Goal: Task Accomplishment & Management: Manage account settings

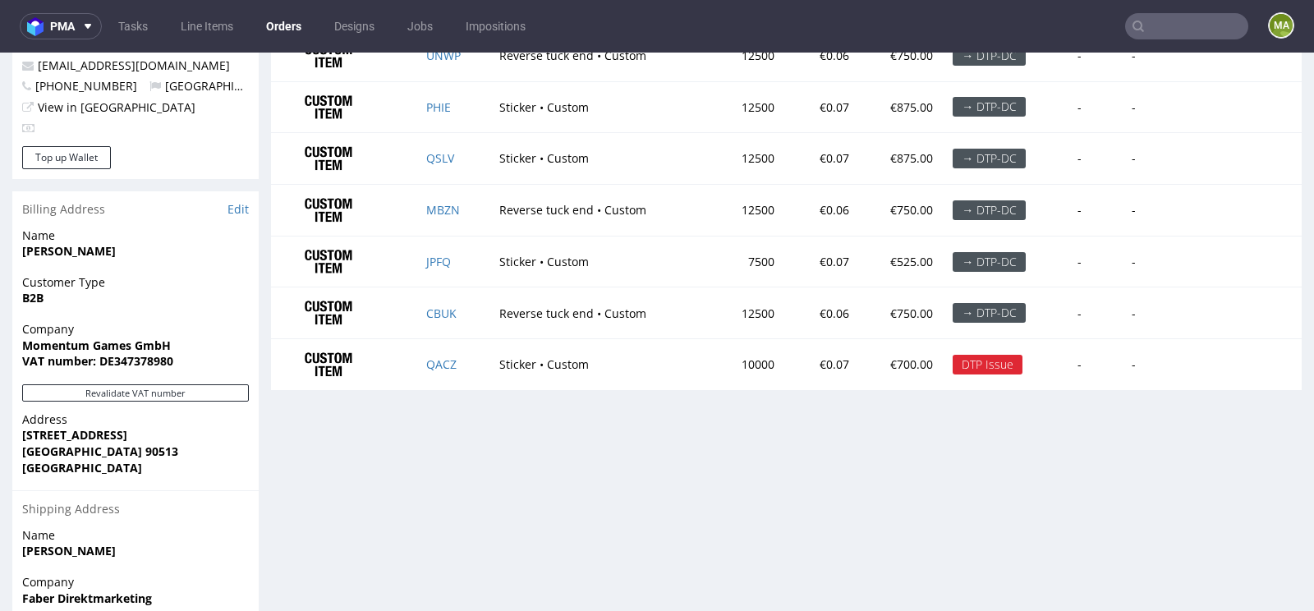
scroll to position [928, 0]
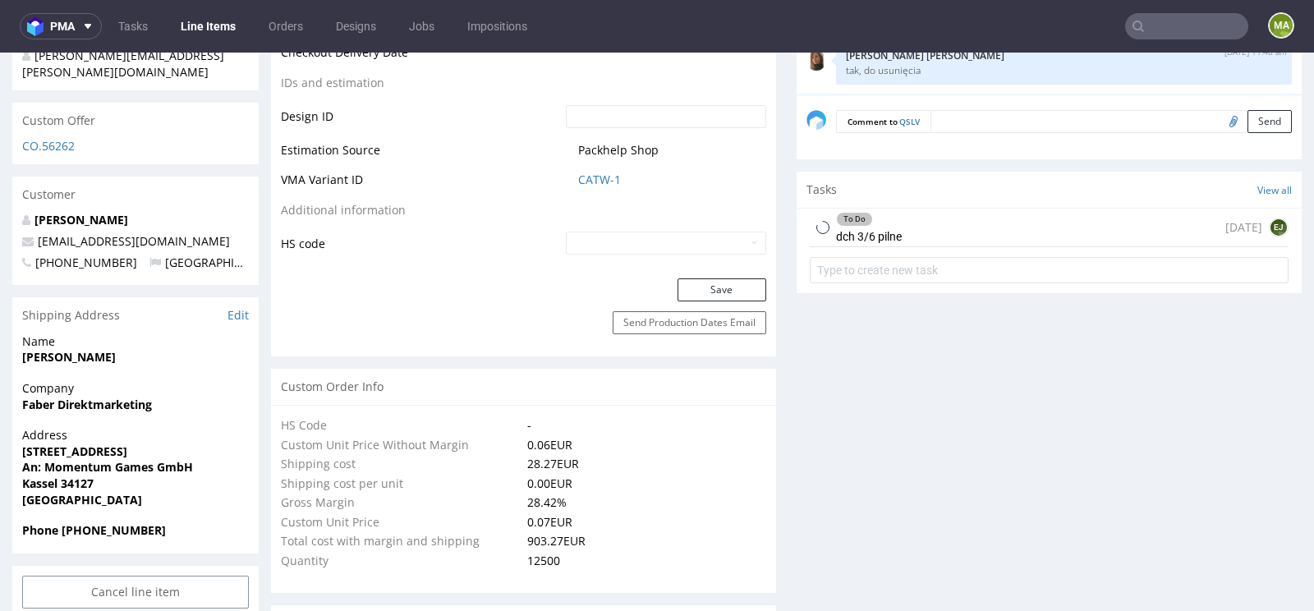
scroll to position [912, 0]
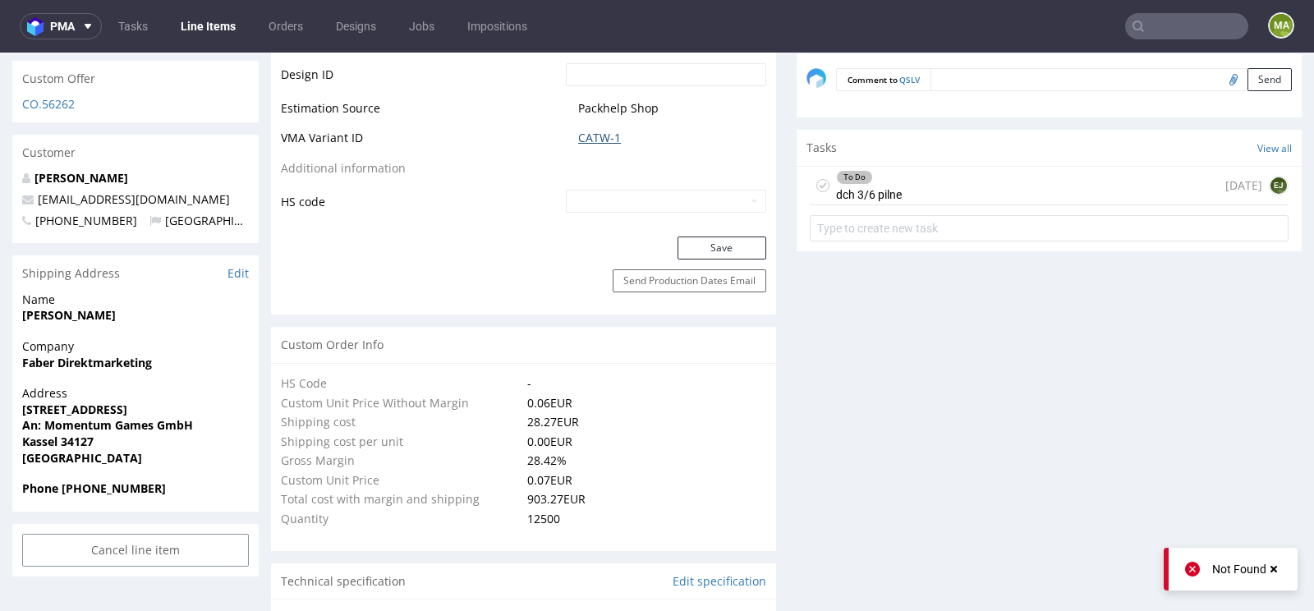
click at [585, 135] on link "CATW-1" at bounding box center [599, 138] width 43 height 16
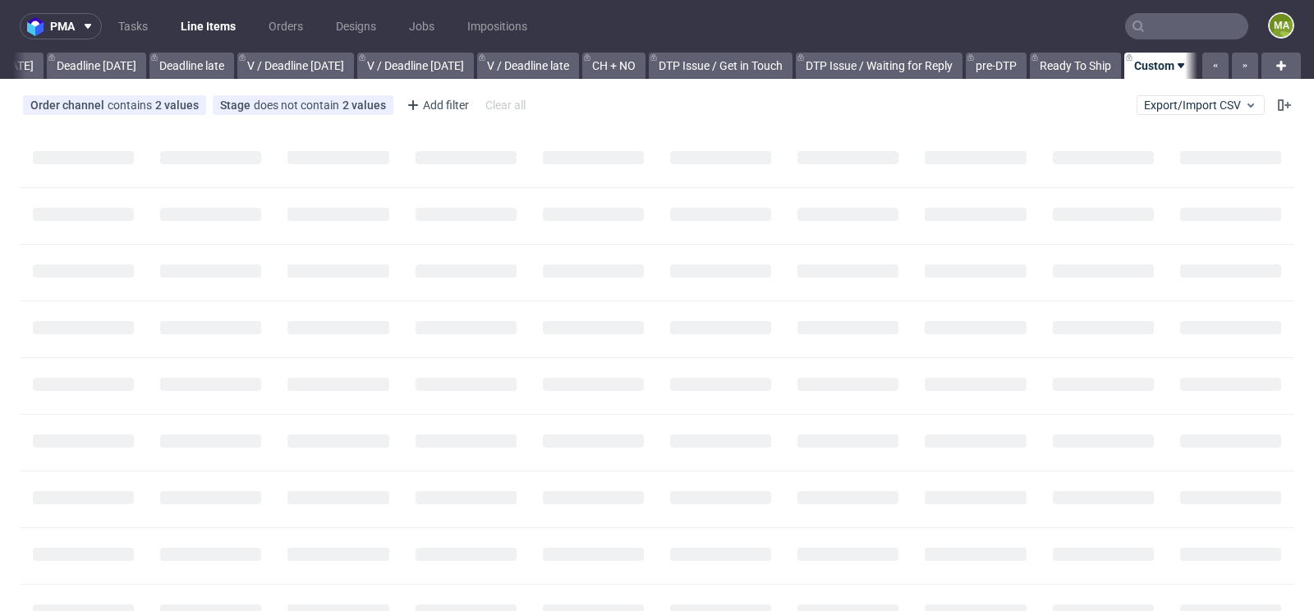
scroll to position [0, 1856]
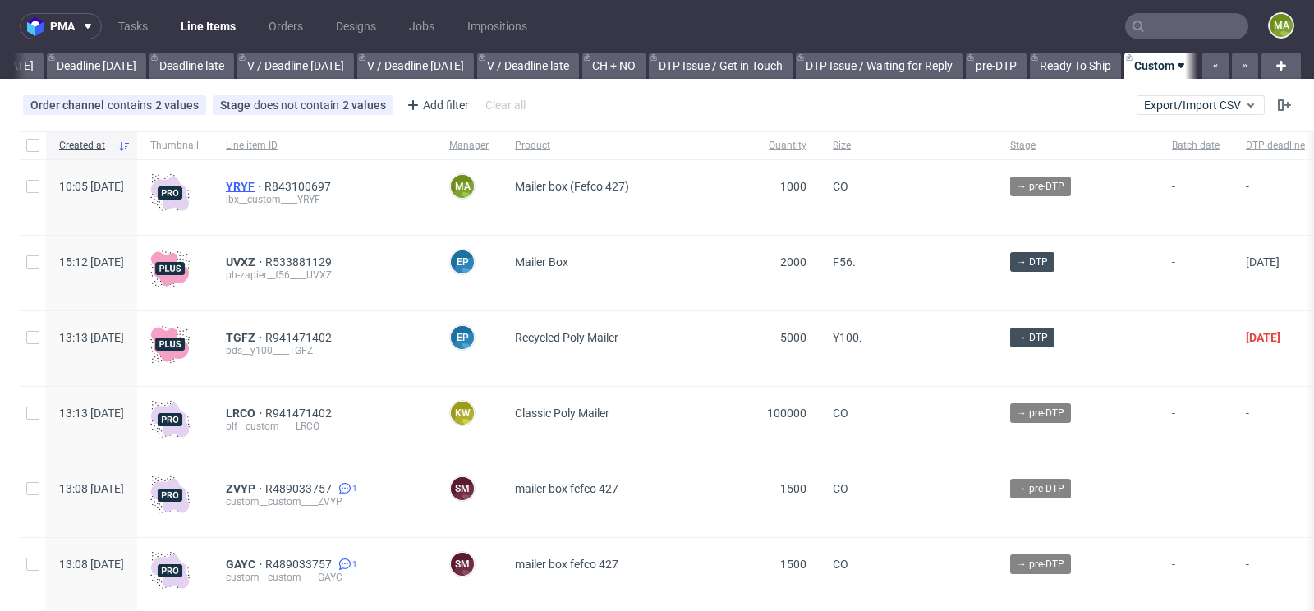
click at [264, 183] on span "YRYF" at bounding box center [245, 186] width 39 height 13
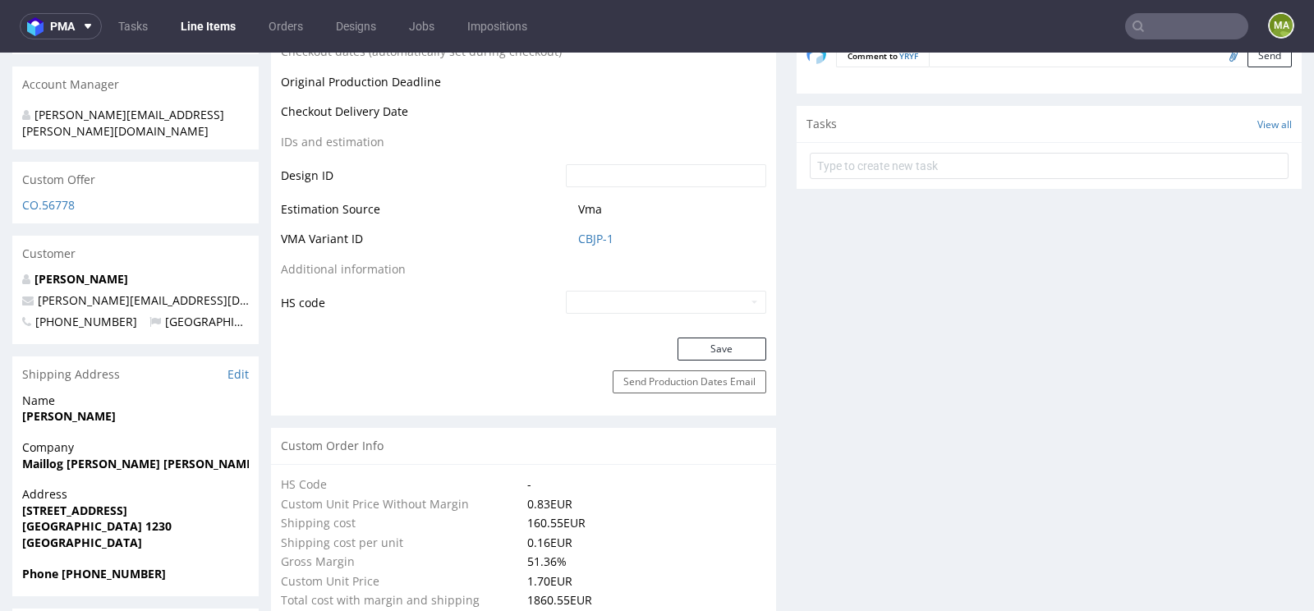
scroll to position [826, 0]
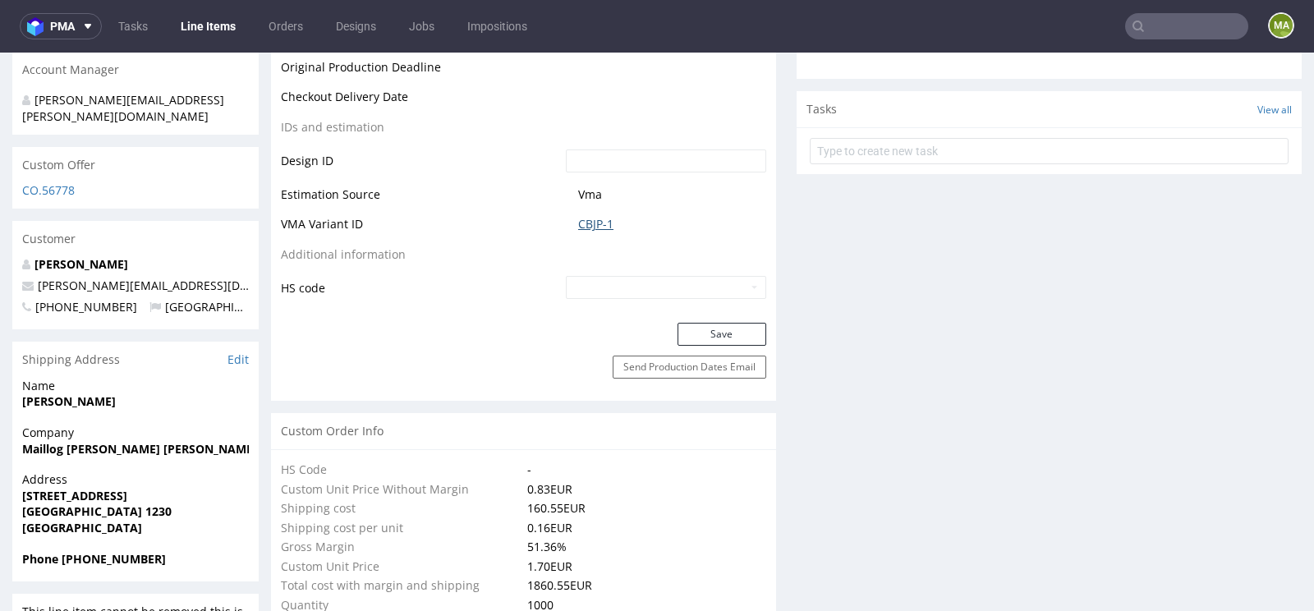
click at [599, 223] on link "CBJP-1" at bounding box center [595, 224] width 35 height 16
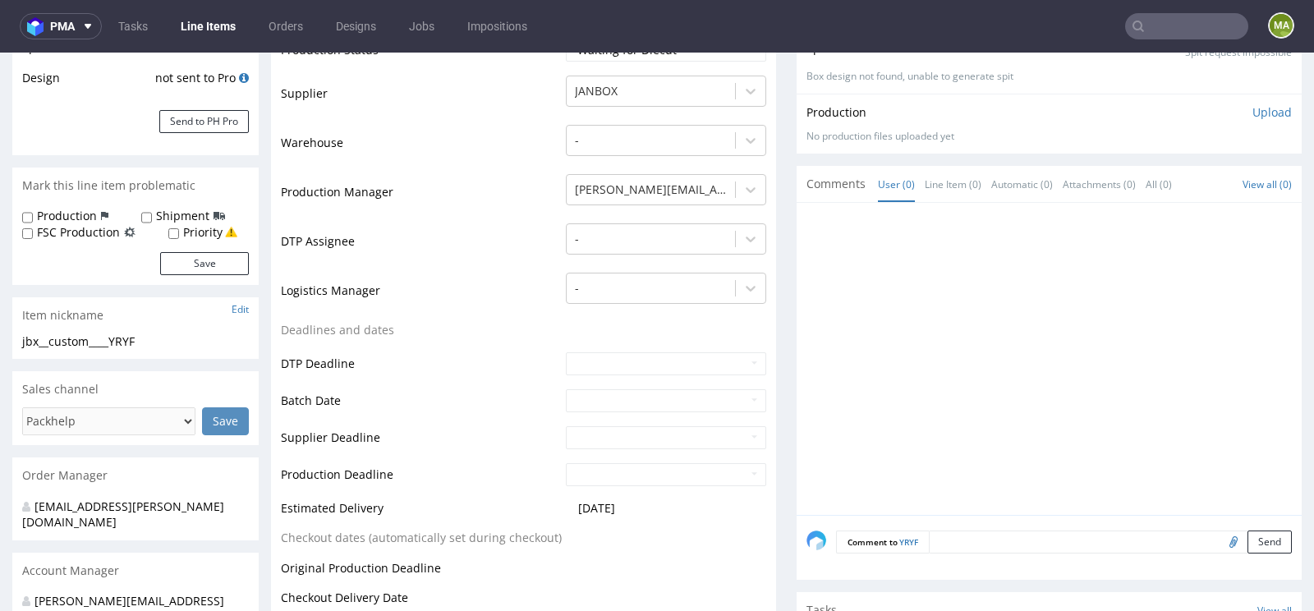
scroll to position [0, 0]
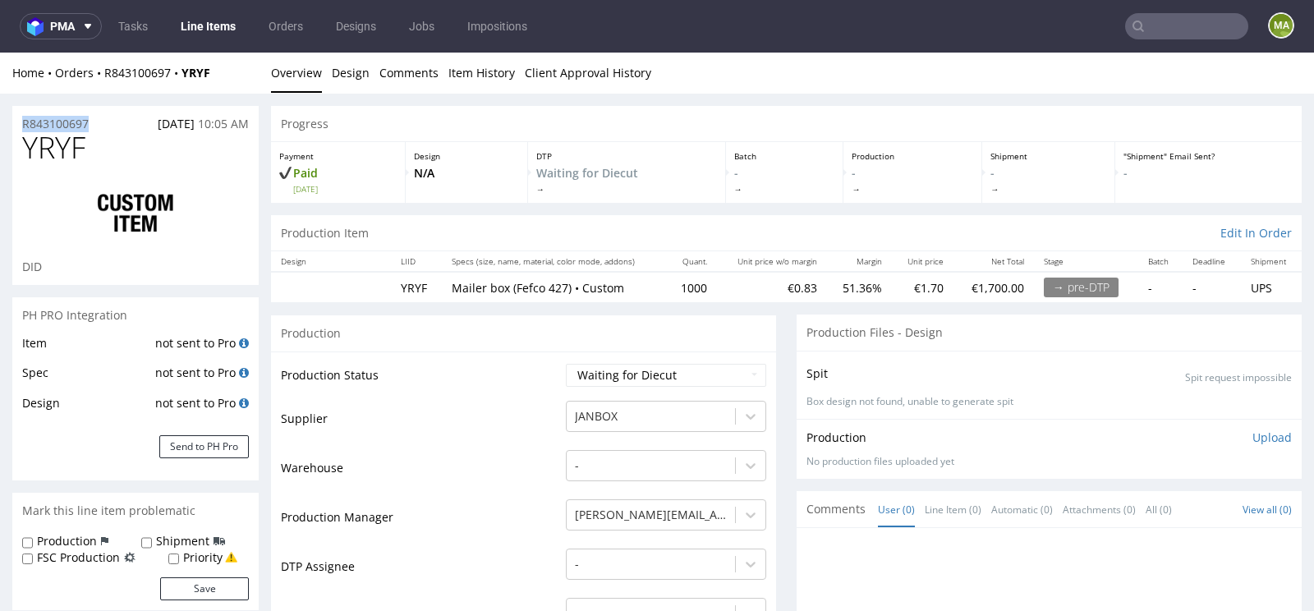
drag, startPoint x: 104, startPoint y: 122, endPoint x: 0, endPoint y: 120, distance: 104.3
copy p "R843100697"
click at [51, 111] on div "R843100697 12.09.2025 10:05 AM" at bounding box center [135, 119] width 246 height 26
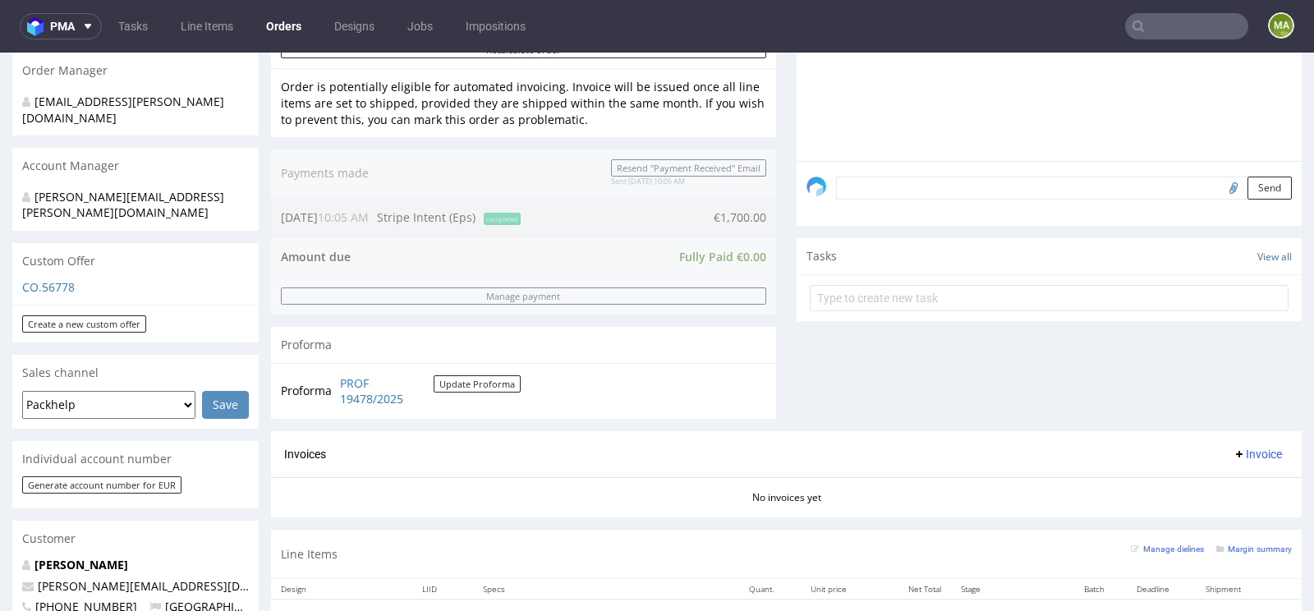
scroll to position [580, 0]
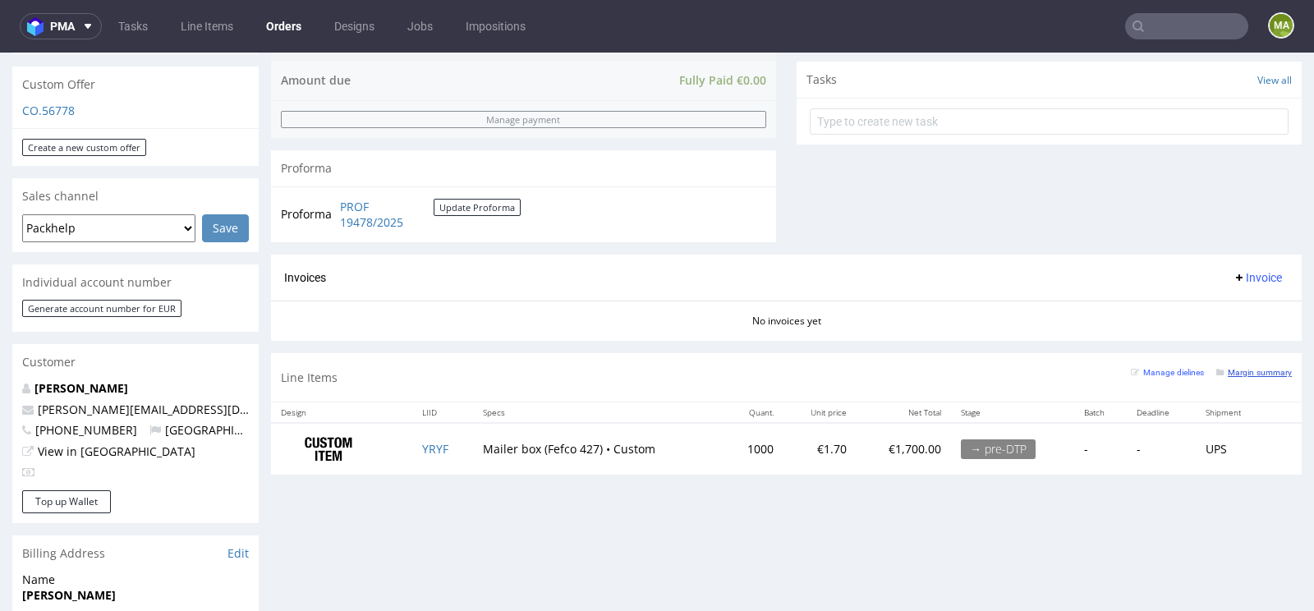
click at [1250, 368] on small "Margin summary" at bounding box center [1254, 372] width 76 height 9
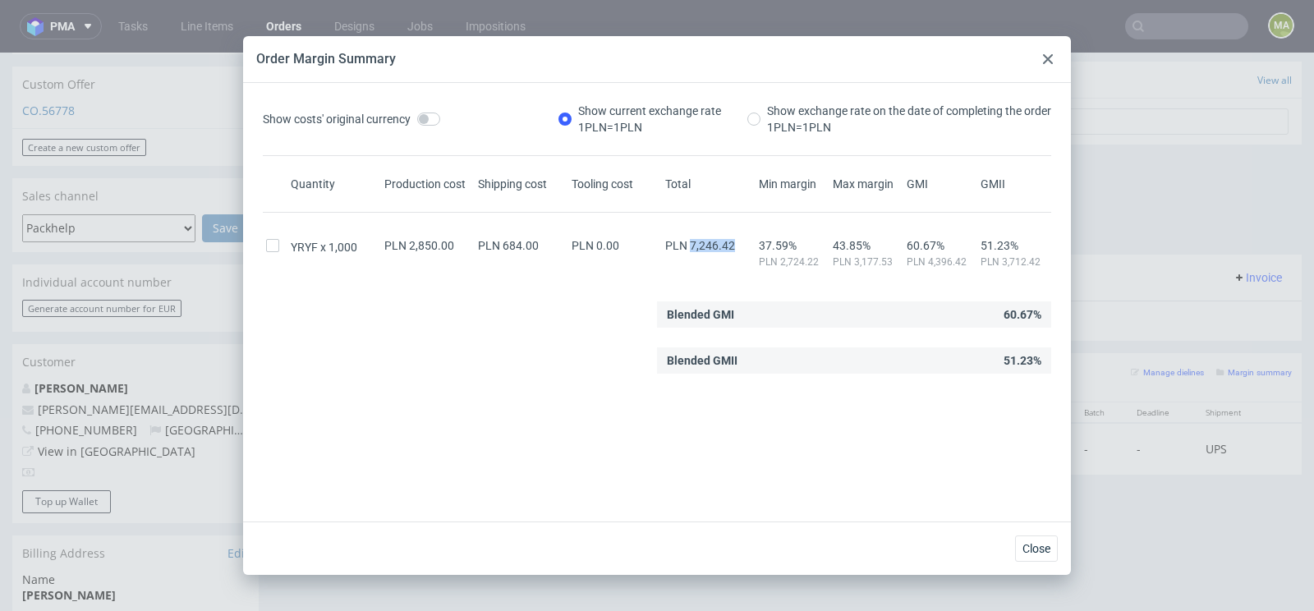
drag, startPoint x: 690, startPoint y: 241, endPoint x: 749, endPoint y: 241, distance: 58.3
click at [749, 241] on div "PLN 7,246.42" at bounding box center [709, 245] width 94 height 13
copy span "7,246.42"
click at [1067, 161] on div "Show costs' original currency Show current exchange rate 1 PLN = 1 PLN Show exc…" at bounding box center [657, 302] width 828 height 438
click at [1071, 162] on div "Order Margin Summary Show costs' original currency Show current exchange rate 1…" at bounding box center [657, 305] width 1314 height 611
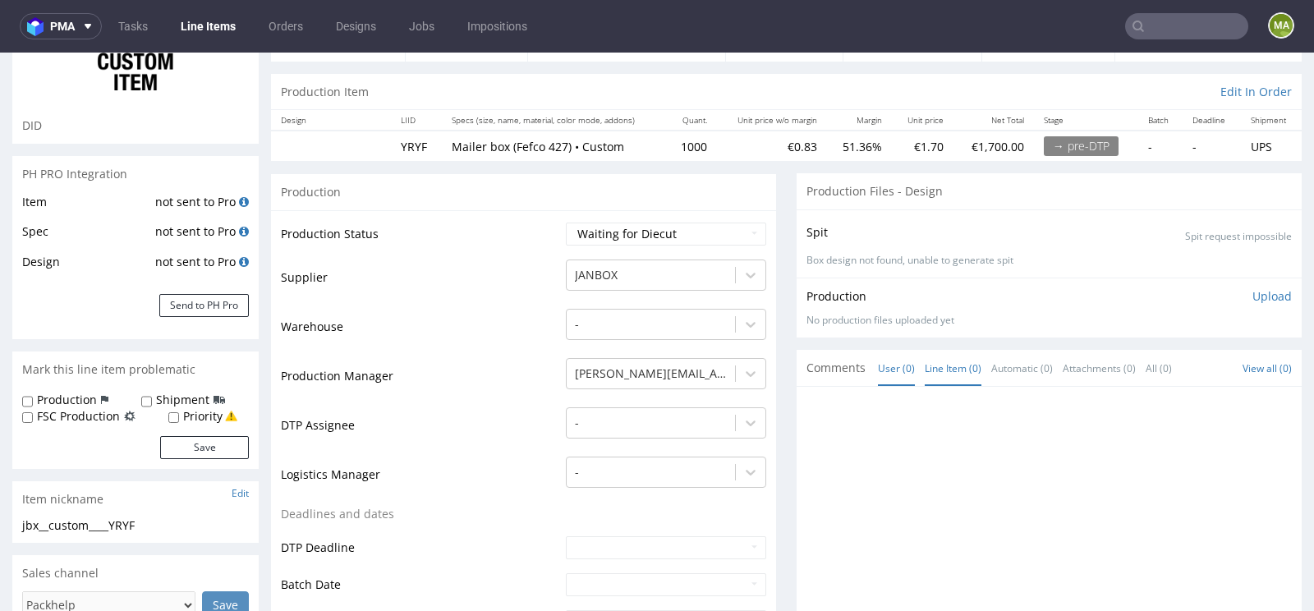
click at [948, 372] on link "Line Item (0)" at bounding box center [952, 368] width 57 height 35
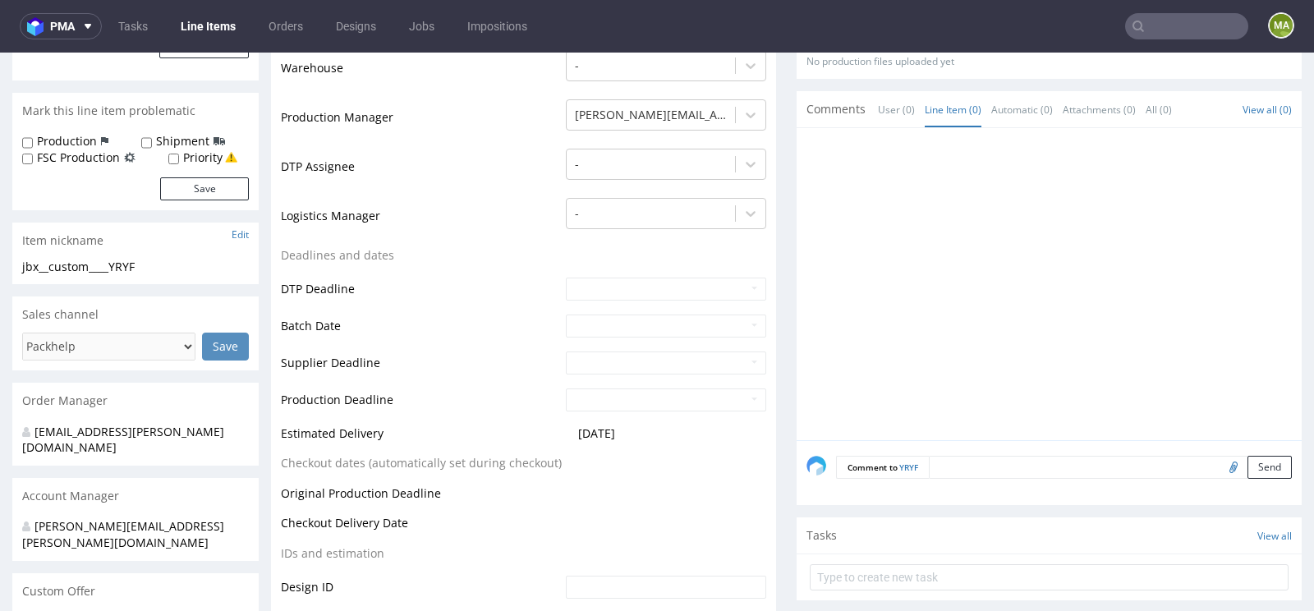
scroll to position [412, 0]
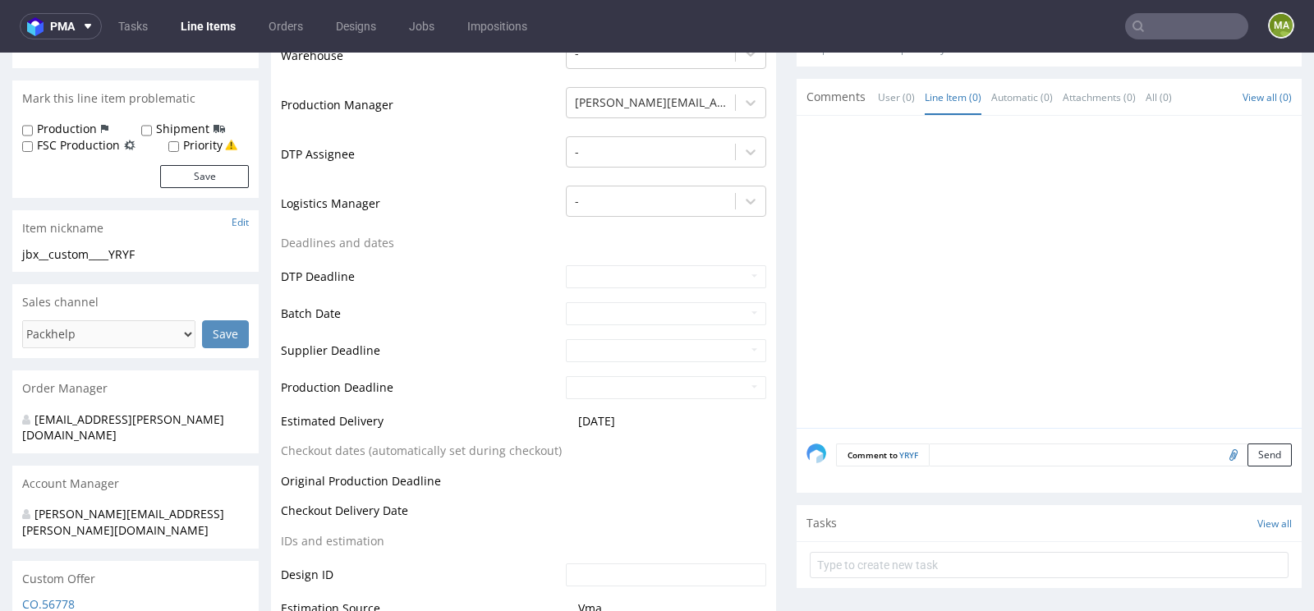
click at [954, 458] on textarea at bounding box center [1110, 454] width 363 height 23
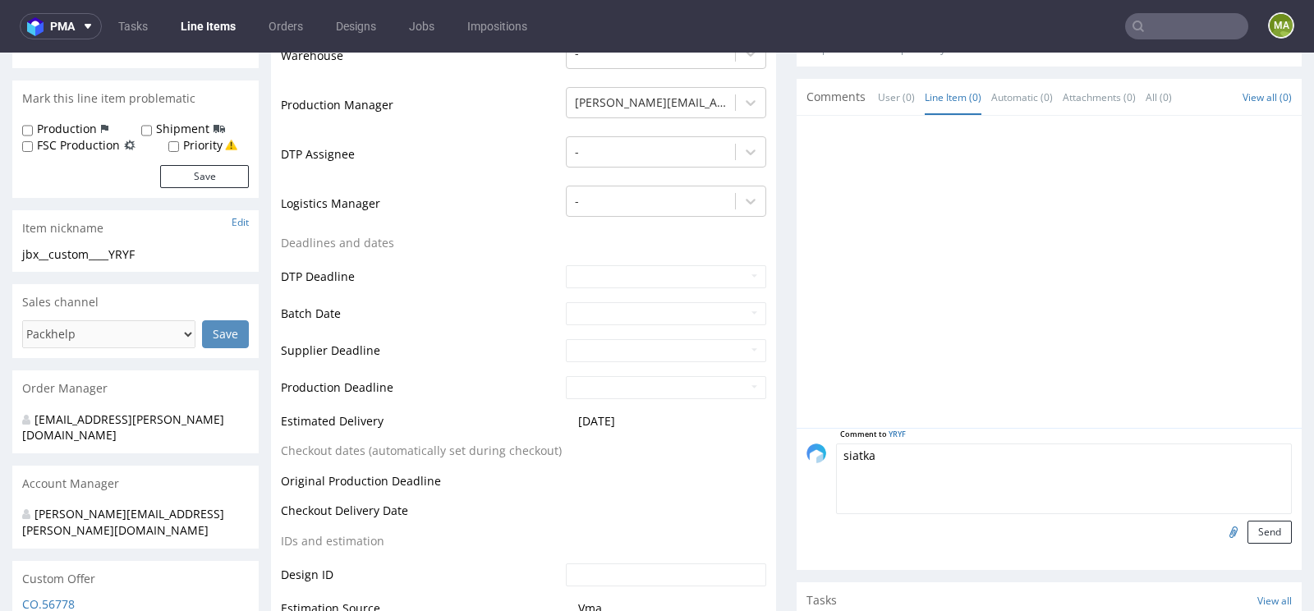
type textarea "siatka"
click at [1219, 529] on input "file" at bounding box center [1230, 531] width 23 height 21
type input "C:\fakepath\ahil-wykrojnik.pdf"
click at [1264, 521] on button "Send" at bounding box center [1269, 532] width 44 height 23
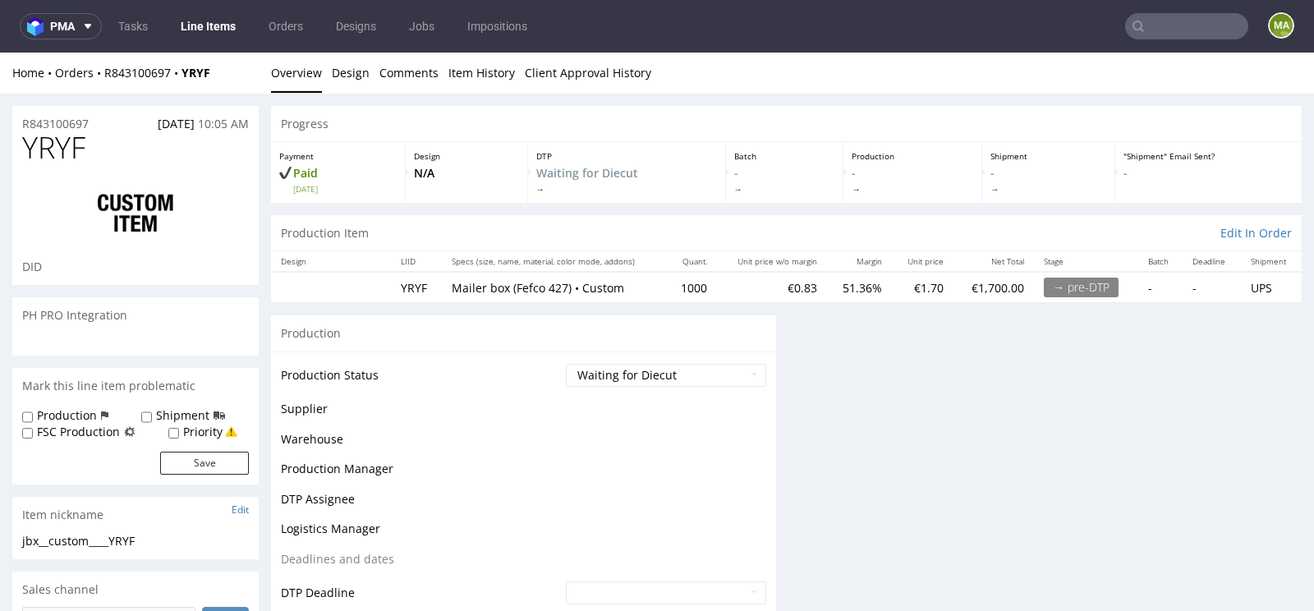
scroll to position [0, 0]
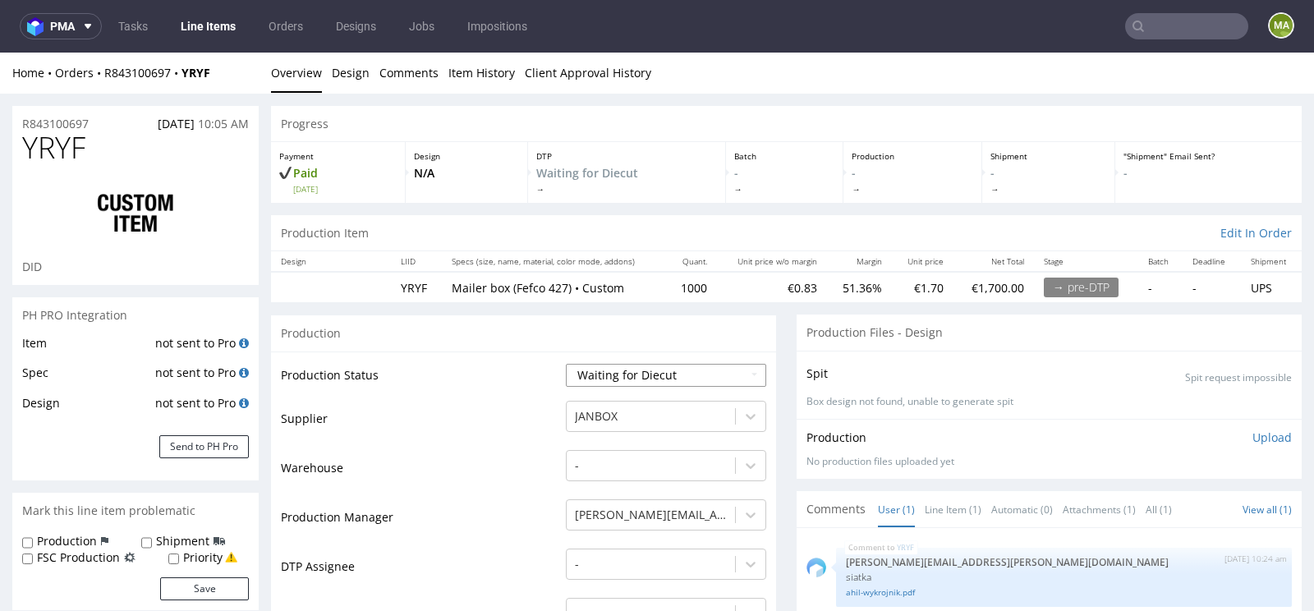
click at [646, 369] on select "Waiting for Artwork Waiting for Diecut Waiting for Mockup Waiting for DTP Waiti…" at bounding box center [666, 375] width 200 height 23
select select "pre_dtp_waiting_for_artwork"
click at [566, 364] on select "Waiting for Artwork Waiting for Diecut Waiting for Mockup Waiting for DTP Waiti…" at bounding box center [666, 375] width 200 height 23
click at [416, 475] on td "Warehouse" at bounding box center [421, 472] width 281 height 49
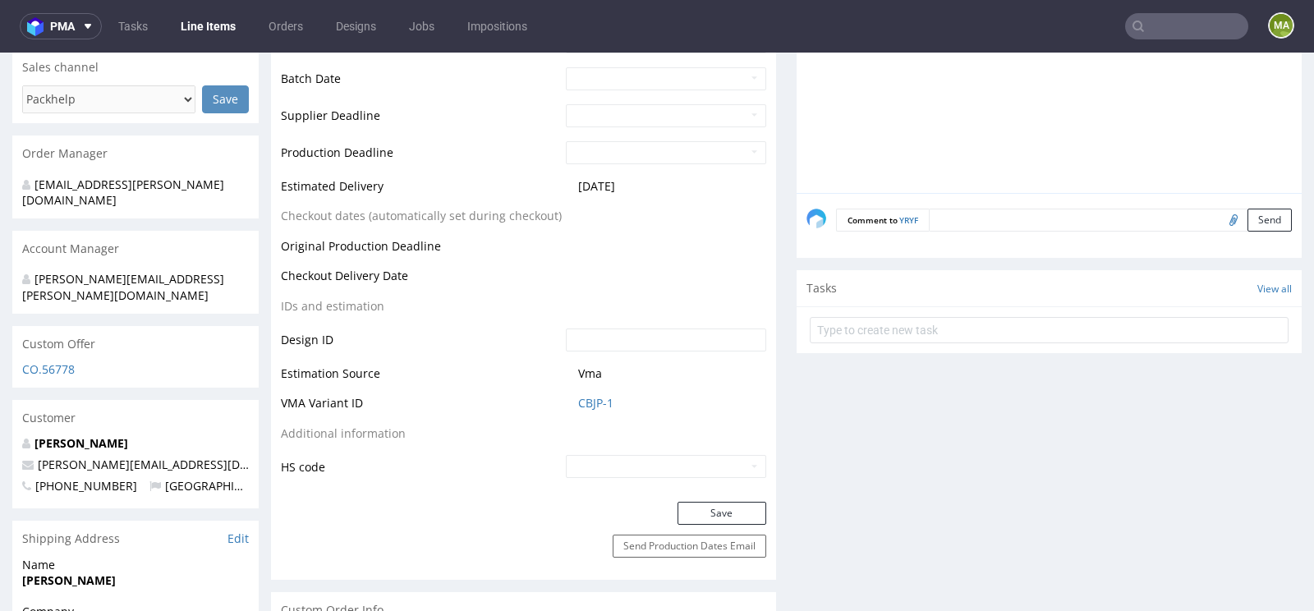
scroll to position [739, 0]
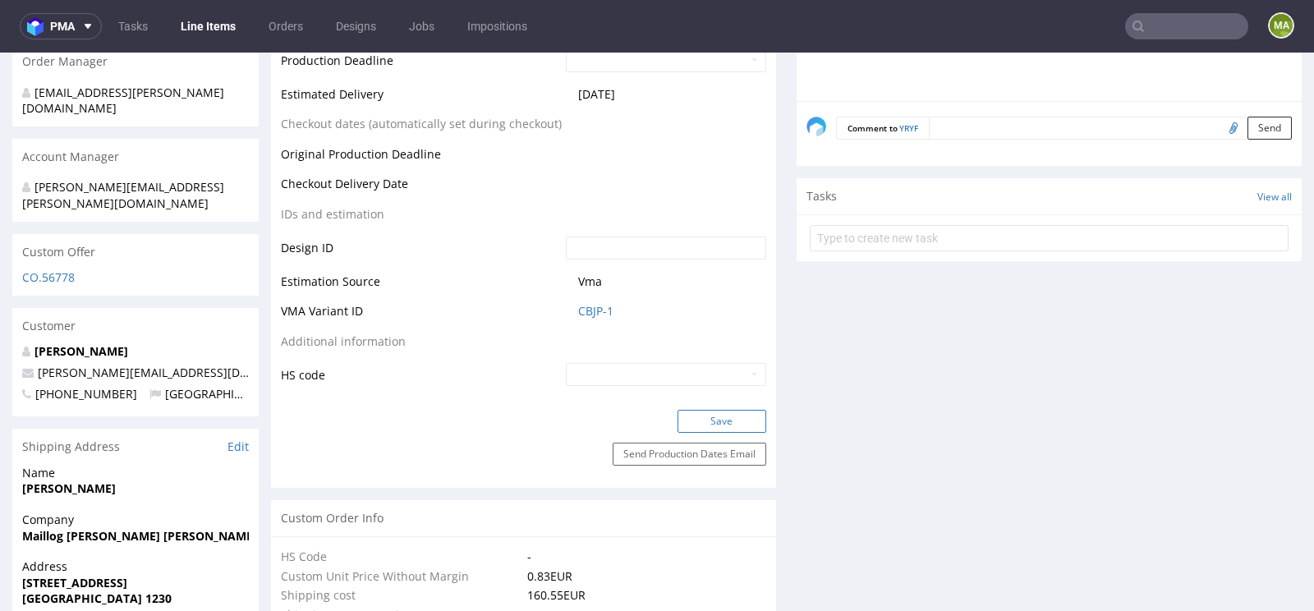
click at [713, 422] on button "Save" at bounding box center [721, 421] width 89 height 23
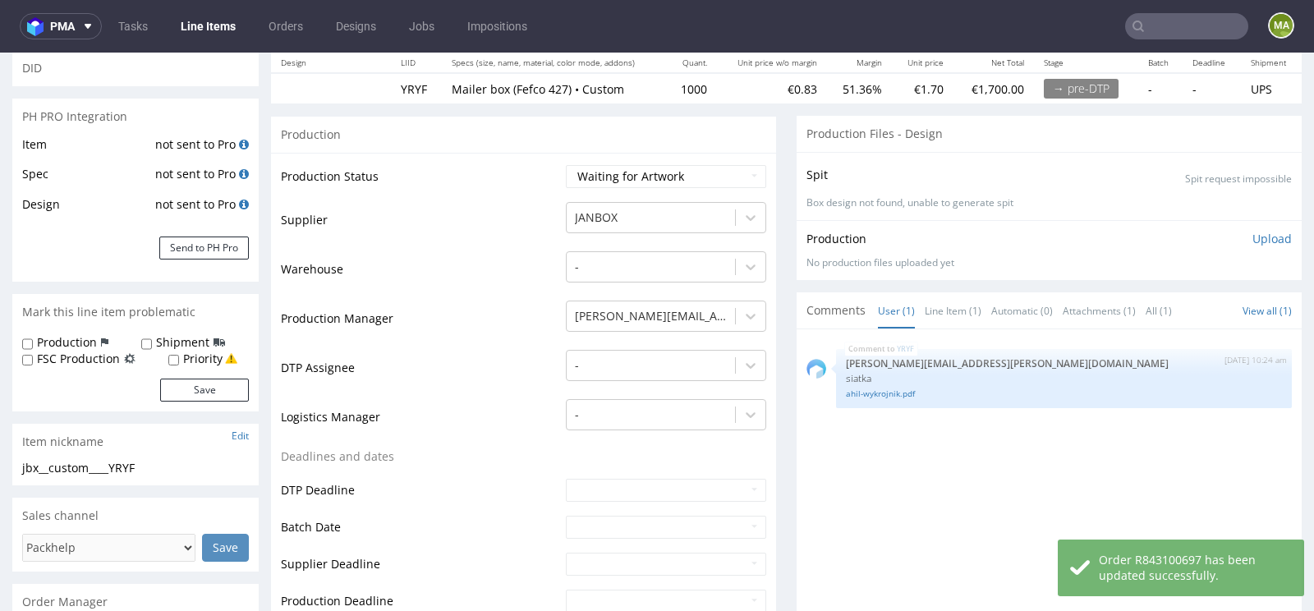
scroll to position [0, 0]
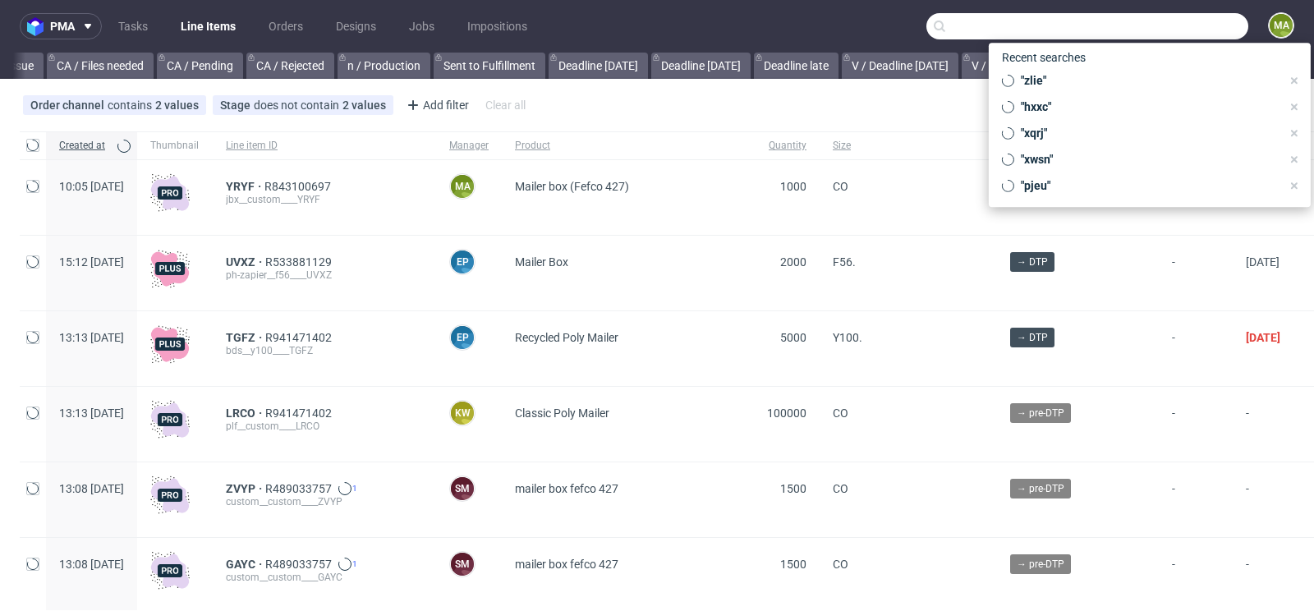
click at [1166, 20] on input "text" at bounding box center [1087, 26] width 322 height 26
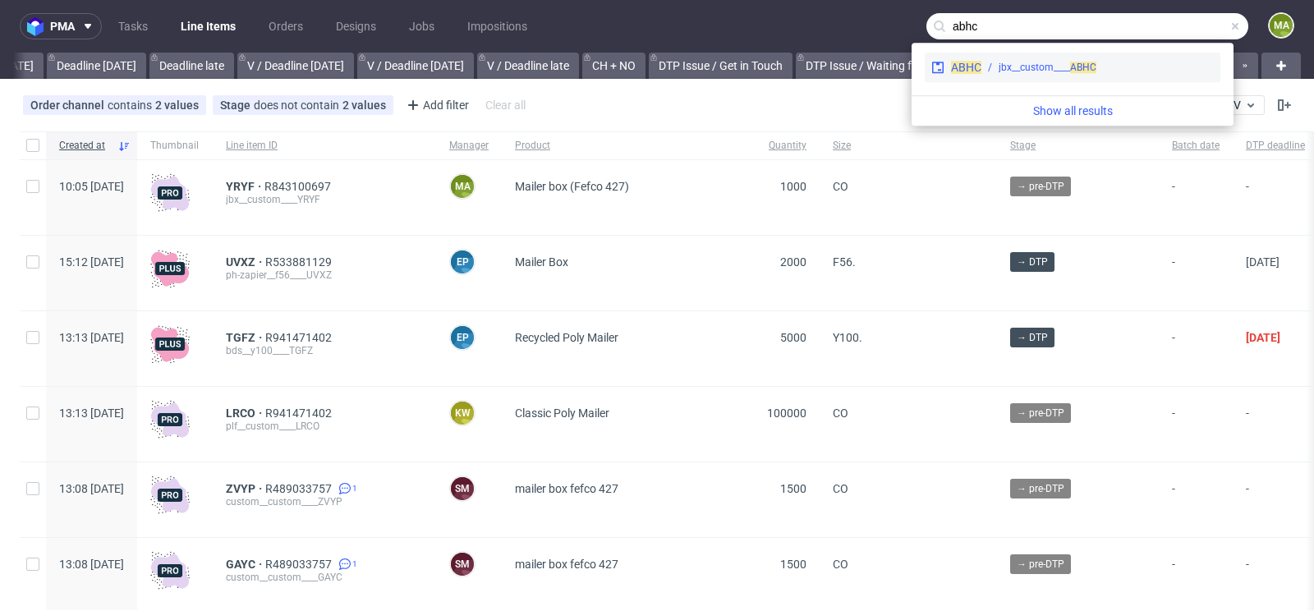
type input "abhc"
click at [1024, 69] on div "jbx__custom____ ABHC" at bounding box center [1047, 67] width 98 height 15
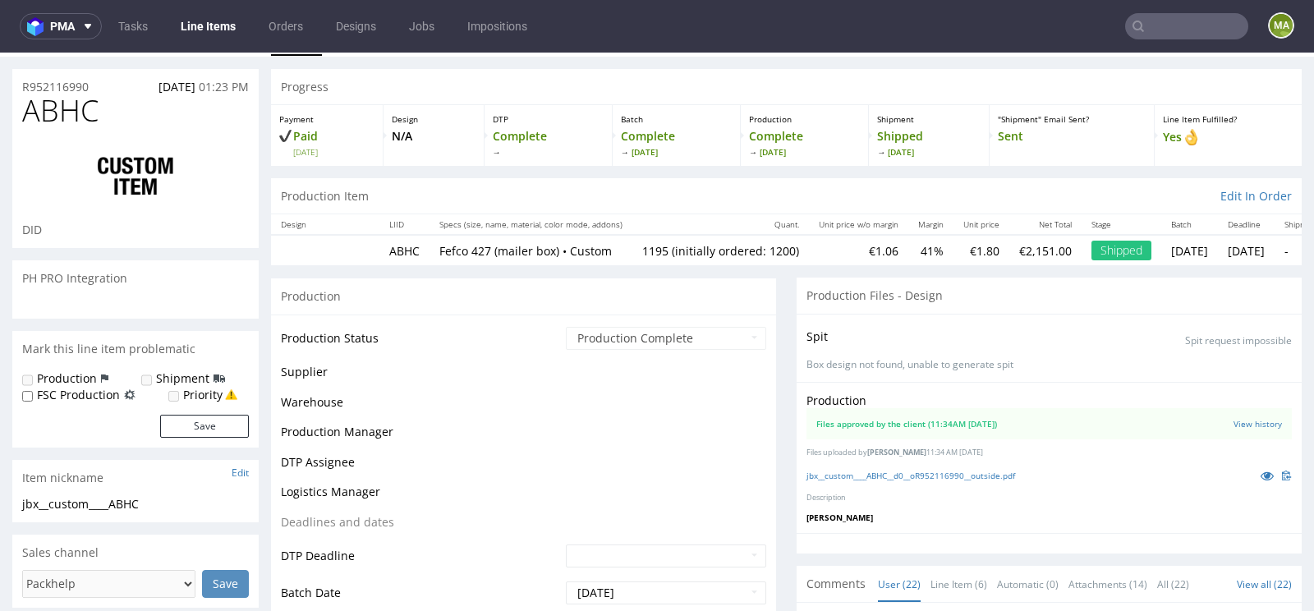
scroll to position [1836, 0]
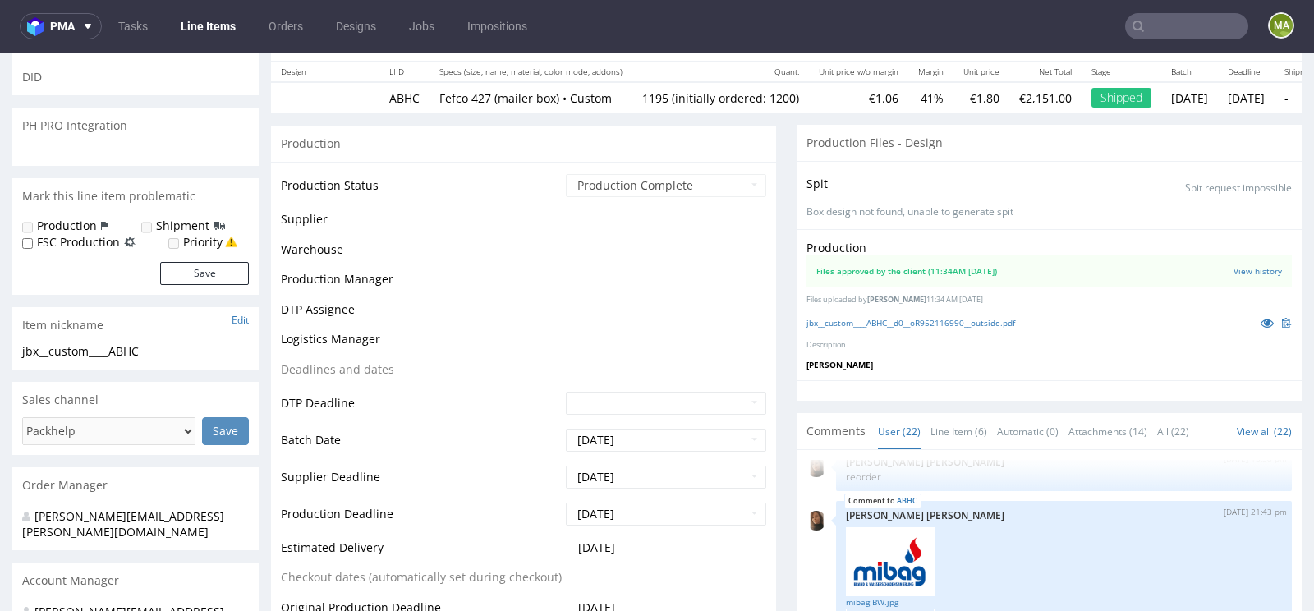
select select "in_progress"
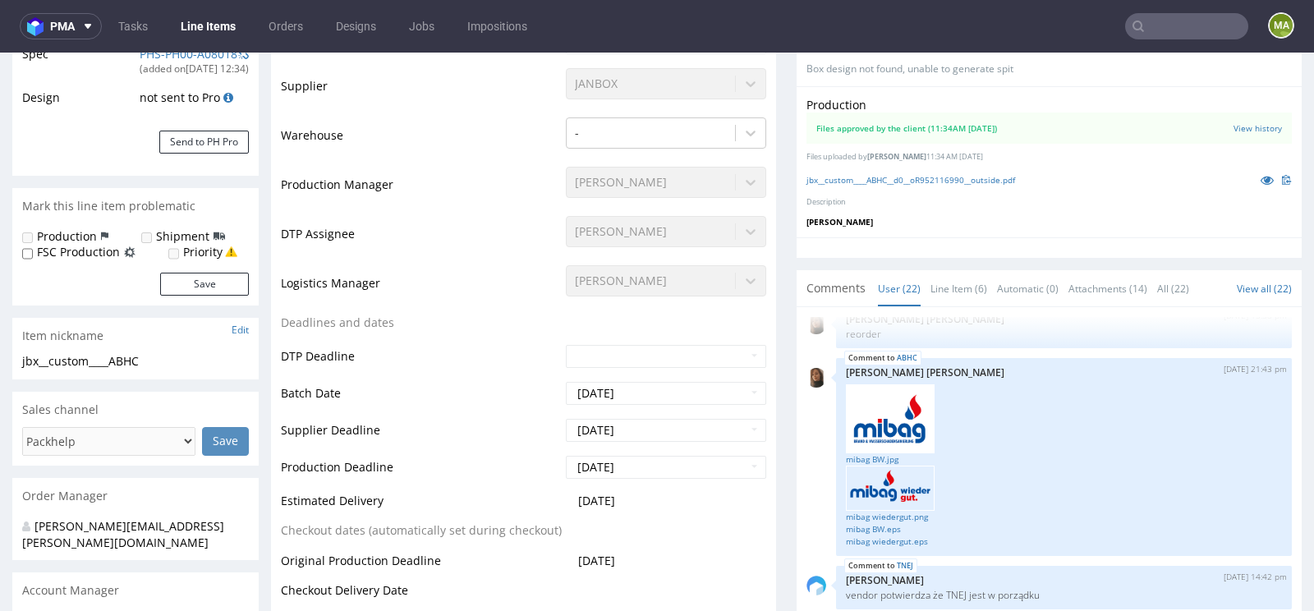
scroll to position [417, 0]
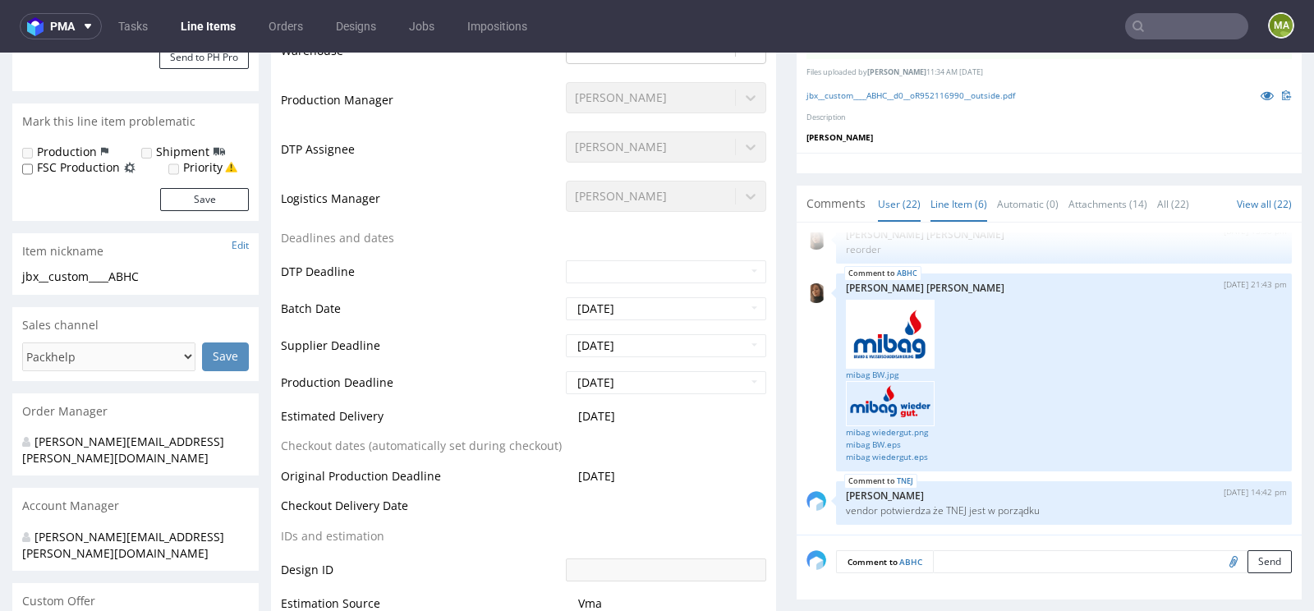
click at [963, 195] on link "Line Item (6)" at bounding box center [958, 203] width 57 height 35
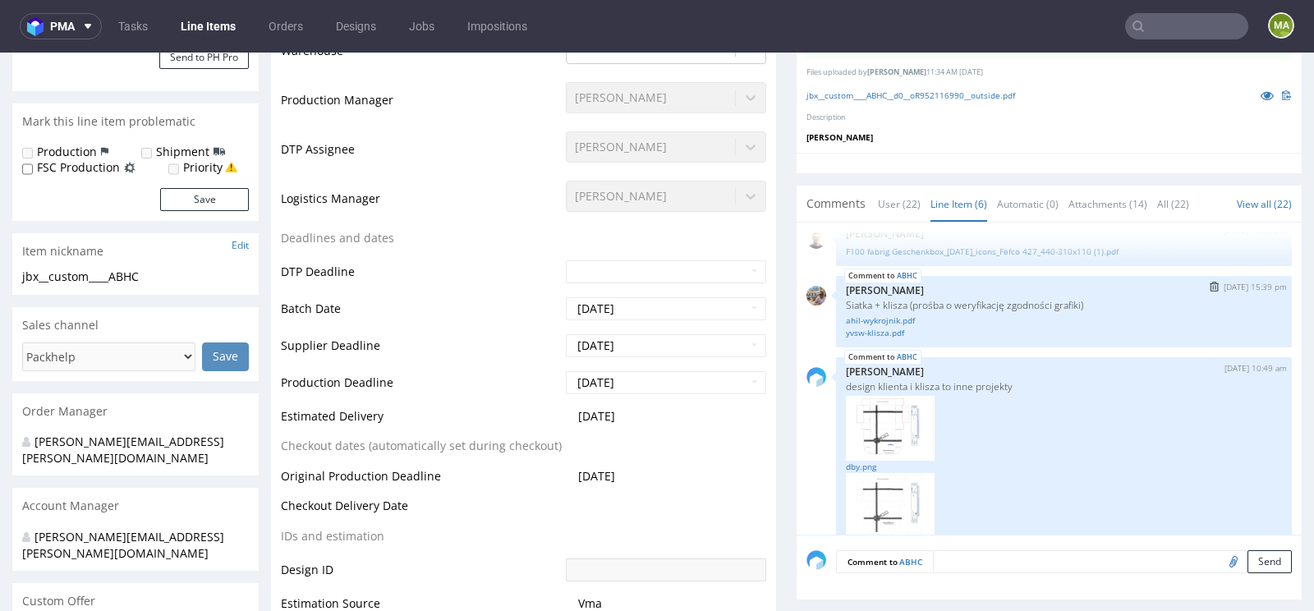
scroll to position [31, 0]
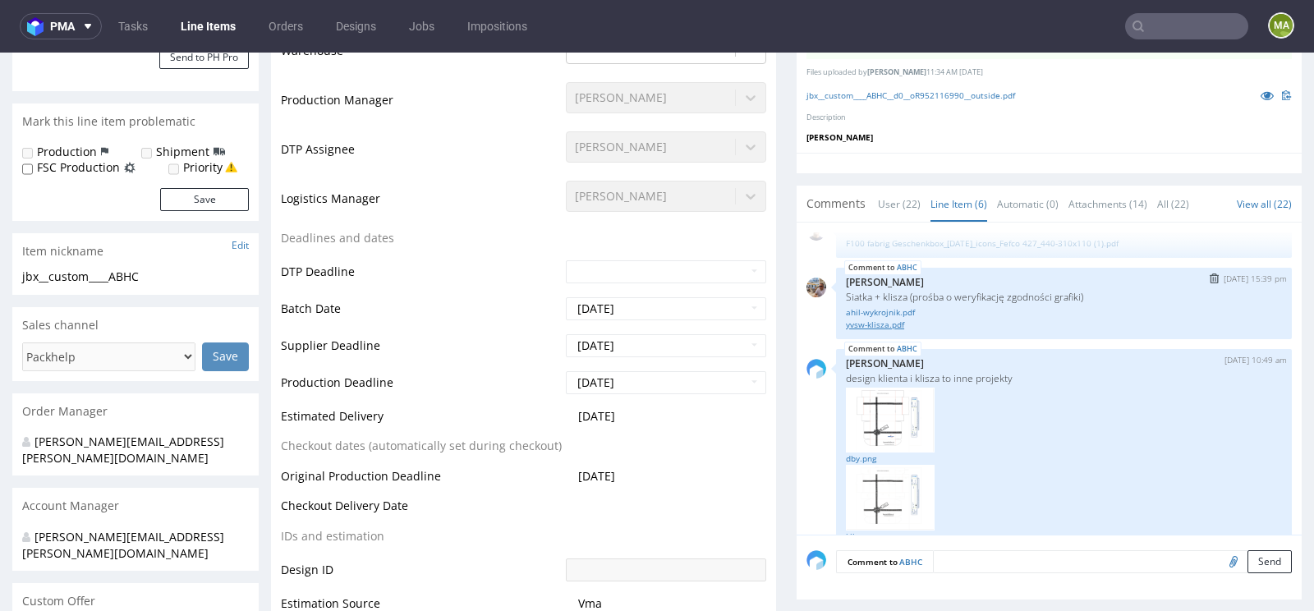
click at [879, 319] on link "yvsw-klisza.pdf" at bounding box center [1064, 325] width 436 height 12
click at [892, 309] on link "ahil-wykrojnik.pdf" at bounding box center [1064, 312] width 436 height 12
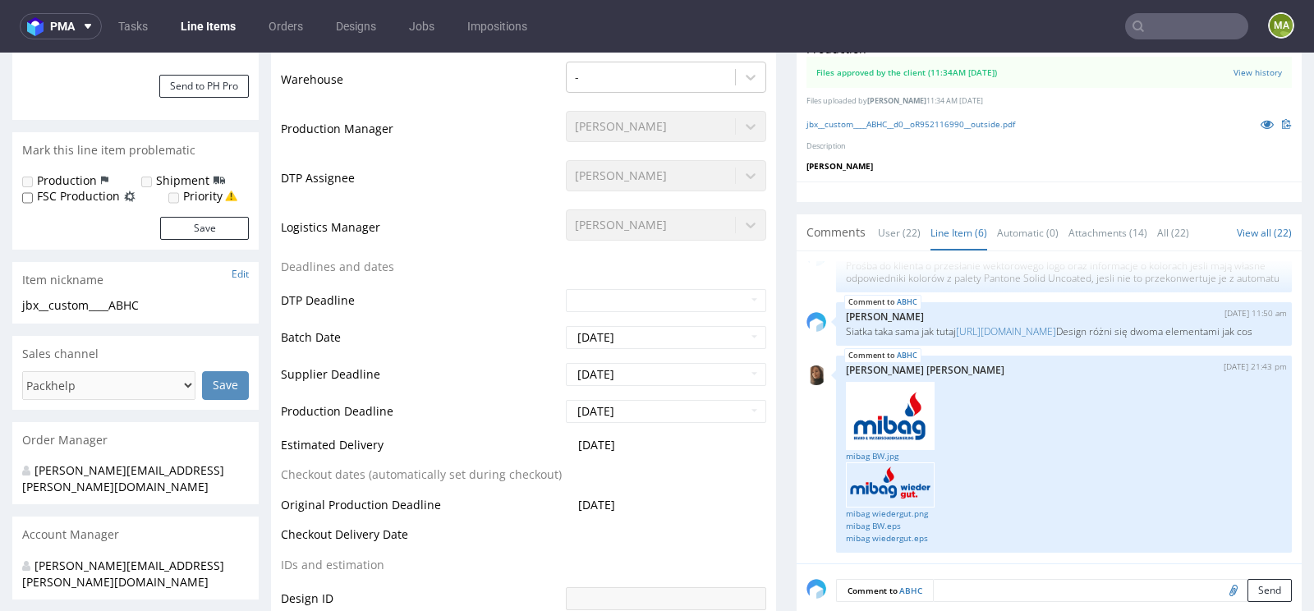
scroll to position [390, 0]
click at [1012, 323] on link "https://platform.packhelp.com/pma/line-items/6224868/orders/R636909640" at bounding box center [1006, 330] width 100 height 14
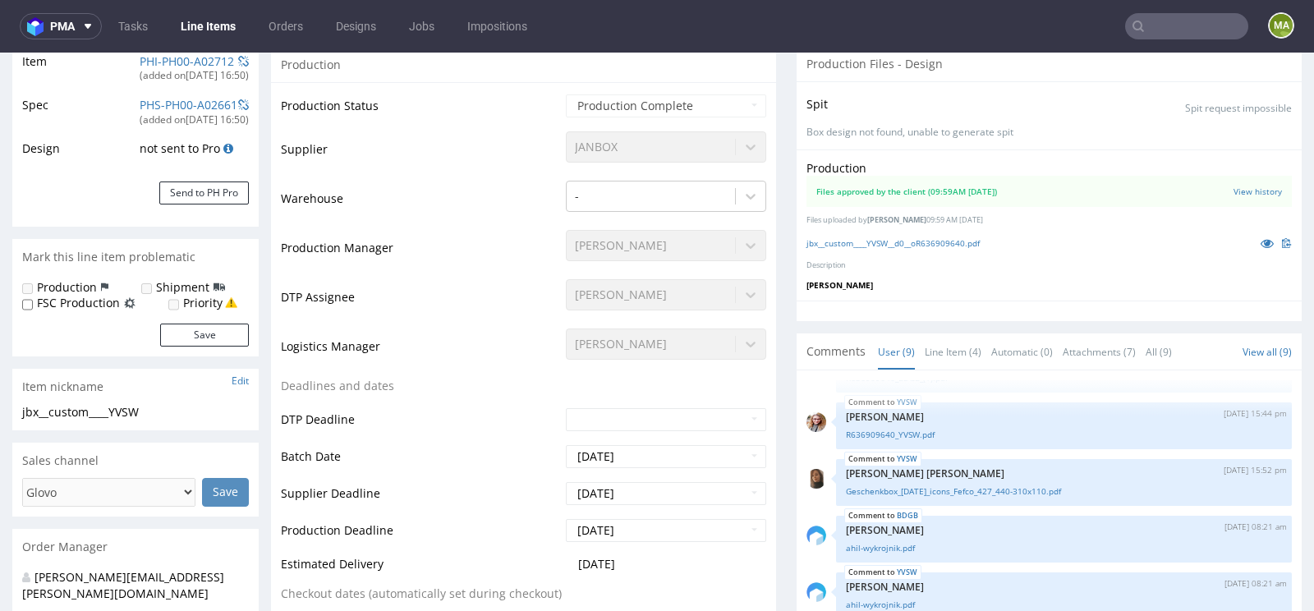
scroll to position [431, 0]
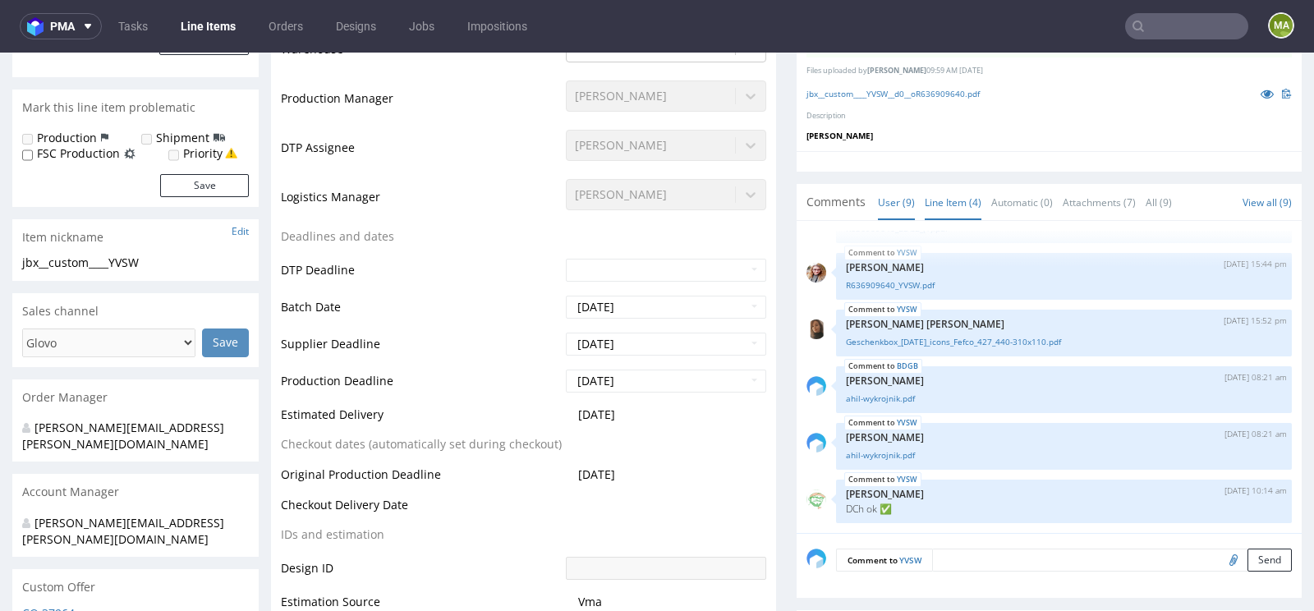
click at [949, 218] on link "Line Item (4)" at bounding box center [952, 202] width 57 height 35
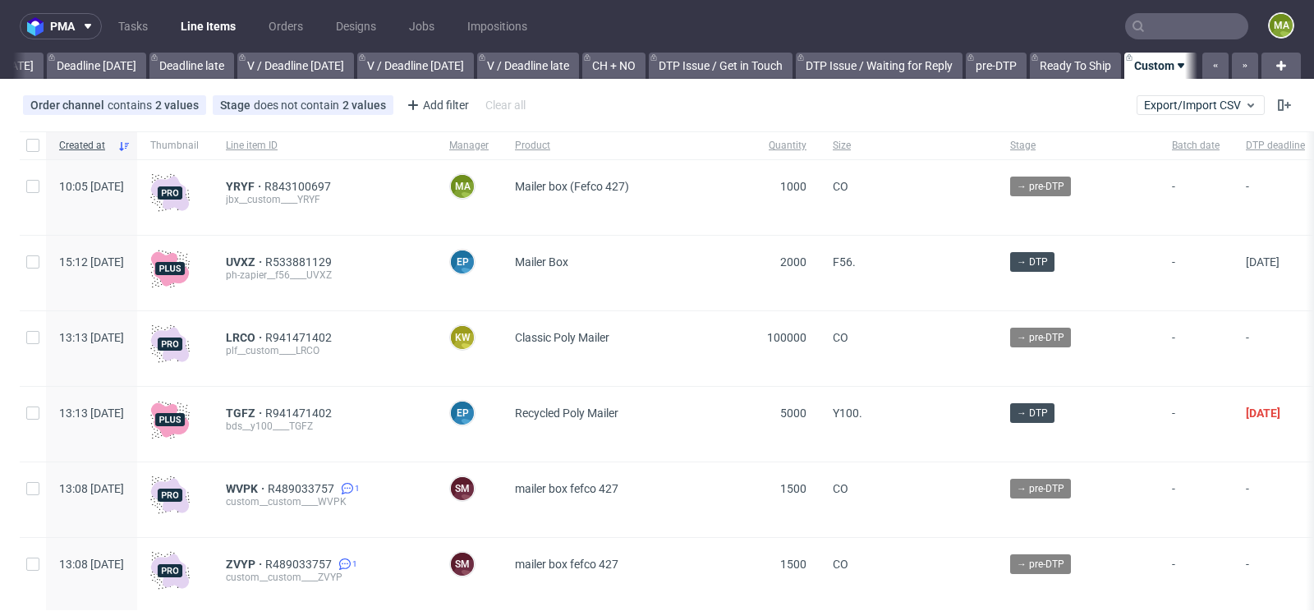
scroll to position [0, 1856]
click at [264, 186] on span "YRYF" at bounding box center [245, 186] width 39 height 13
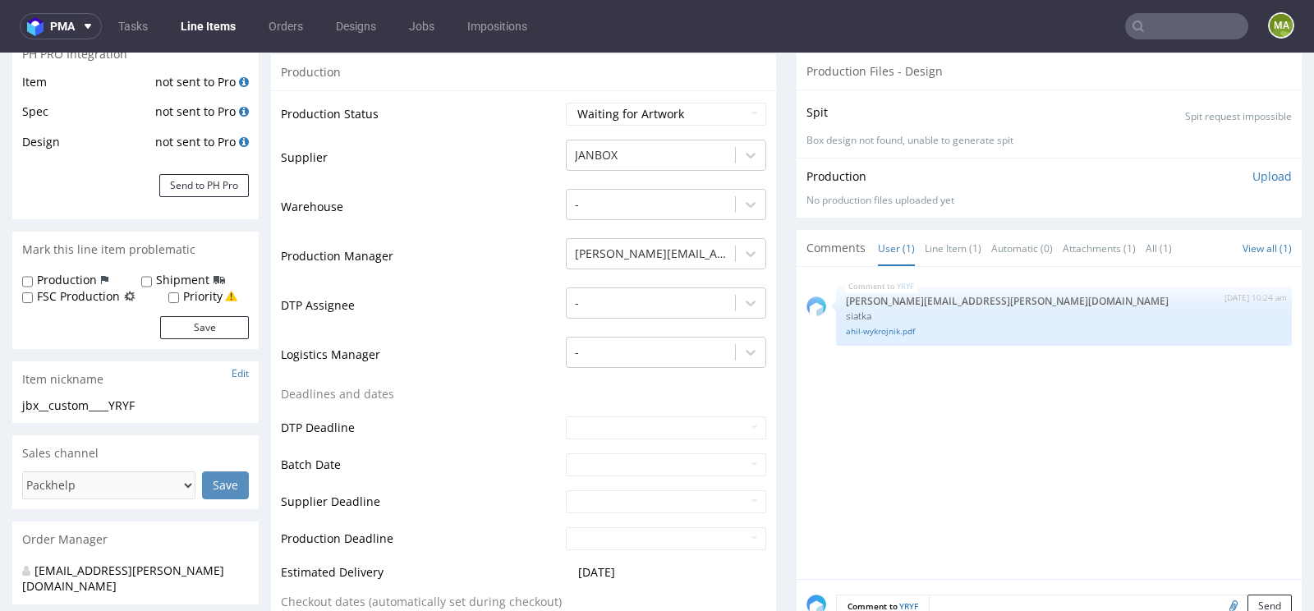
scroll to position [548, 0]
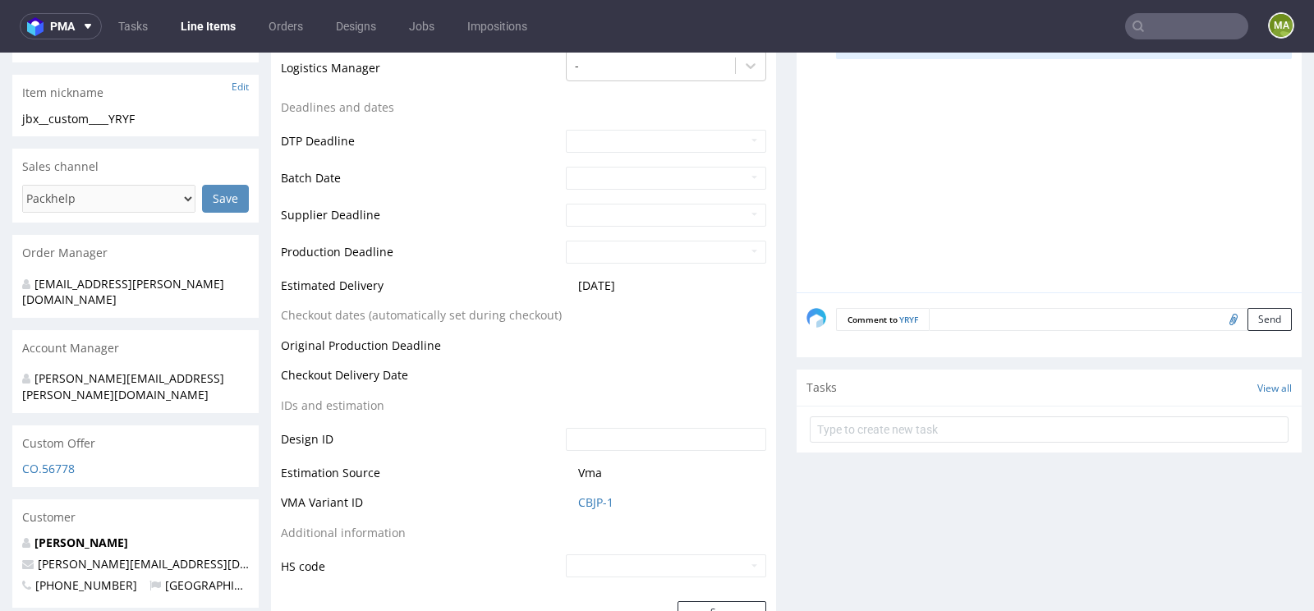
click at [594, 489] on td "Vma" at bounding box center [664, 478] width 204 height 30
click at [585, 500] on link "CBJP-1" at bounding box center [595, 502] width 35 height 16
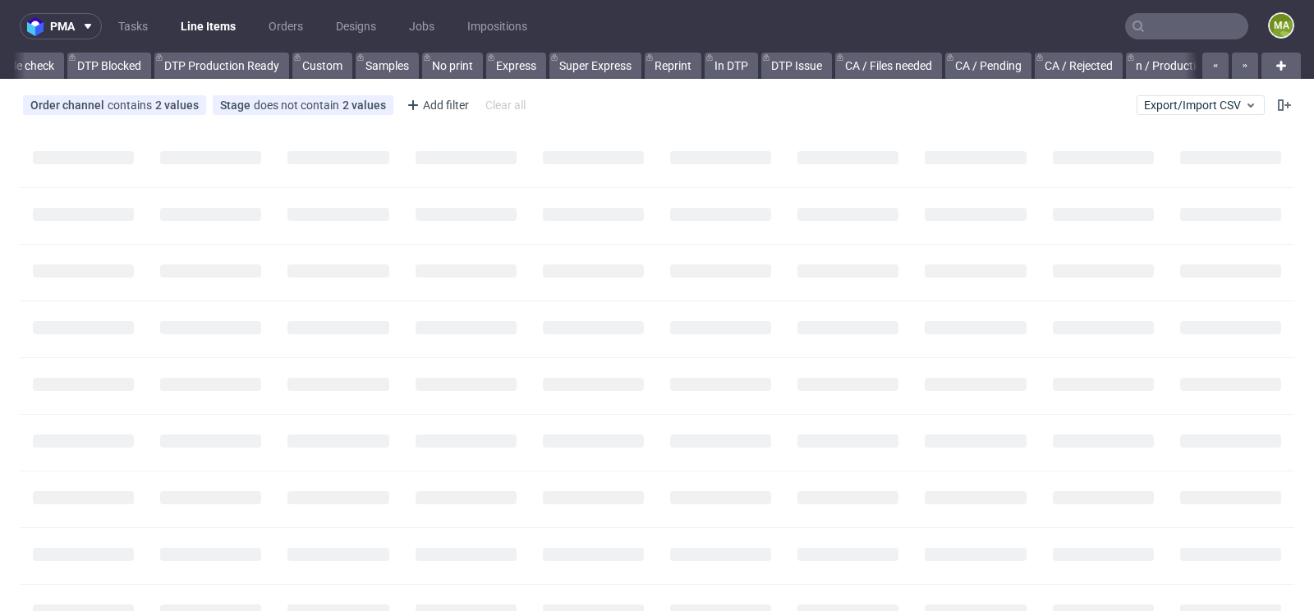
click at [1177, 19] on input "text" at bounding box center [1186, 26] width 123 height 26
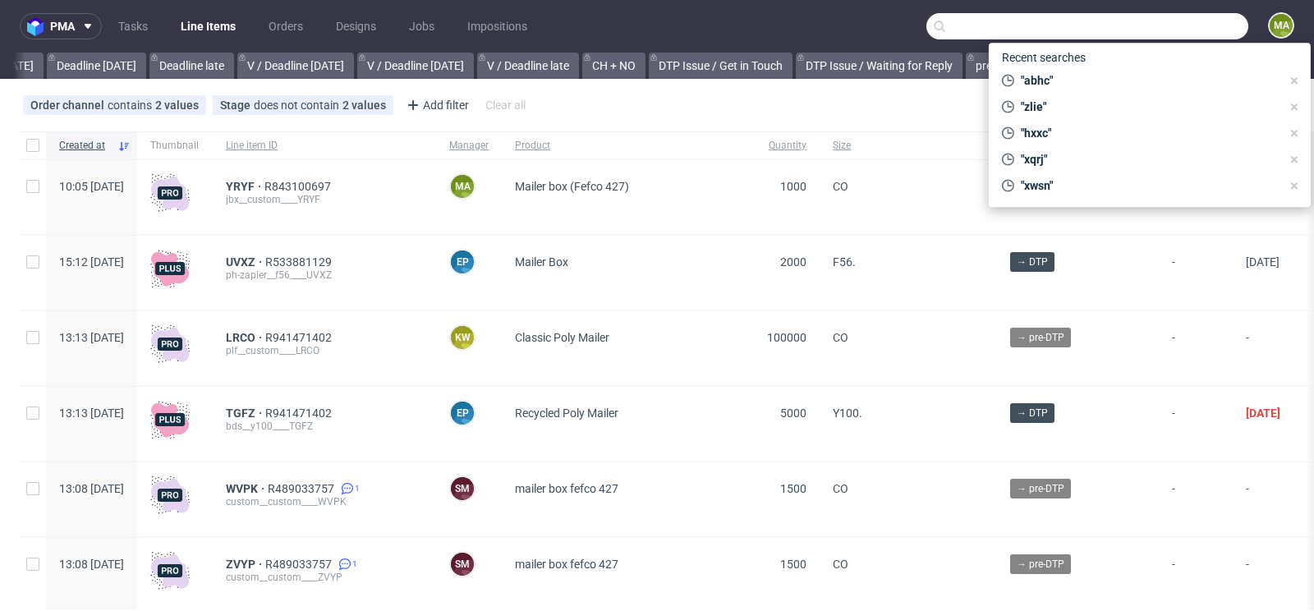
scroll to position [0, 1856]
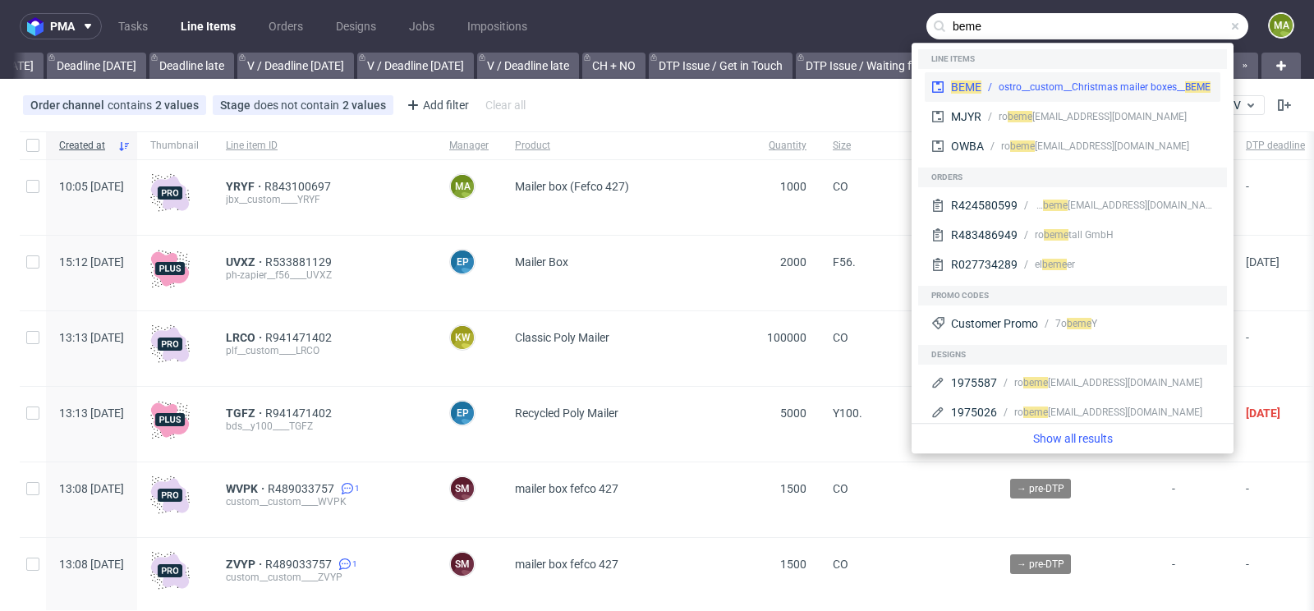
type input "beme"
click at [1024, 85] on div "ostro__custom__Christmas mailer boxes__ BEME" at bounding box center [1104, 87] width 212 height 15
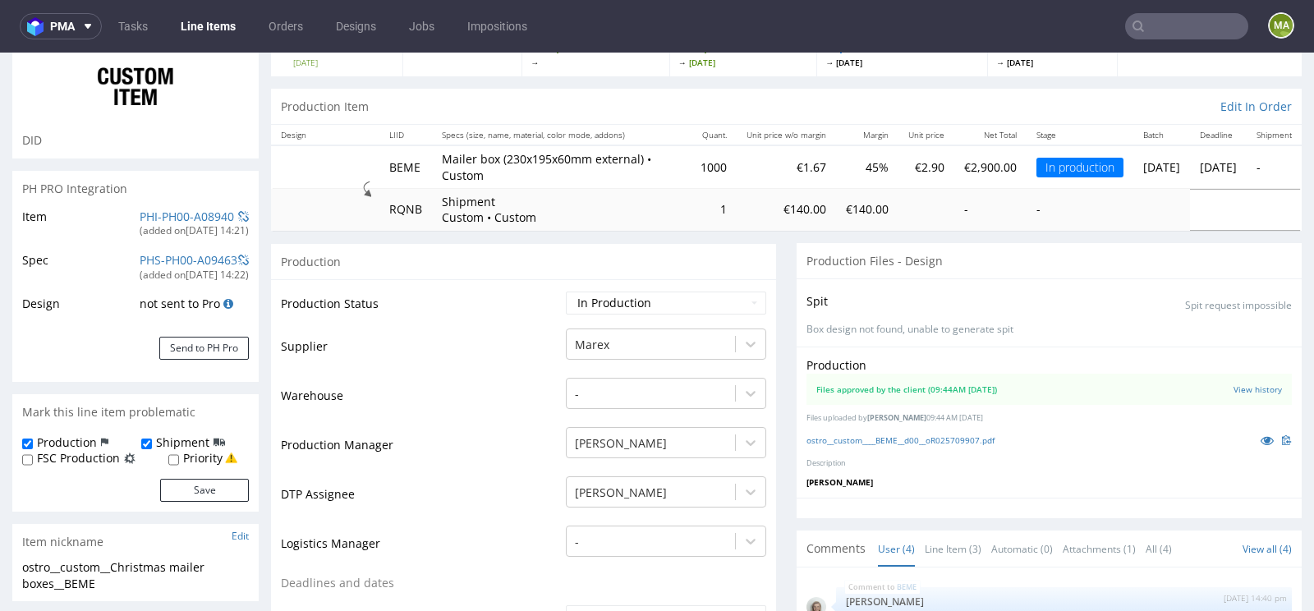
scroll to position [128, 0]
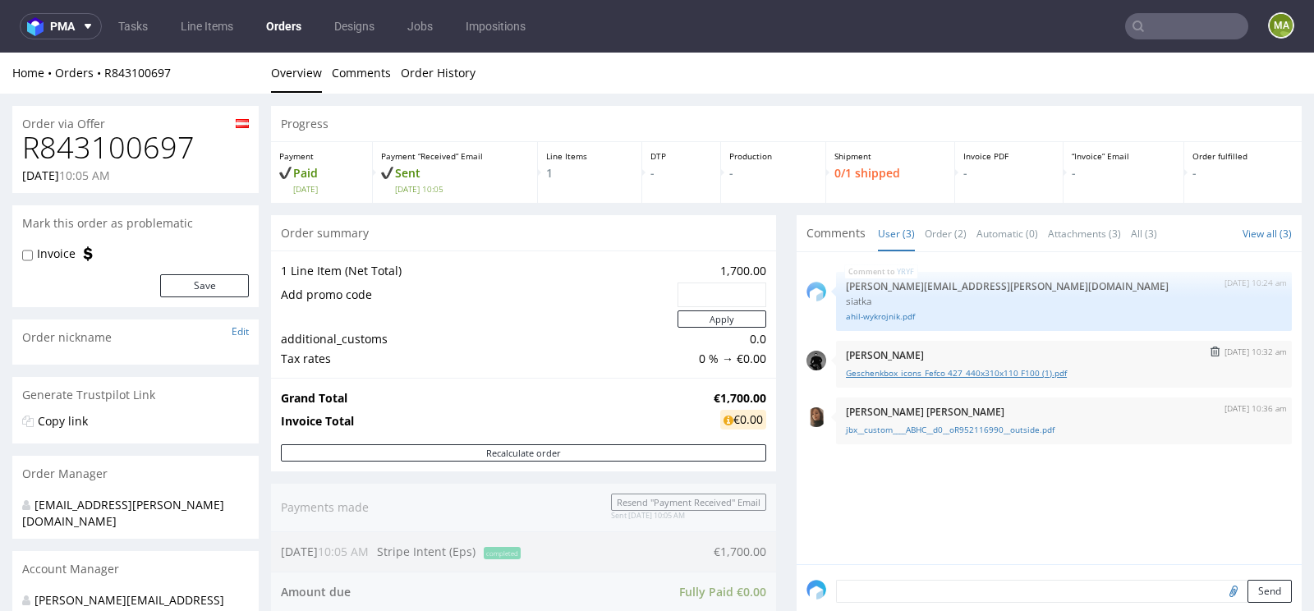
click at [934, 367] on link "Geschenkbox_icons_Fefco 427_440x310x110 F100 (1).pdf" at bounding box center [1064, 373] width 436 height 12
click at [912, 424] on link "jbx__custom____ABHC__d0__oR952116990__outside.pdf" at bounding box center [1064, 430] width 436 height 12
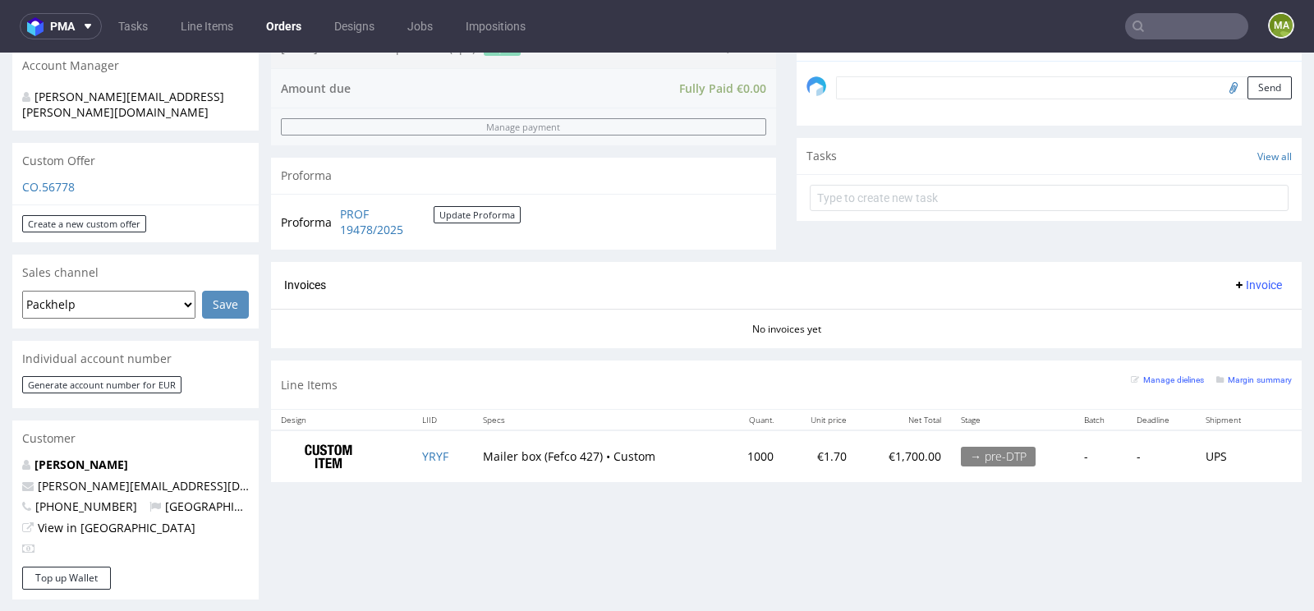
scroll to position [555, 0]
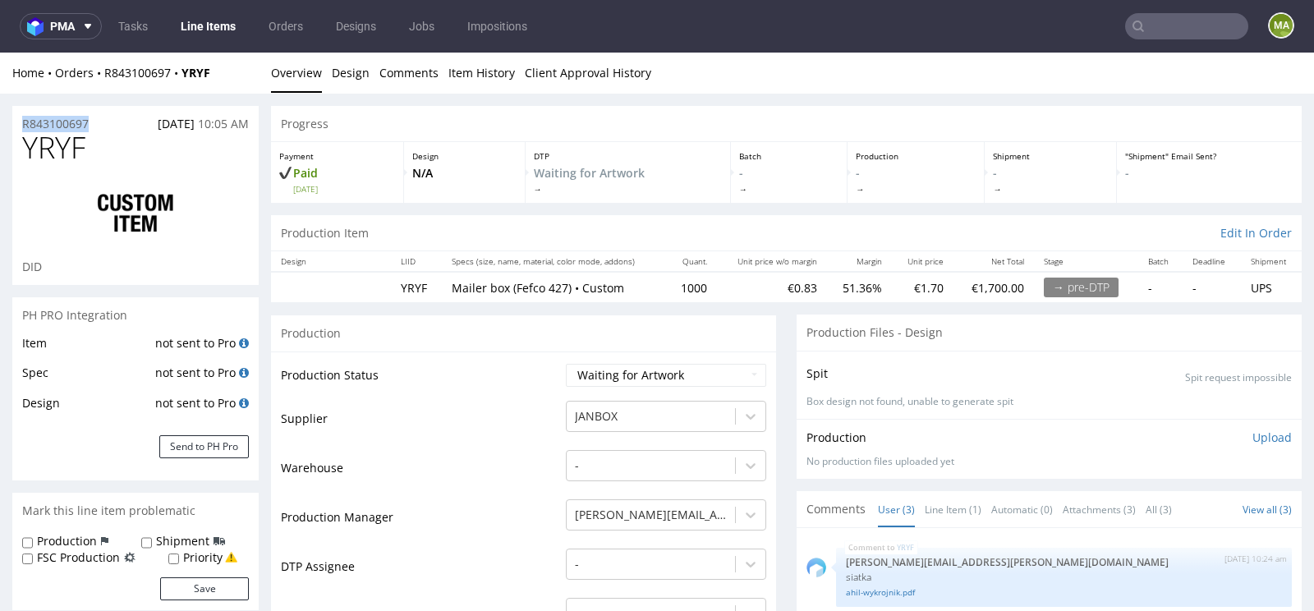
drag, startPoint x: 99, startPoint y: 121, endPoint x: 0, endPoint y: 122, distance: 99.4
copy p "R843100697"
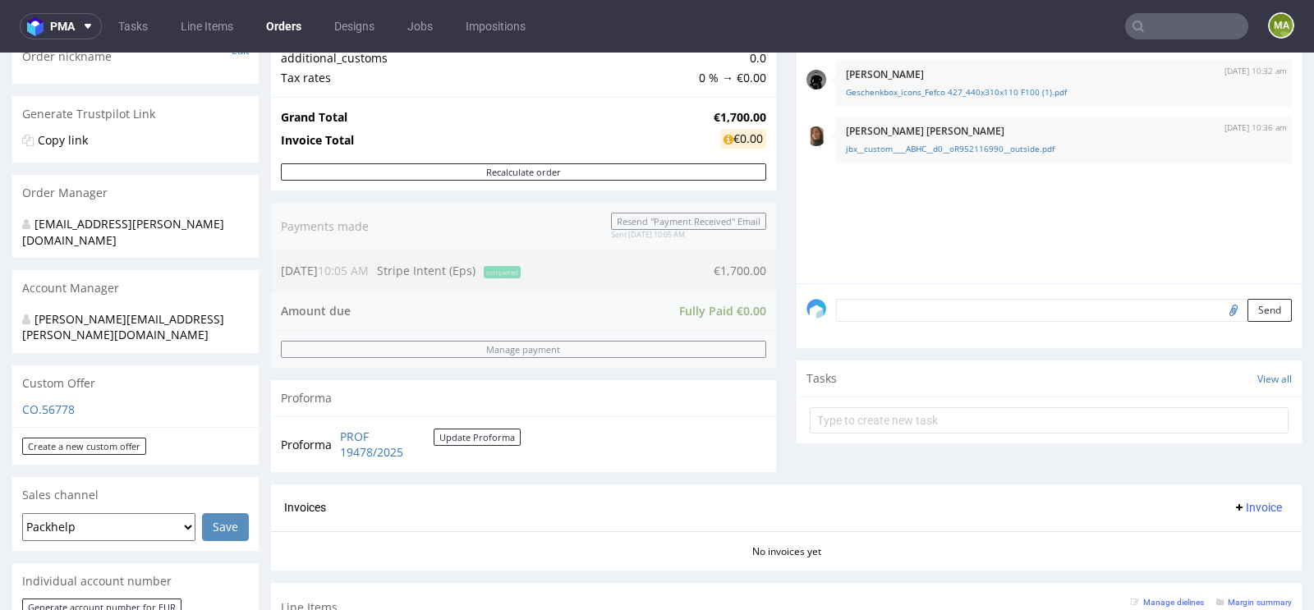
scroll to position [626, 0]
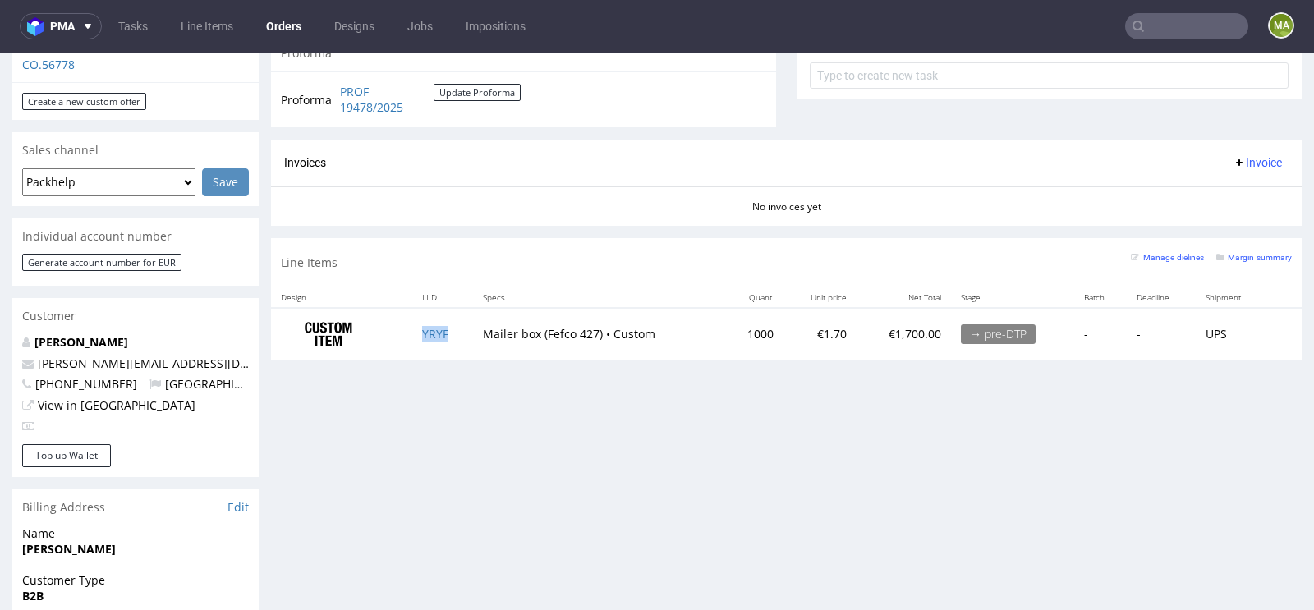
click at [447, 330] on td "YRYF" at bounding box center [442, 334] width 60 height 52
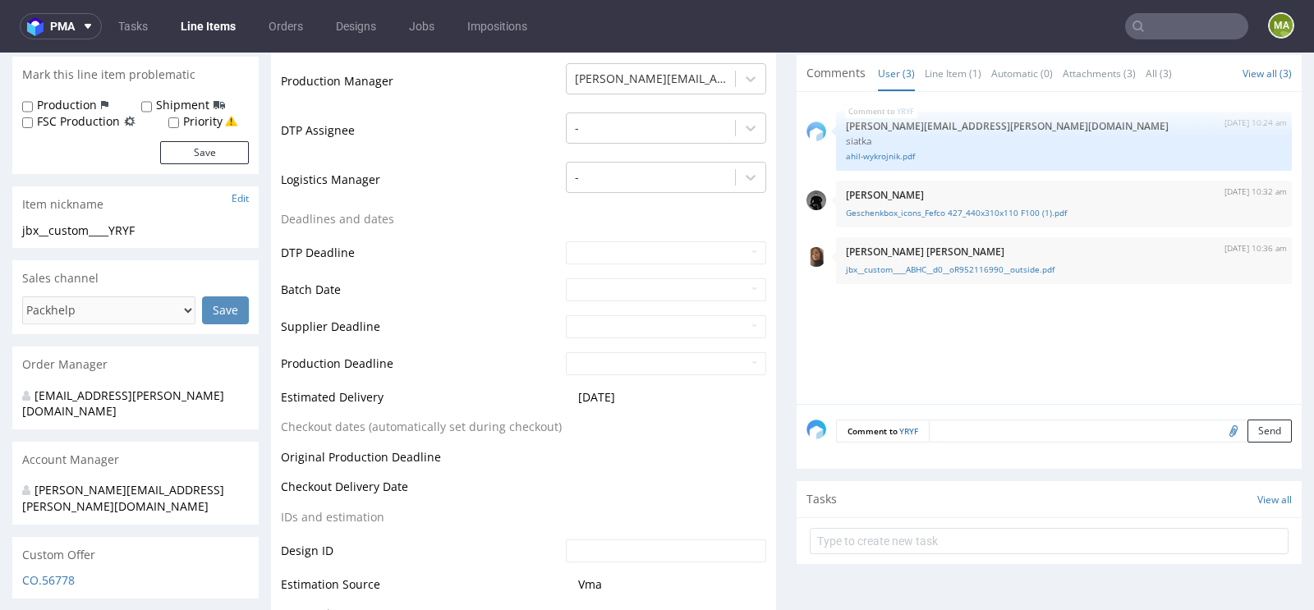
scroll to position [620, 0]
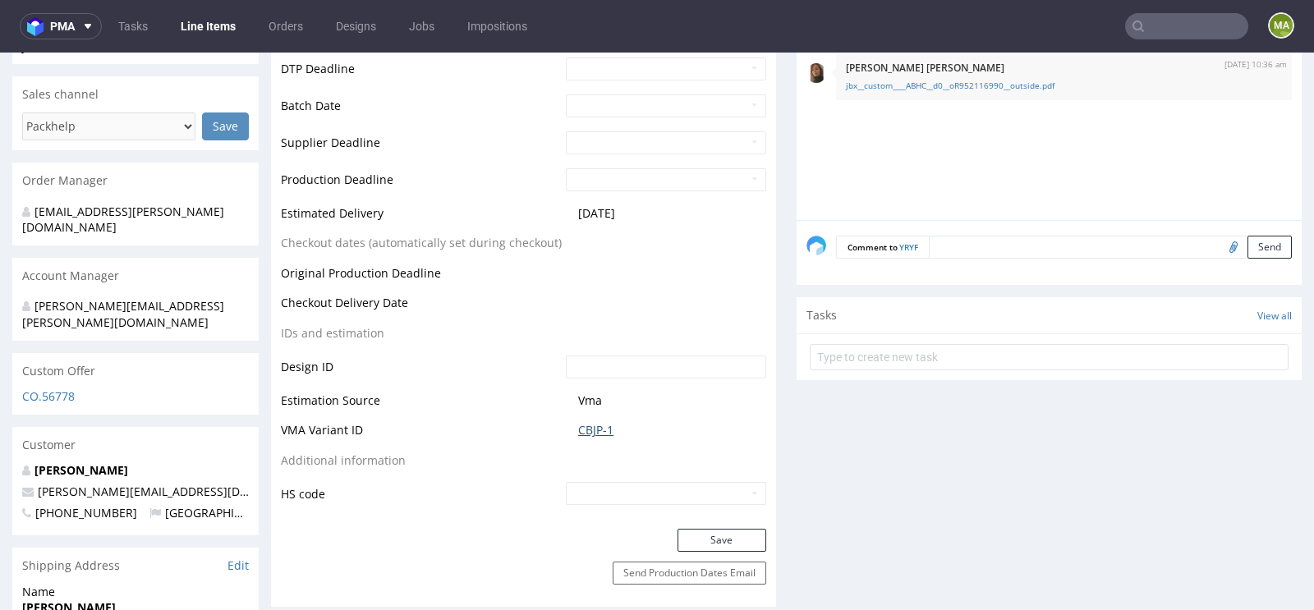
click at [593, 422] on link "CBJP-1" at bounding box center [595, 430] width 35 height 16
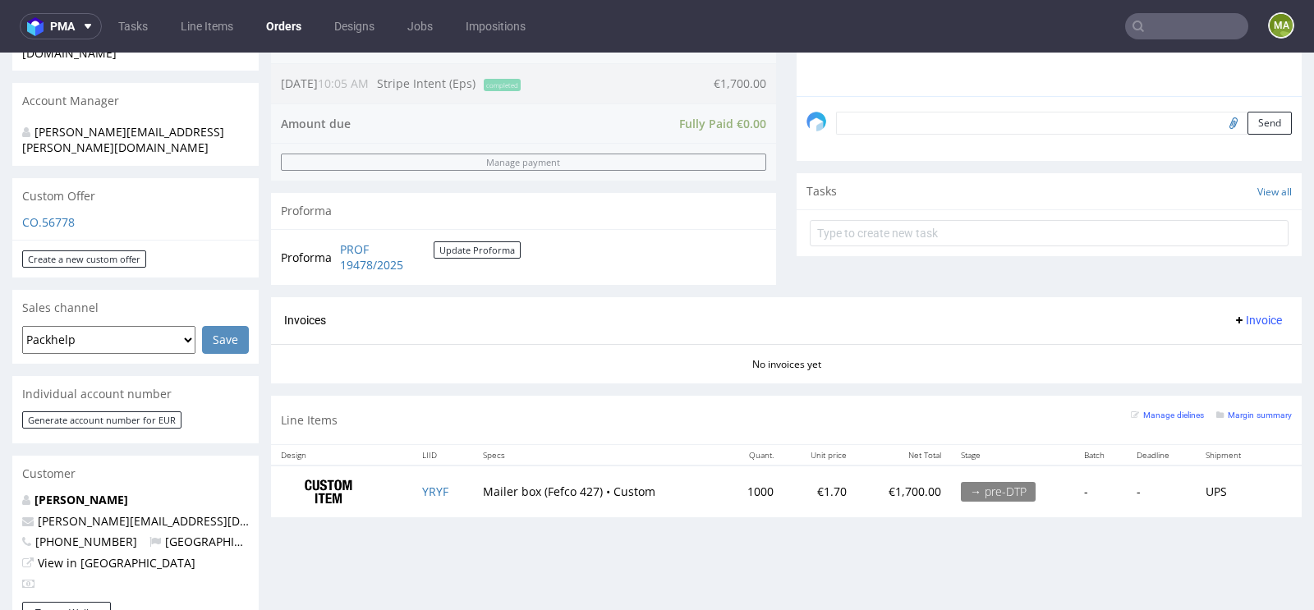
scroll to position [476, 0]
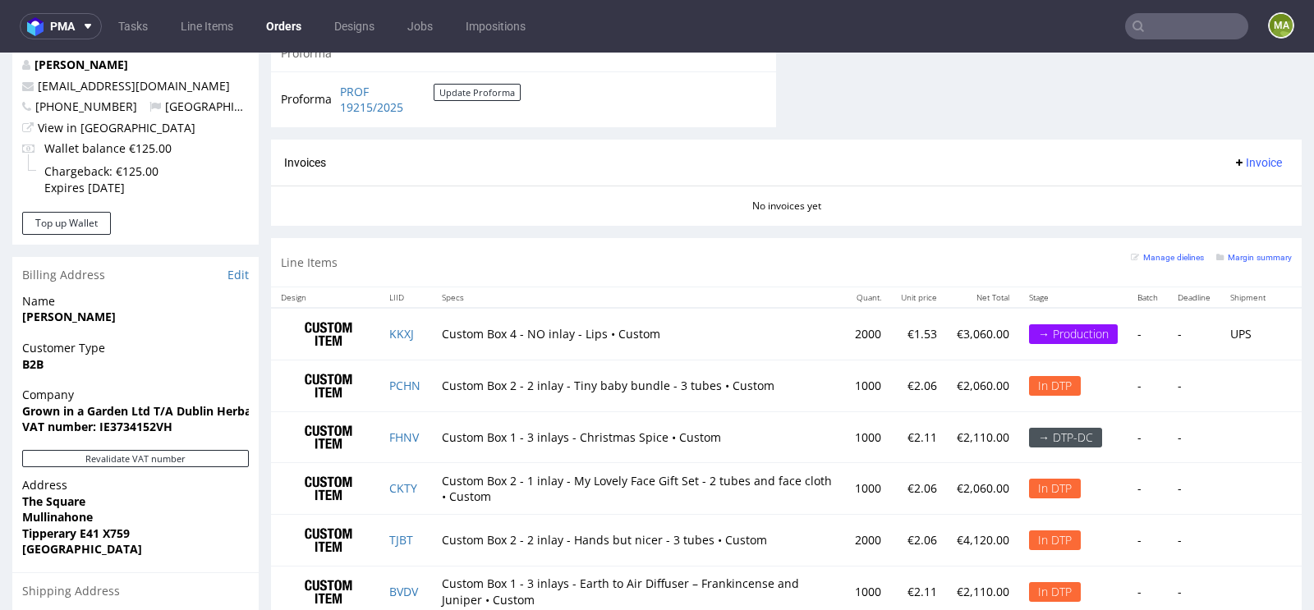
scroll to position [731, 0]
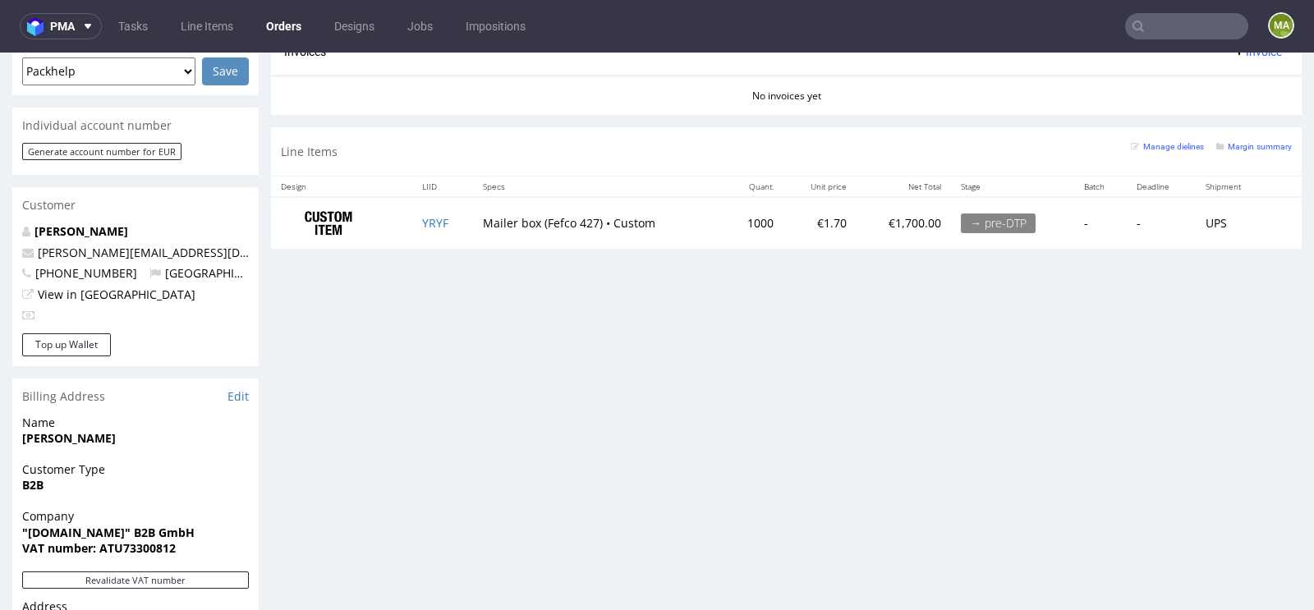
scroll to position [753, 0]
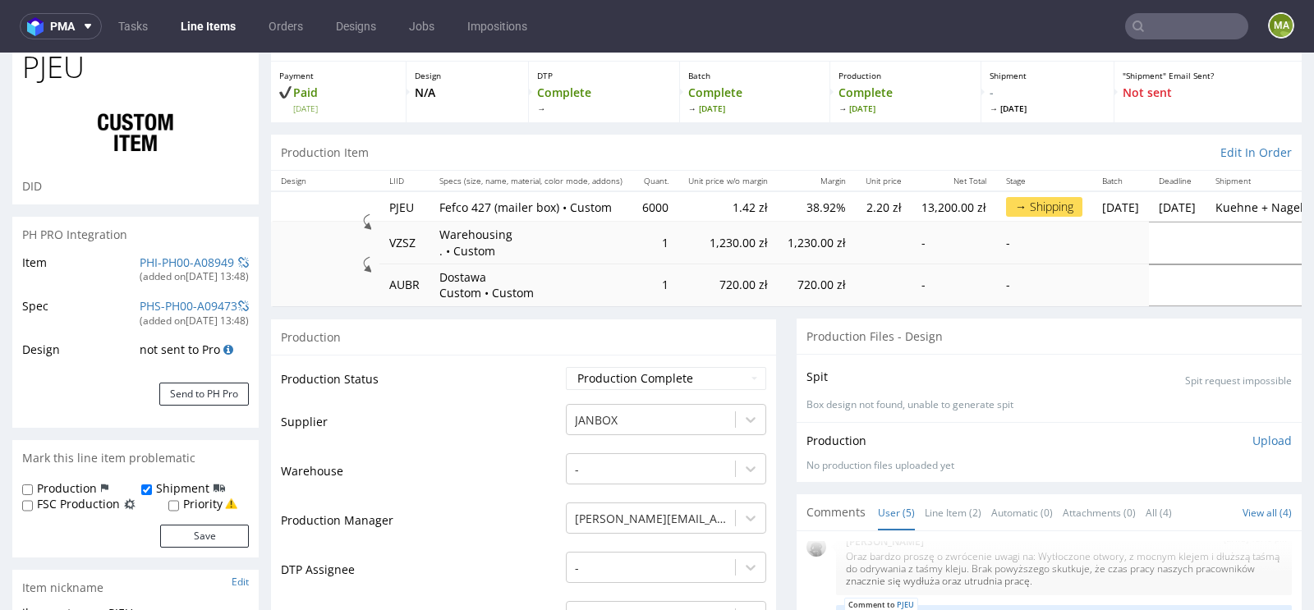
scroll to position [90, 0]
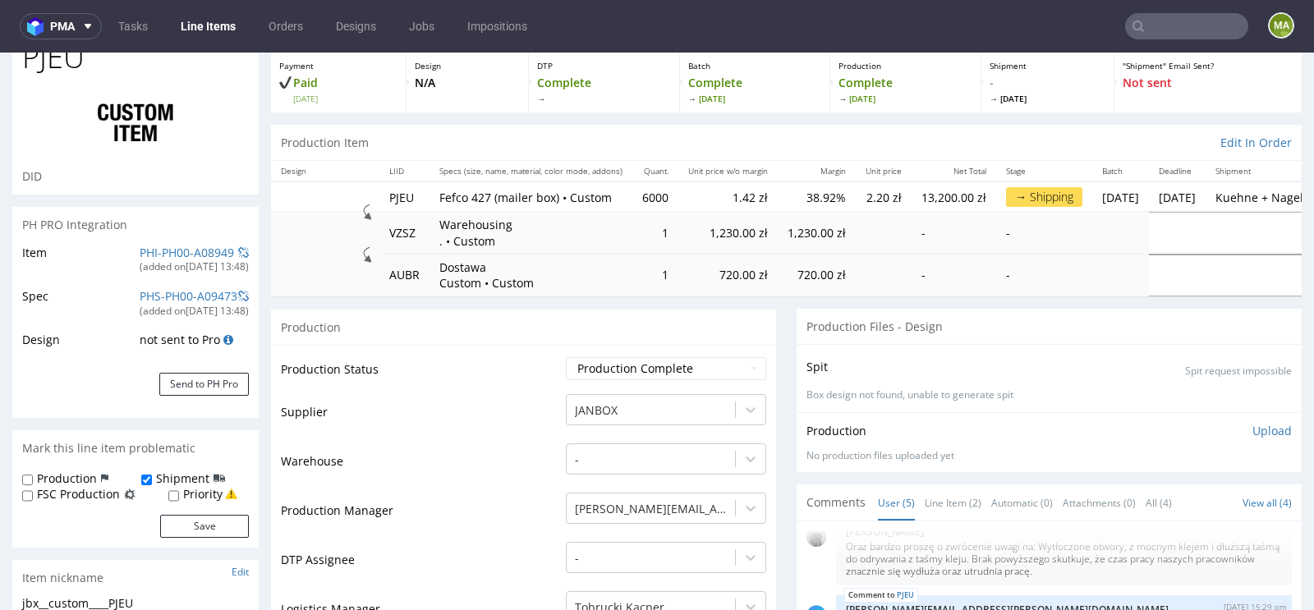
click at [192, 261] on div "(added on 21.08.2025, 13:48 )" at bounding box center [194, 267] width 109 height 14
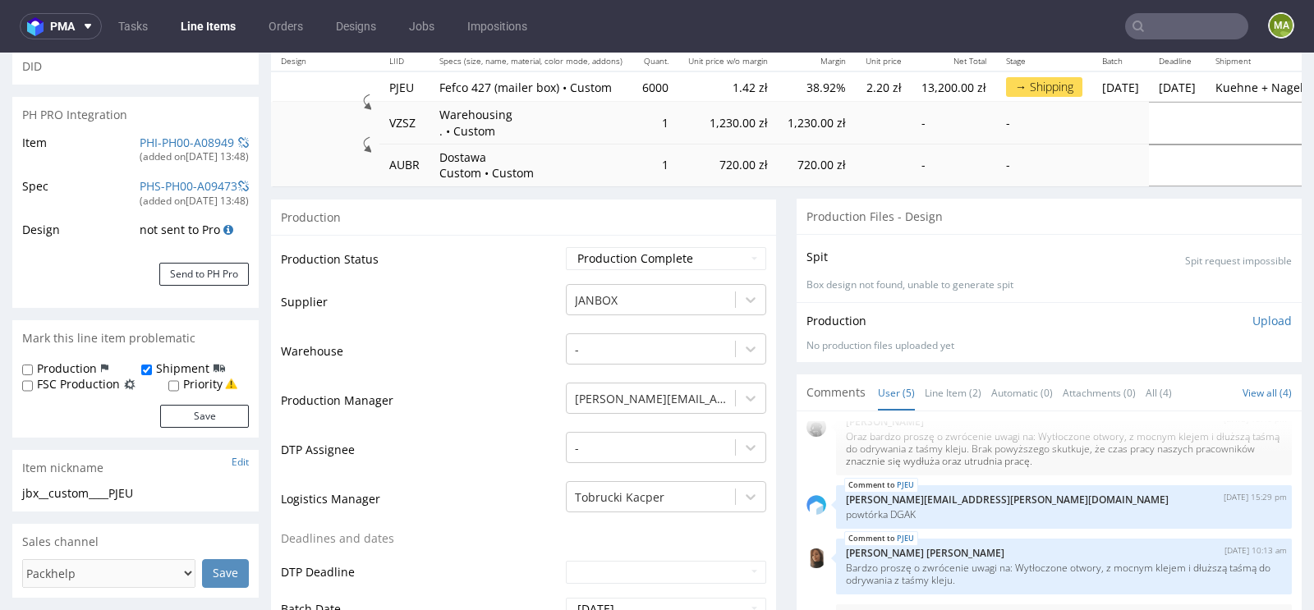
scroll to position [69, 0]
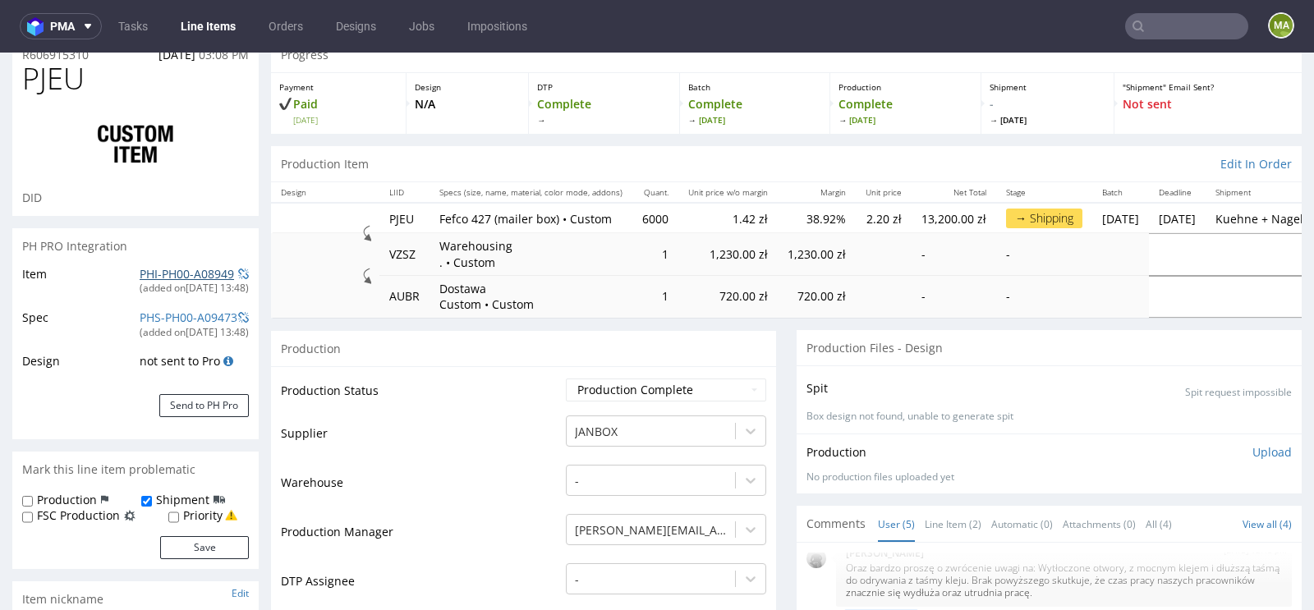
click at [140, 271] on link "PHI-PH00-A08949" at bounding box center [187, 274] width 94 height 16
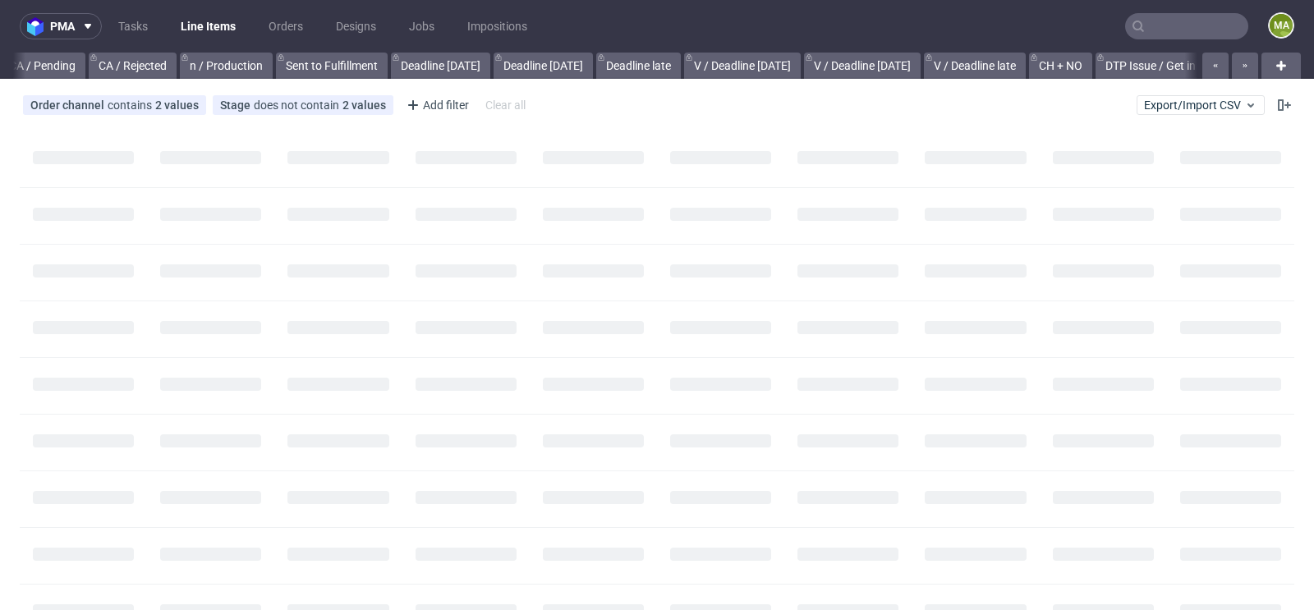
click at [1163, 29] on input "text" at bounding box center [1186, 26] width 123 height 26
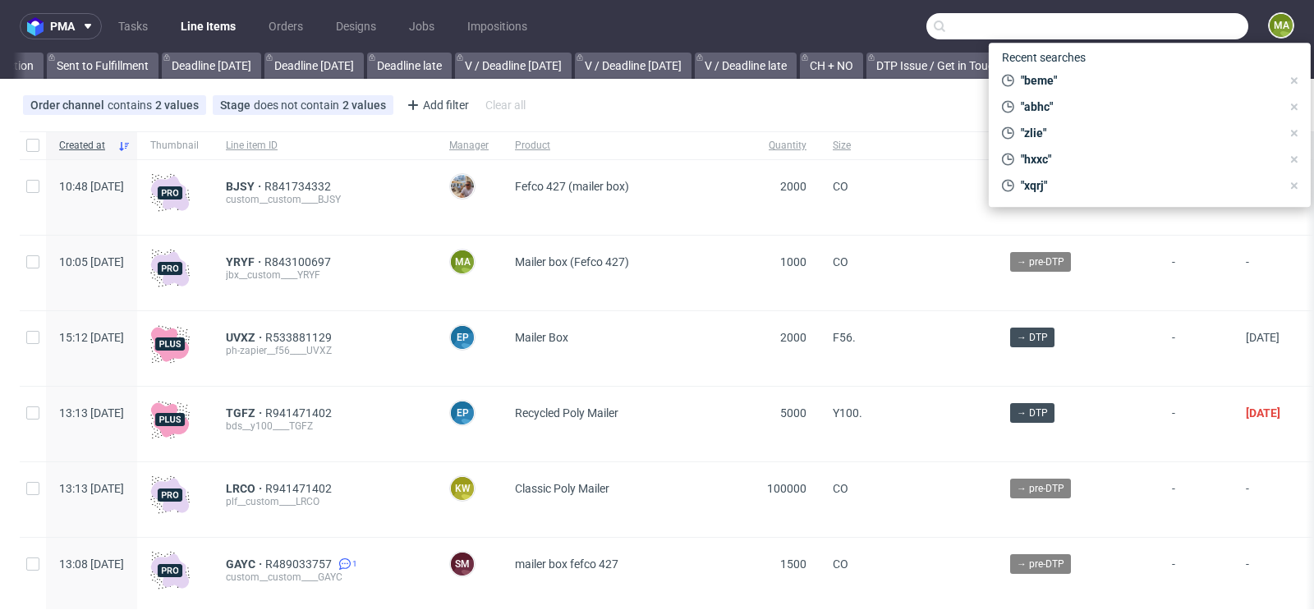
scroll to position [0, 1856]
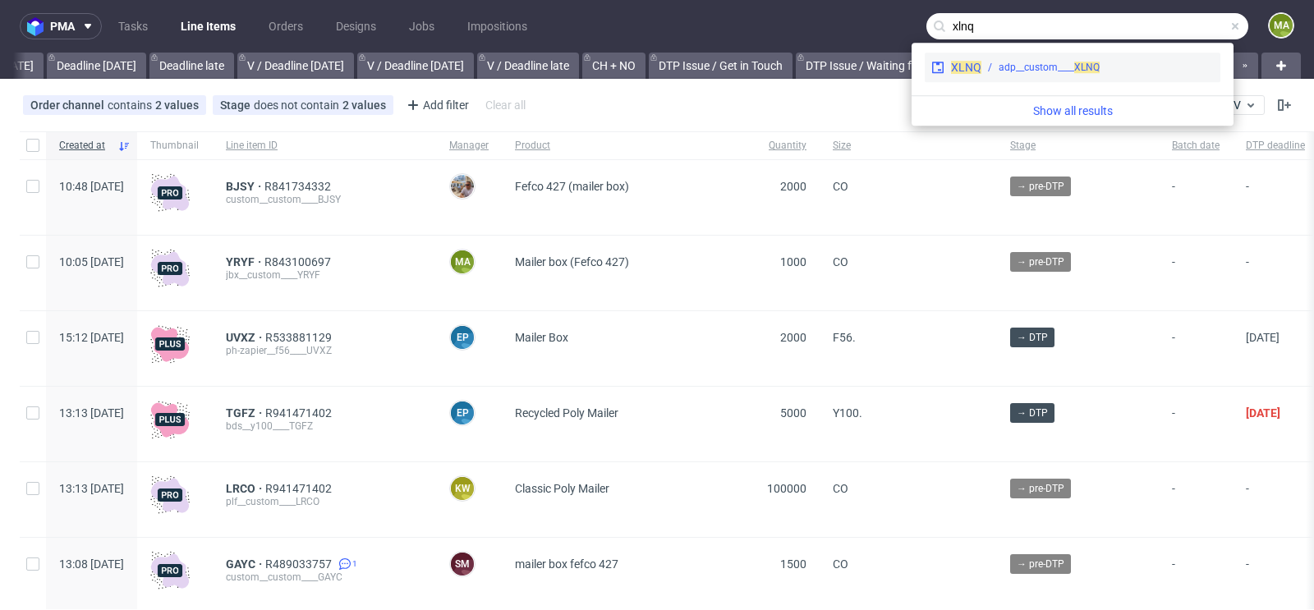
type input "xlnq"
click at [1056, 63] on div "adp__custom____ XLNQ" at bounding box center [1048, 67] width 101 height 15
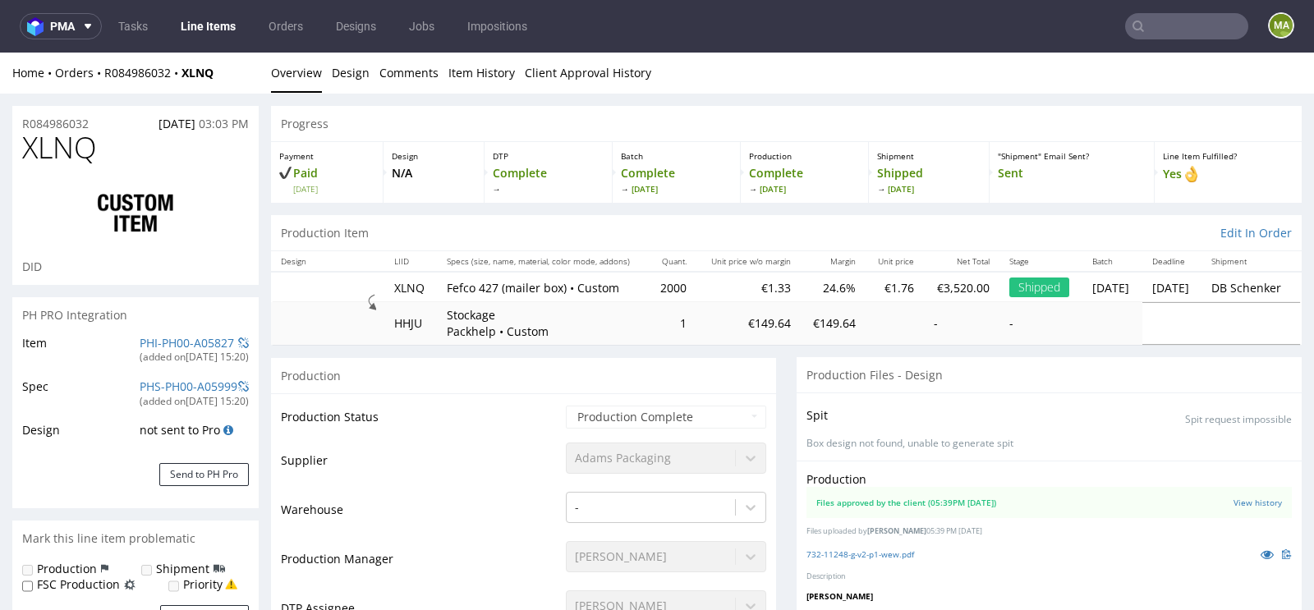
scroll to position [1747, 0]
type input "2100"
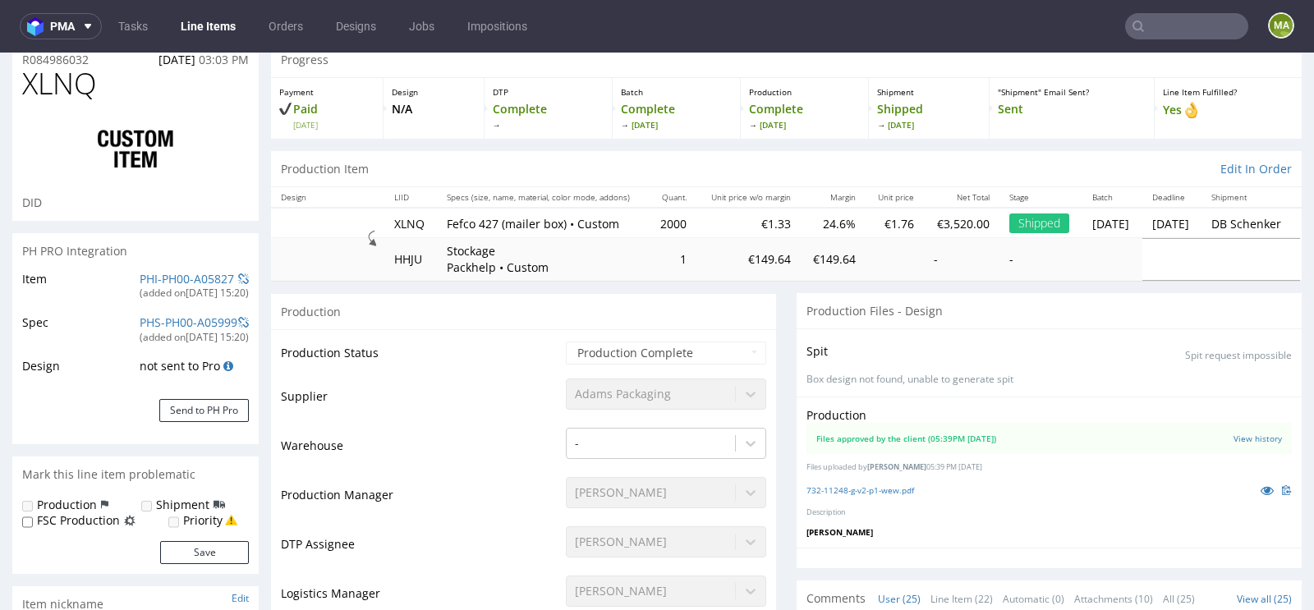
select select "in_progress"
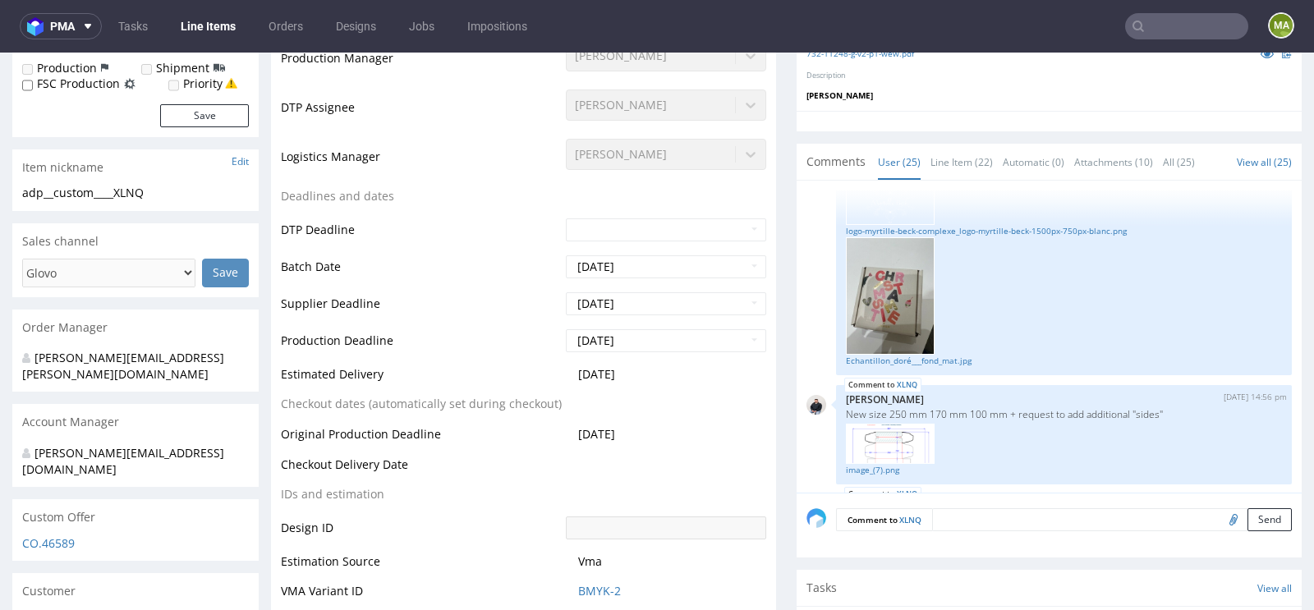
scroll to position [0, 0]
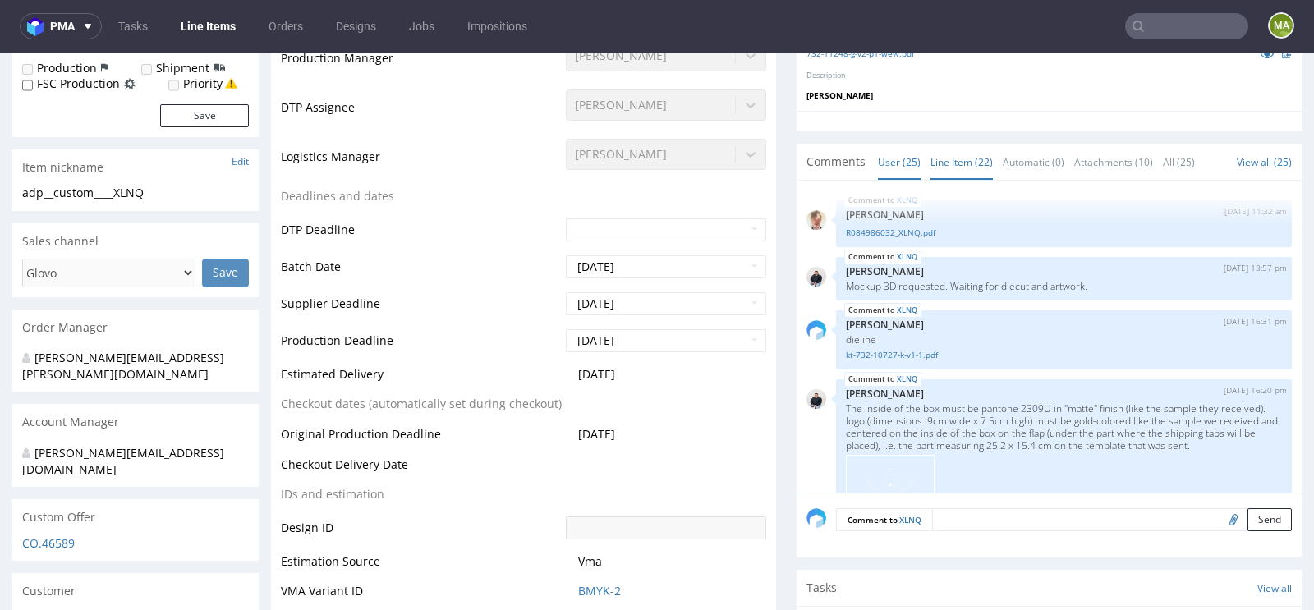
click at [957, 161] on link "Line Item (22)" at bounding box center [961, 162] width 62 height 35
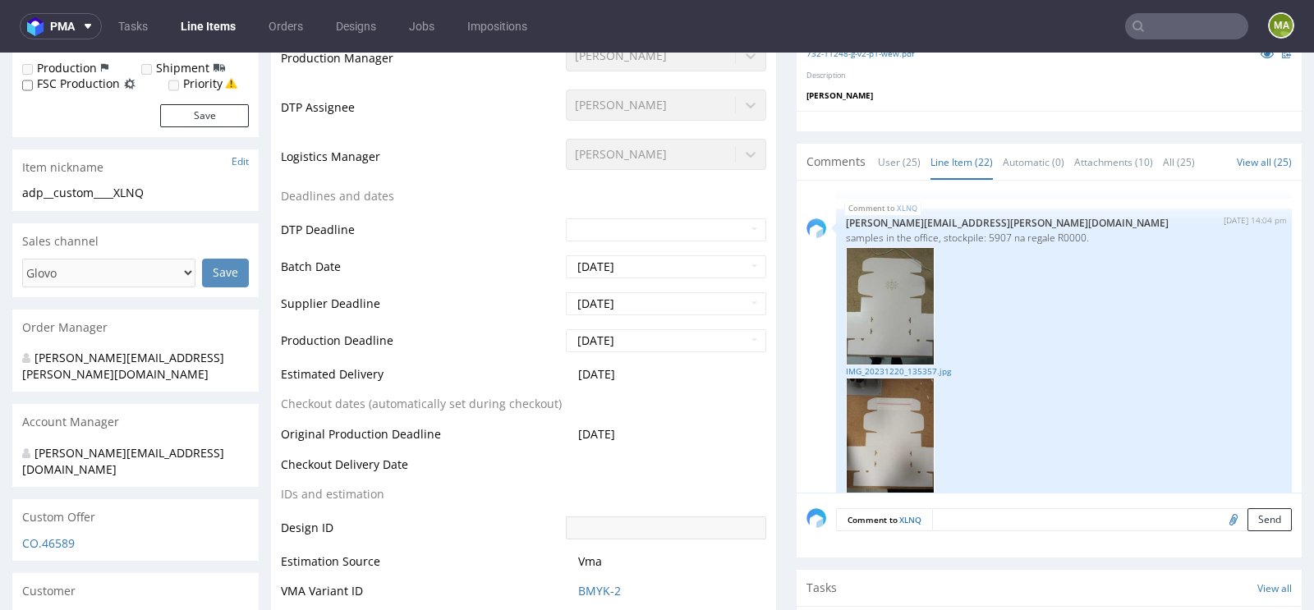
scroll to position [1685, 0]
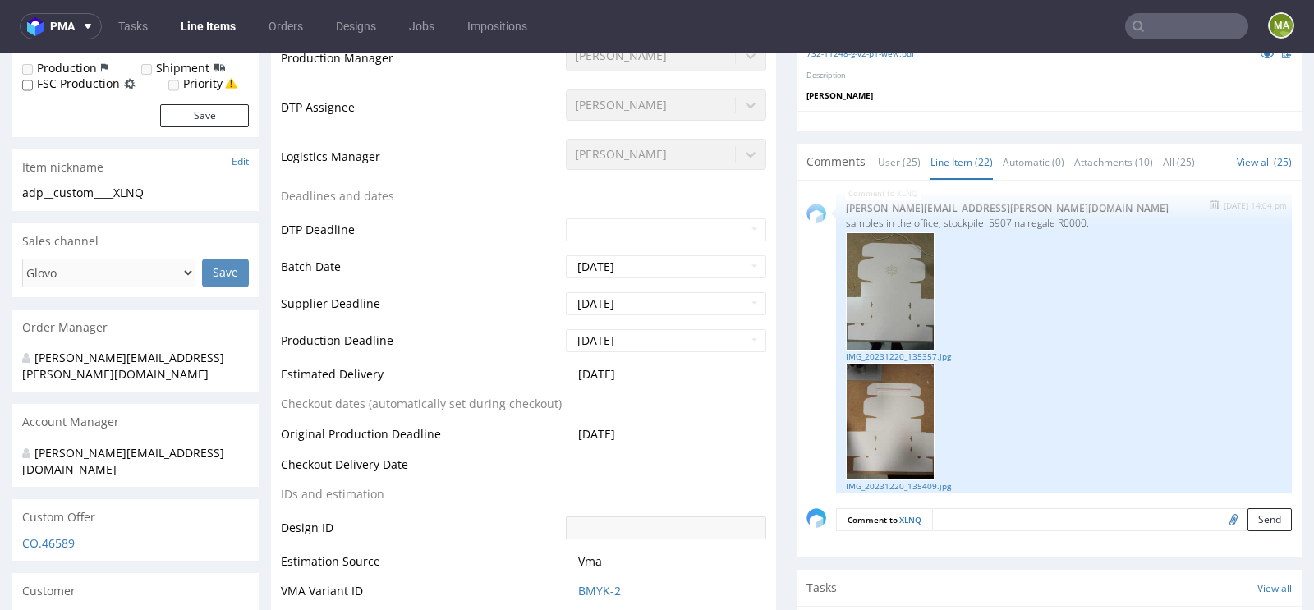
click at [896, 310] on img at bounding box center [890, 290] width 89 height 117
click at [876, 350] on img at bounding box center [890, 290] width 89 height 117
click at [872, 360] on link "IMG_20231220_135357.jpg" at bounding box center [1064, 357] width 436 height 12
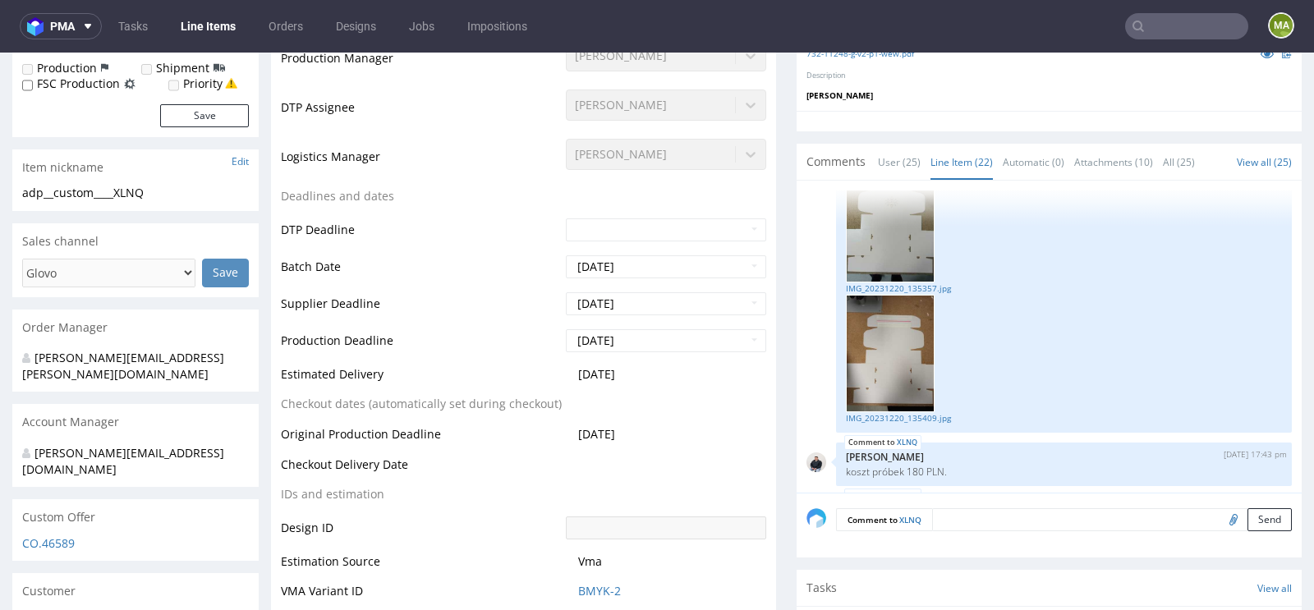
scroll to position [1821, 0]
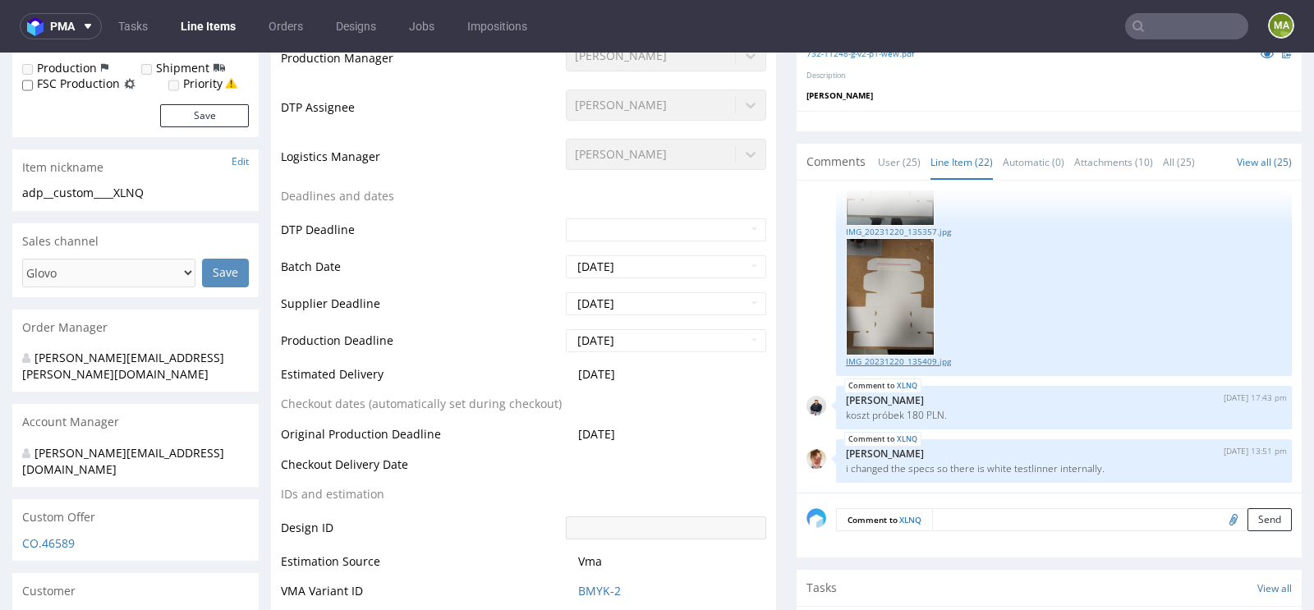
click at [906, 356] on link "IMG_20231220_135409.jpg" at bounding box center [1064, 362] width 436 height 12
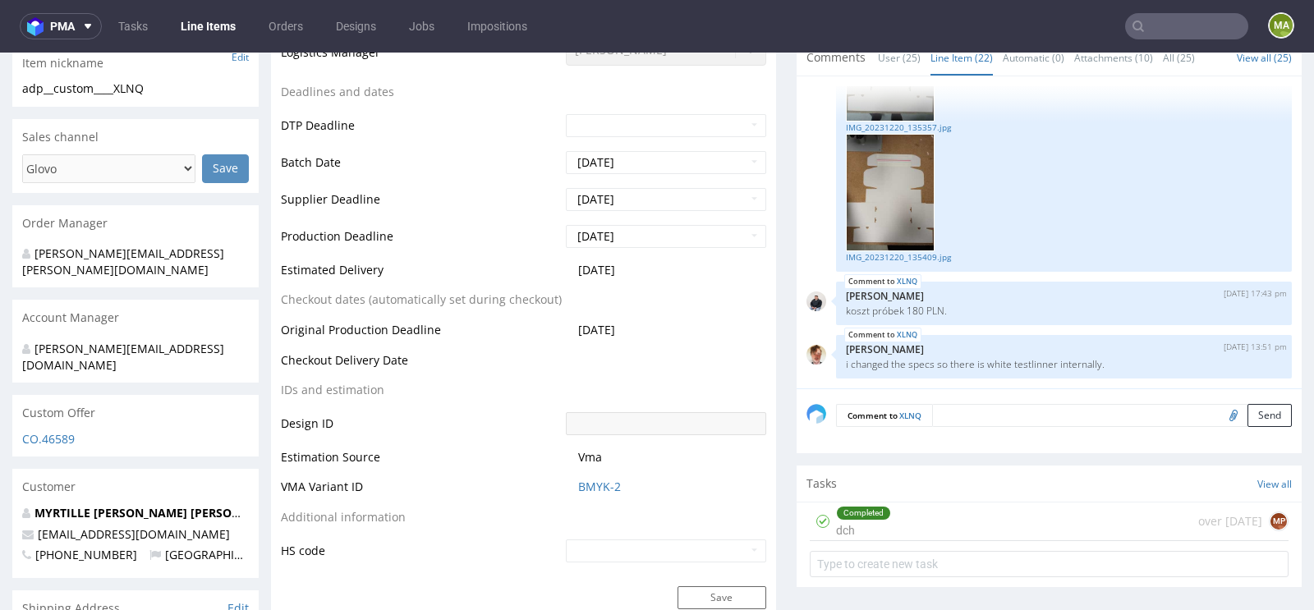
scroll to position [635, 0]
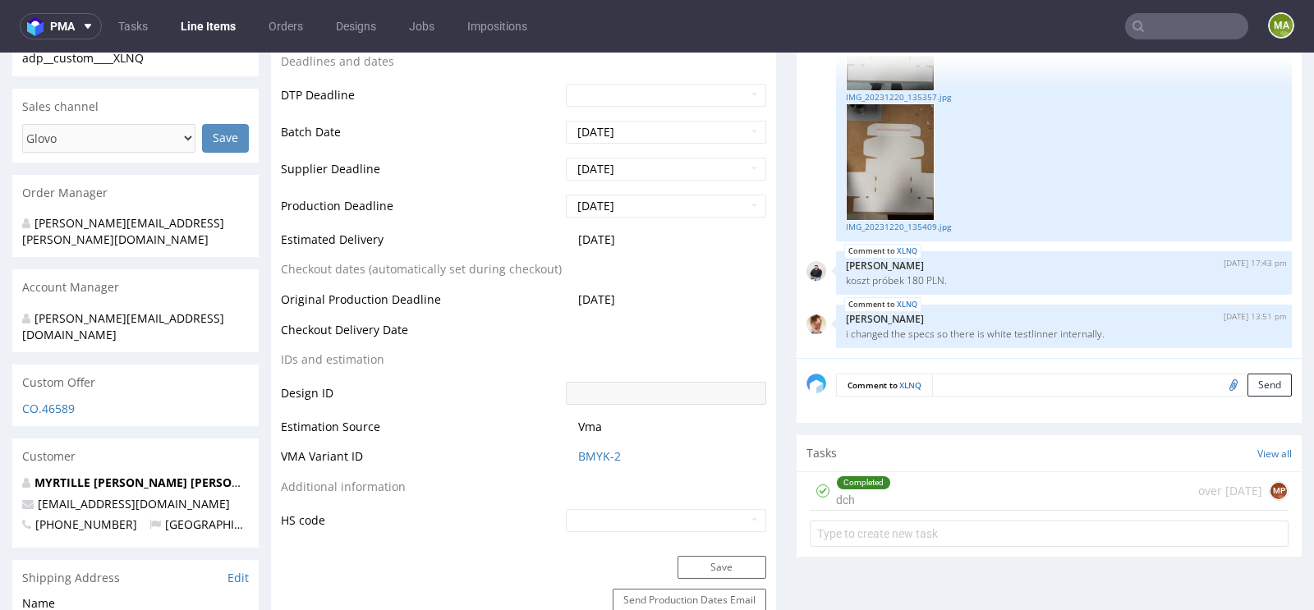
click at [614, 456] on span "BMYK-2" at bounding box center [672, 456] width 188 height 16
click at [603, 456] on link "BMYK-2" at bounding box center [599, 456] width 43 height 16
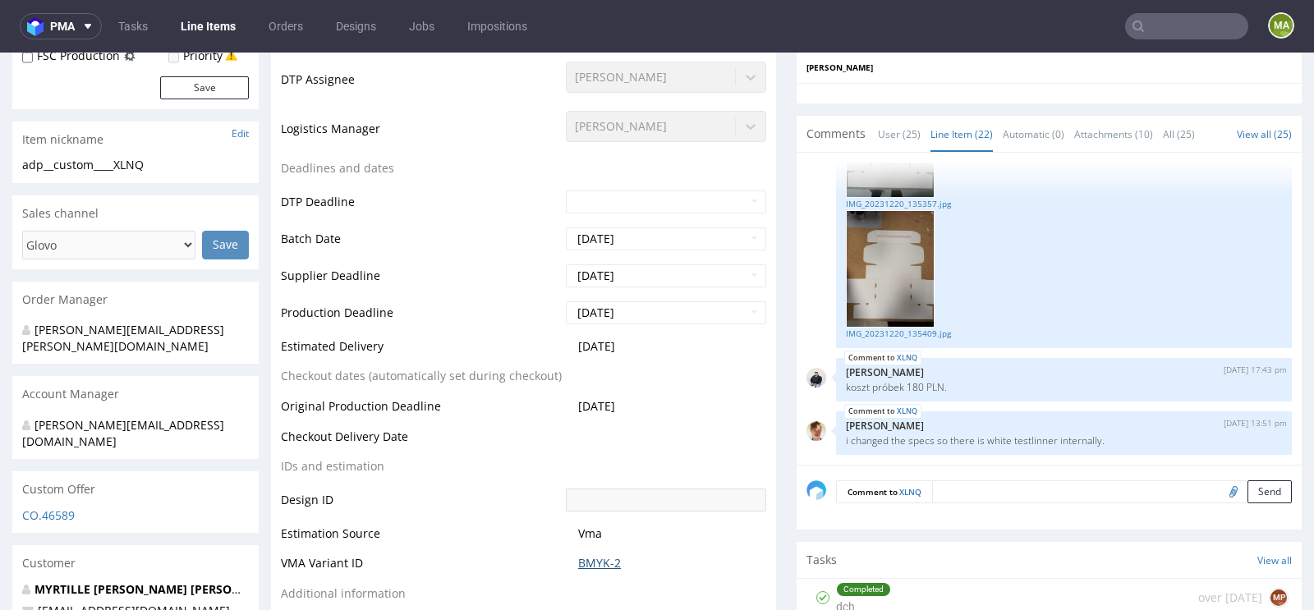
scroll to position [1820, 0]
click at [899, 198] on link "IMG_20231220_135357.jpg" at bounding box center [1064, 204] width 436 height 12
click at [921, 203] on link "IMG_20231220_135357.jpg" at bounding box center [1064, 204] width 436 height 12
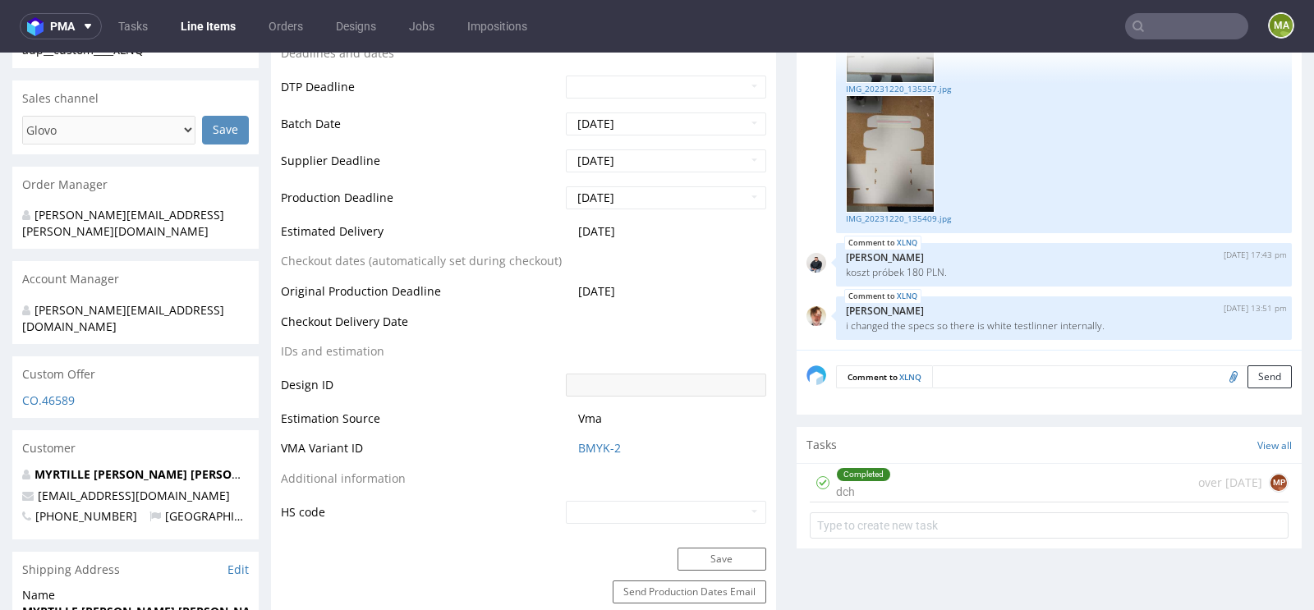
scroll to position [640, 0]
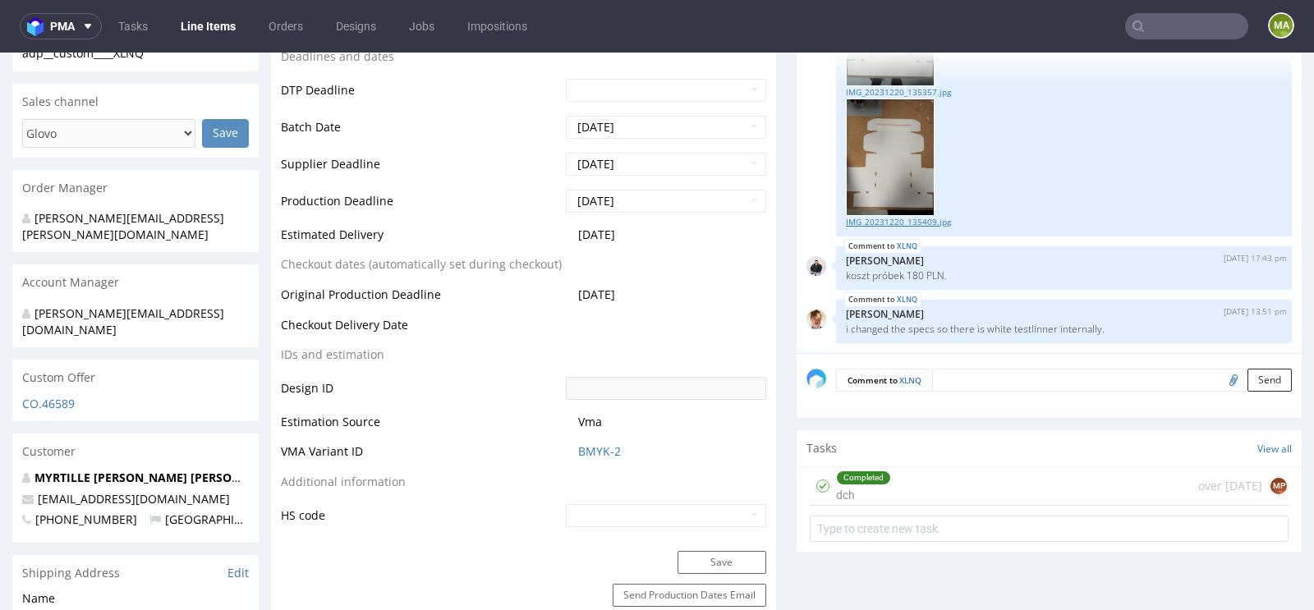
click at [915, 218] on link "IMG_20231220_135409.jpg" at bounding box center [1064, 222] width 436 height 12
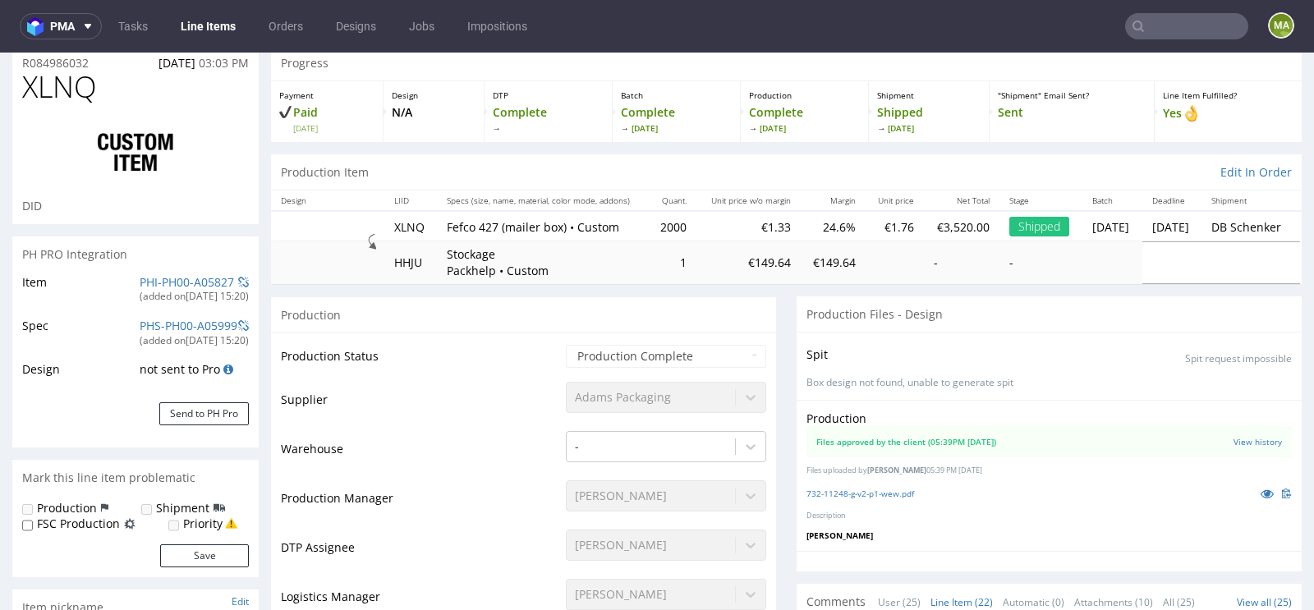
scroll to position [0, 0]
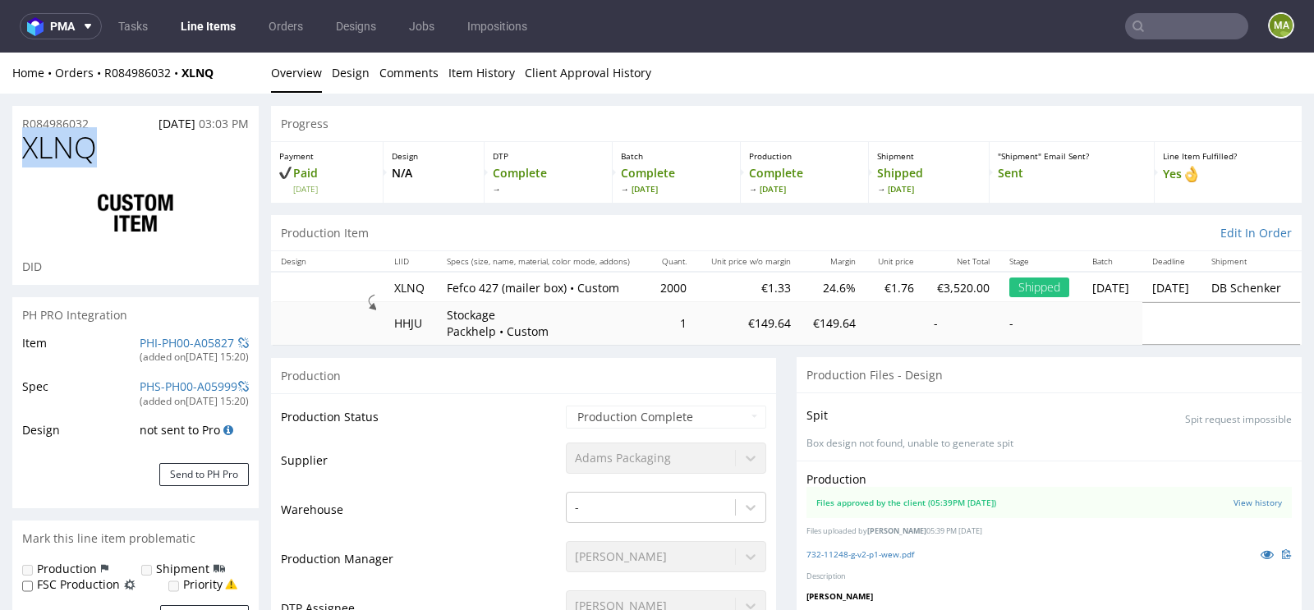
drag, startPoint x: 108, startPoint y: 161, endPoint x: 0, endPoint y: 161, distance: 108.4
copy span "XLNQ"
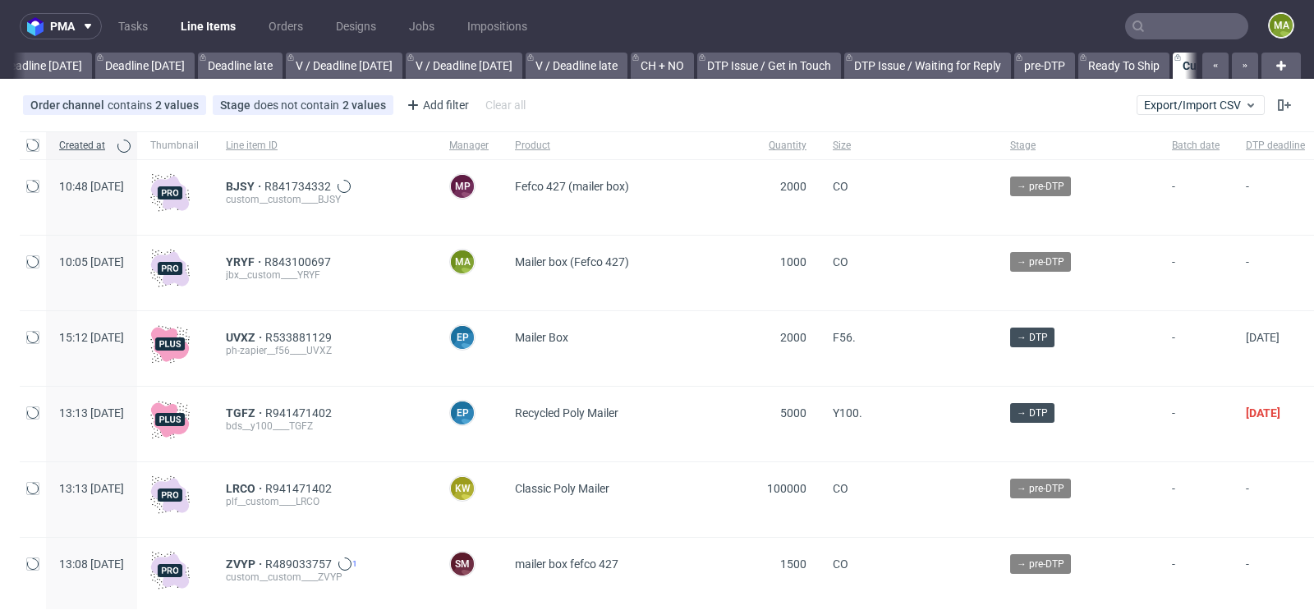
scroll to position [0, 1856]
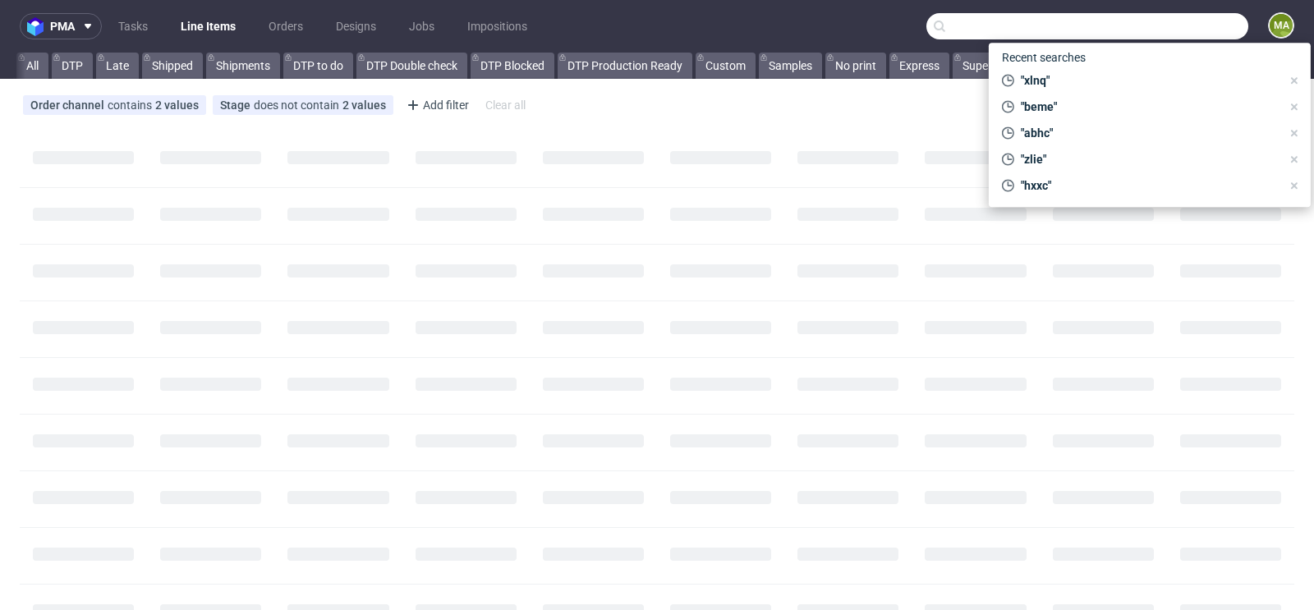
click at [1177, 22] on input "text" at bounding box center [1087, 26] width 322 height 26
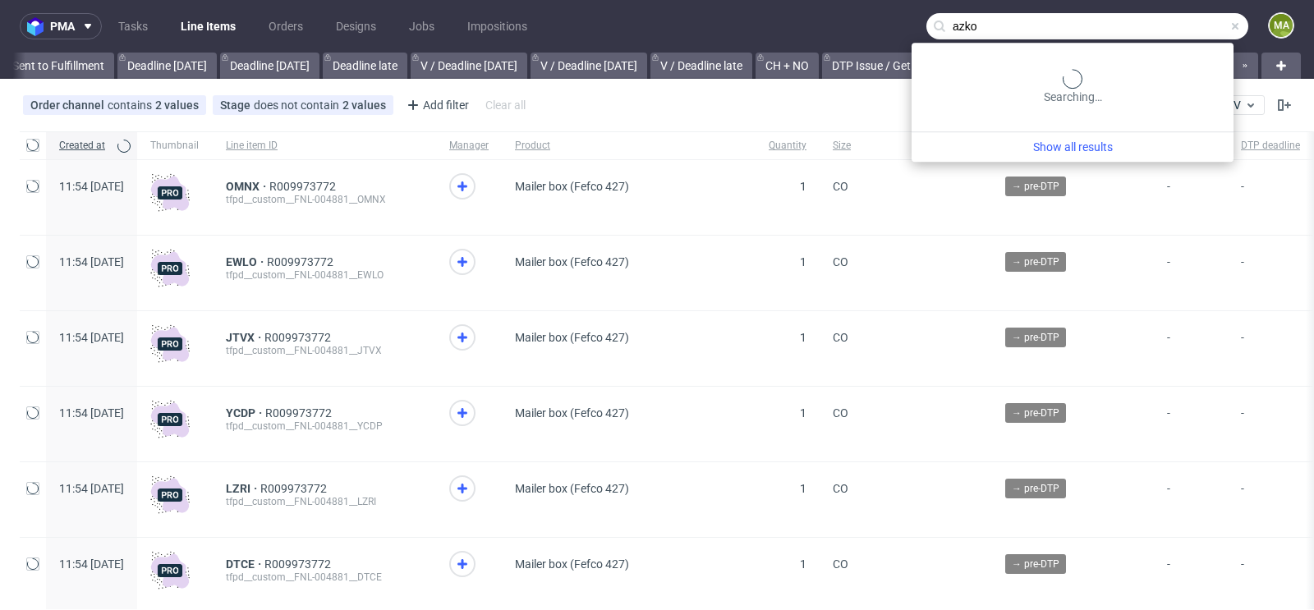
scroll to position [0, 1856]
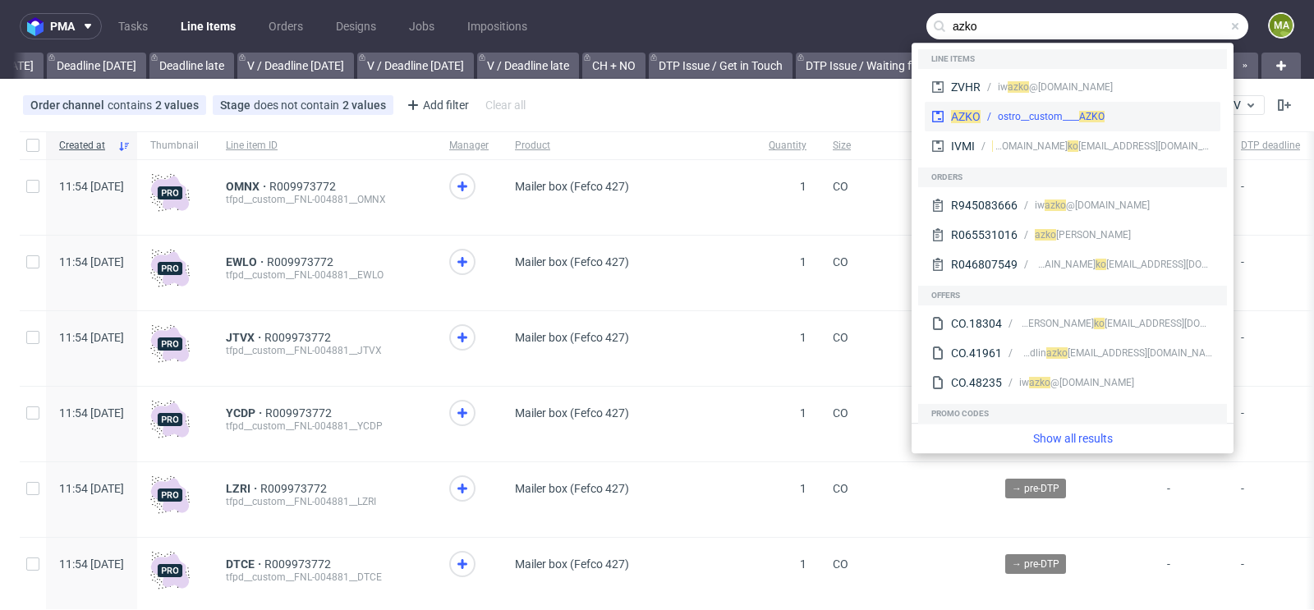
type input "azko"
click at [1022, 116] on div "ostro__custom____ AZKO" at bounding box center [1051, 116] width 107 height 15
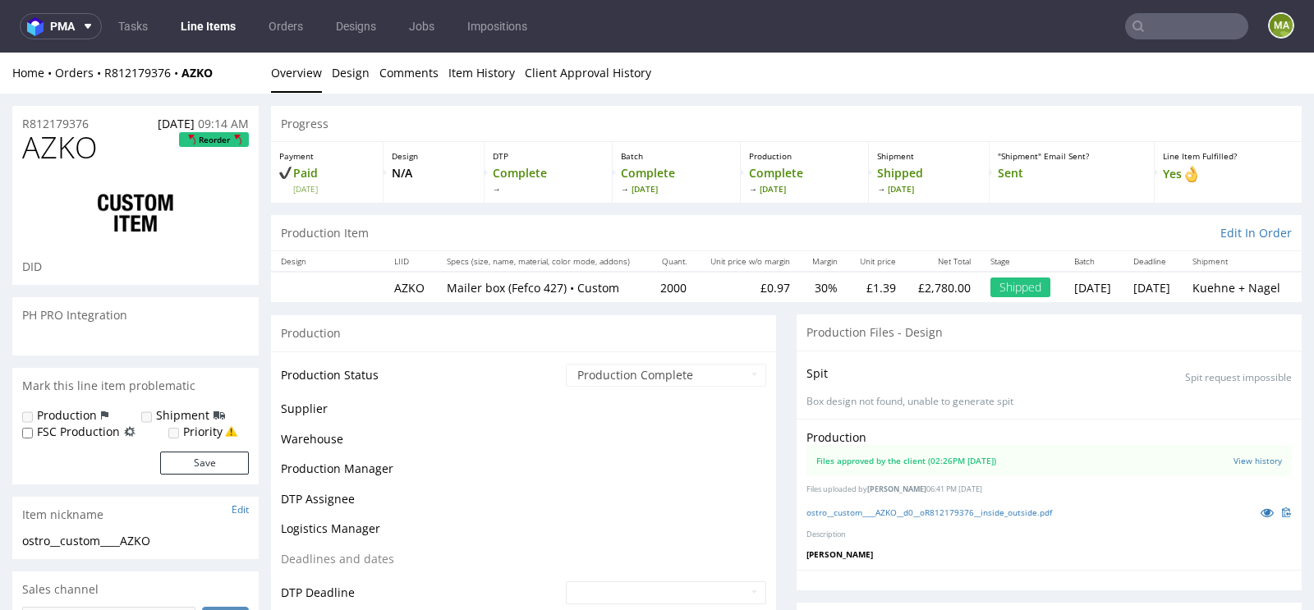
scroll to position [158, 0]
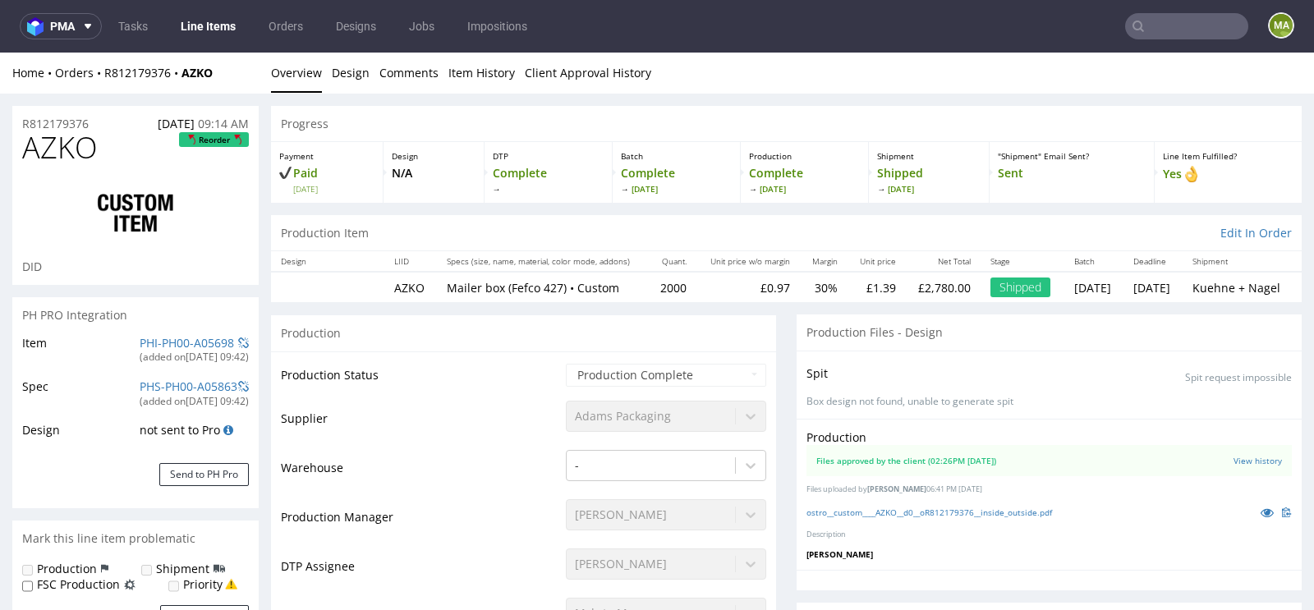
select select "in_progress"
drag, startPoint x: 102, startPoint y: 147, endPoint x: 7, endPoint y: 147, distance: 95.2
copy span "AZKO"
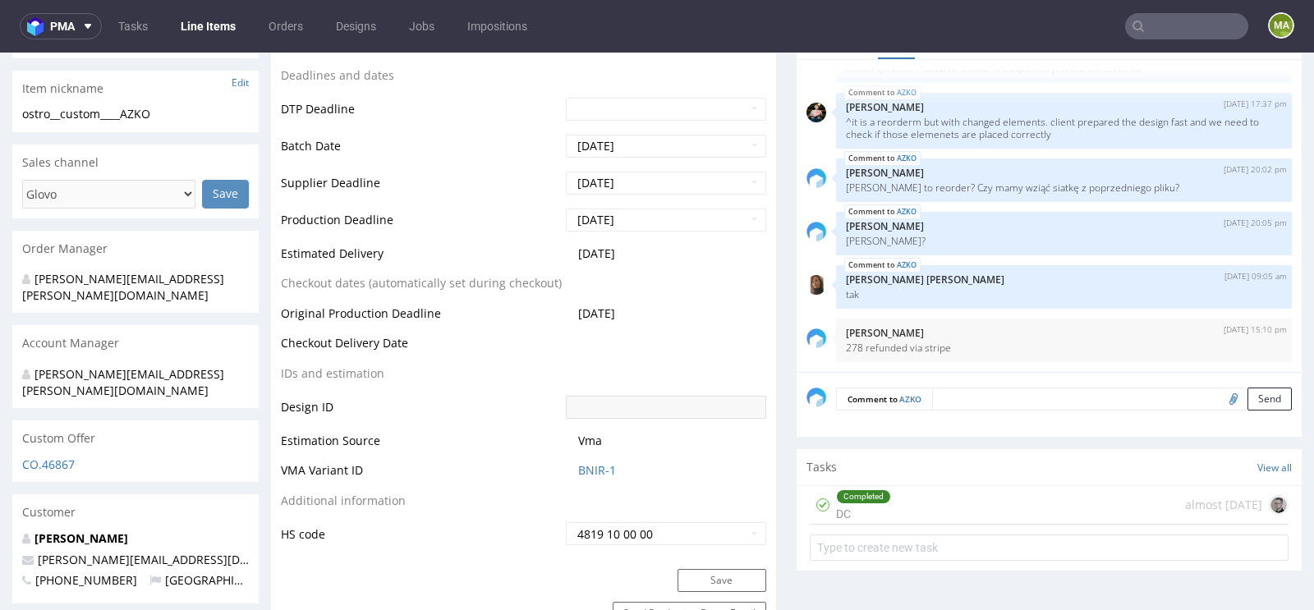
scroll to position [599, 0]
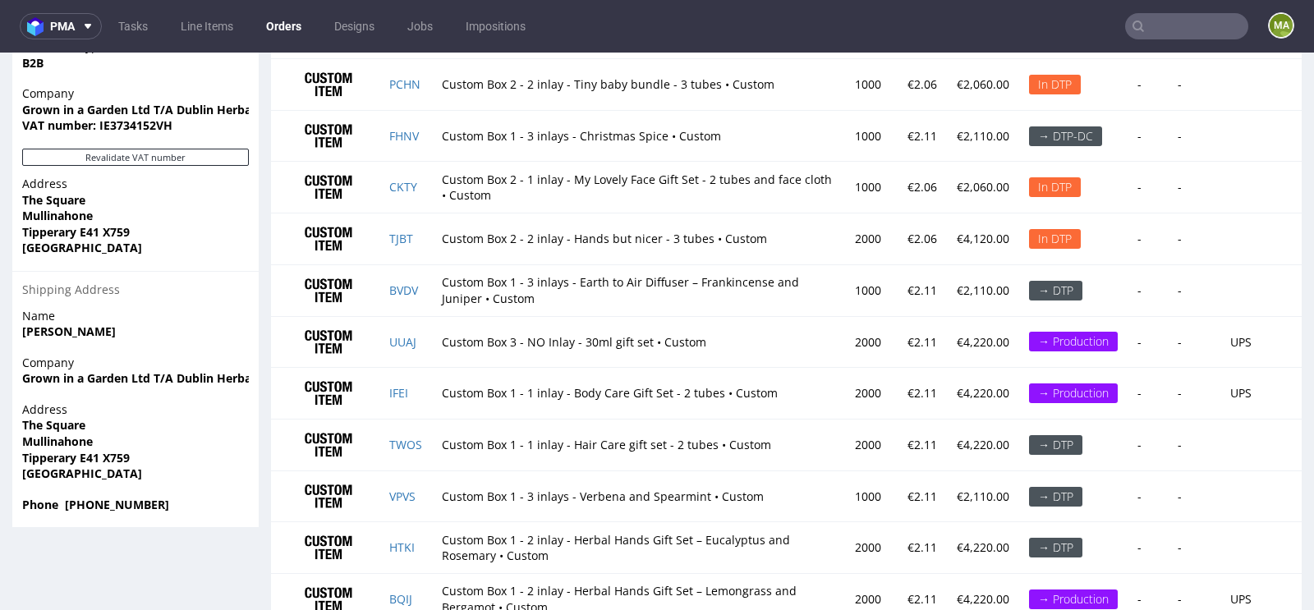
scroll to position [1243, 0]
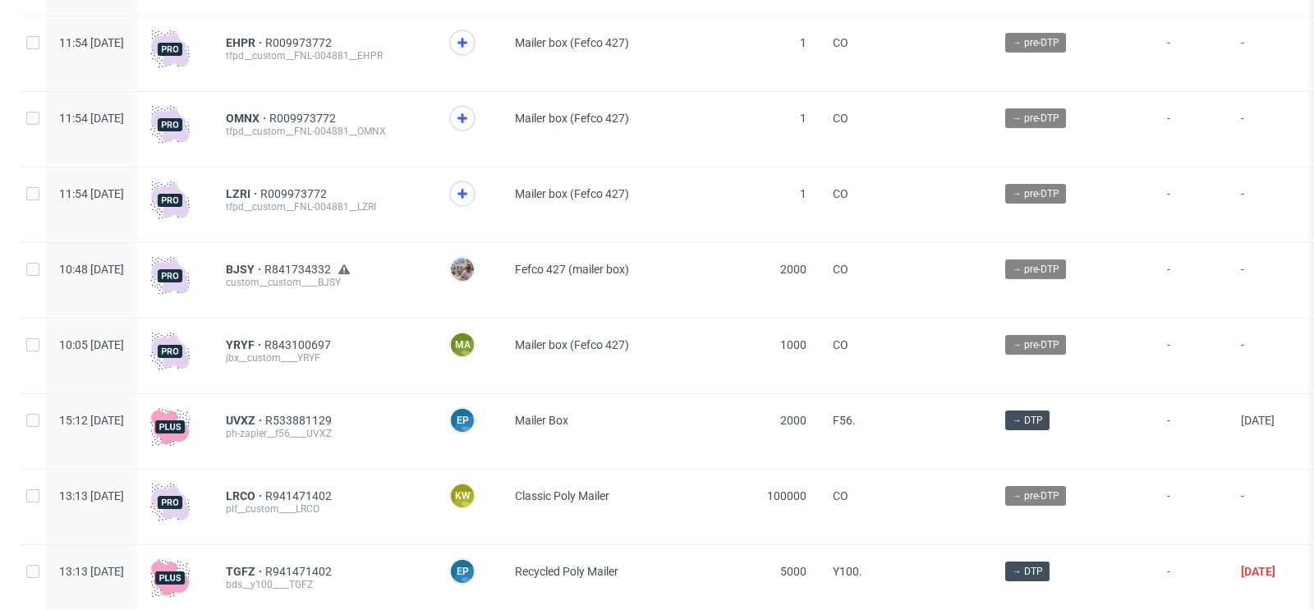
scroll to position [529, 0]
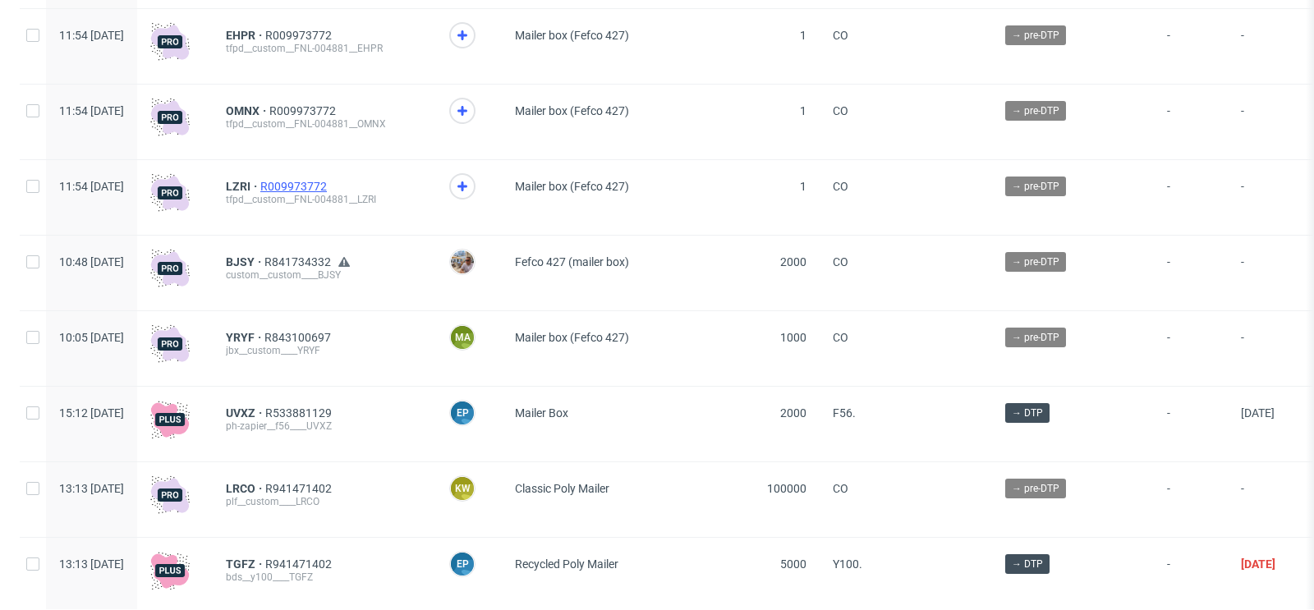
click at [330, 186] on span "R009973772" at bounding box center [295, 186] width 70 height 13
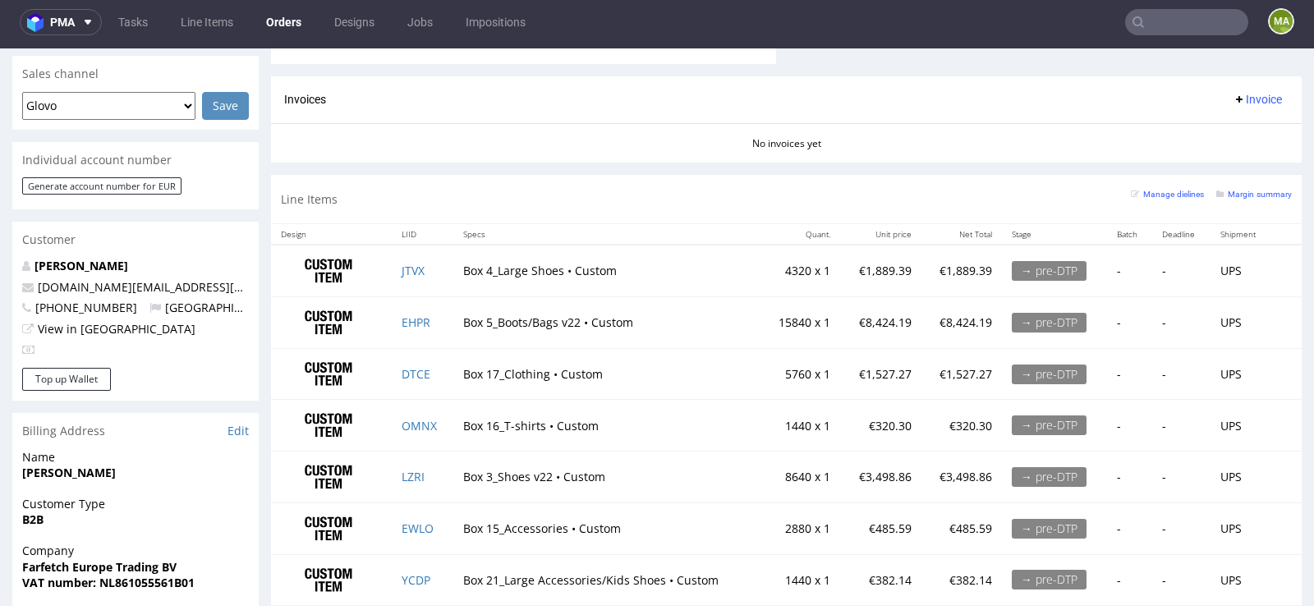
scroll to position [707, 0]
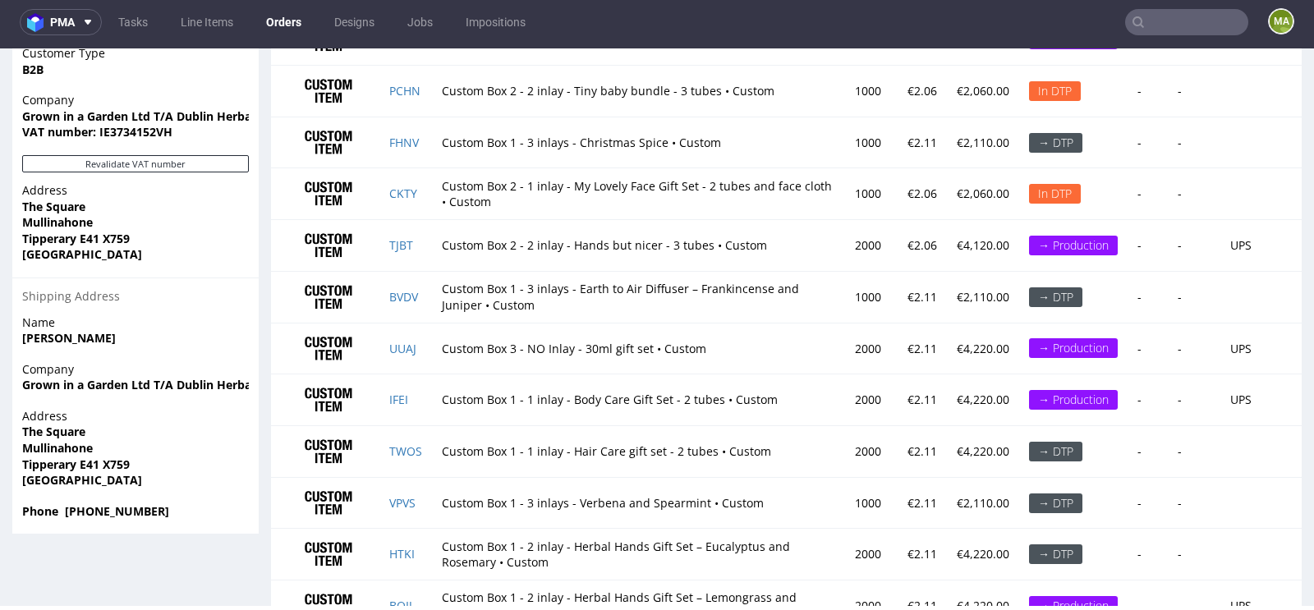
scroll to position [1193, 0]
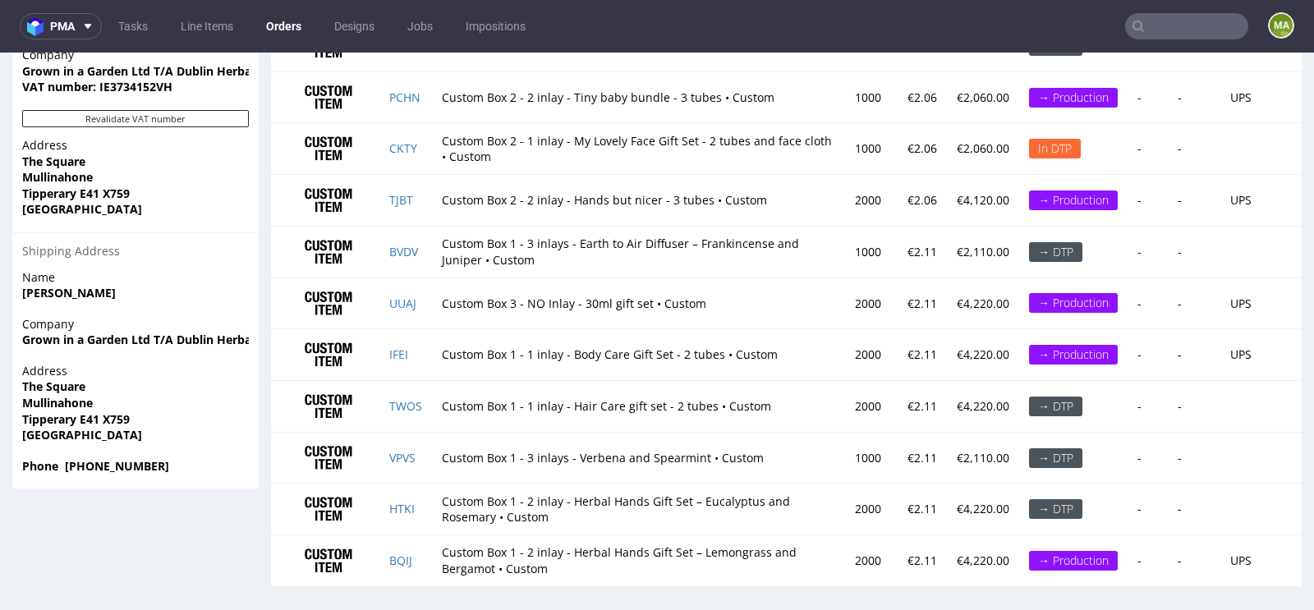
scroll to position [4, 0]
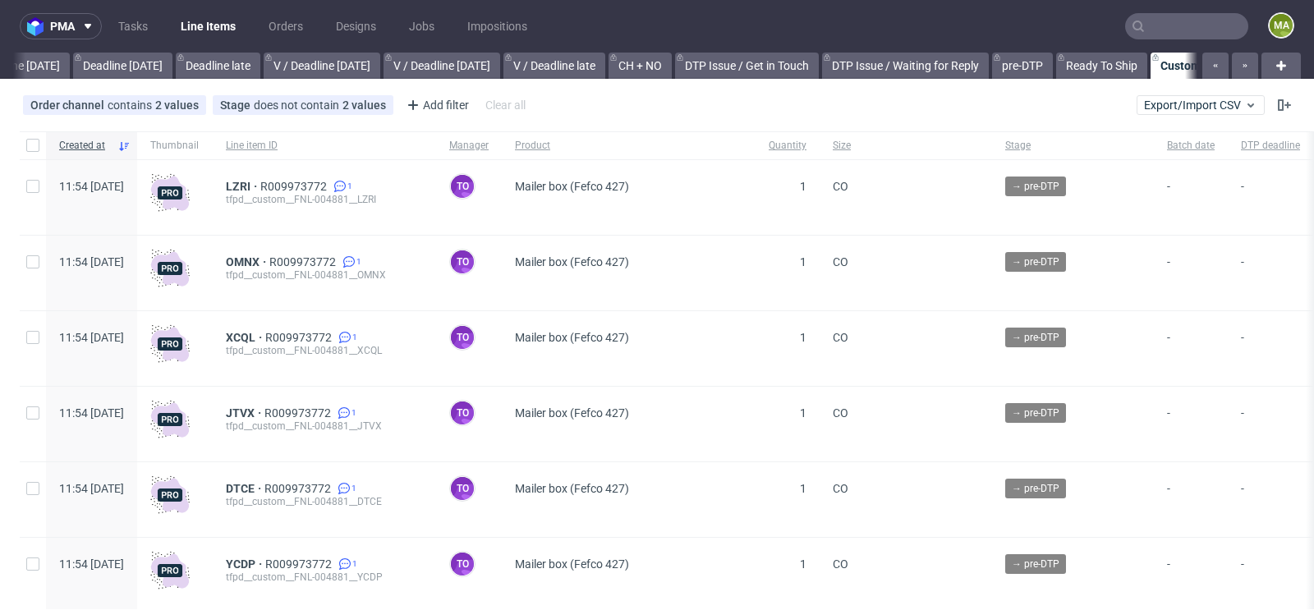
scroll to position [0, 1856]
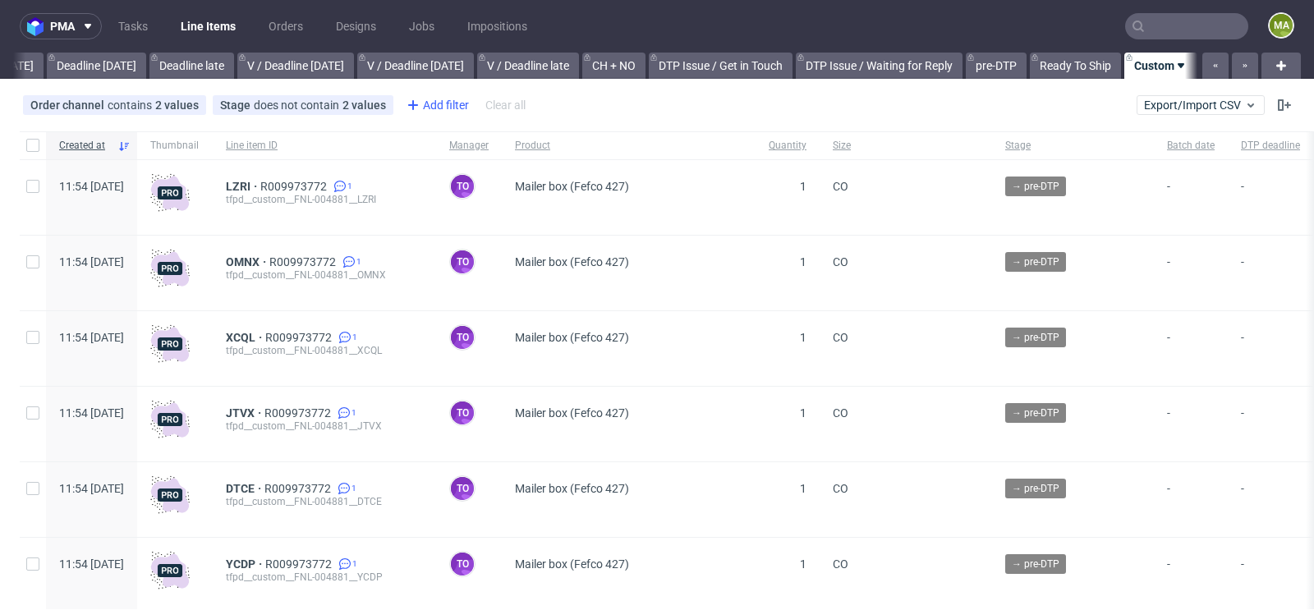
click at [429, 95] on div "Add filter" at bounding box center [436, 105] width 72 height 26
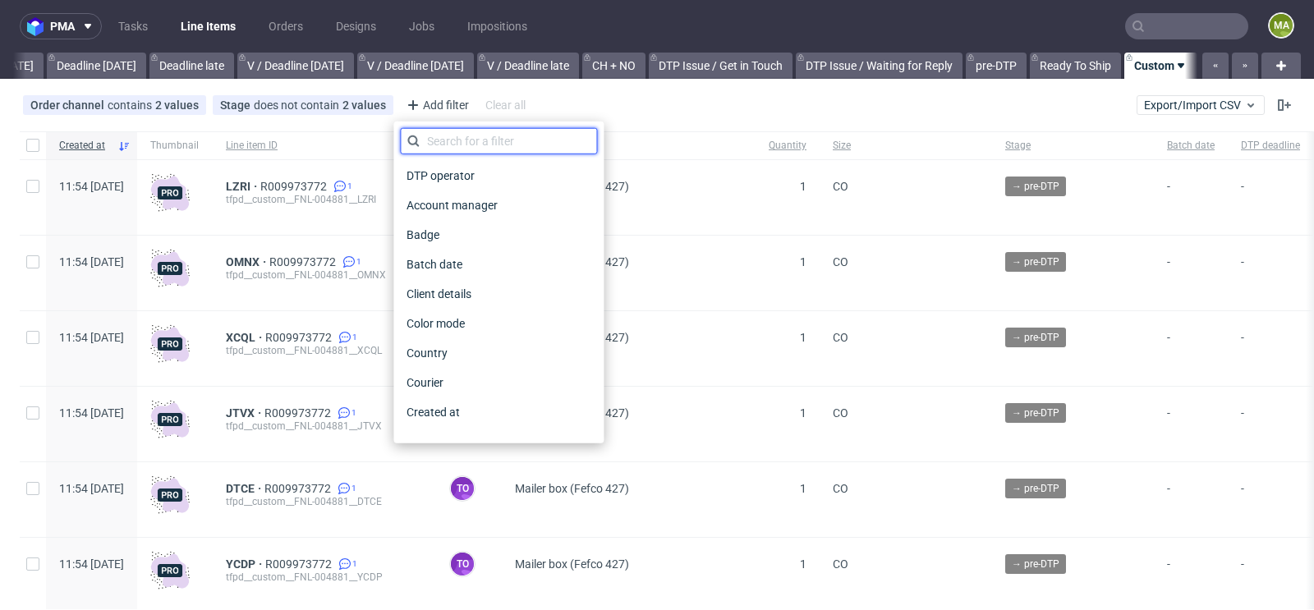
click at [455, 139] on input "text" at bounding box center [498, 141] width 197 height 26
type input "pro"
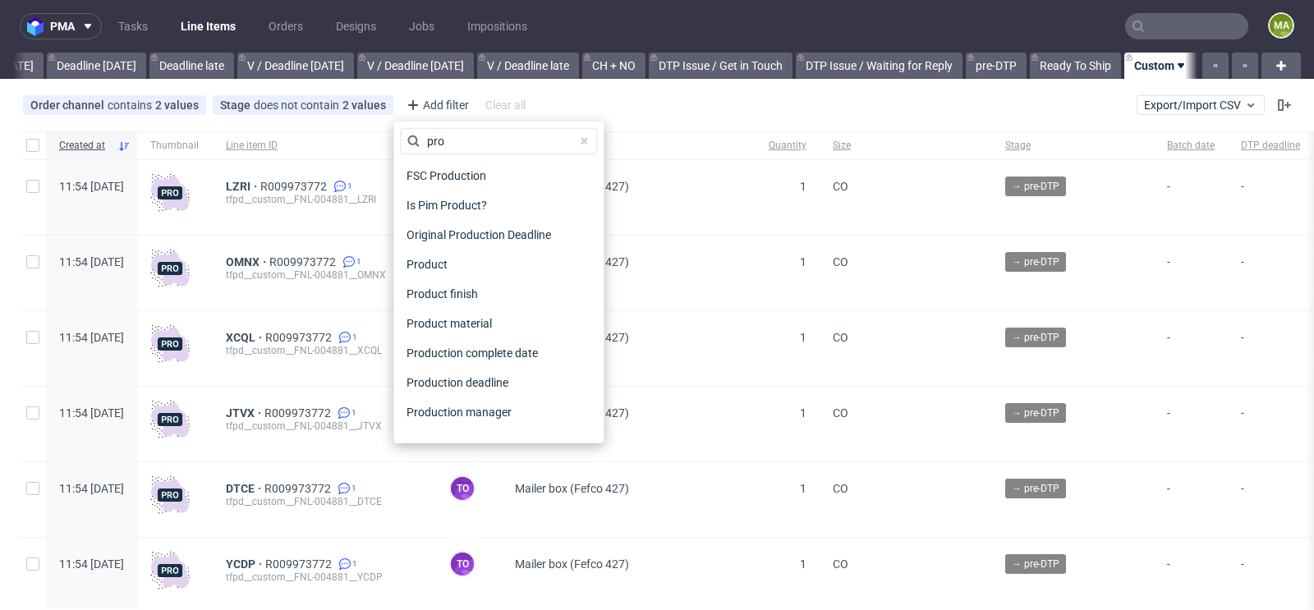
click at [490, 424] on div "Production manager" at bounding box center [498, 412] width 197 height 30
click at [492, 415] on span "Production manager" at bounding box center [460, 412] width 120 height 23
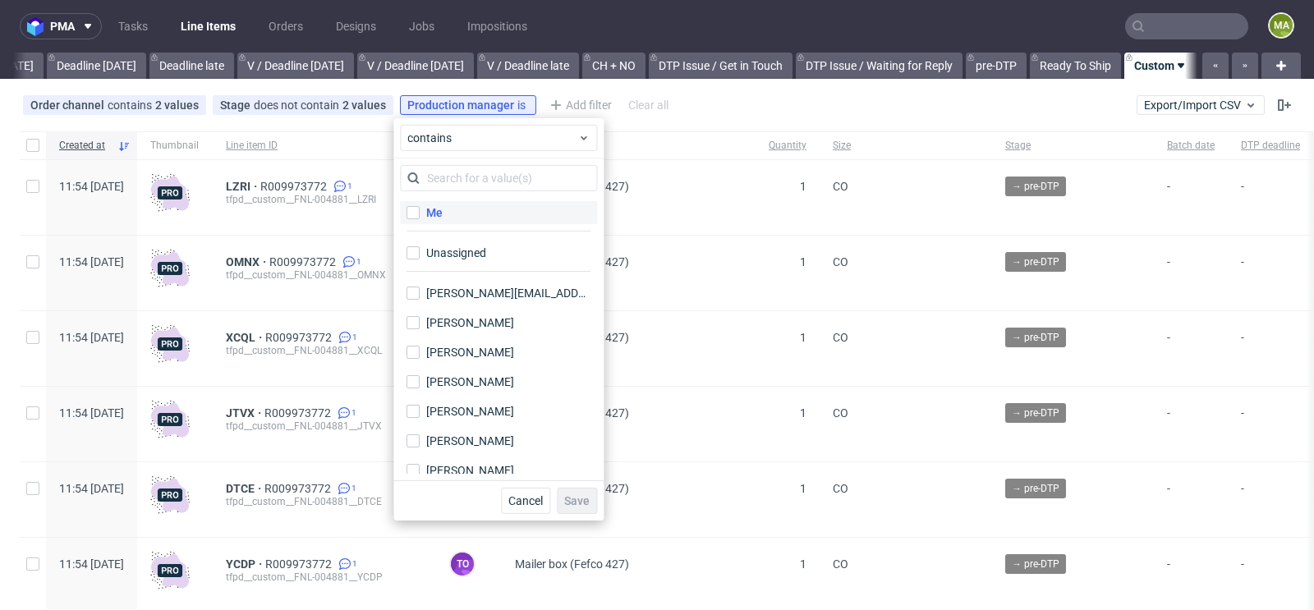
click at [463, 213] on label "Me" at bounding box center [498, 212] width 197 height 23
click at [420, 213] on input "Me" at bounding box center [412, 212] width 13 height 13
checkbox input "true"
click at [578, 500] on span "Save" at bounding box center [576, 500] width 25 height 11
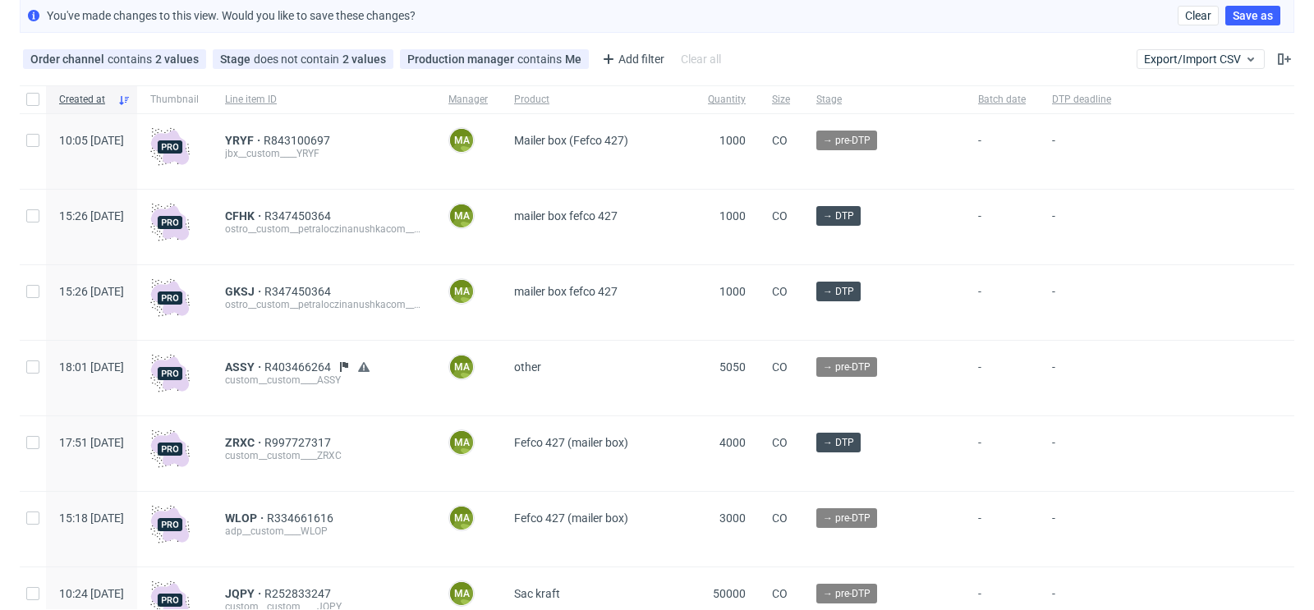
scroll to position [99, 0]
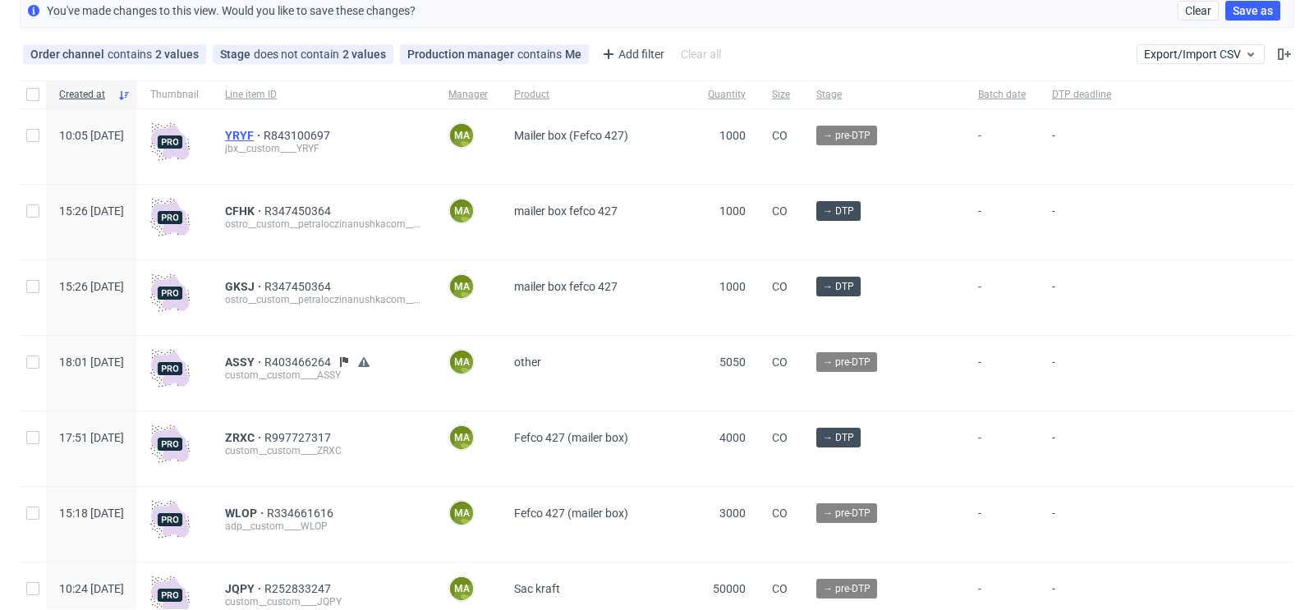
click at [264, 131] on span "YRYF" at bounding box center [244, 135] width 39 height 13
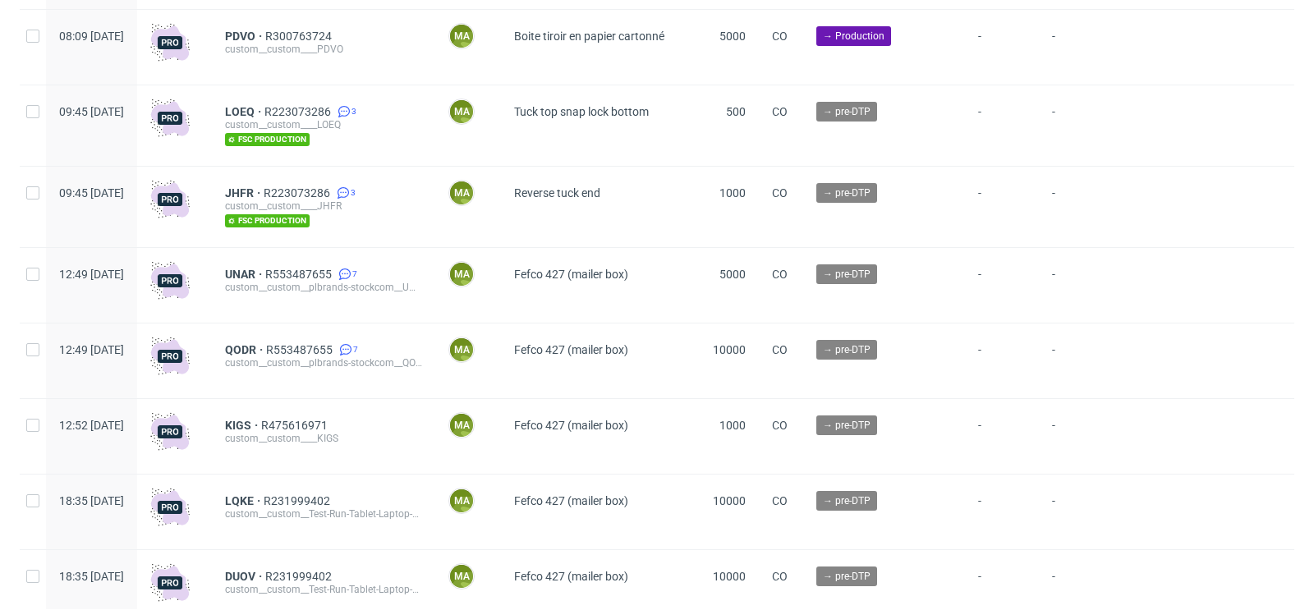
scroll to position [3840, 0]
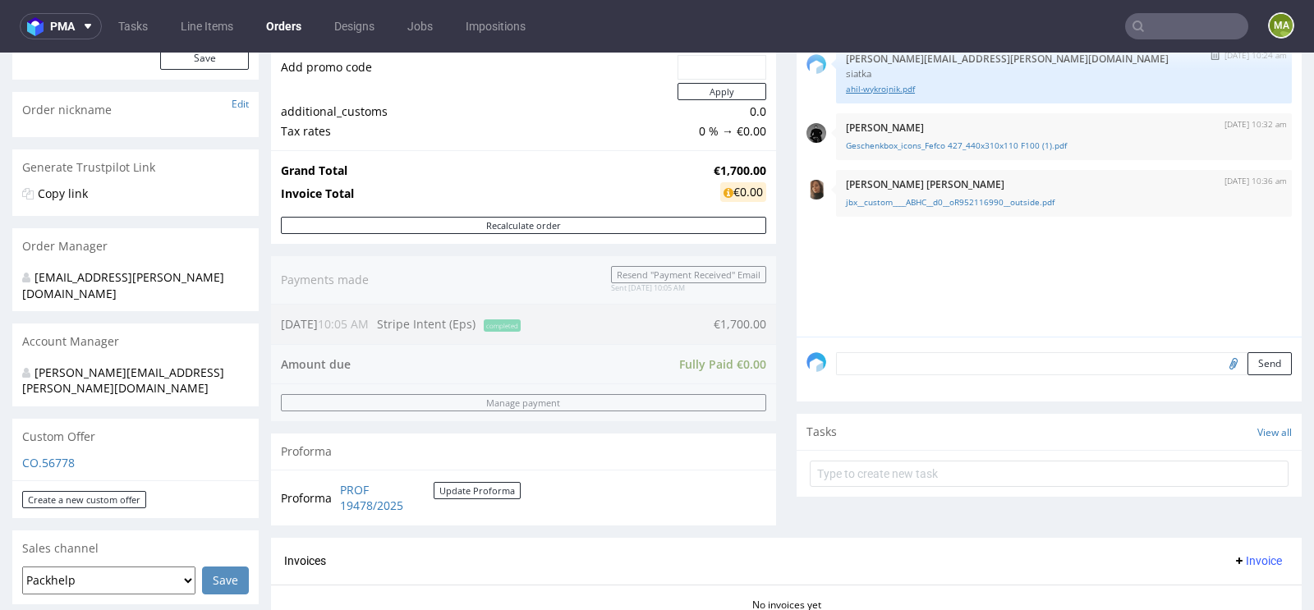
scroll to position [283, 0]
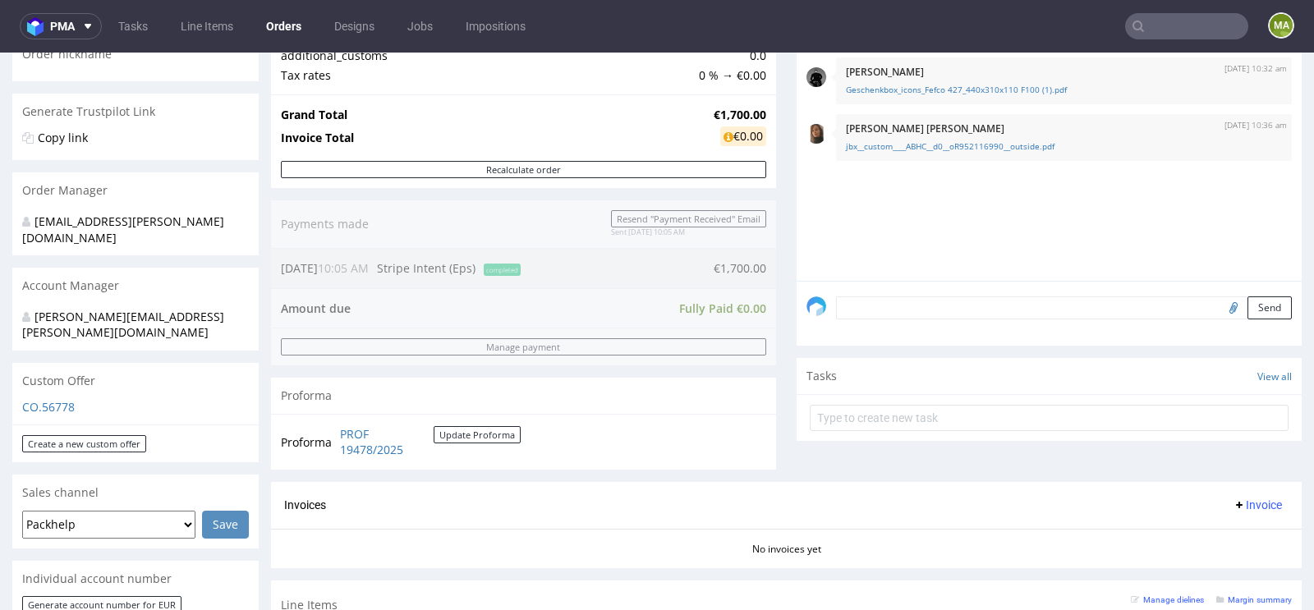
click at [942, 332] on div "Send" at bounding box center [1048, 314] width 505 height 66
click at [955, 315] on textarea at bounding box center [1064, 307] width 456 height 23
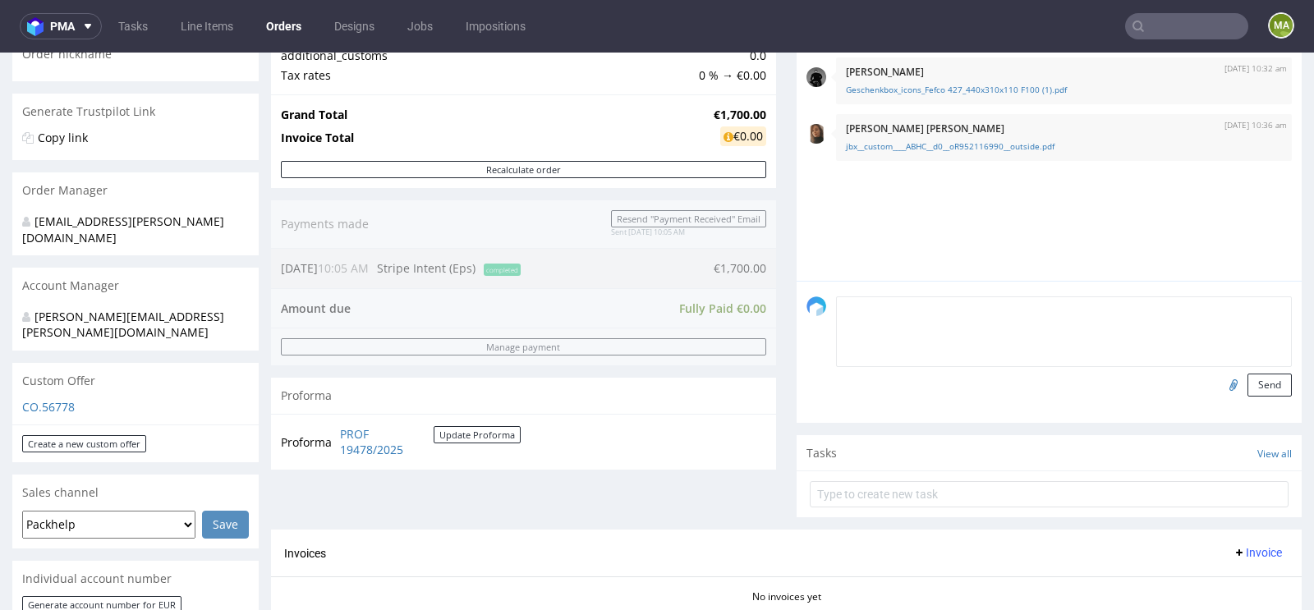
paste textarea "request to divide into 2 line items"
click at [836, 305] on textarea "request to divide into 2 line items" at bounding box center [1064, 331] width 456 height 71
type textarea "@Dawid request to divide into 2 line items"
click at [1270, 386] on button "Send" at bounding box center [1269, 385] width 44 height 23
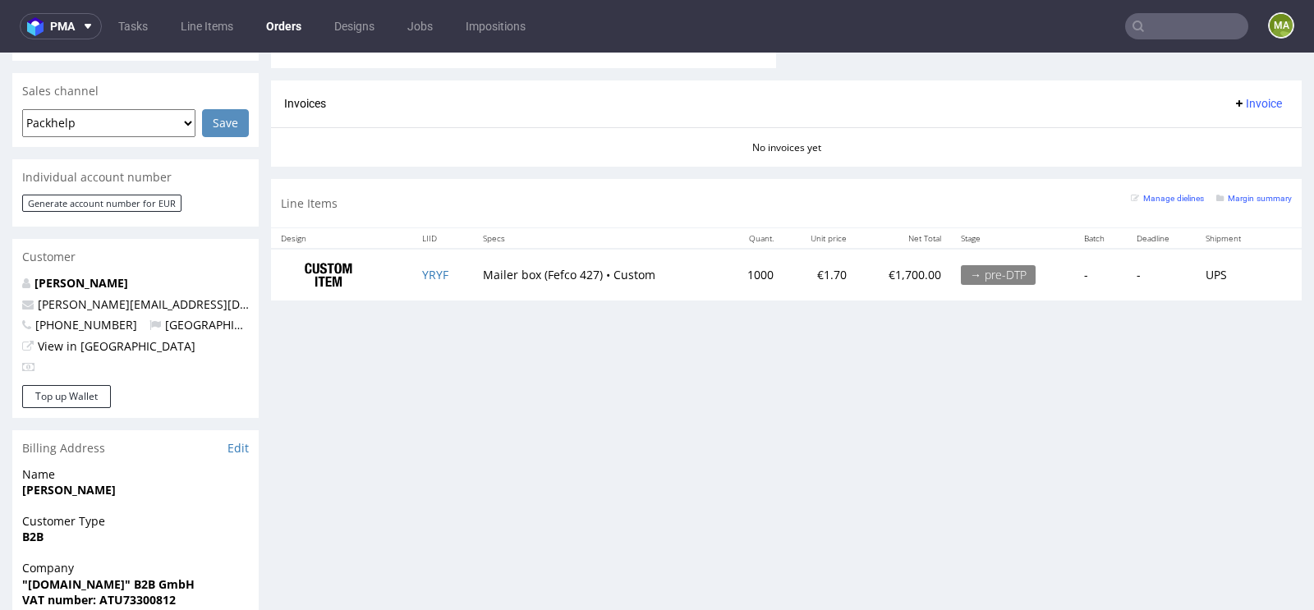
scroll to position [692, 0]
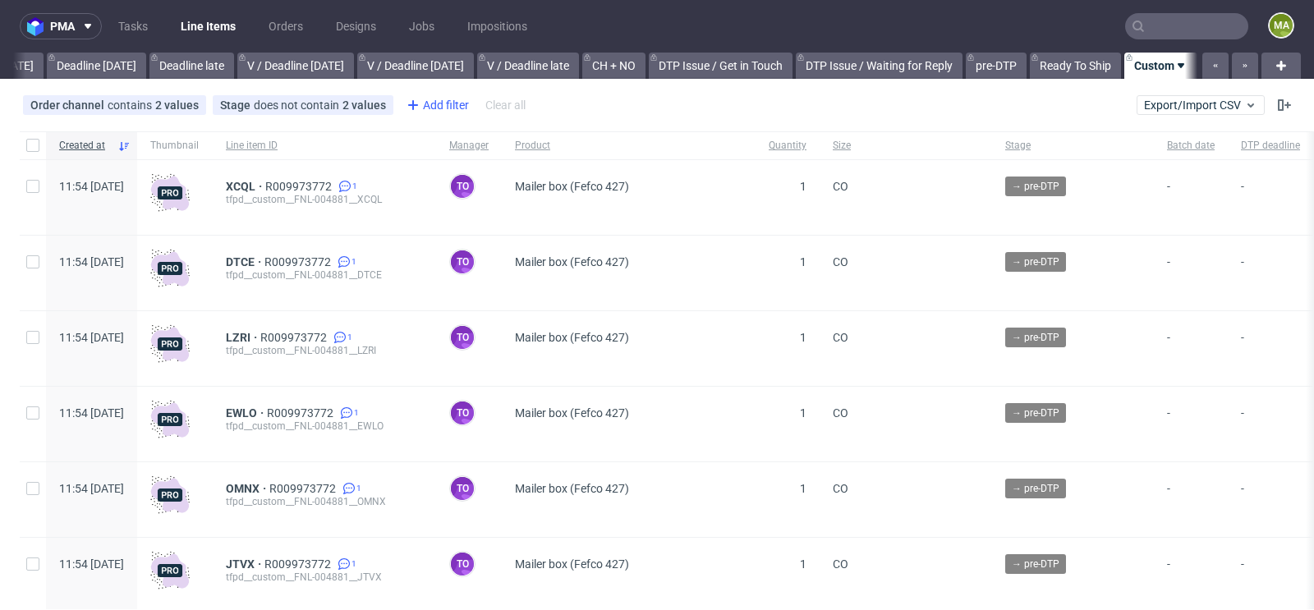
scroll to position [0, 1856]
click at [434, 100] on div "Add filter" at bounding box center [436, 105] width 72 height 26
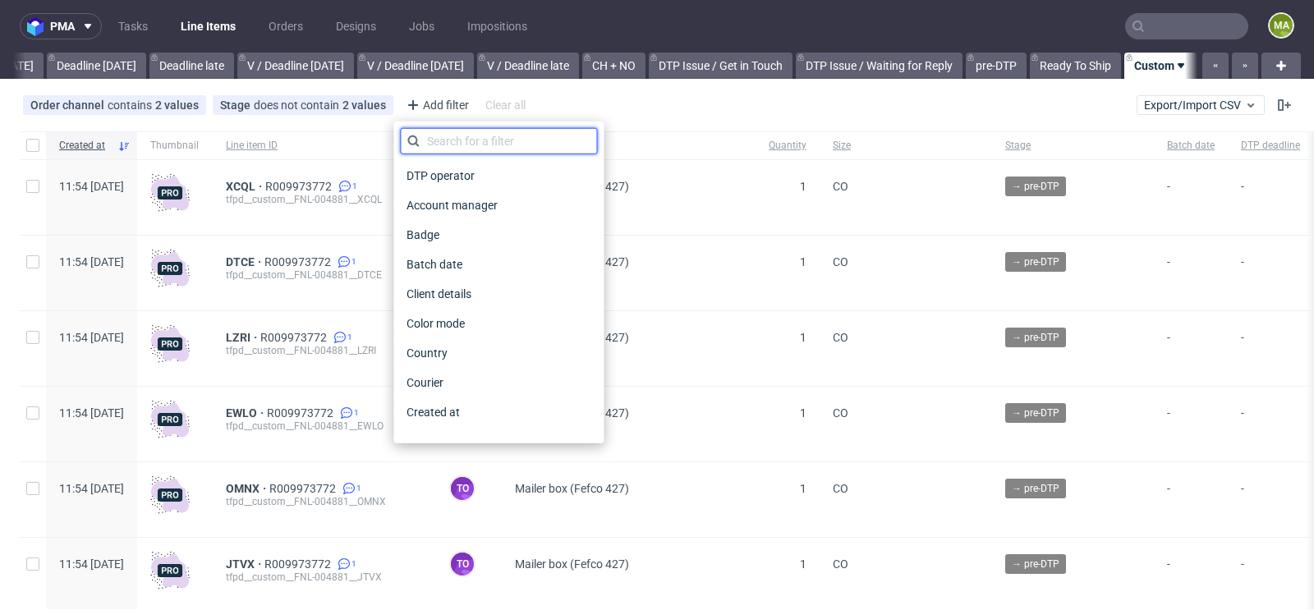
click at [434, 131] on input "text" at bounding box center [498, 141] width 197 height 26
type input "pro"
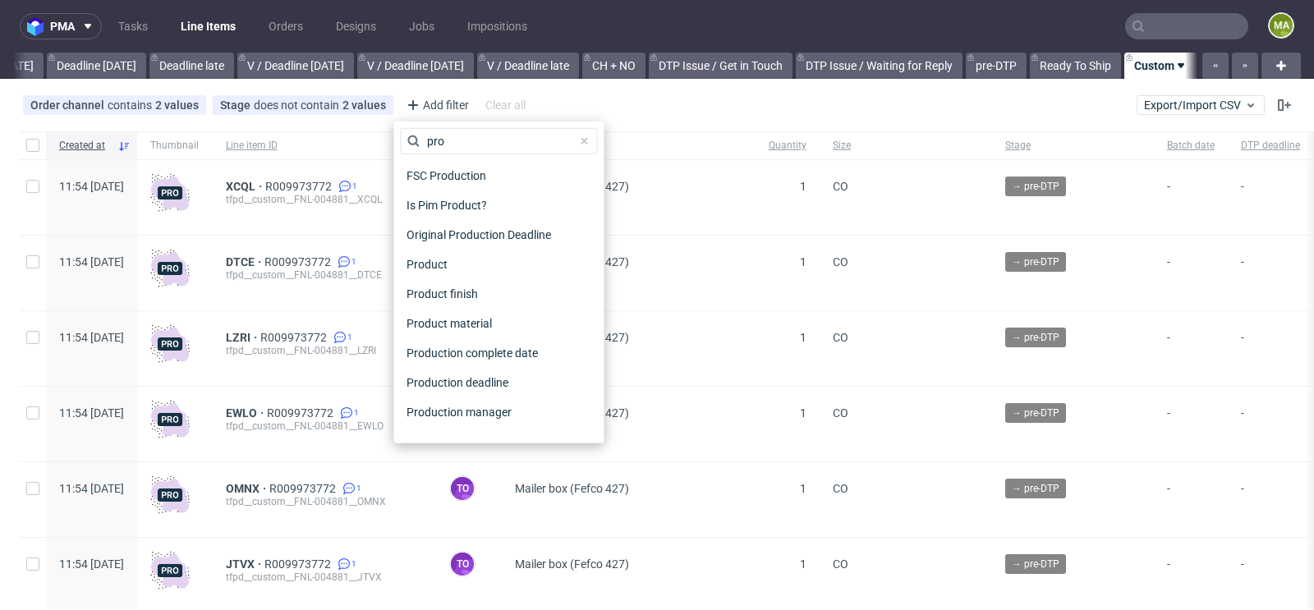
click at [479, 399] on div "Production manager" at bounding box center [498, 412] width 197 height 30
click at [476, 405] on span "Production manager" at bounding box center [460, 412] width 120 height 23
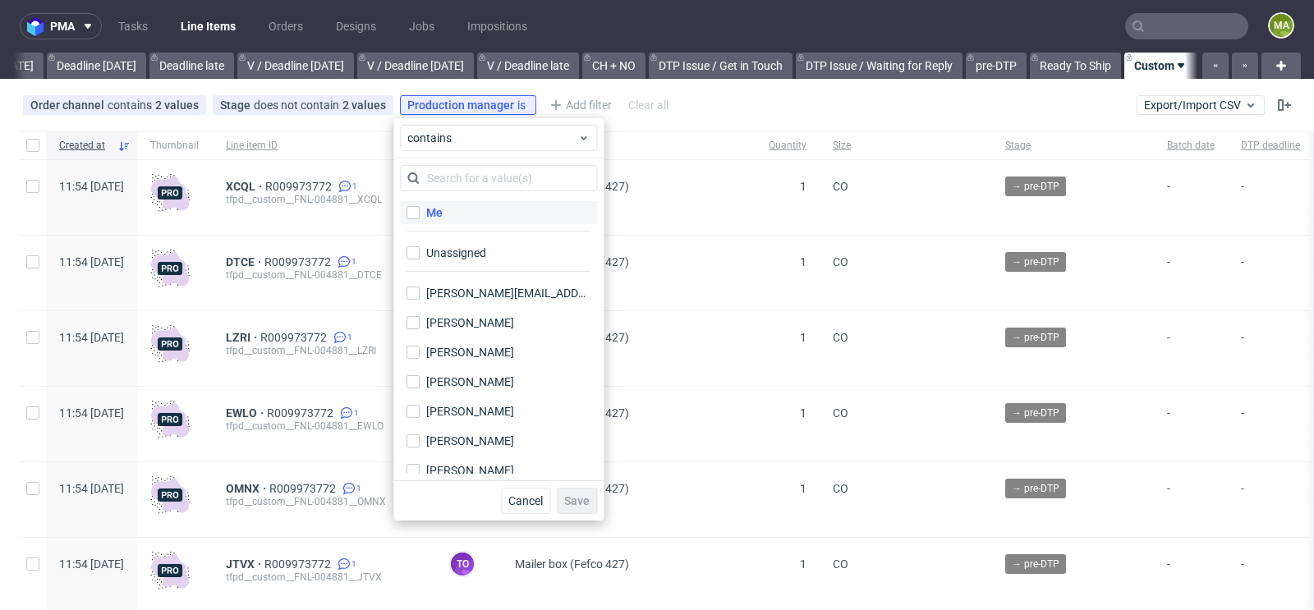
click at [469, 209] on label "Me" at bounding box center [498, 212] width 197 height 23
click at [420, 209] on input "Me" at bounding box center [412, 212] width 13 height 13
checkbox input "true"
click at [572, 491] on button "Save" at bounding box center [577, 501] width 40 height 26
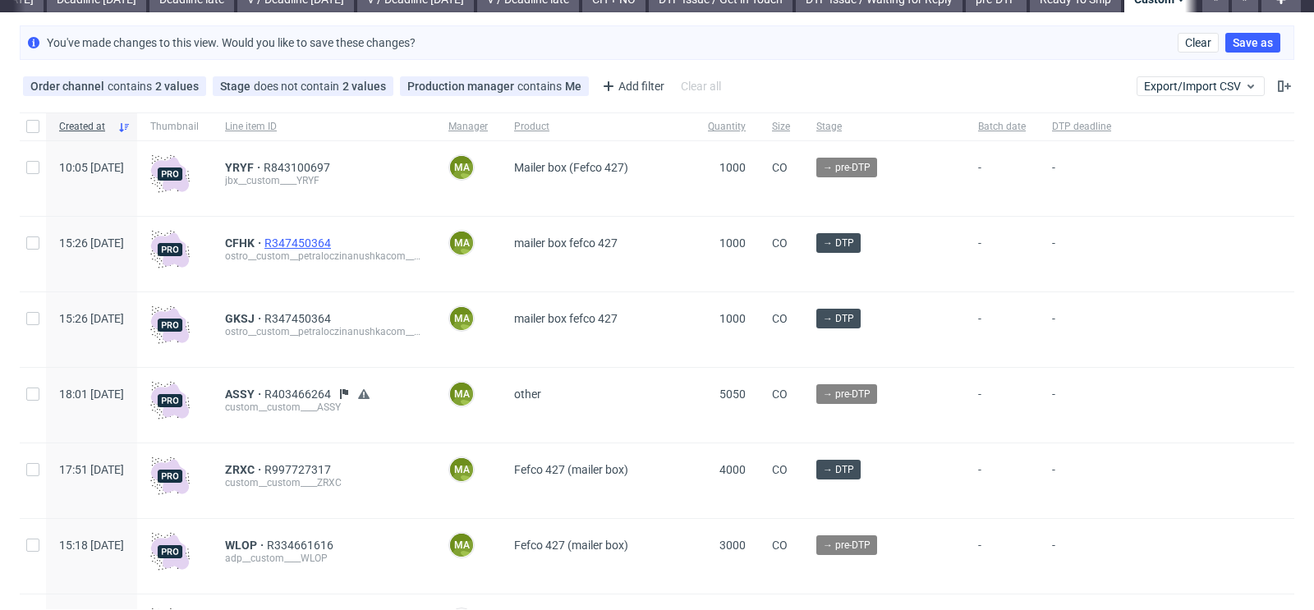
scroll to position [78, 0]
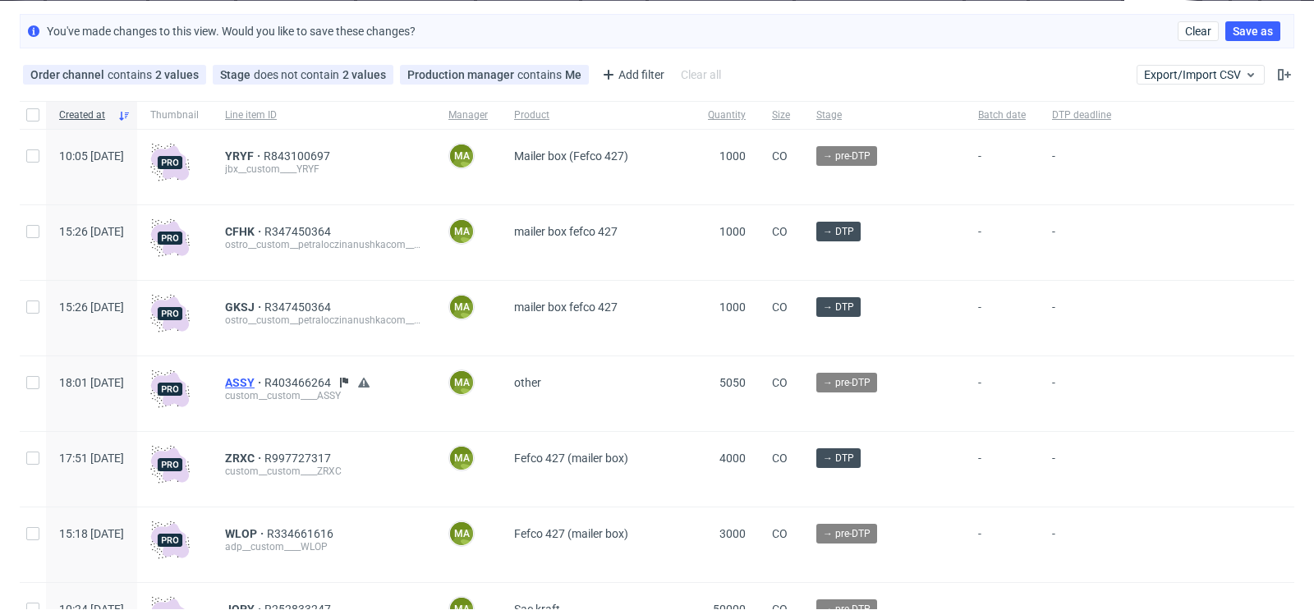
click at [264, 381] on span "ASSY" at bounding box center [244, 382] width 39 height 13
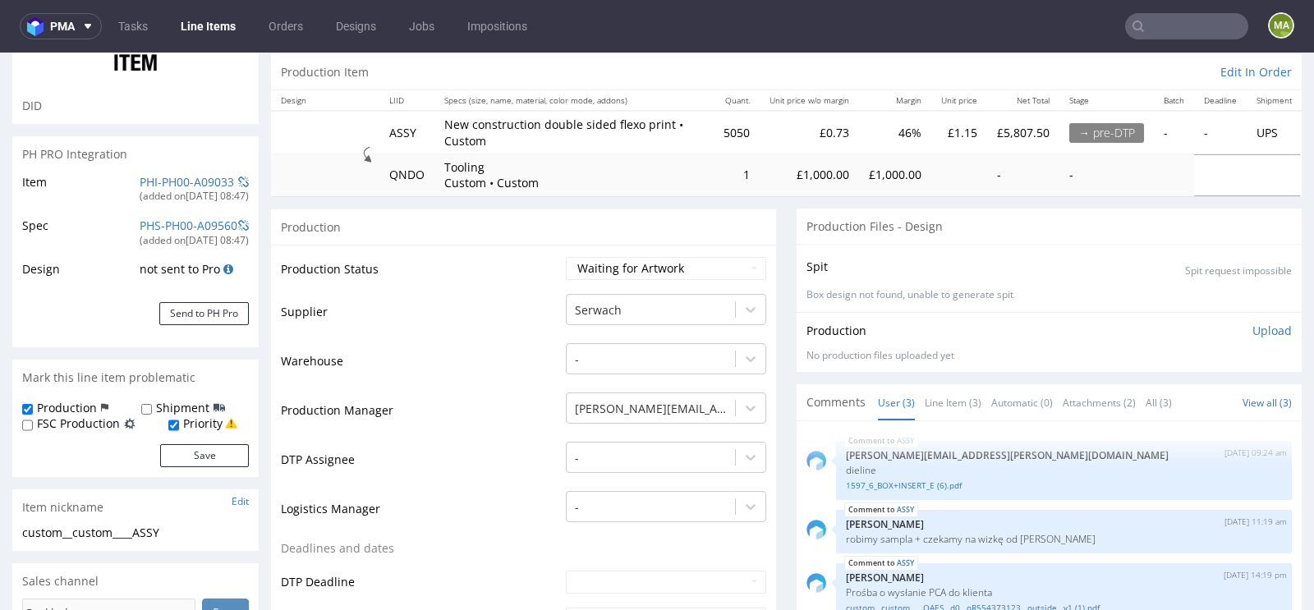
scroll to position [184, 0]
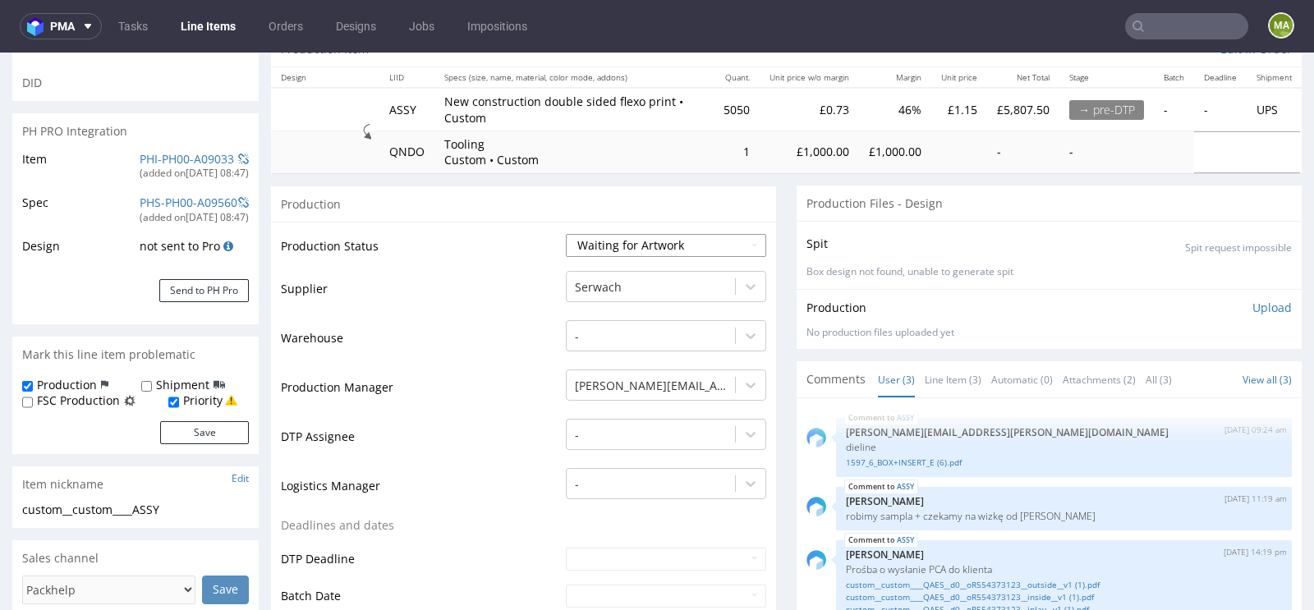
click at [616, 240] on select "Waiting for Artwork Waiting for Diecut Waiting for Mockup Waiting for DTP Waiti…" at bounding box center [666, 245] width 200 height 23
select select "dtp_waiting_for_check"
click at [566, 234] on select "Waiting for Artwork Waiting for Diecut Waiting for Mockup Waiting for DTP Waiti…" at bounding box center [666, 245] width 200 height 23
click at [472, 378] on td "Production Manager" at bounding box center [421, 392] width 281 height 49
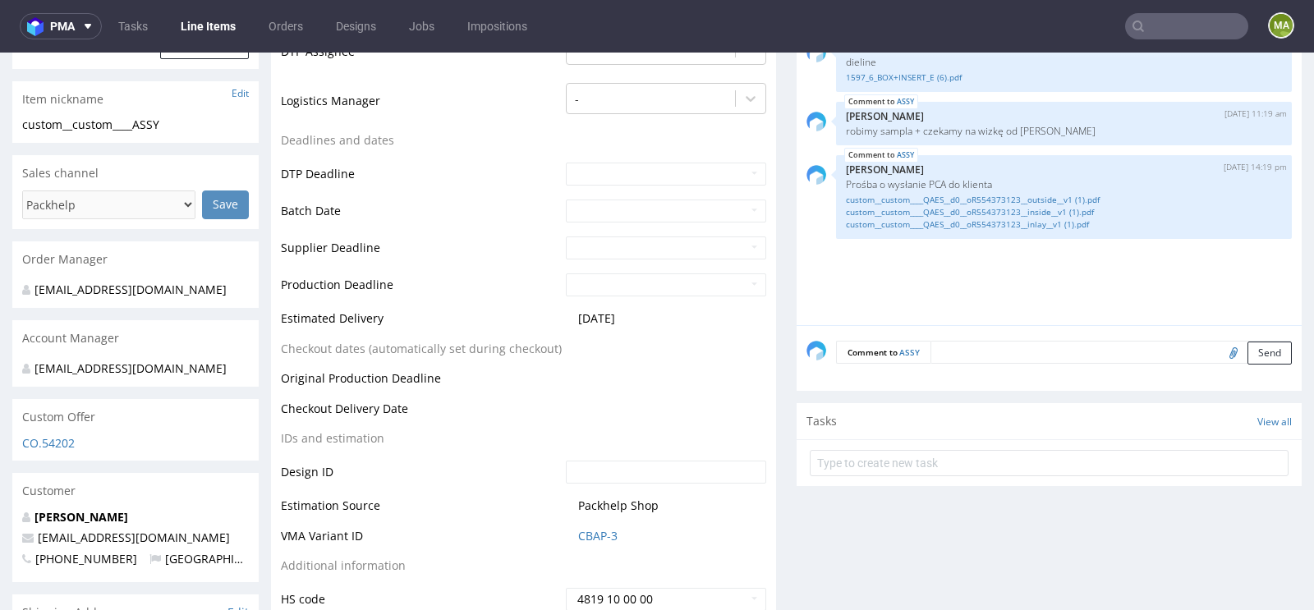
scroll to position [628, 0]
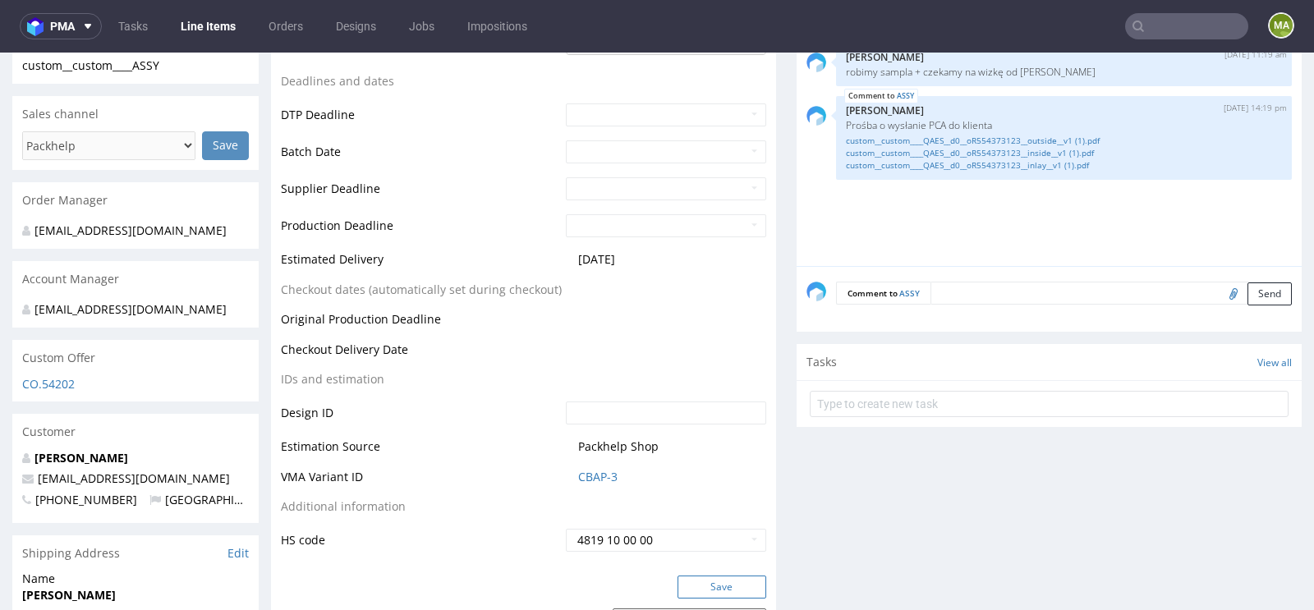
click at [720, 576] on button "Save" at bounding box center [721, 587] width 89 height 23
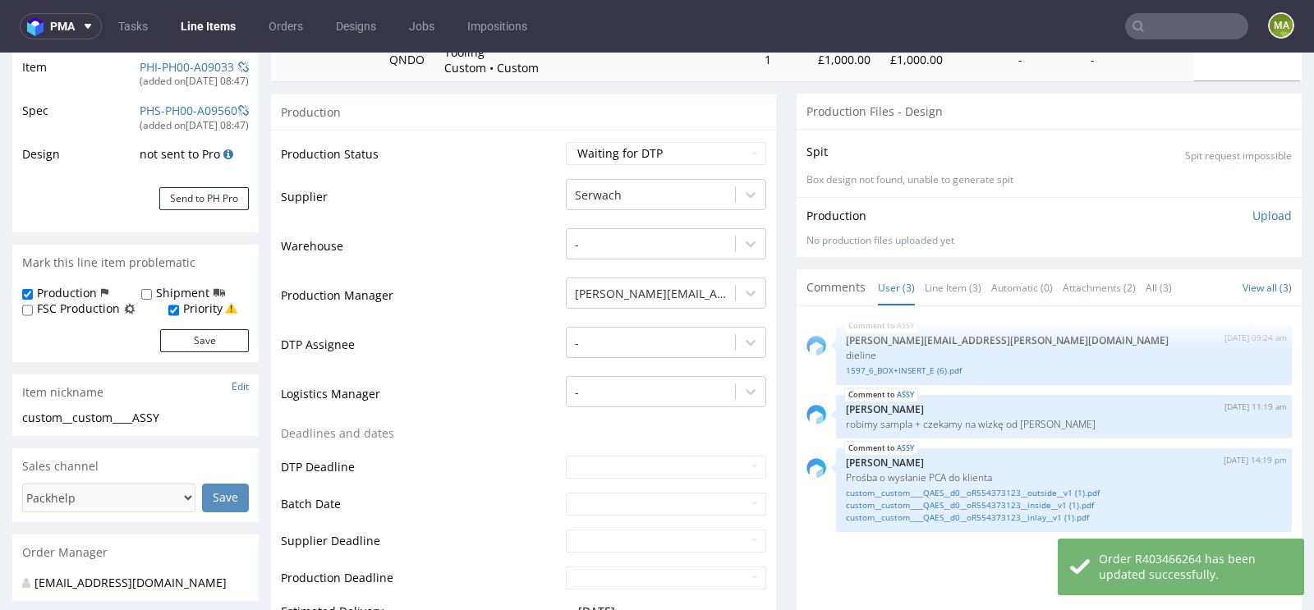
scroll to position [0, 0]
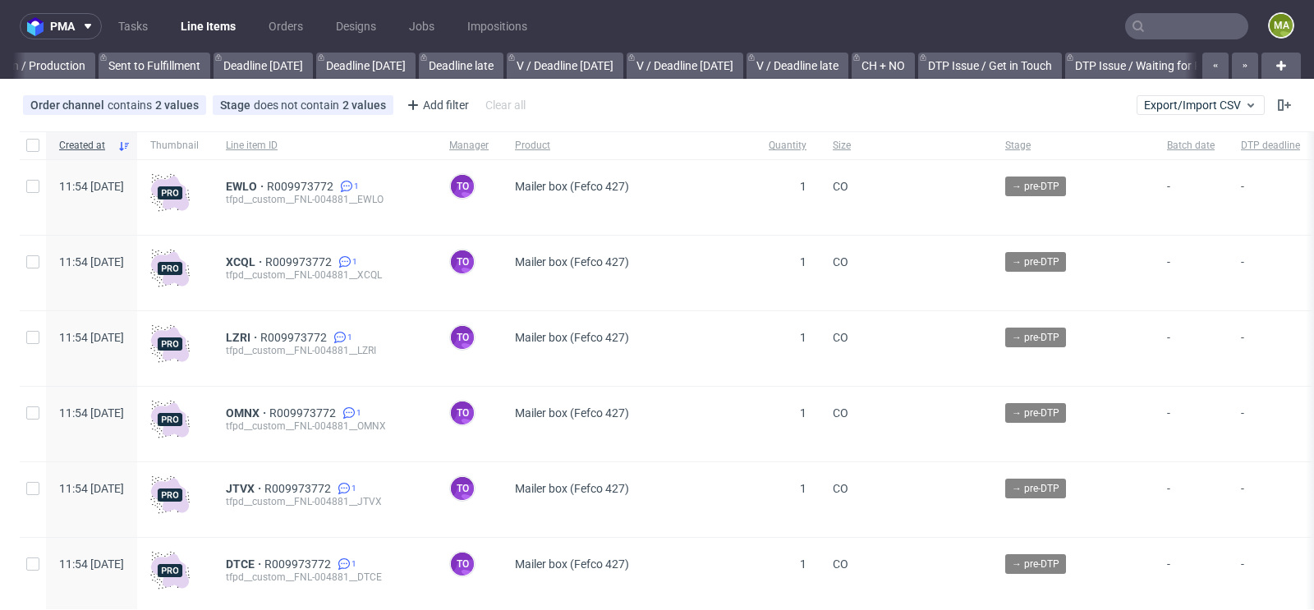
scroll to position [0, 1856]
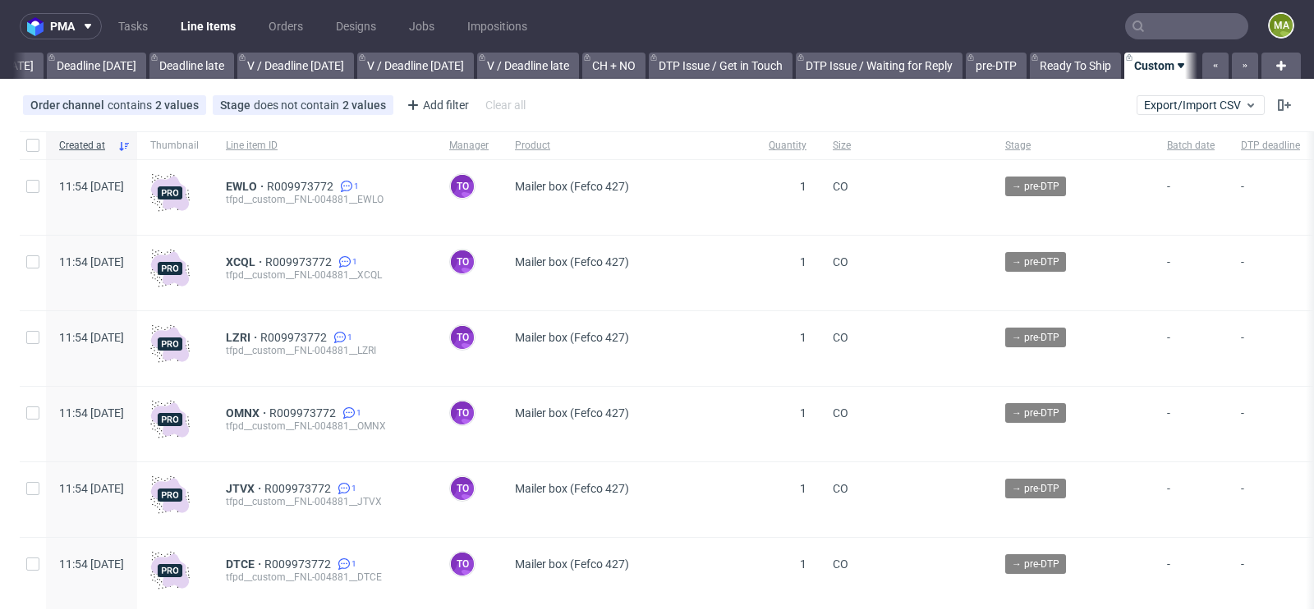
click at [457, 85] on div "pma Tasks Line Items Orders Designs Jobs Impositions ma All DTP Late Shipped Sh…" at bounding box center [657, 305] width 1314 height 610
click at [443, 104] on div "Add filter" at bounding box center [436, 105] width 72 height 26
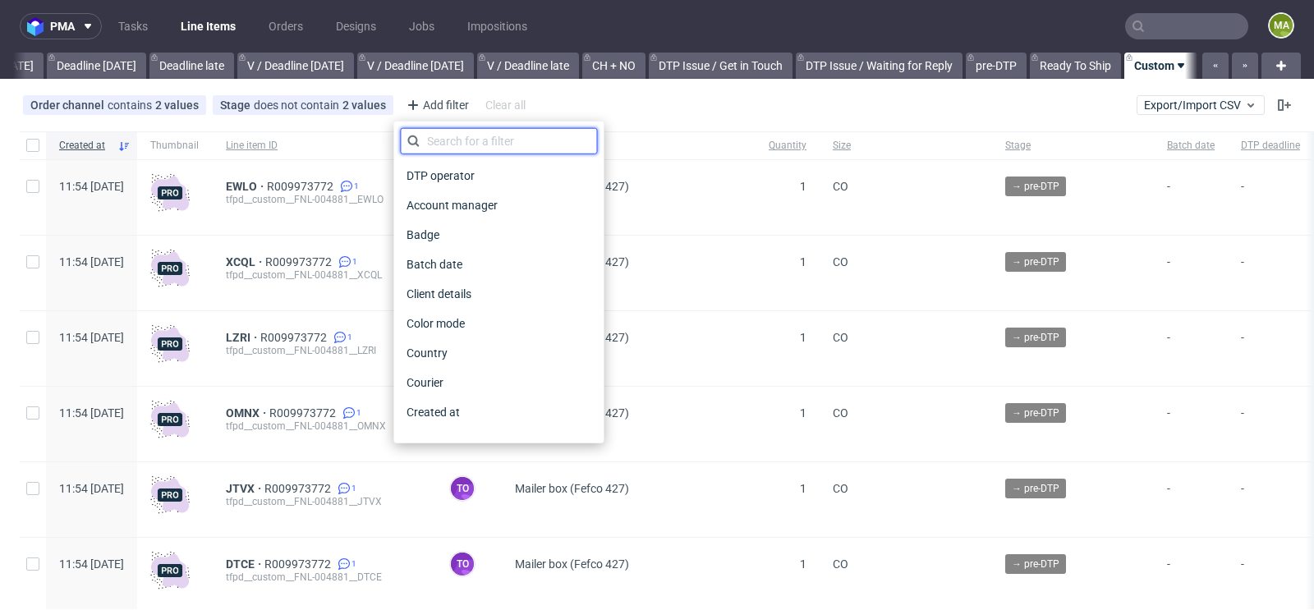
click at [443, 131] on input "text" at bounding box center [498, 141] width 197 height 26
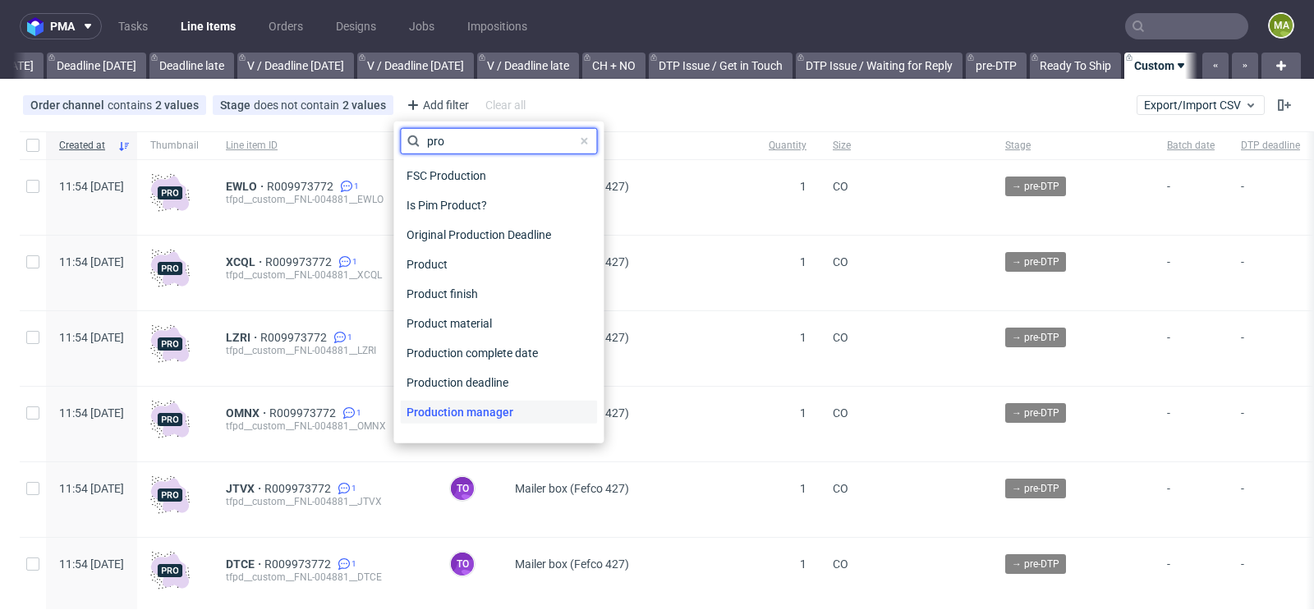
type input "pro"
click at [484, 415] on span "Production manager" at bounding box center [460, 412] width 120 height 23
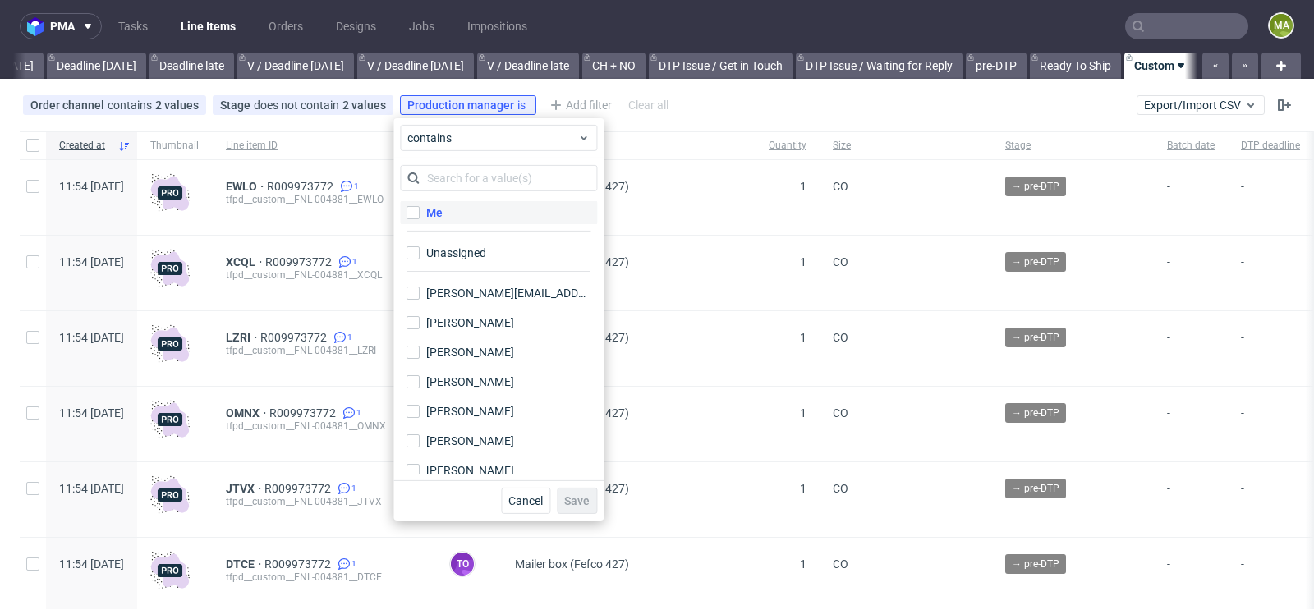
click at [457, 221] on label "Me" at bounding box center [498, 212] width 197 height 23
click at [420, 219] on input "Me" at bounding box center [412, 212] width 13 height 13
checkbox input "true"
click at [587, 505] on span "Save" at bounding box center [576, 500] width 25 height 11
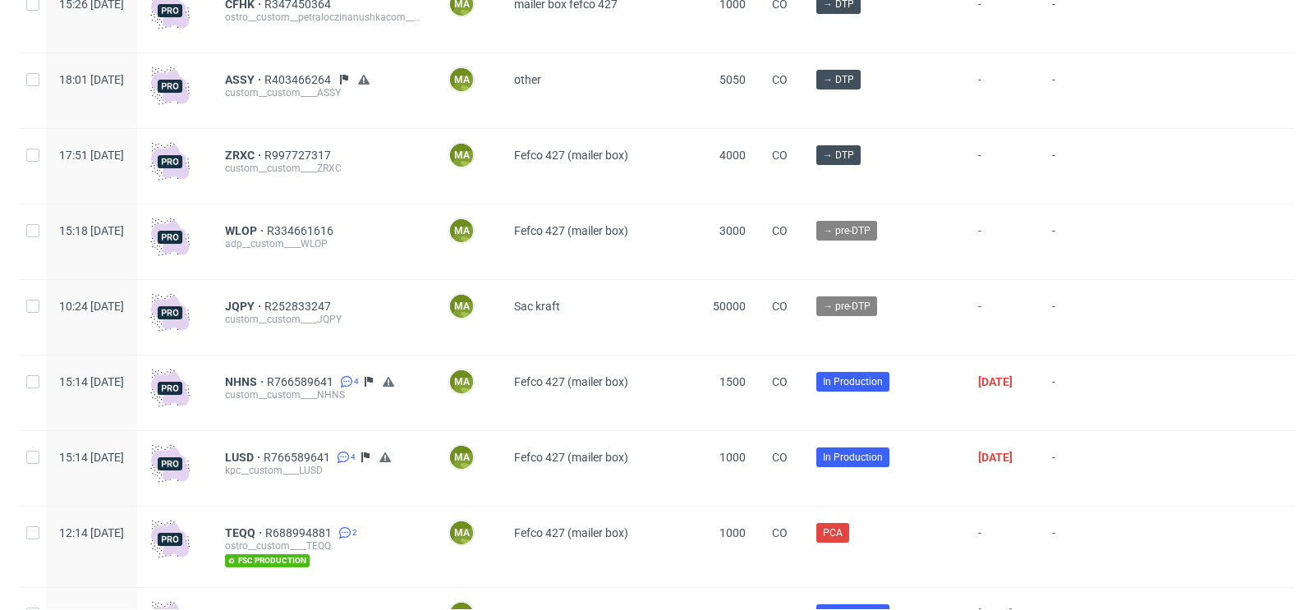
scroll to position [387, 0]
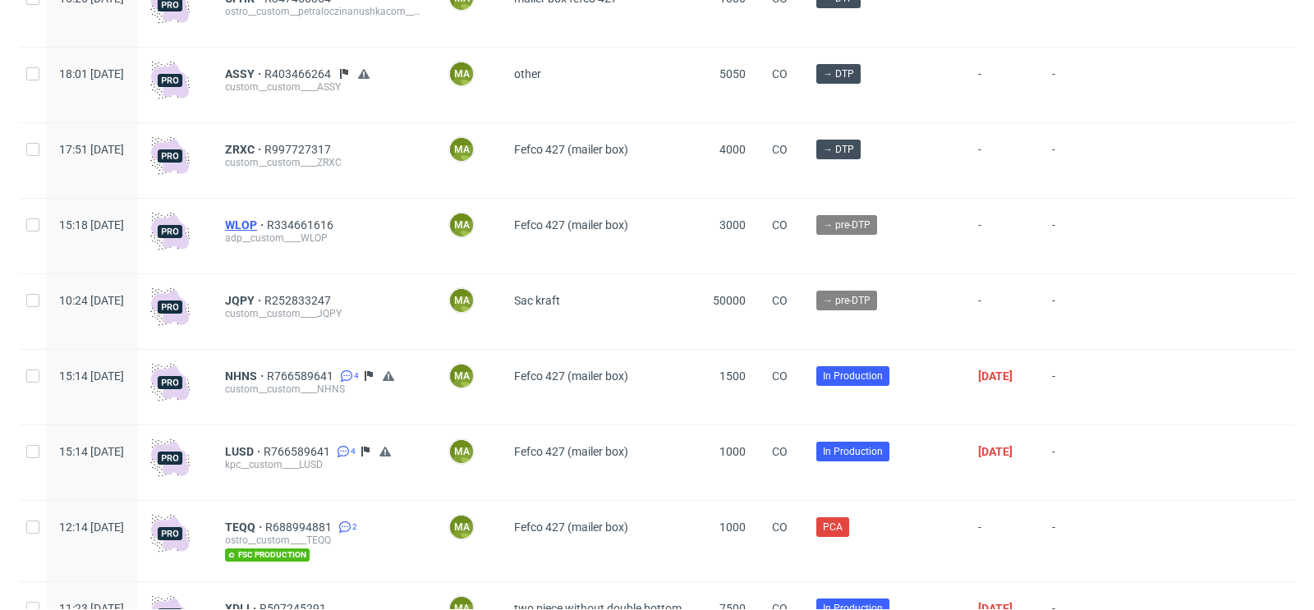
click at [267, 224] on span "WLOP" at bounding box center [246, 224] width 42 height 13
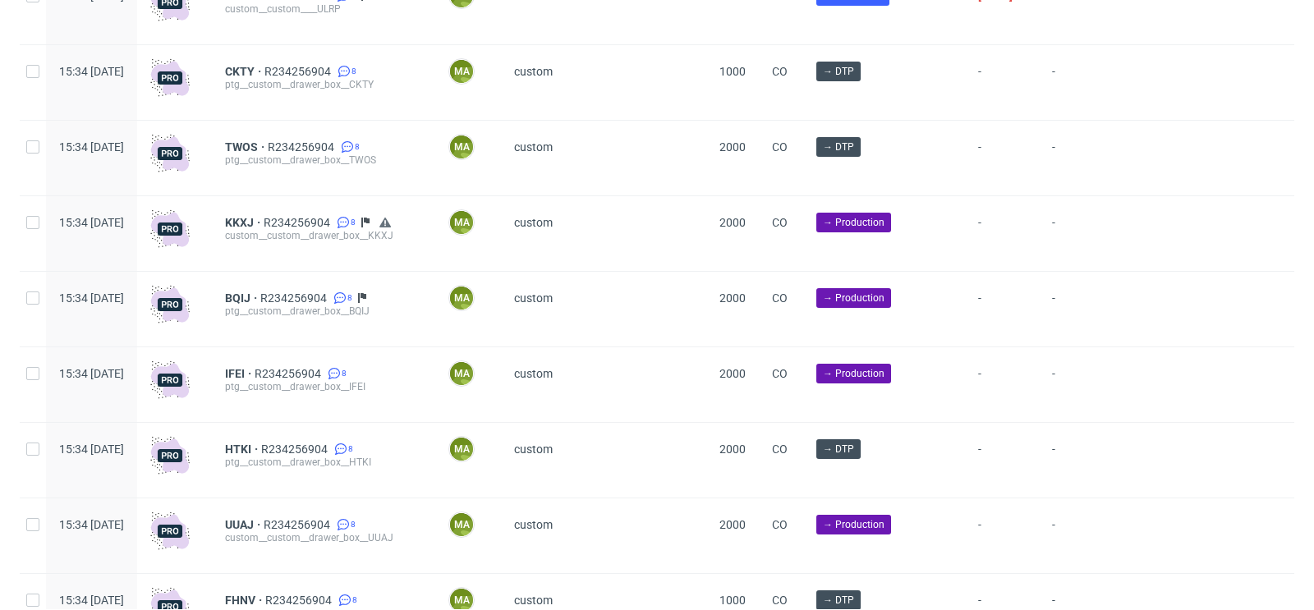
scroll to position [2381, 0]
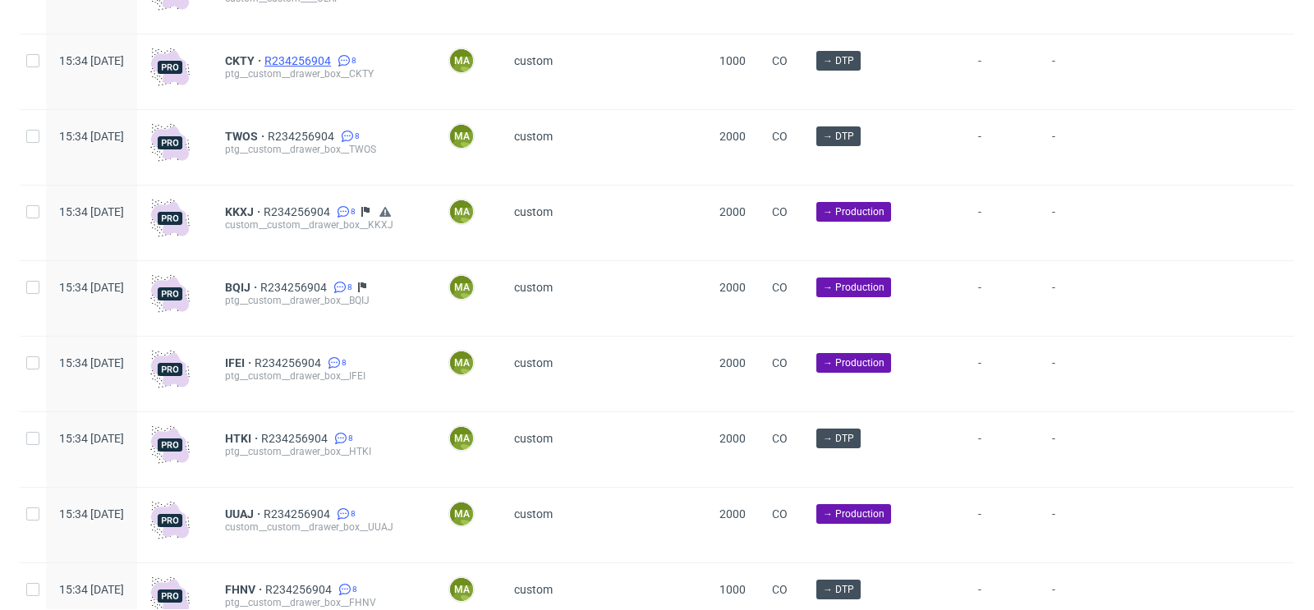
click at [334, 65] on span "R234256904" at bounding box center [299, 60] width 70 height 13
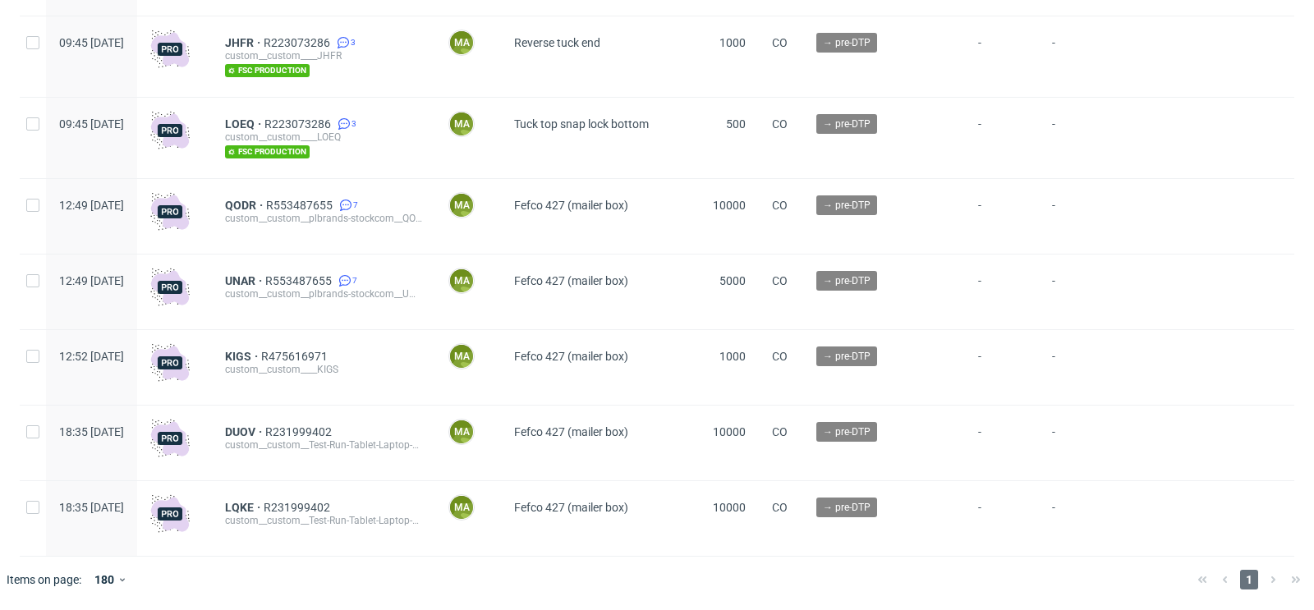
scroll to position [3840, 0]
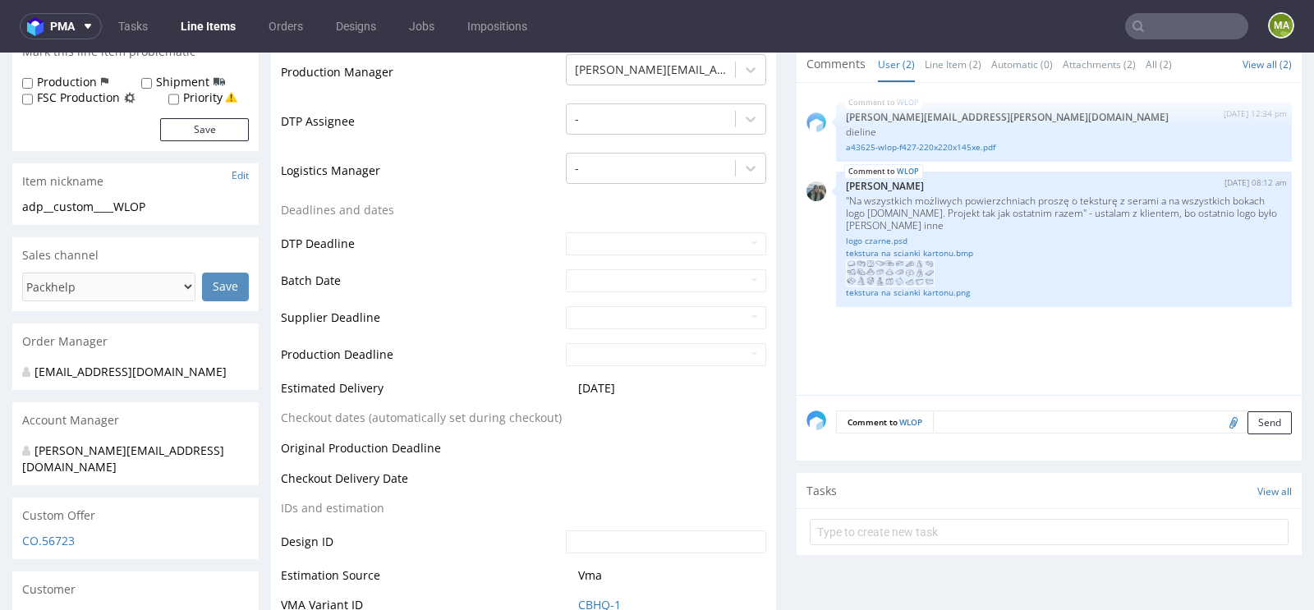
scroll to position [489, 0]
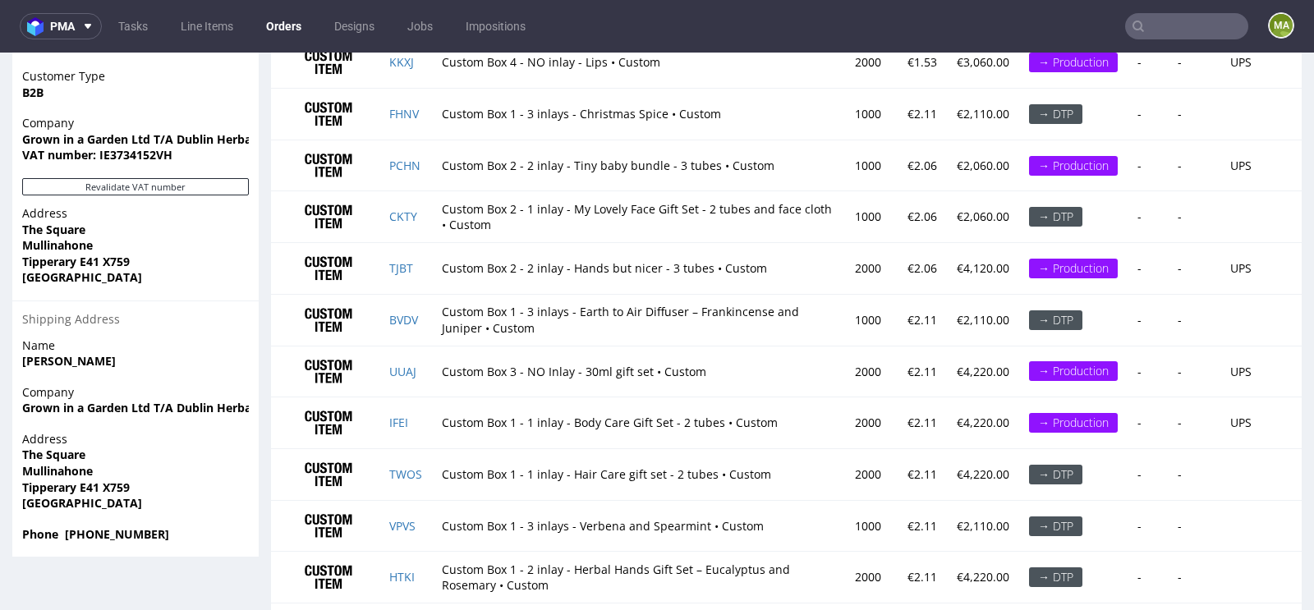
scroll to position [1243, 0]
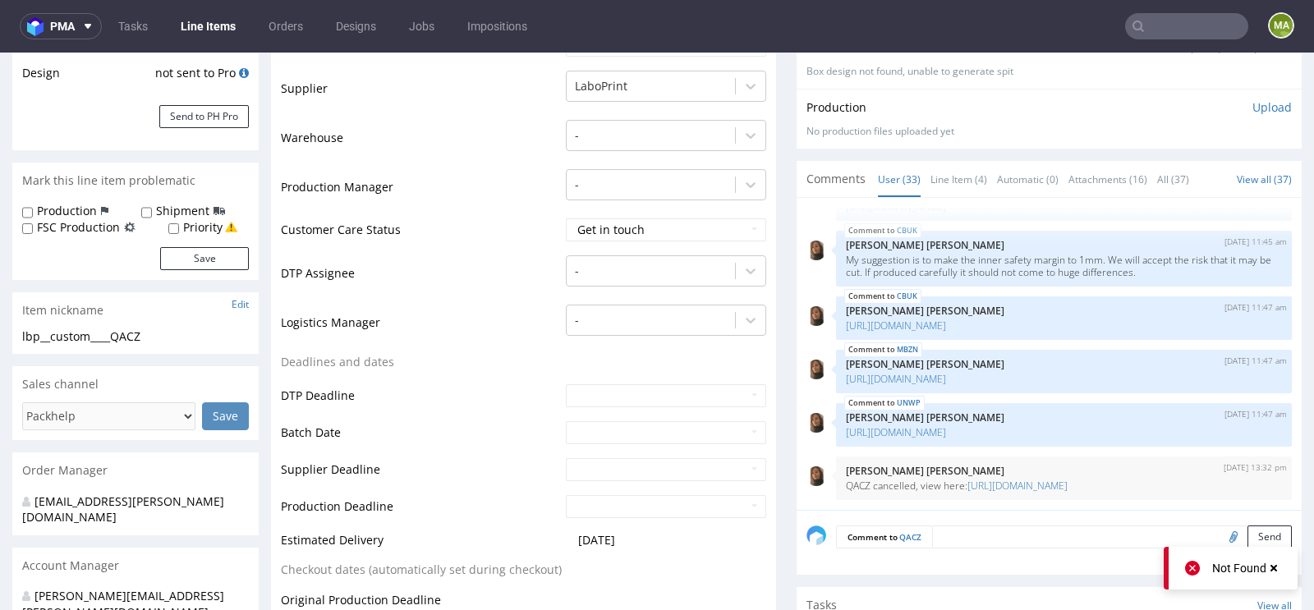
scroll to position [351, 0]
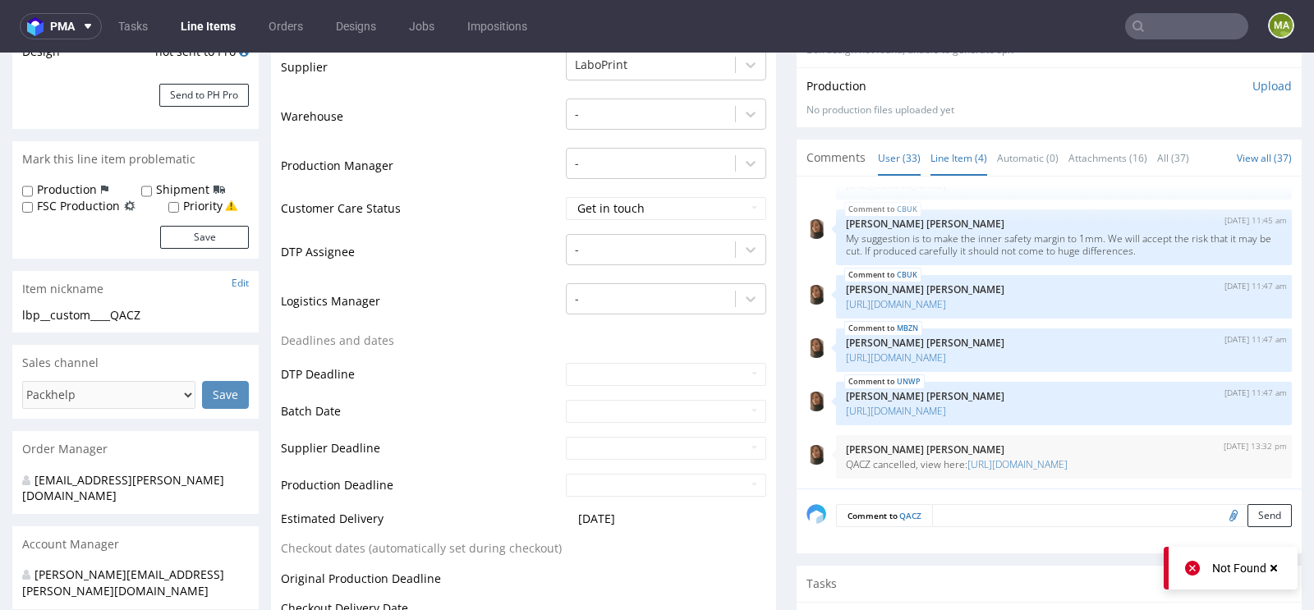
click at [945, 151] on link "Line Item (4)" at bounding box center [958, 157] width 57 height 35
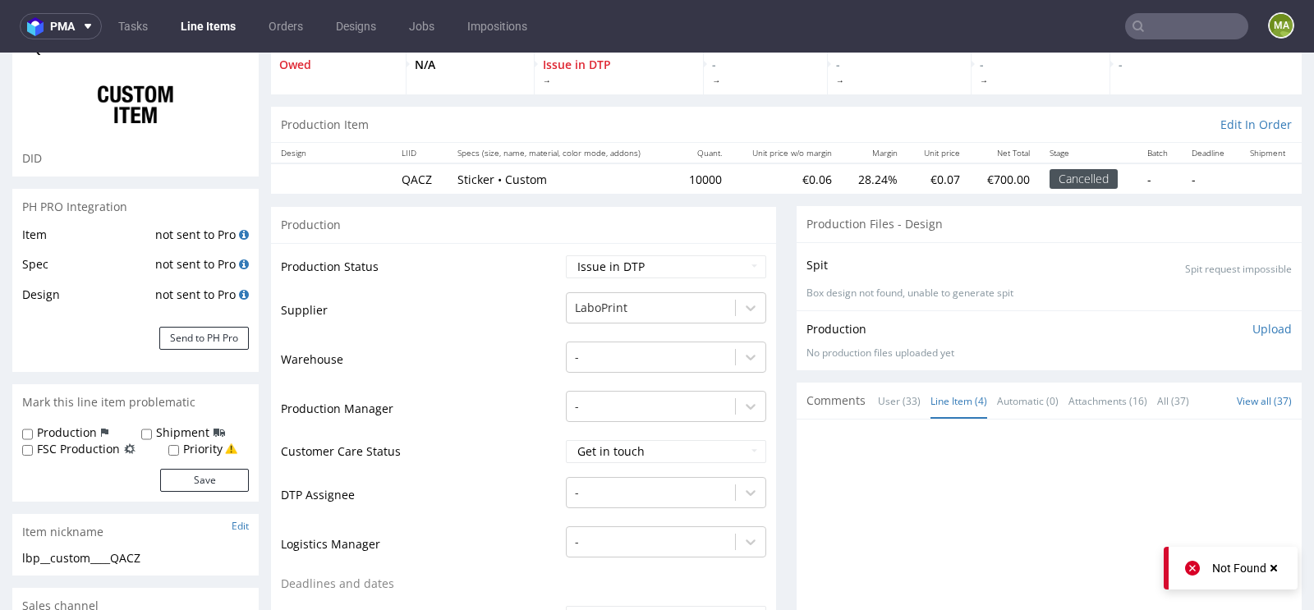
scroll to position [0, 0]
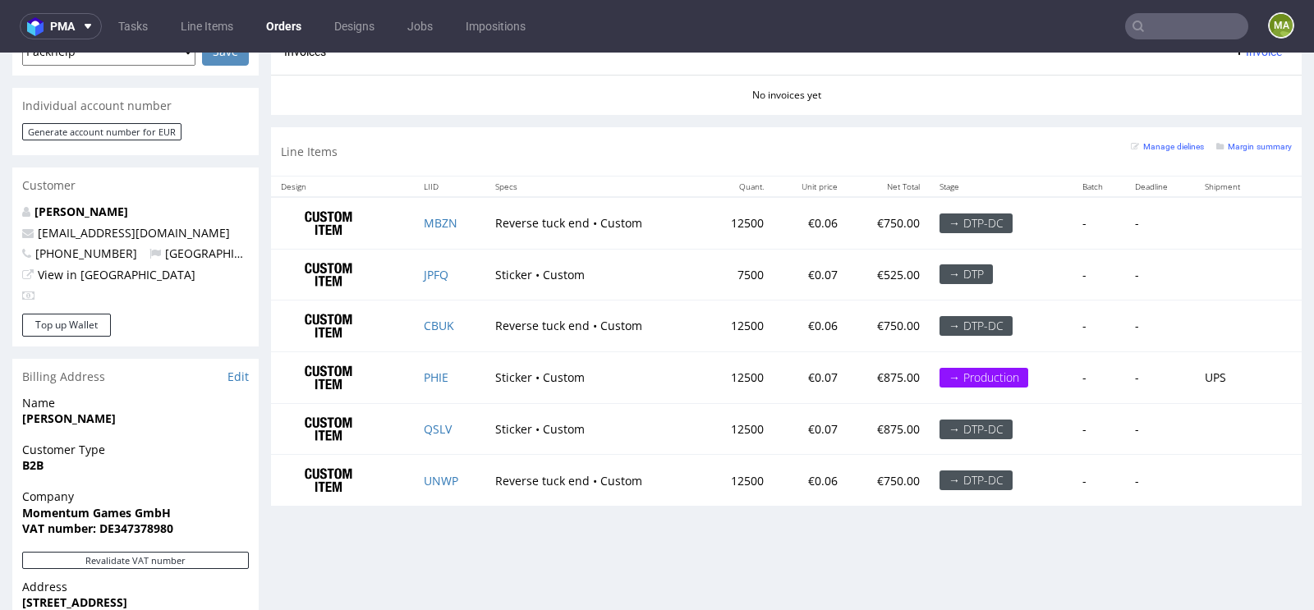
scroll to position [764, 0]
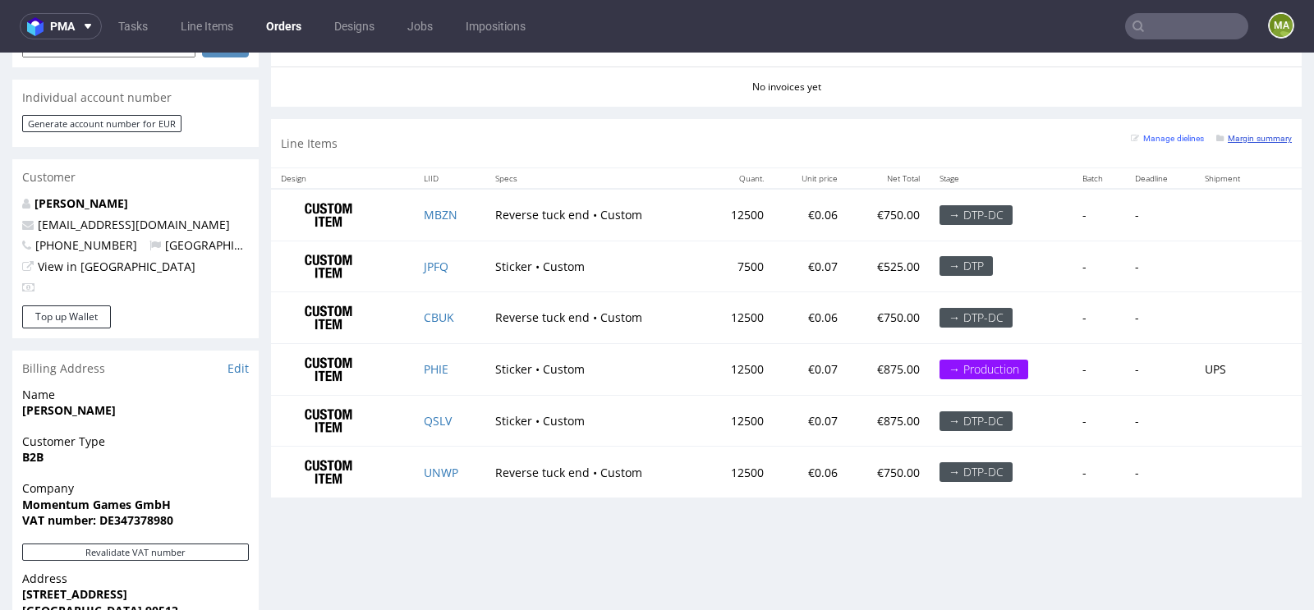
click at [1246, 135] on small "Margin summary" at bounding box center [1254, 138] width 76 height 9
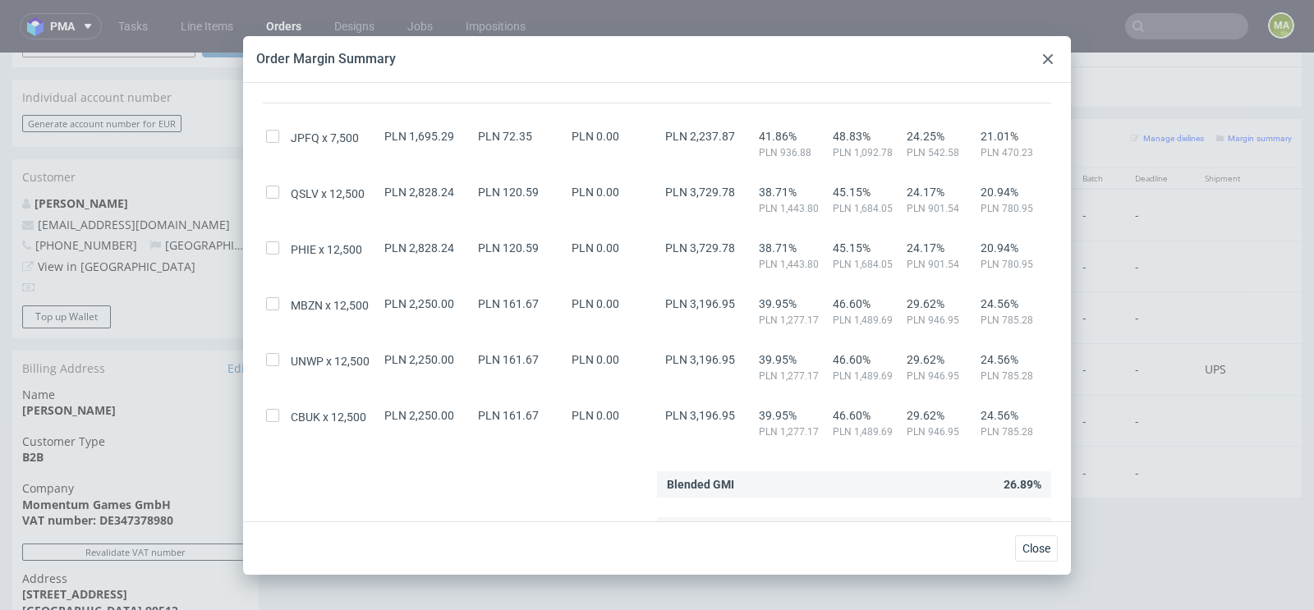
scroll to position [130, 0]
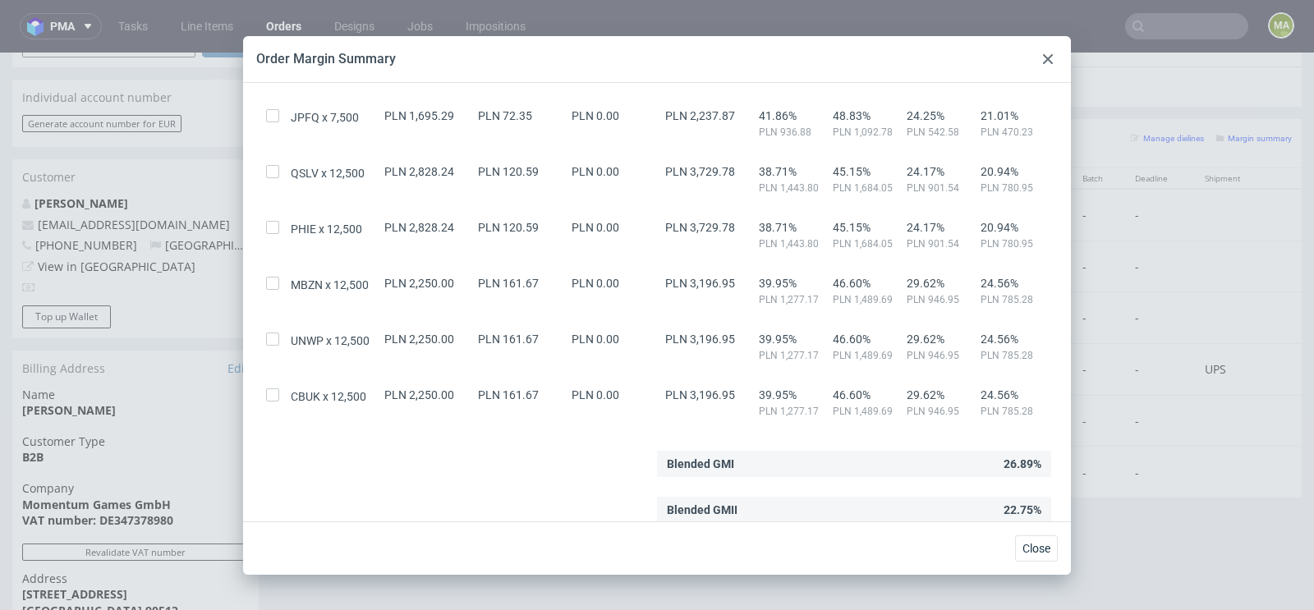
click at [1054, 54] on div at bounding box center [1048, 59] width 20 height 20
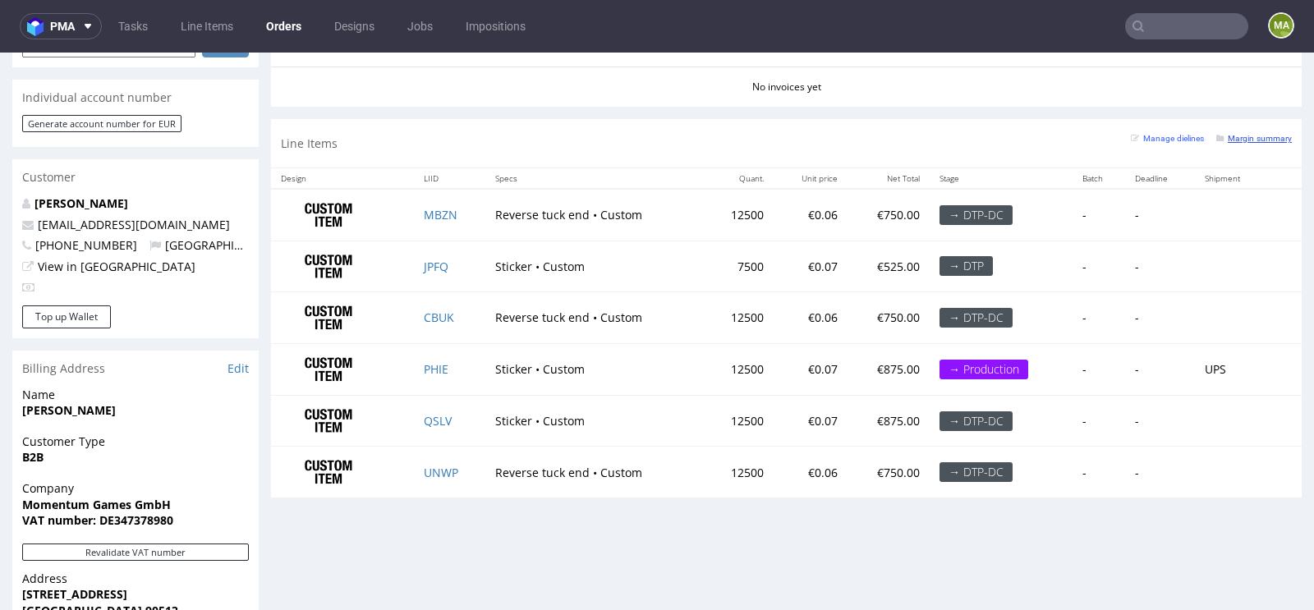
click at [1258, 134] on small "Margin summary" at bounding box center [1254, 138] width 76 height 9
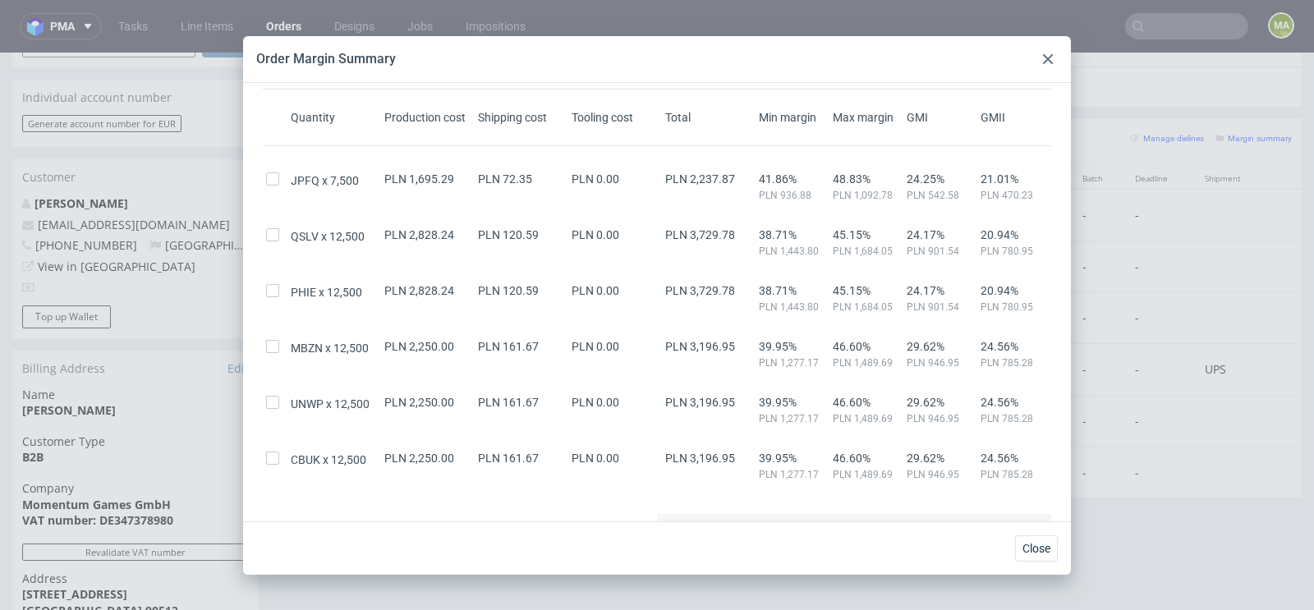
scroll to position [72, 0]
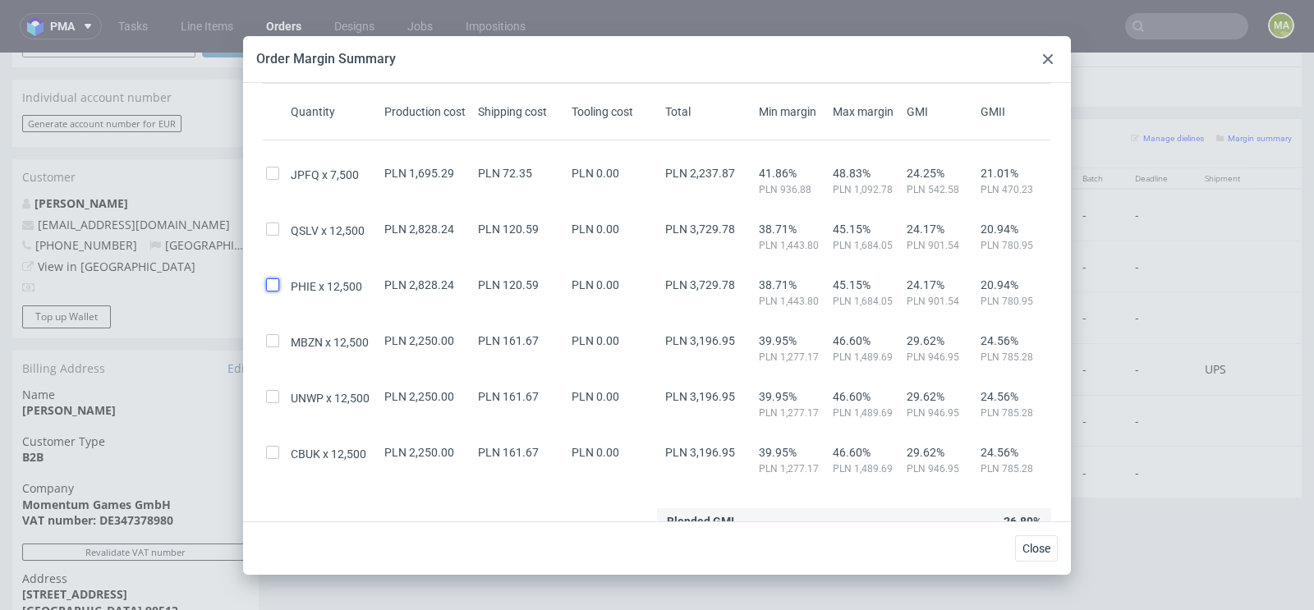
click at [273, 280] on input "checkbox" at bounding box center [272, 284] width 13 height 13
checkbox input "true"
click at [278, 228] on input "checkbox" at bounding box center [272, 228] width 13 height 13
checkbox input "true"
click at [273, 171] on input "checkbox" at bounding box center [272, 173] width 13 height 13
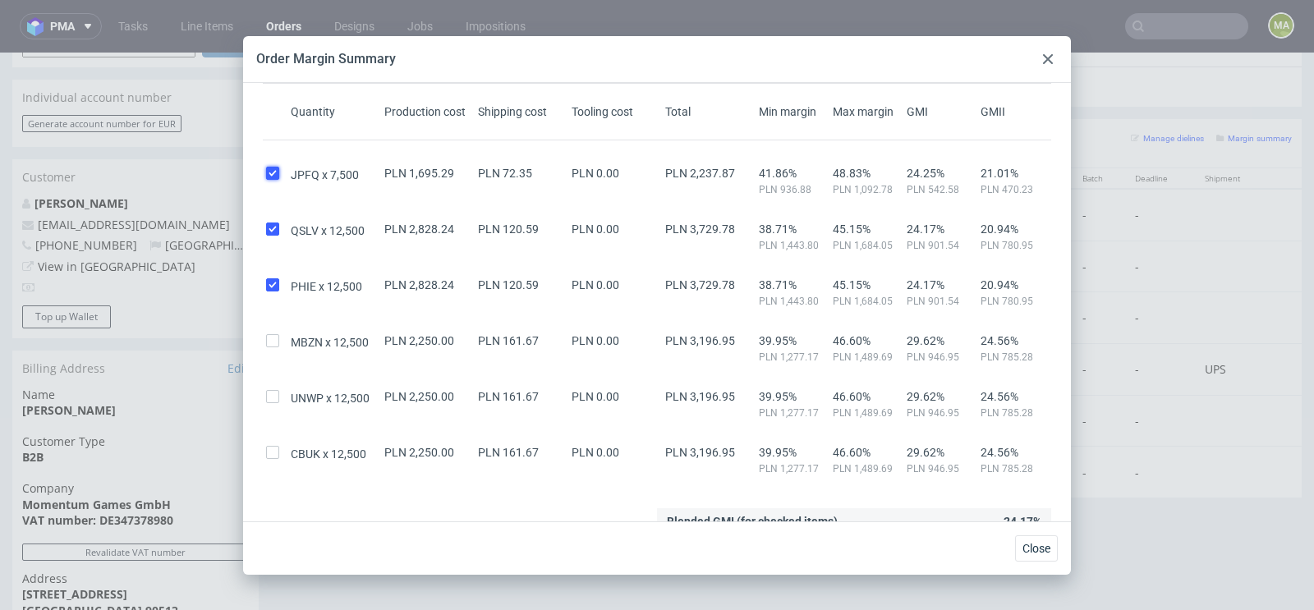
checkbox input "true"
click at [1038, 57] on div at bounding box center [1048, 59] width 20 height 20
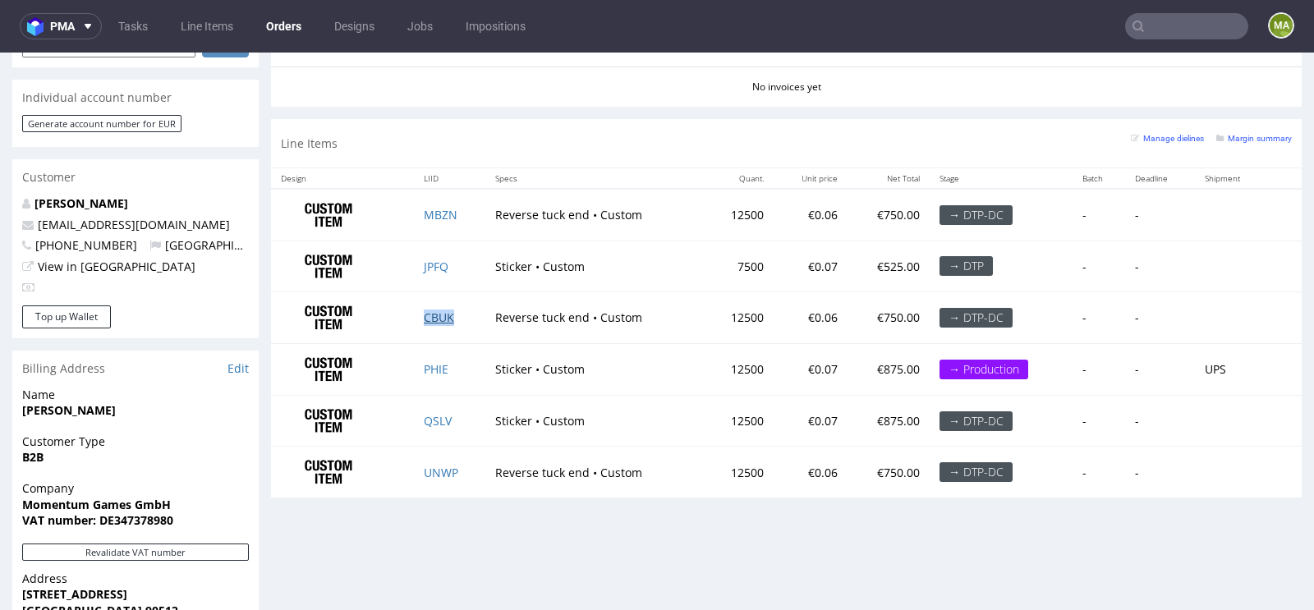
click at [441, 315] on link "CBUK" at bounding box center [439, 318] width 30 height 16
click at [434, 310] on link "CBUK" at bounding box center [439, 318] width 30 height 16
click at [1250, 132] on link "Margin summary" at bounding box center [1254, 137] width 76 height 11
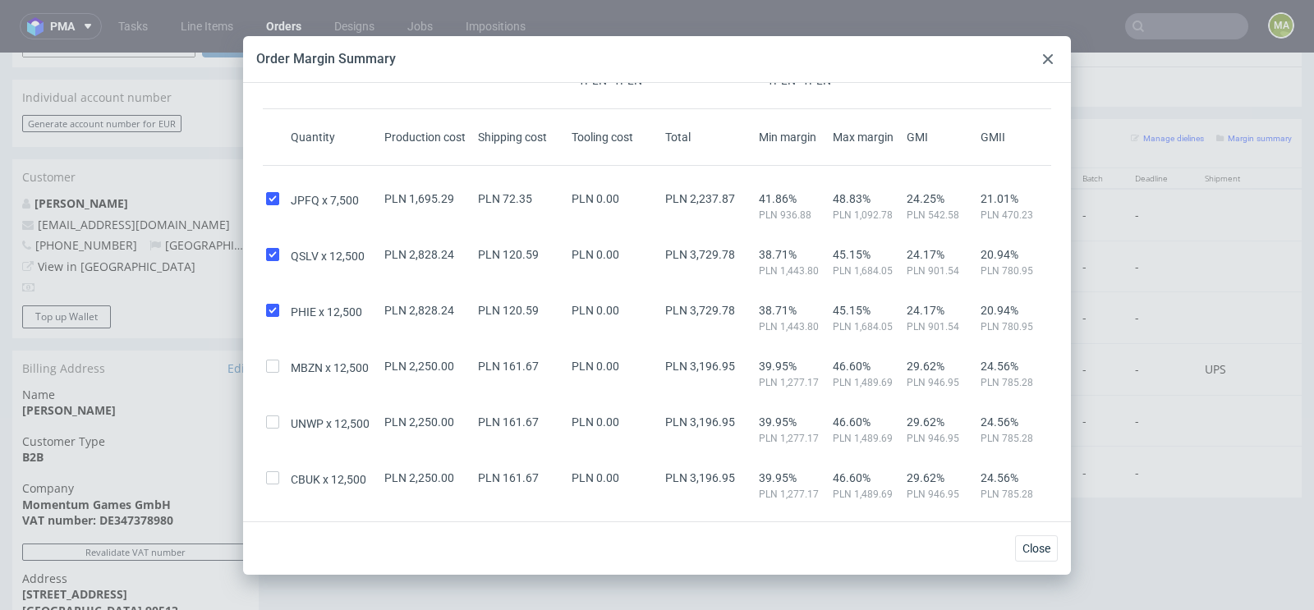
scroll to position [46, 0]
click at [1044, 55] on use at bounding box center [1048, 59] width 10 height 10
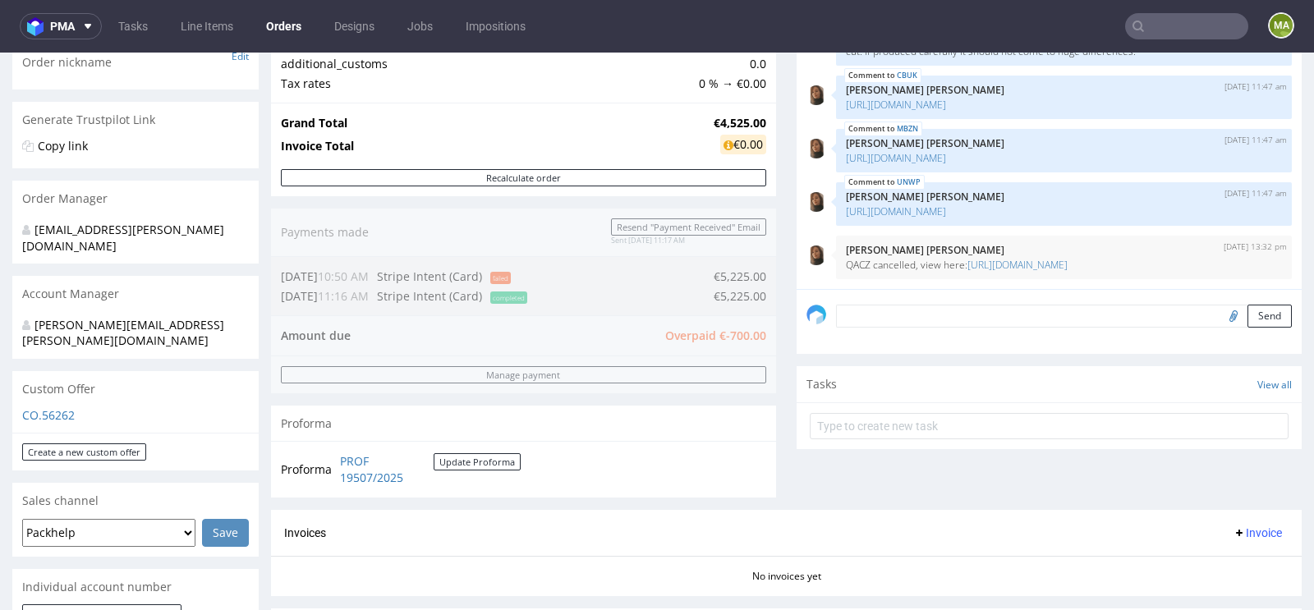
scroll to position [0, 0]
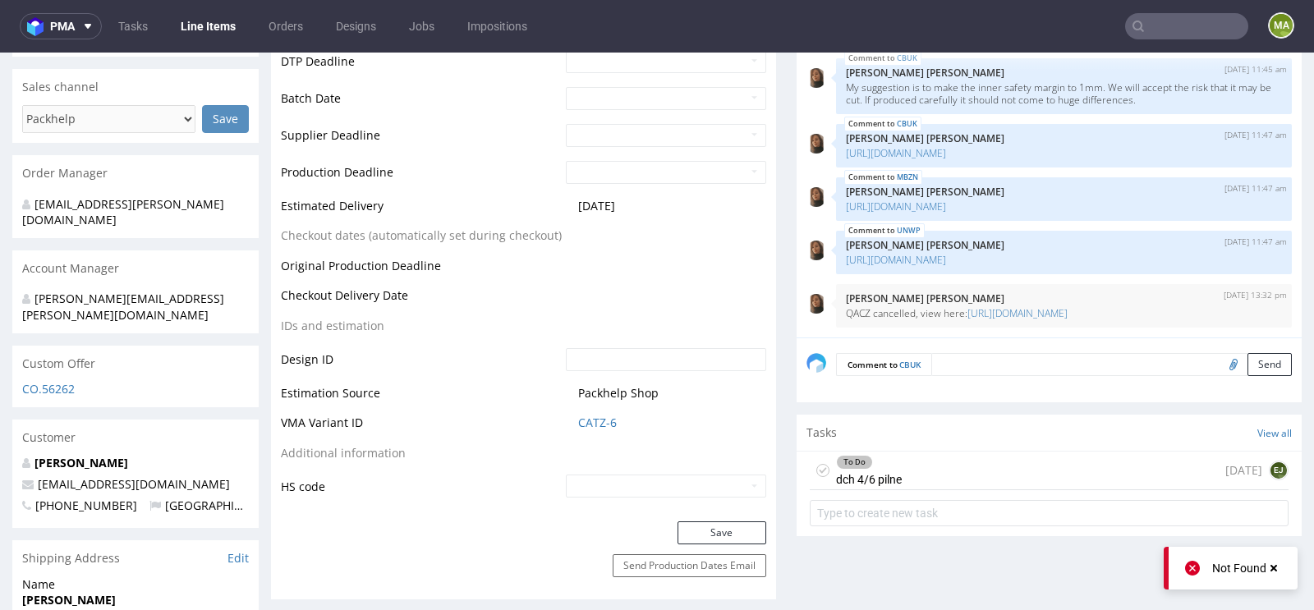
scroll to position [638, 0]
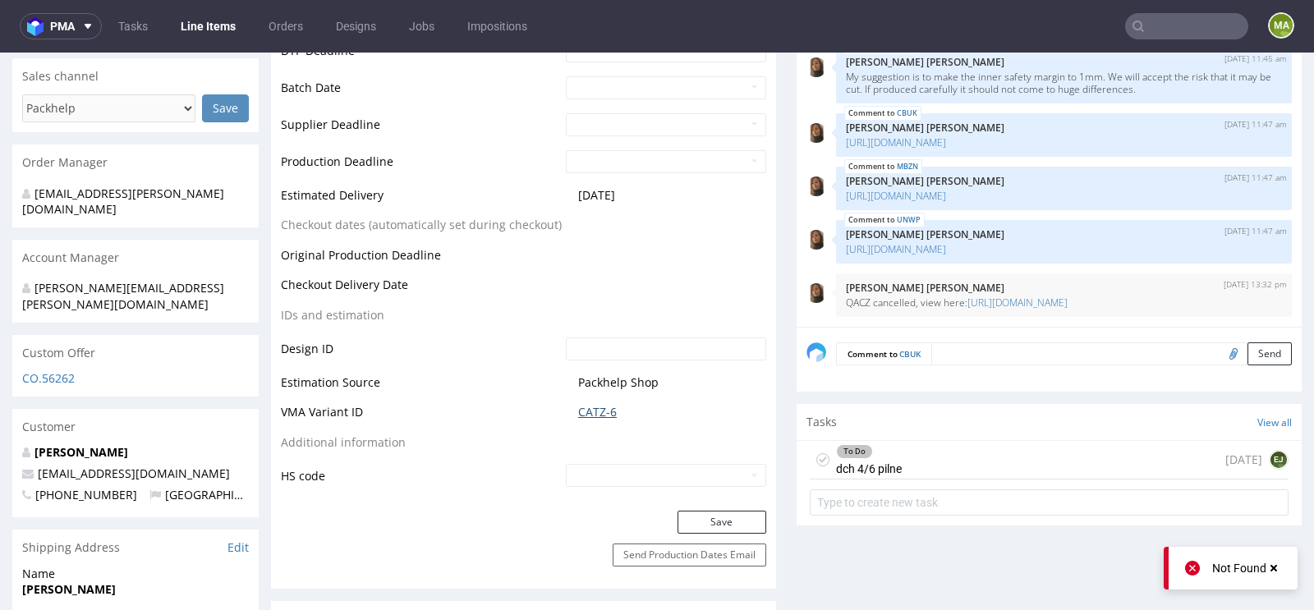
click at [589, 408] on link "CATZ-6" at bounding box center [597, 412] width 39 height 16
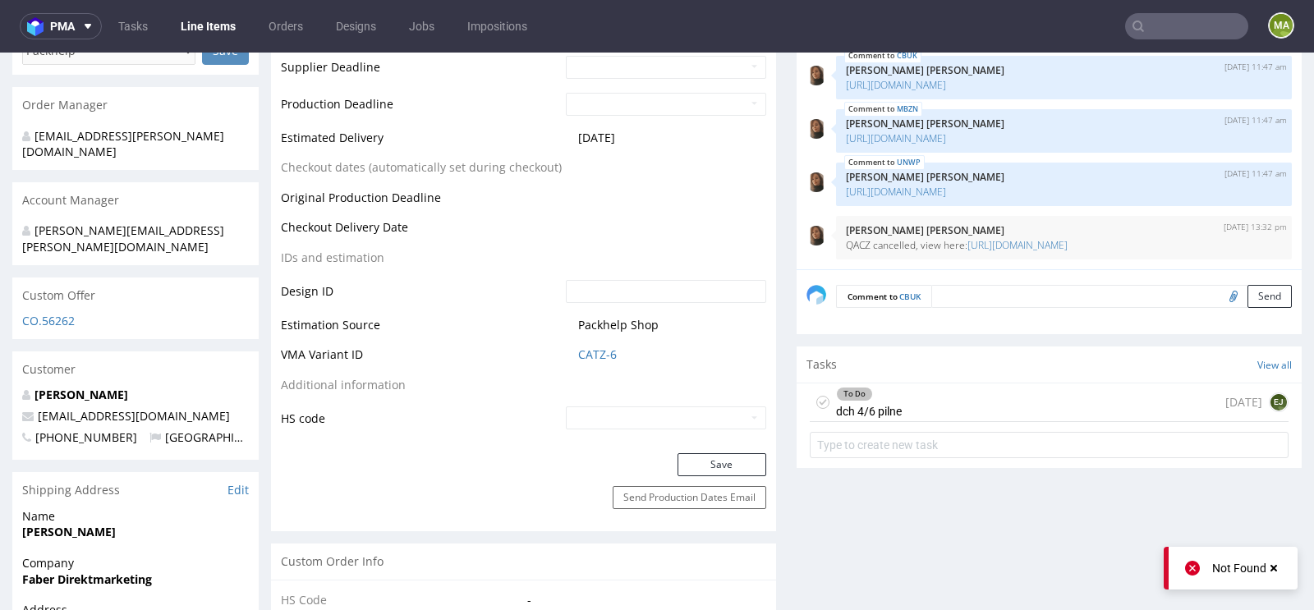
scroll to position [698, 0]
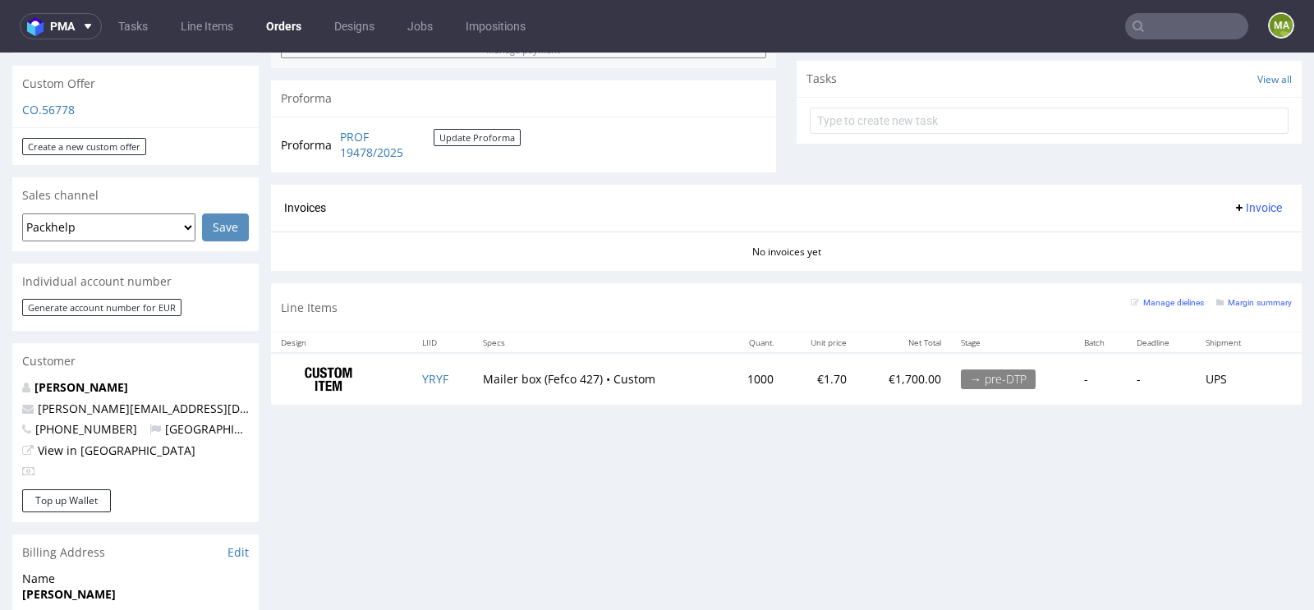
scroll to position [646, 0]
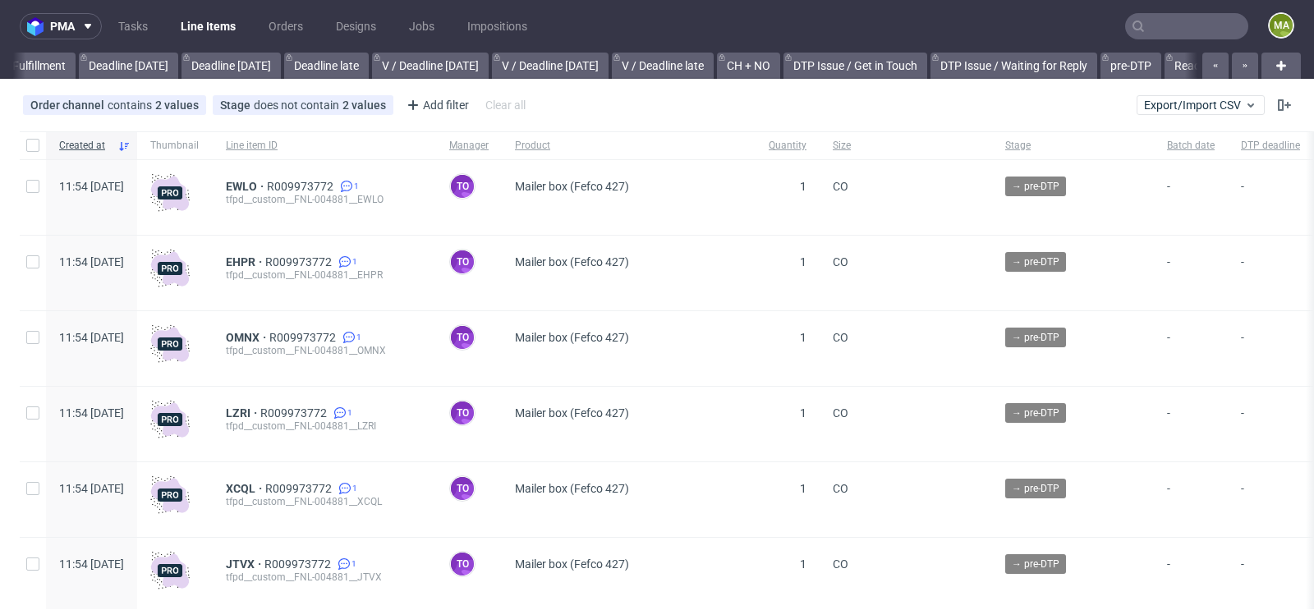
scroll to position [0, 1856]
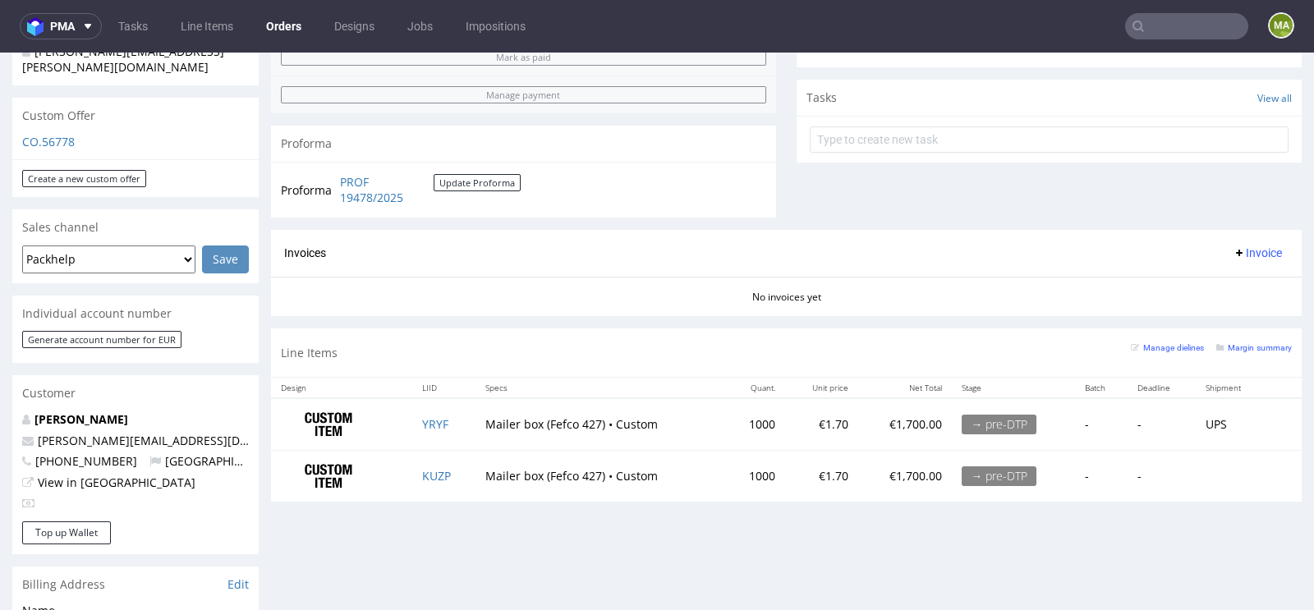
scroll to position [551, 0]
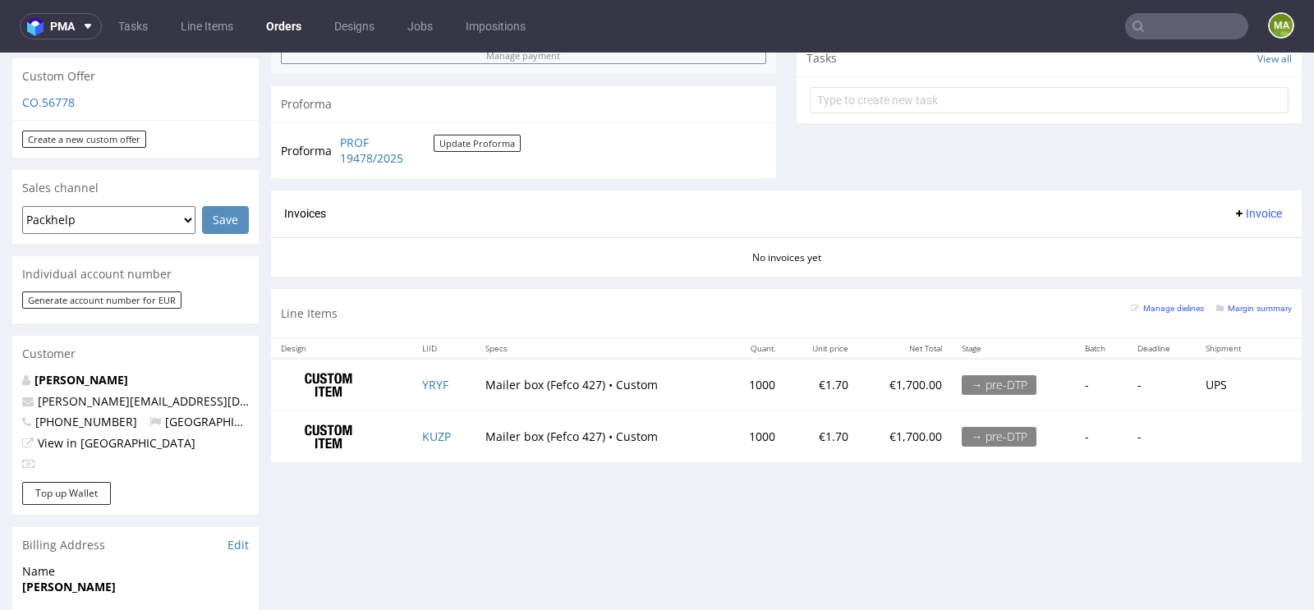
scroll to position [589, 0]
click at [1232, 302] on small "Margin summary" at bounding box center [1254, 306] width 76 height 9
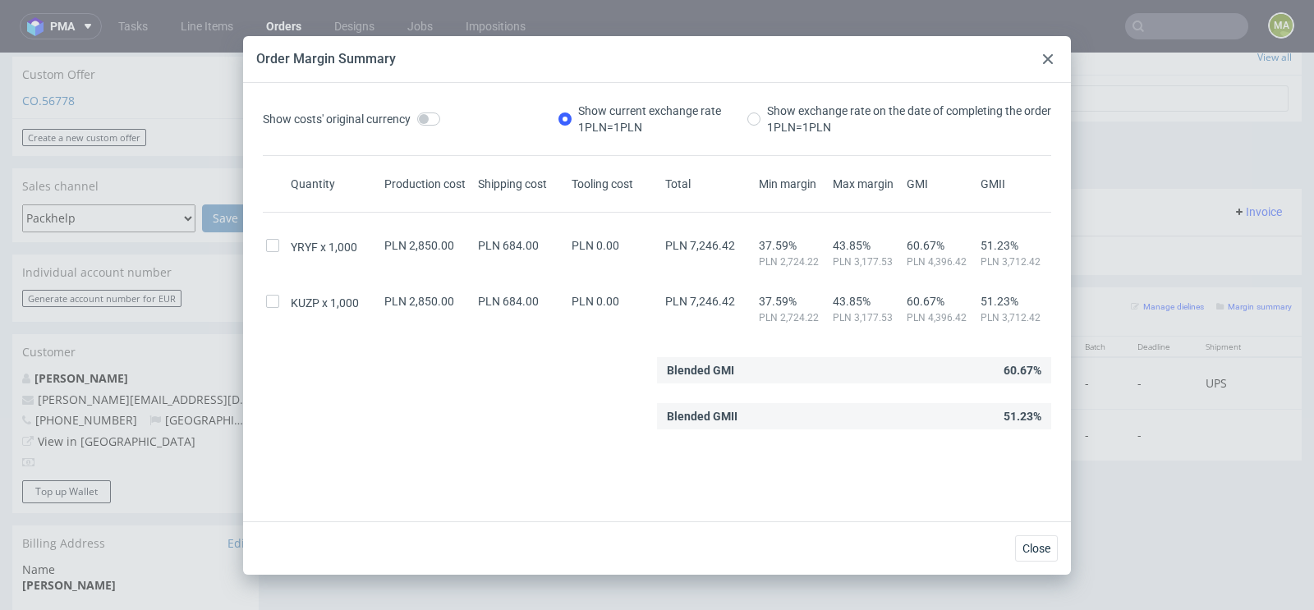
click at [1042, 66] on div at bounding box center [1048, 59] width 20 height 20
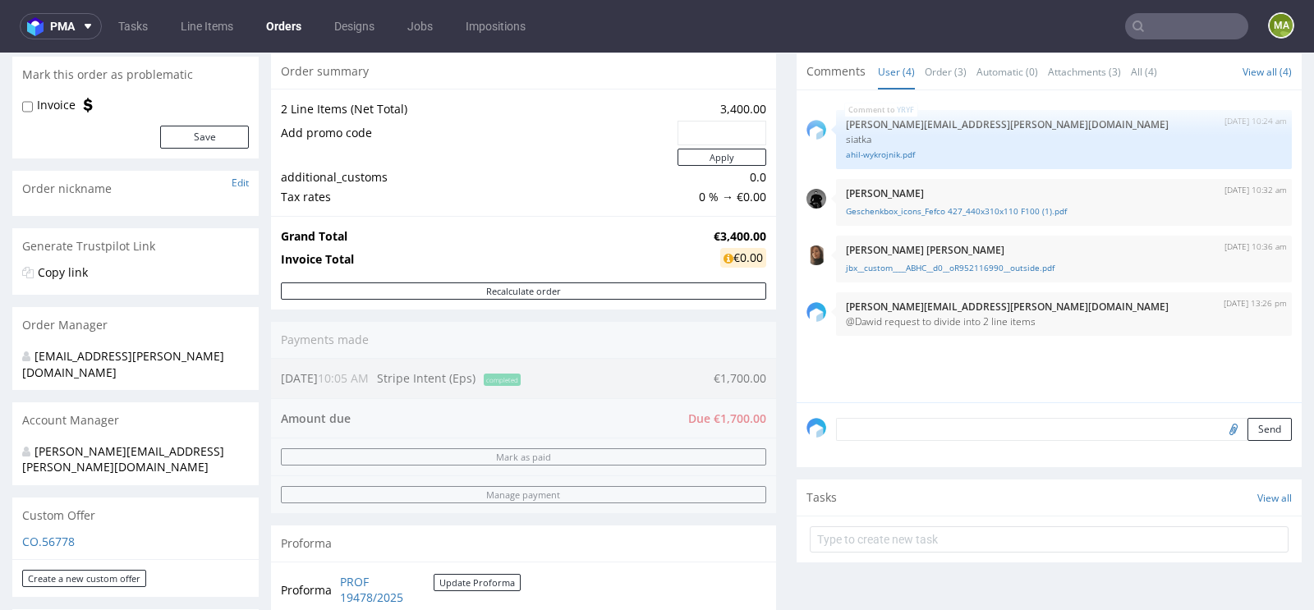
scroll to position [154, 0]
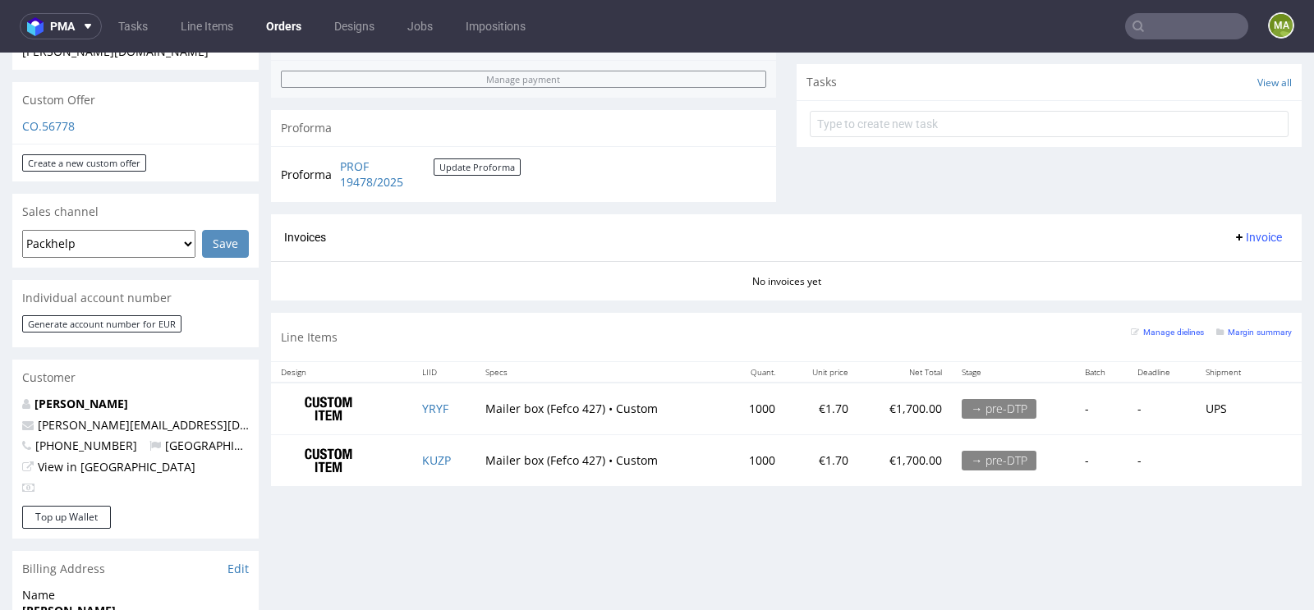
scroll to position [585, 0]
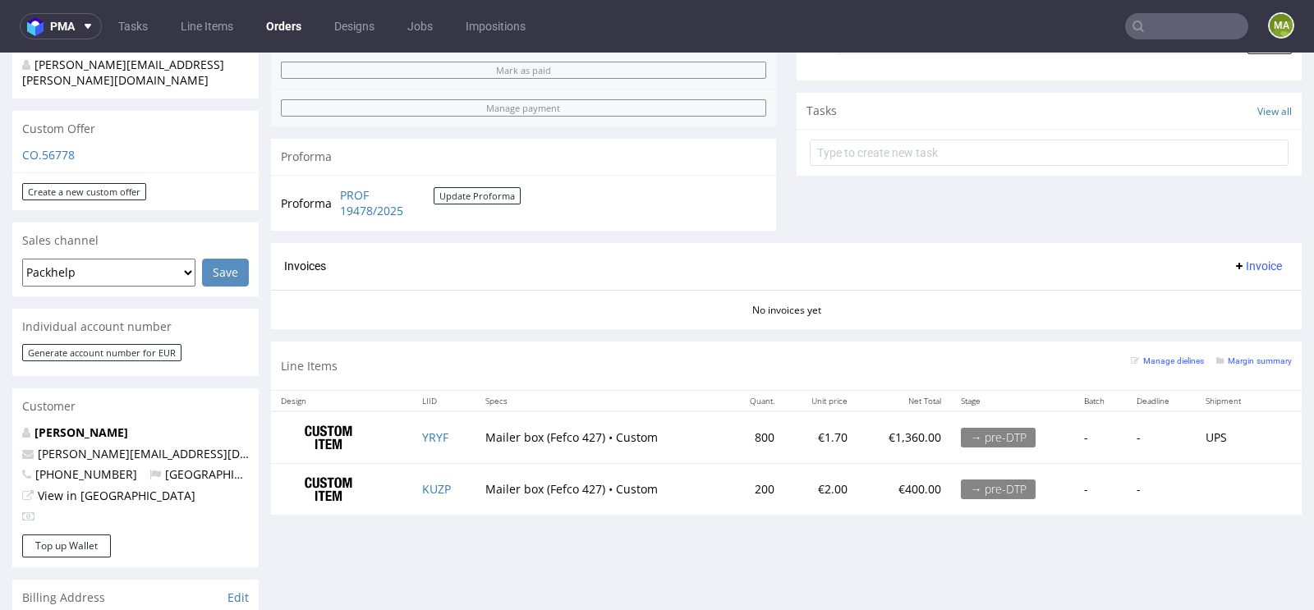
scroll to position [543, 0]
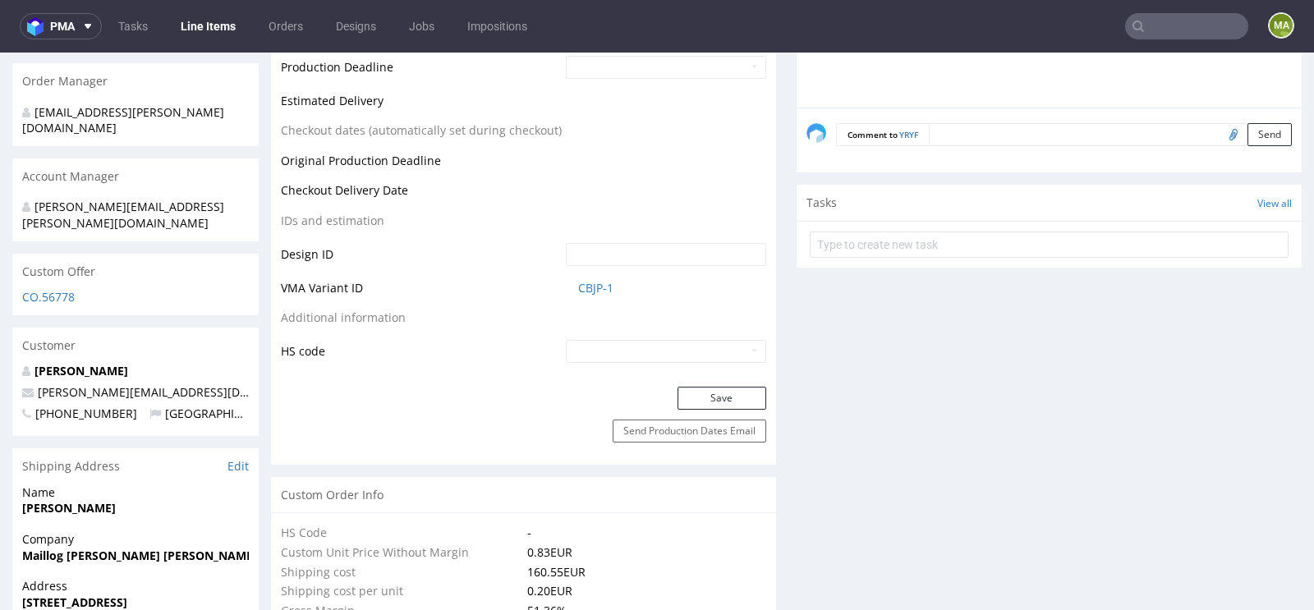
scroll to position [718, 0]
click at [594, 284] on link "CBJP-1" at bounding box center [595, 290] width 35 height 16
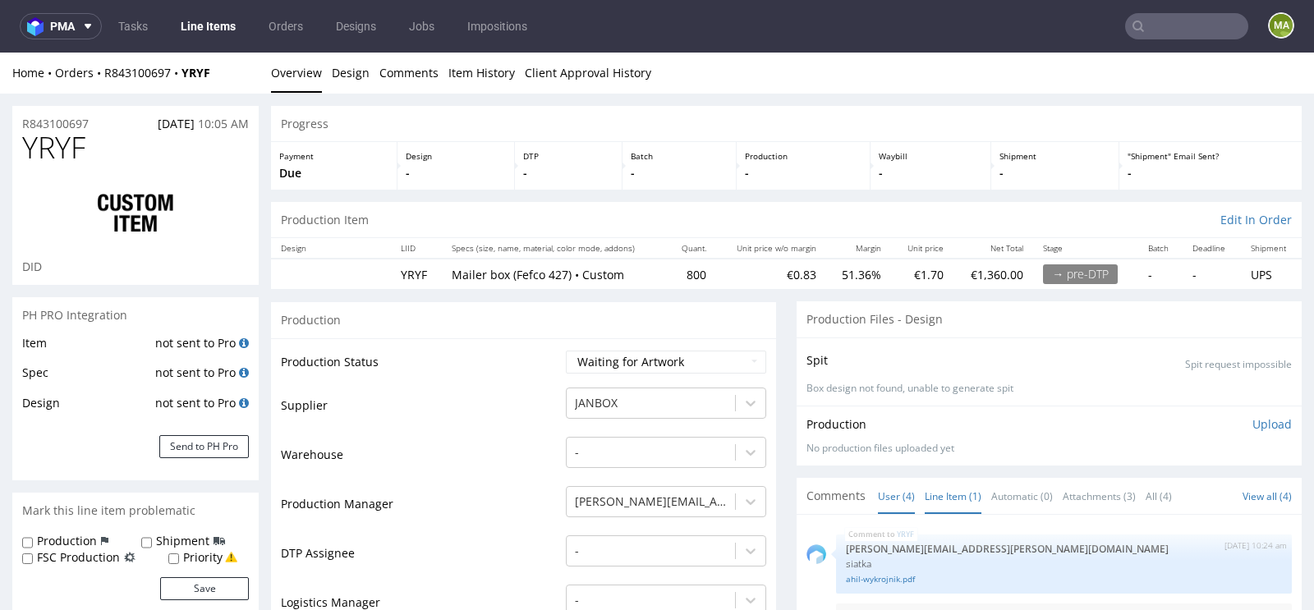
click at [964, 490] on link "Line Item (1)" at bounding box center [952, 496] width 57 height 35
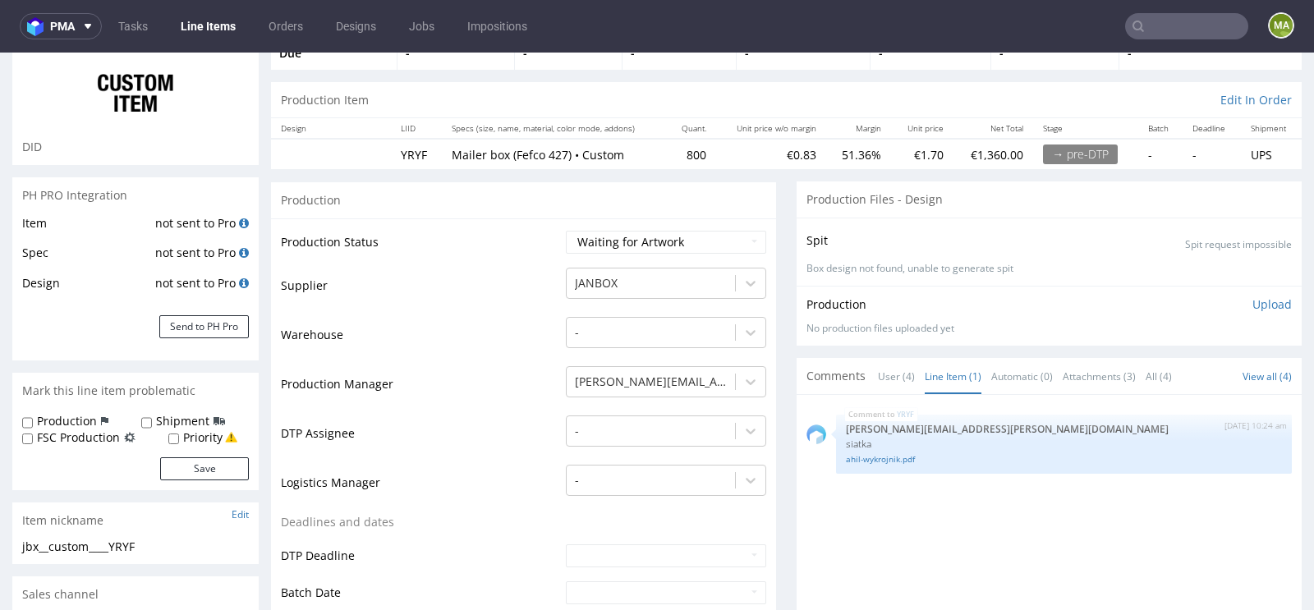
scroll to position [190, 0]
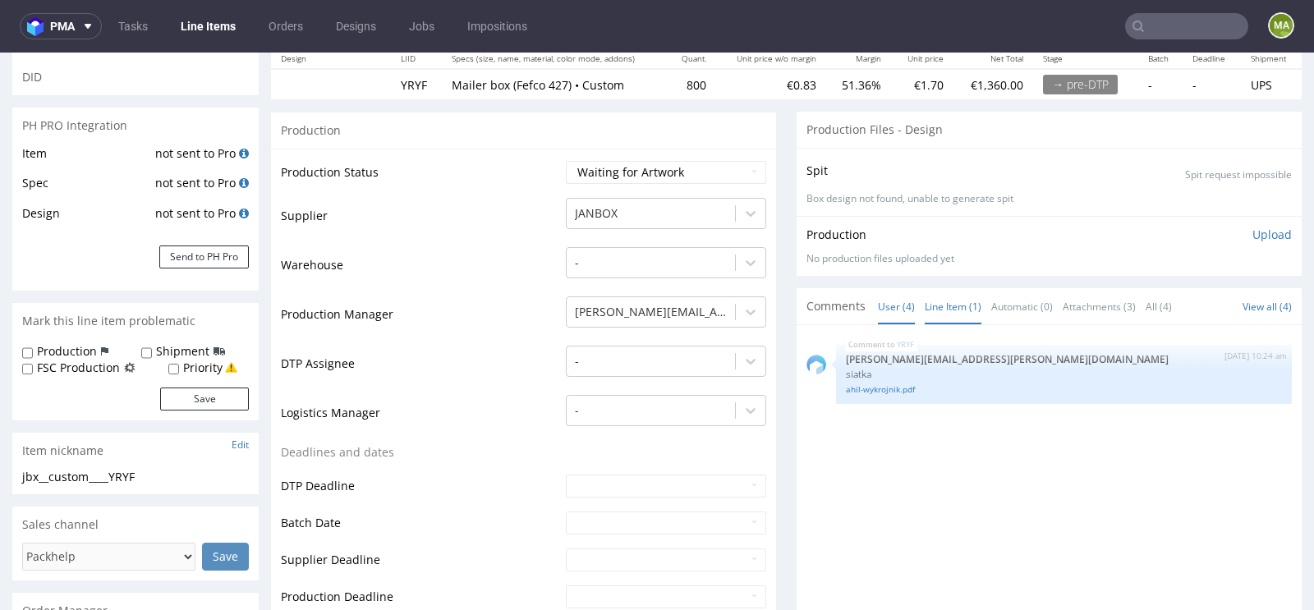
click at [896, 313] on link "User (4)" at bounding box center [896, 306] width 37 height 35
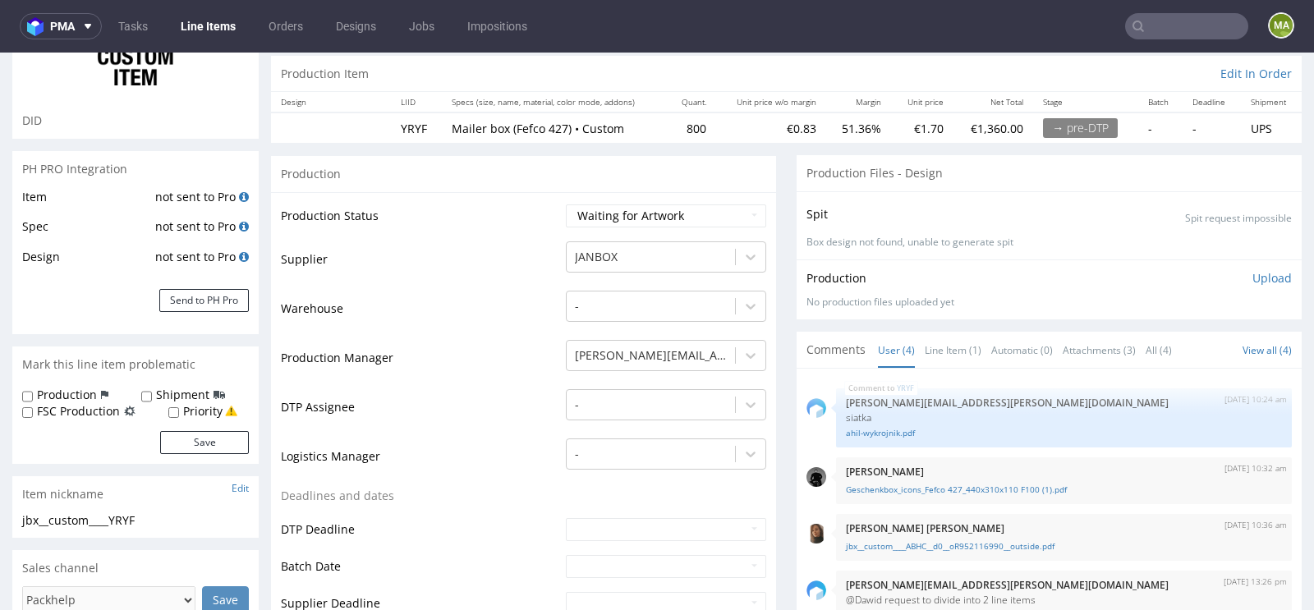
scroll to position [134, 0]
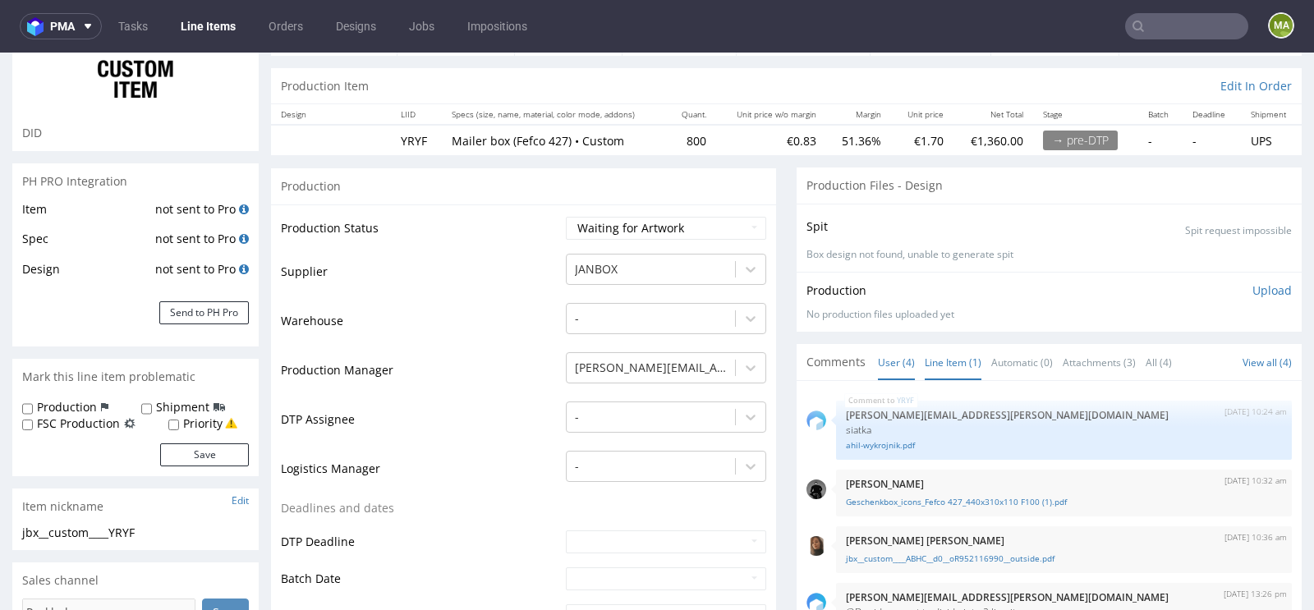
click at [962, 365] on link "Line Item (1)" at bounding box center [952, 362] width 57 height 35
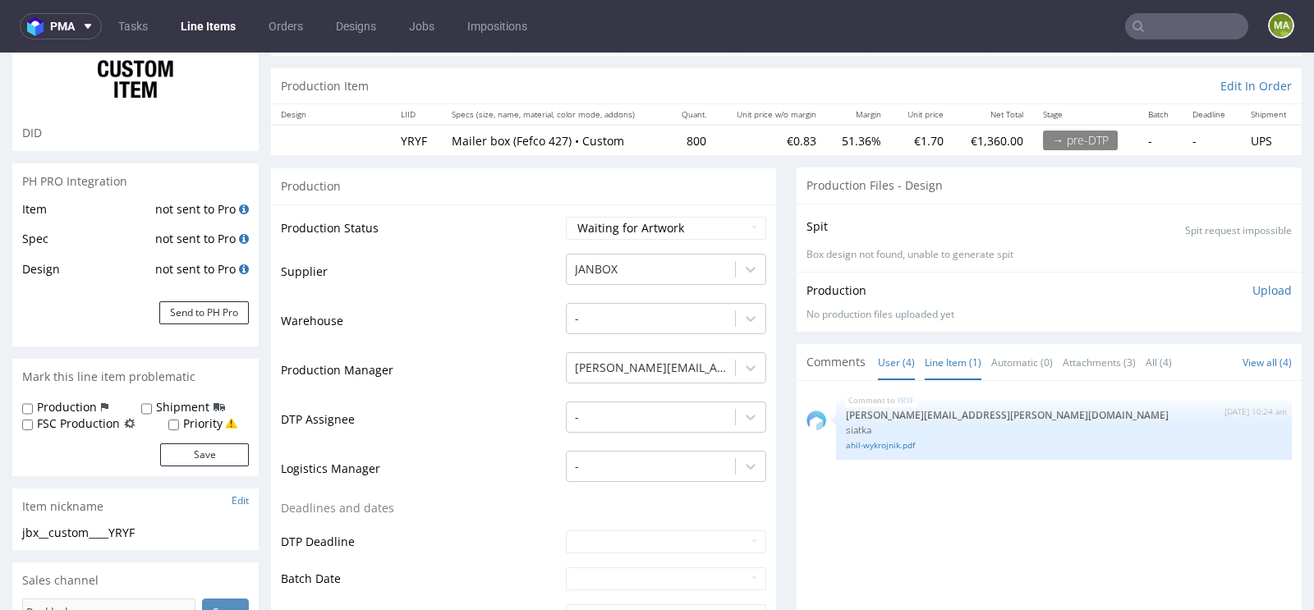
click at [887, 351] on link "User (4)" at bounding box center [896, 362] width 37 height 35
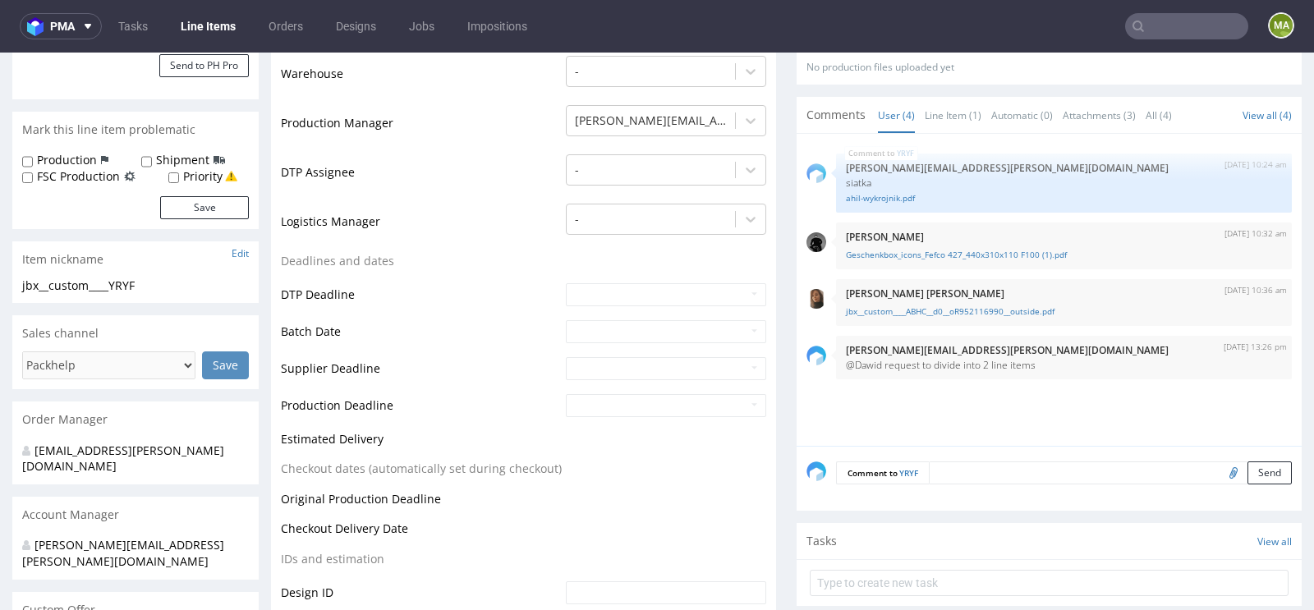
scroll to position [382, 0]
click at [941, 111] on link "Line Item (1)" at bounding box center [952, 114] width 57 height 35
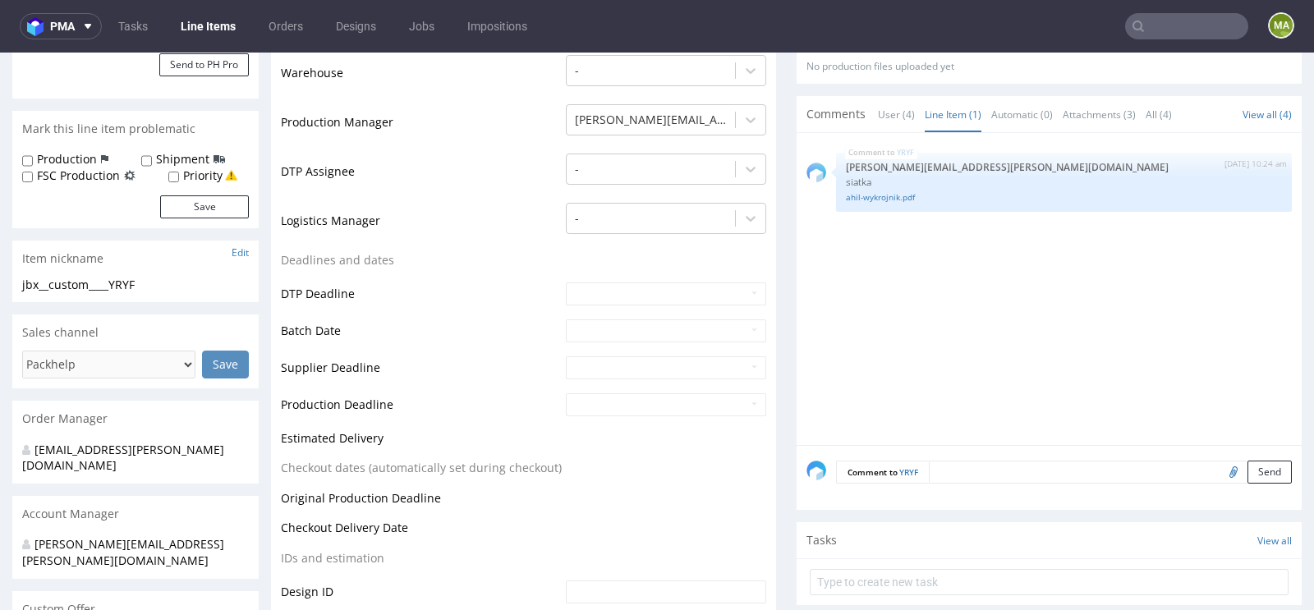
scroll to position [386, 0]
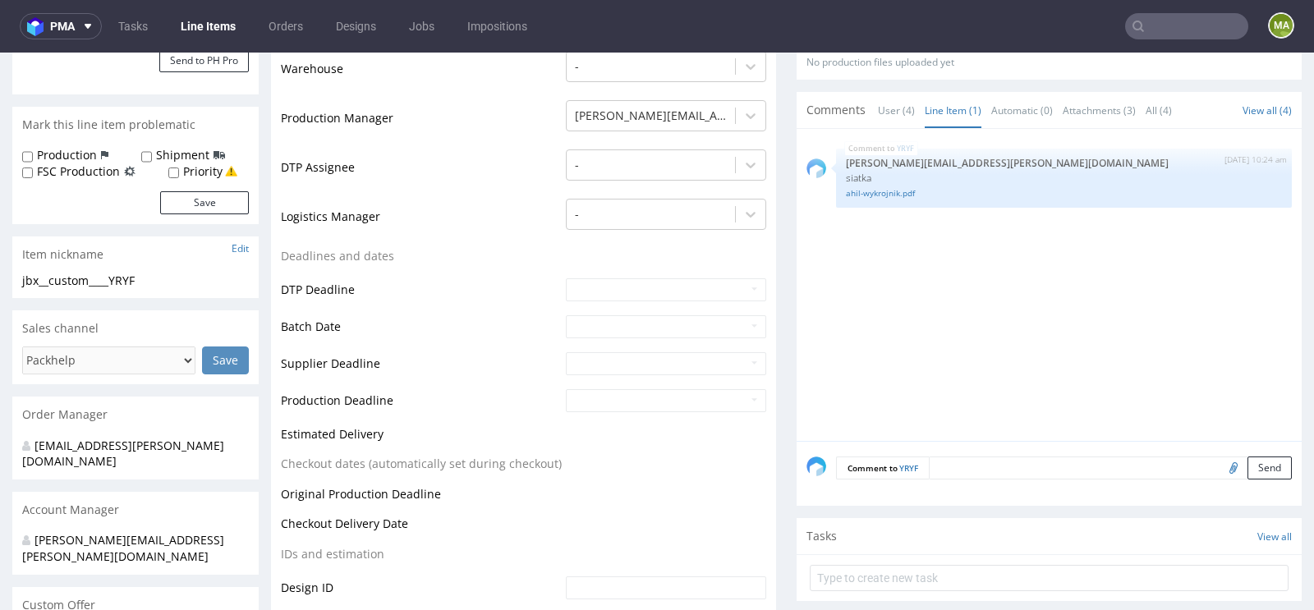
click at [974, 449] on div "Comment to YRYF Send" at bounding box center [1048, 474] width 505 height 66
click at [966, 470] on textarea at bounding box center [1110, 467] width 363 height 23
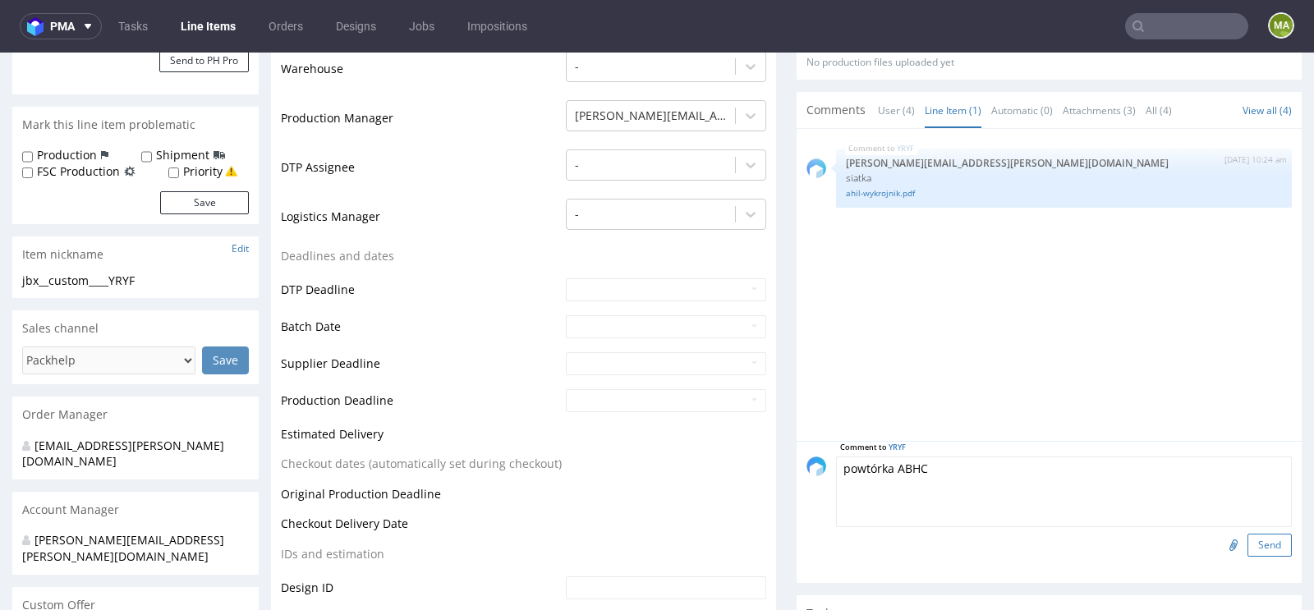
type textarea "powtórka ABHC"
click at [1266, 539] on button "Send" at bounding box center [1269, 545] width 44 height 23
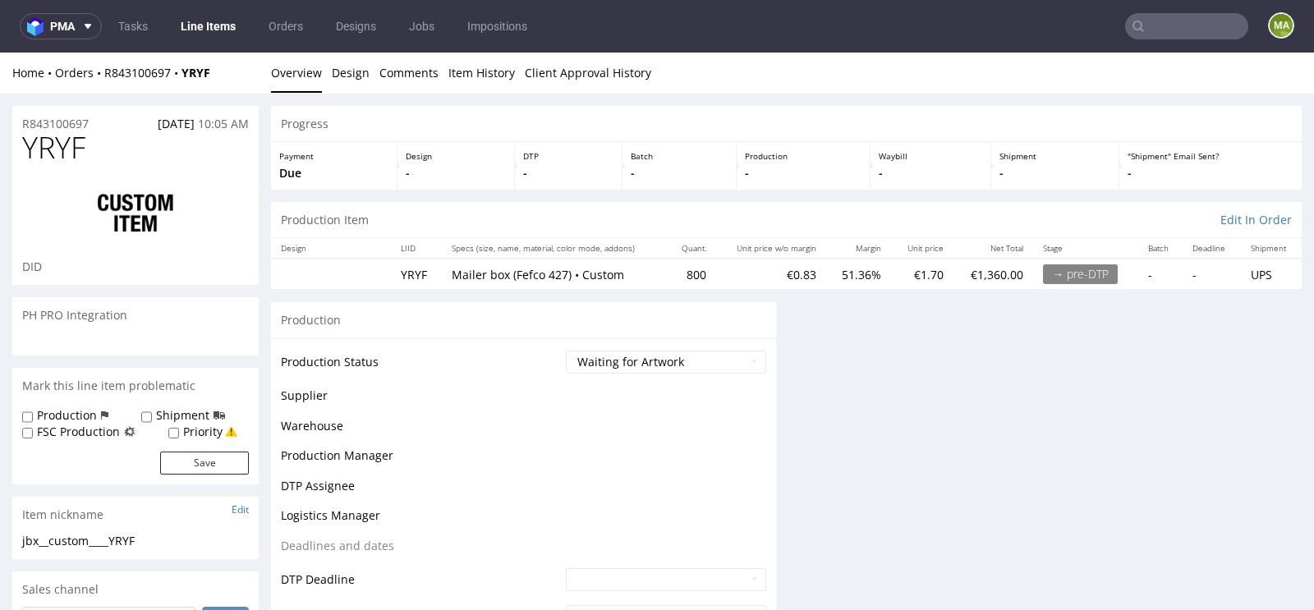
scroll to position [0, 0]
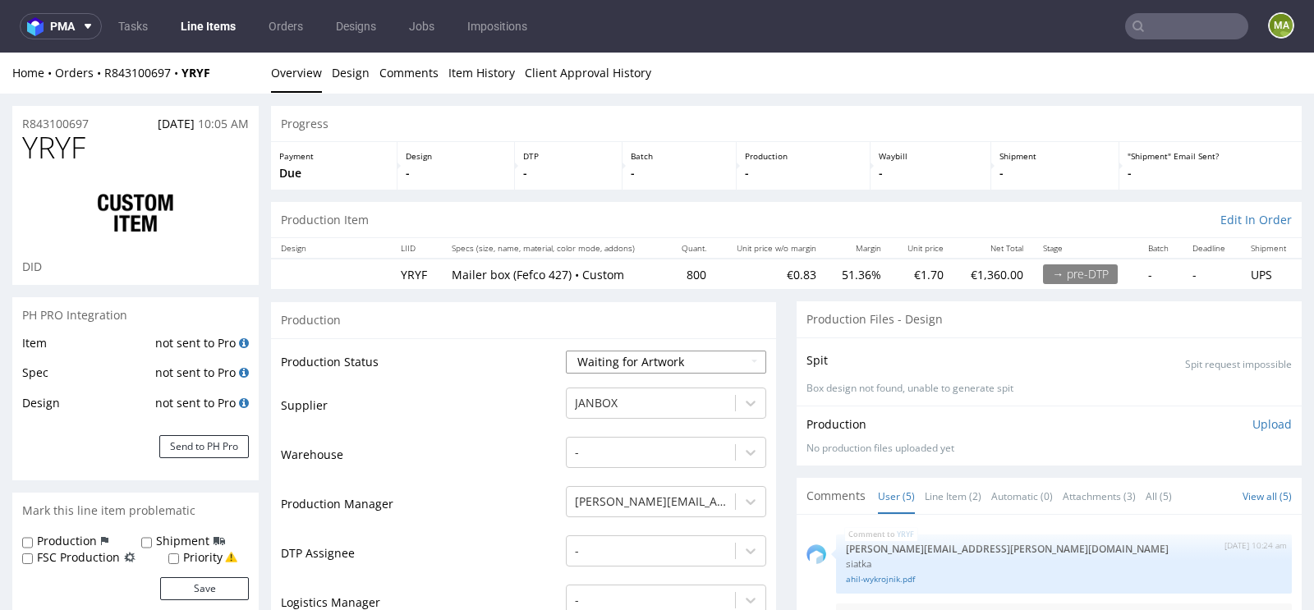
click at [642, 365] on select "Waiting for Artwork Waiting for Diecut Waiting for Mockup Waiting for DTP Waiti…" at bounding box center [666, 362] width 200 height 23
select select "dtp_waiting_for_check"
click at [566, 351] on select "Waiting for Artwork Waiting for Diecut Waiting for Mockup Waiting for DTP Waiti…" at bounding box center [666, 362] width 200 height 23
click at [420, 486] on td "Production Manager" at bounding box center [421, 508] width 281 height 49
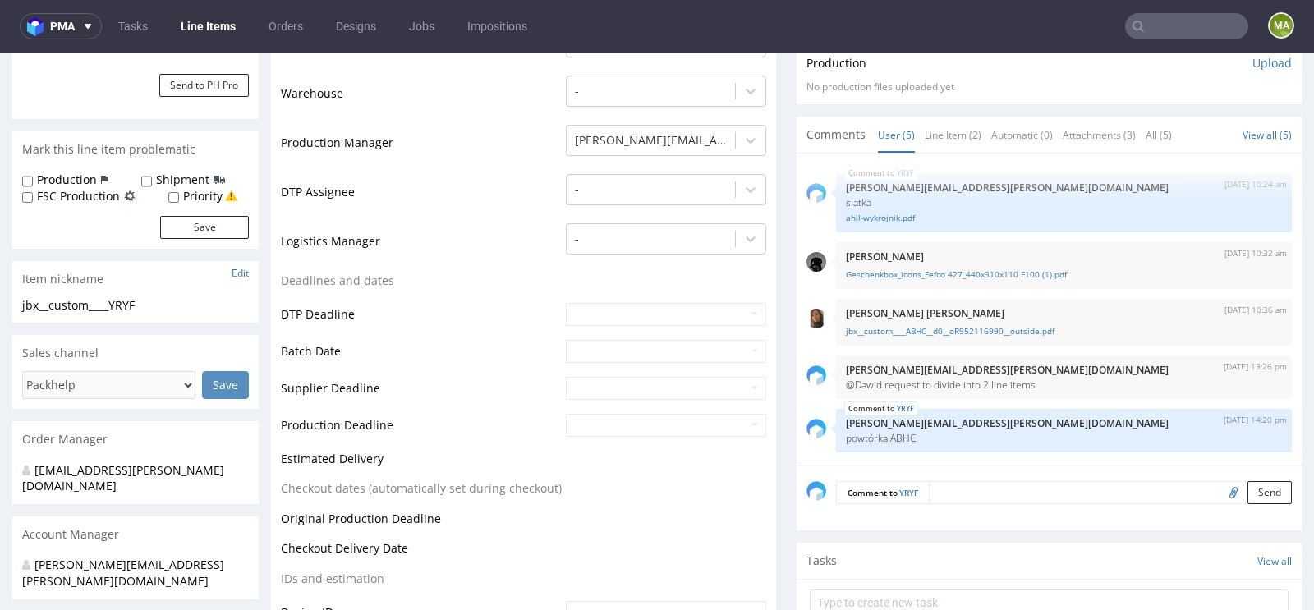
scroll to position [712, 0]
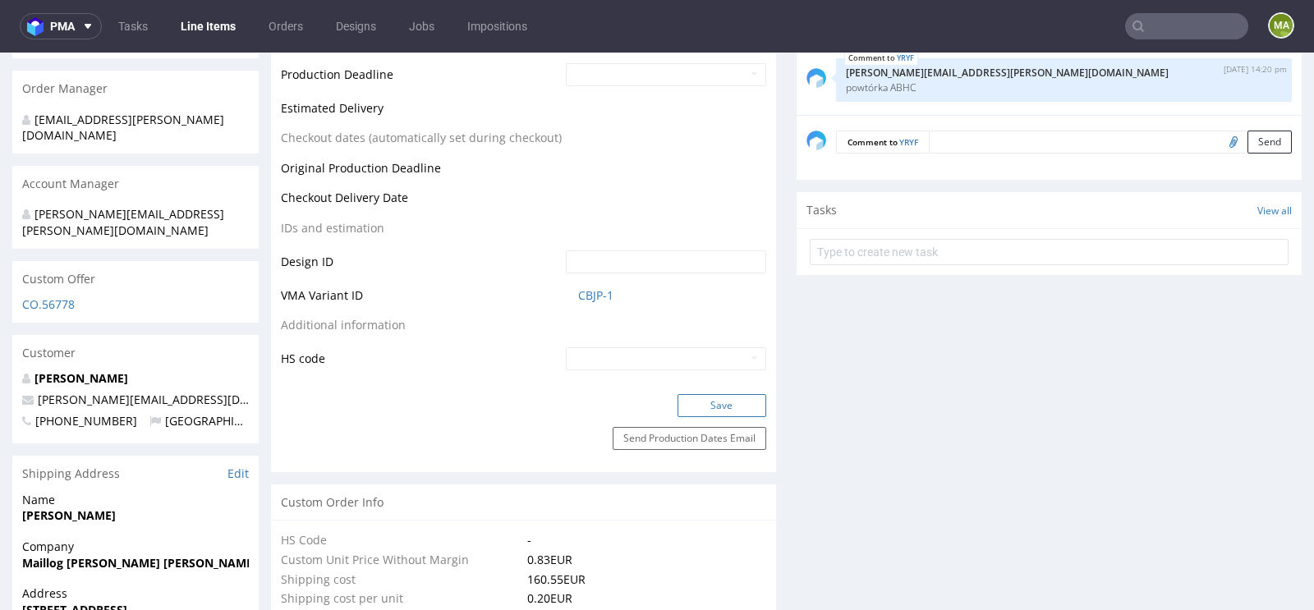
click at [733, 410] on button "Save" at bounding box center [721, 405] width 89 height 23
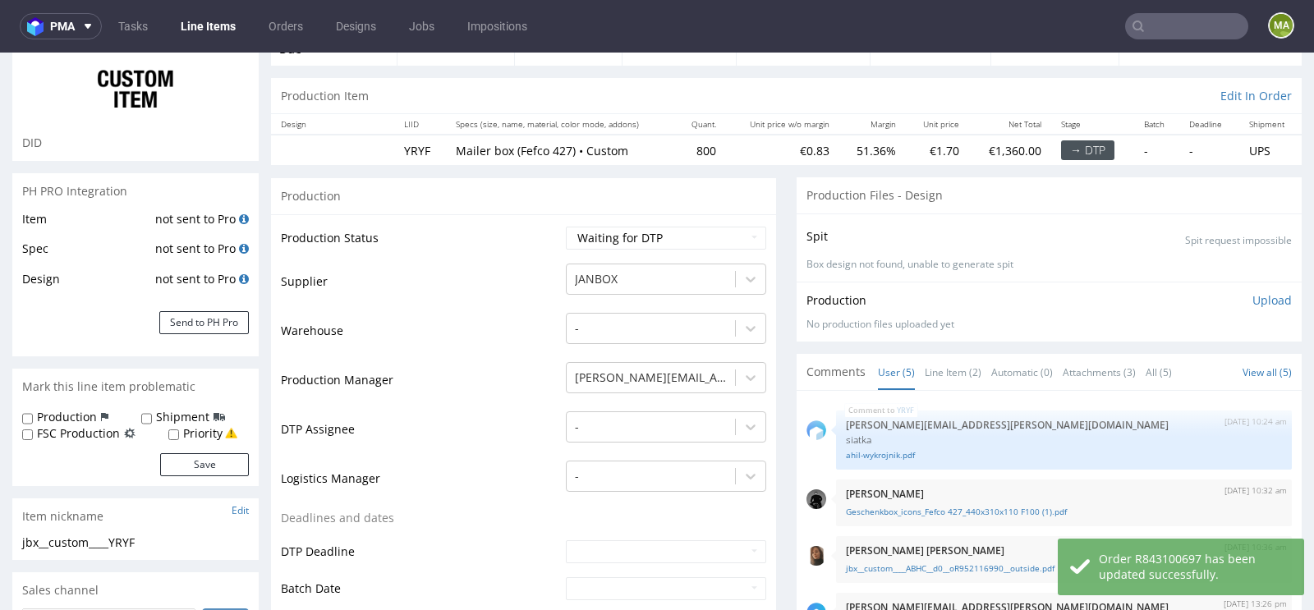
scroll to position [179, 0]
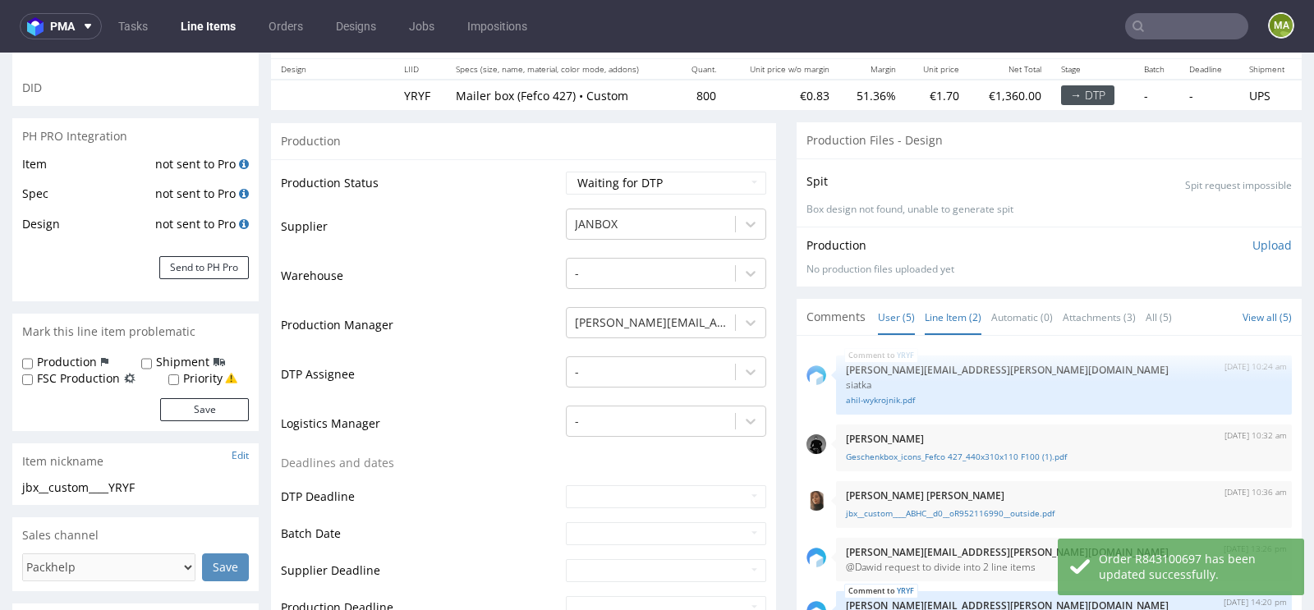
click at [946, 307] on link "Line Item (2)" at bounding box center [952, 317] width 57 height 35
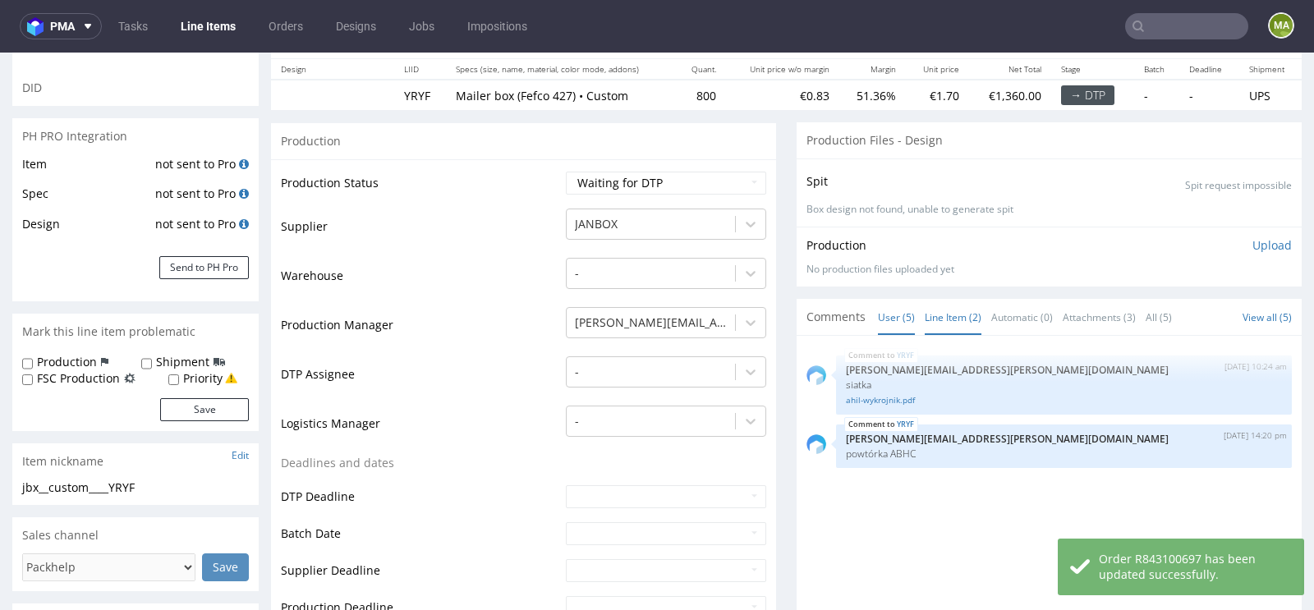
click at [904, 316] on link "User (5)" at bounding box center [896, 317] width 37 height 35
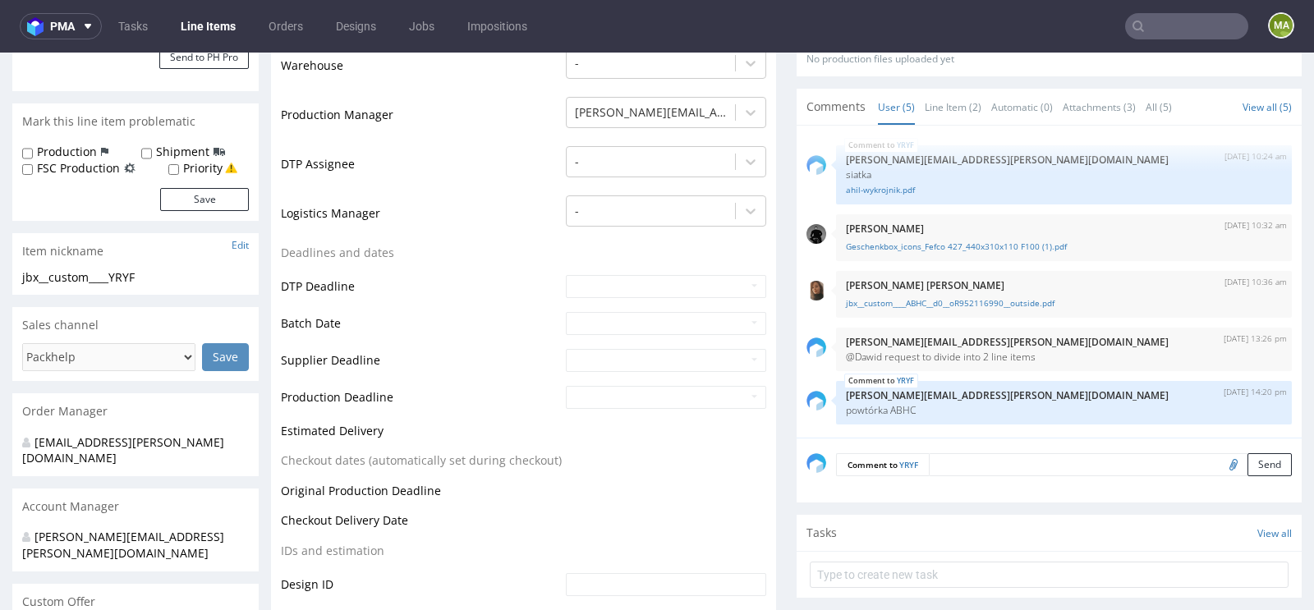
scroll to position [0, 0]
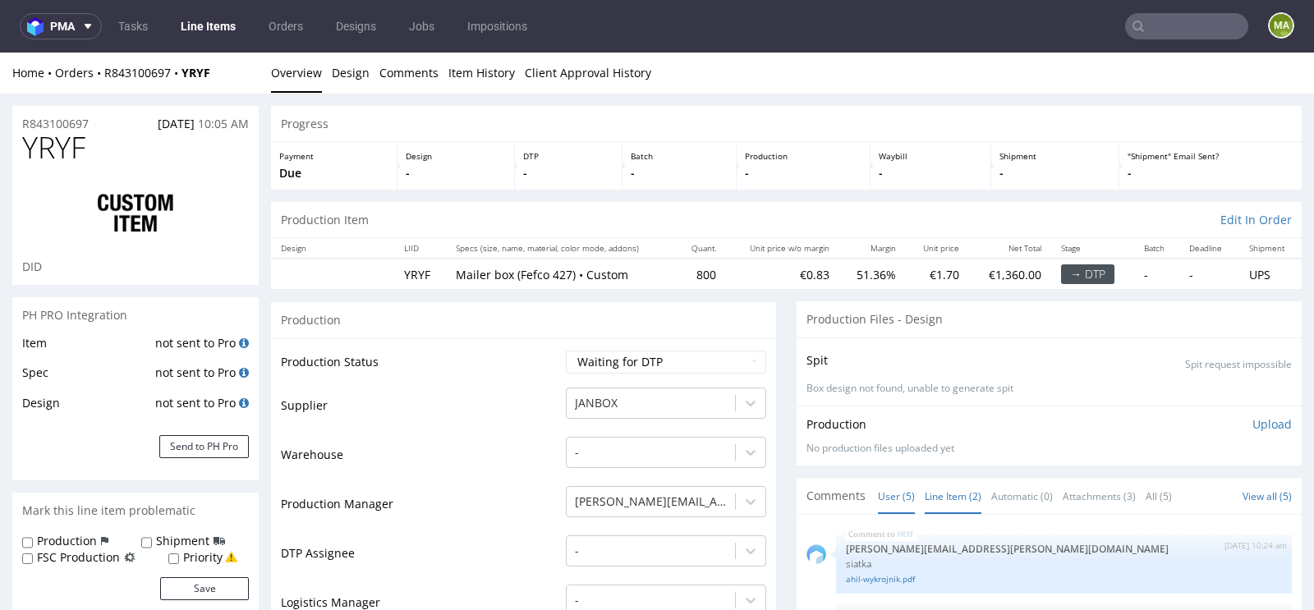
click at [955, 495] on link "Line Item (2)" at bounding box center [952, 496] width 57 height 35
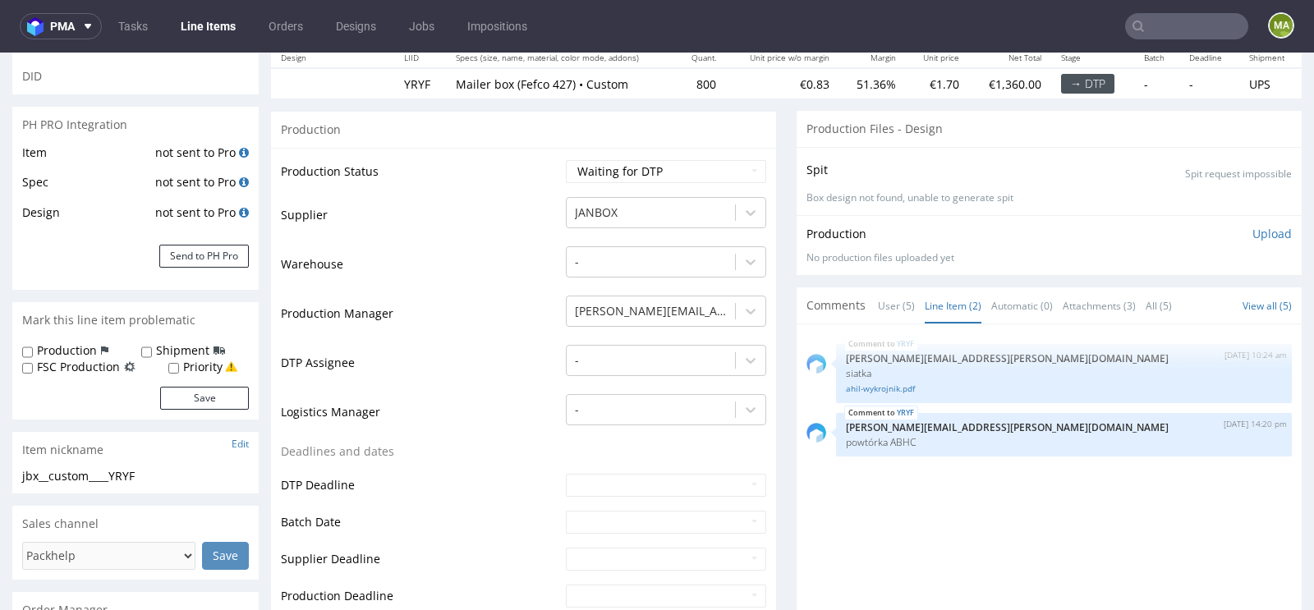
scroll to position [243, 0]
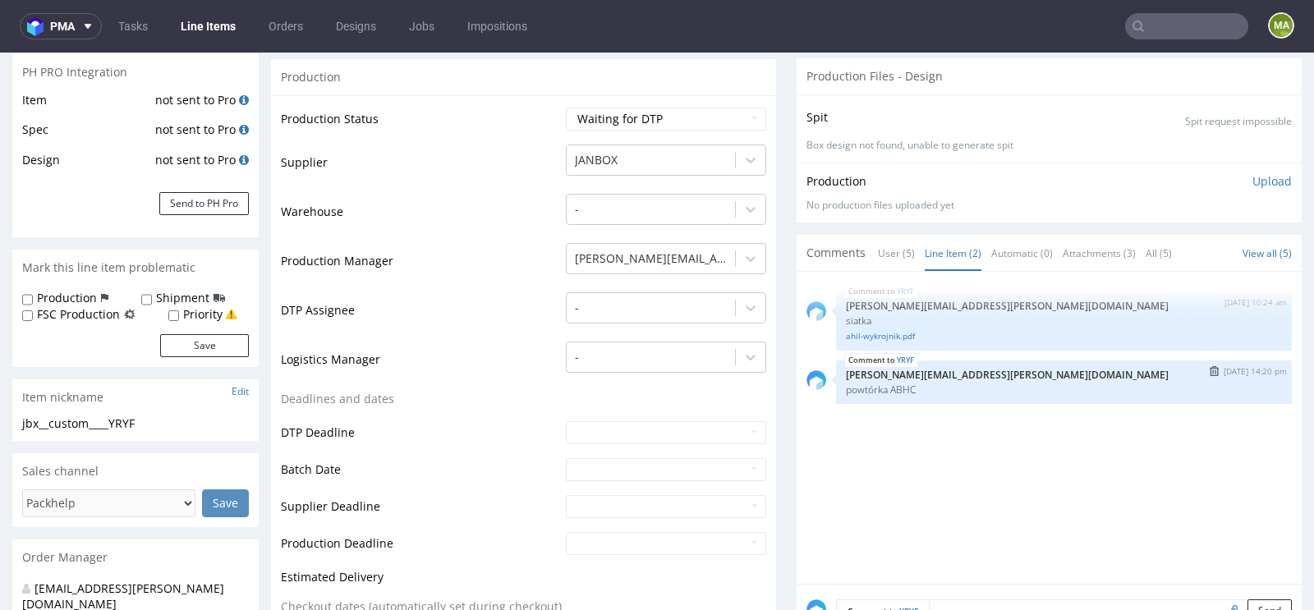
click at [1209, 366] on img "submit" at bounding box center [1213, 371] width 9 height 10
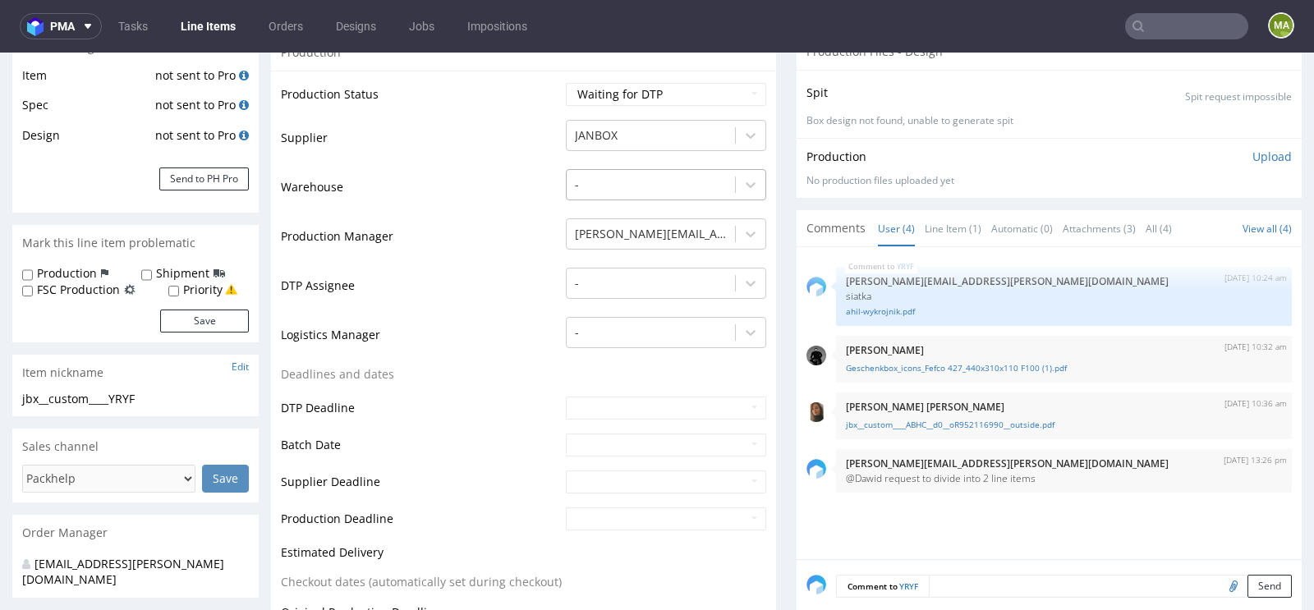
scroll to position [274, 0]
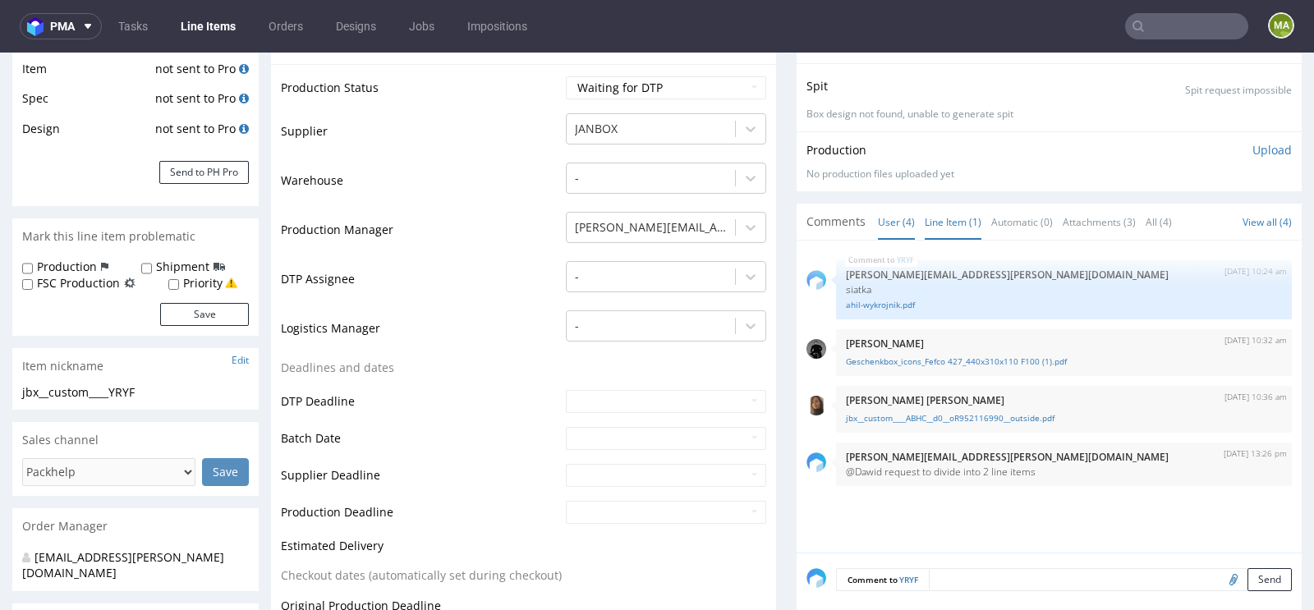
click at [956, 218] on link "Line Item (1)" at bounding box center [952, 221] width 57 height 35
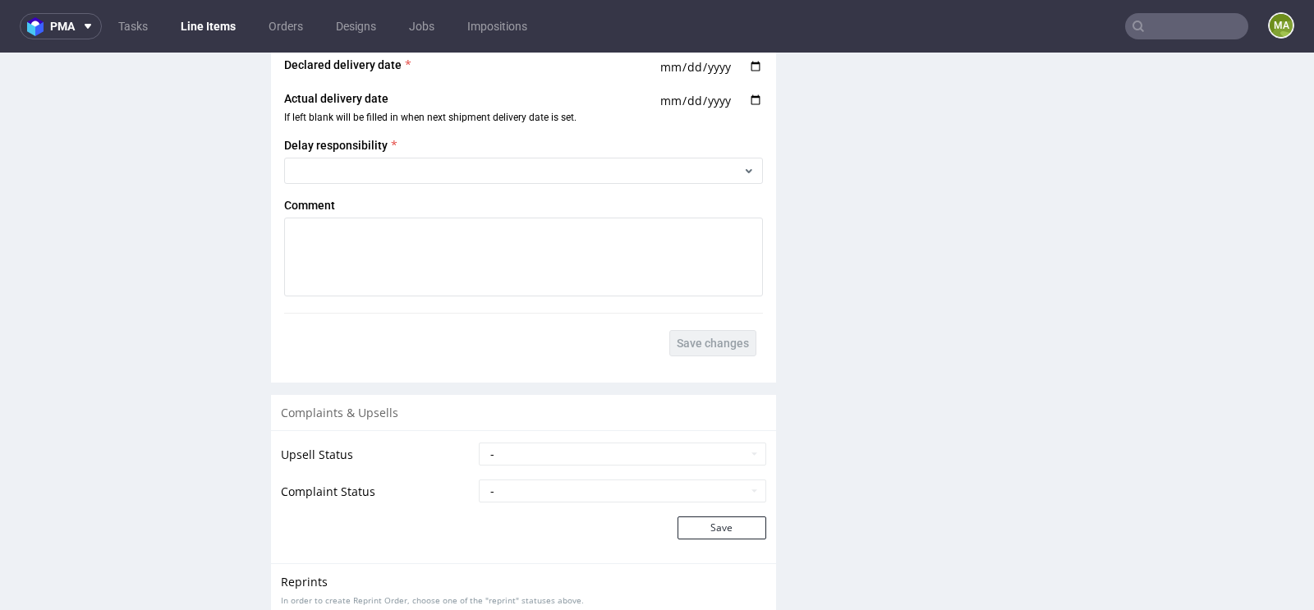
scroll to position [2888, 0]
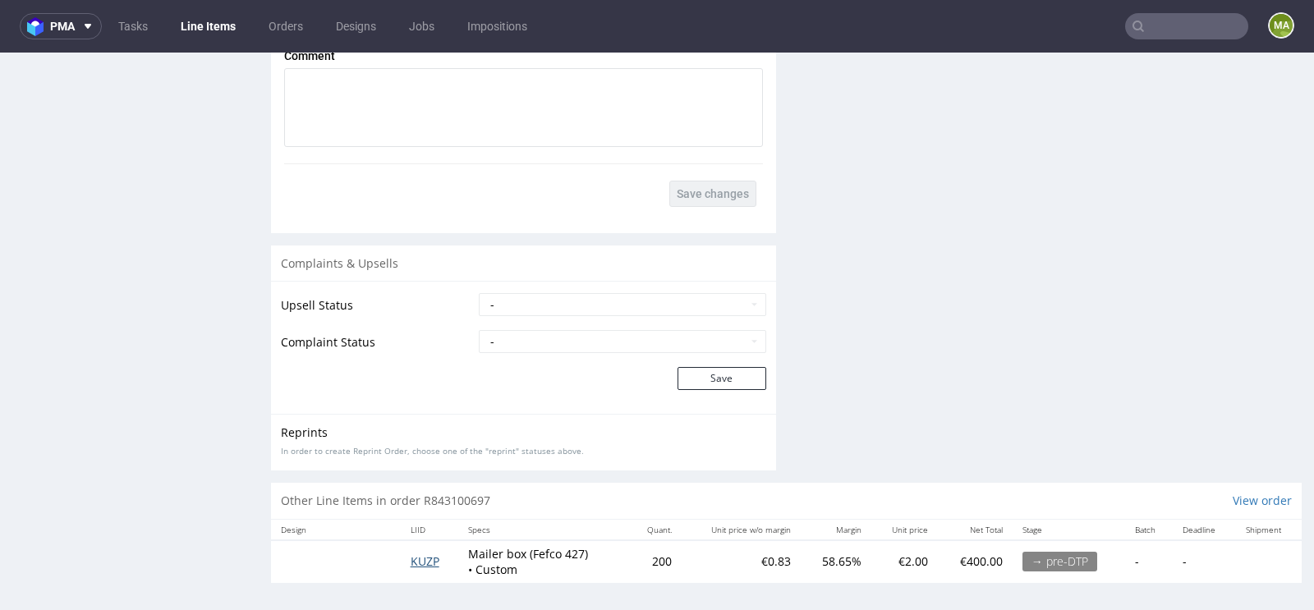
click at [424, 560] on span "KUZP" at bounding box center [425, 561] width 29 height 16
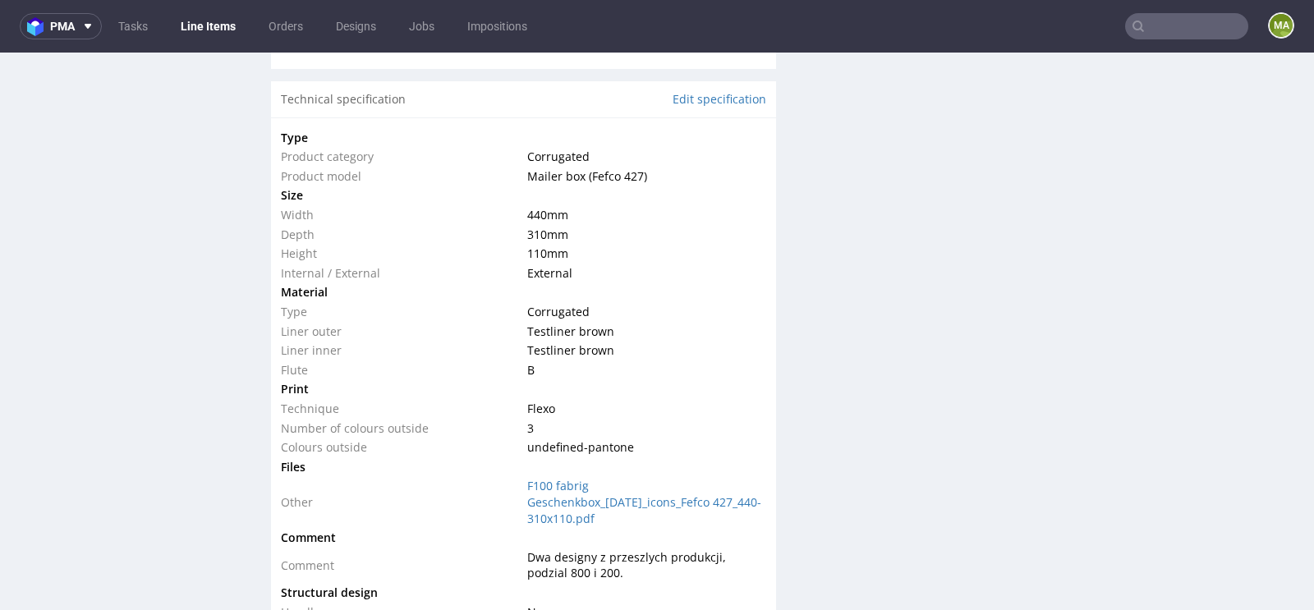
scroll to position [1456, 0]
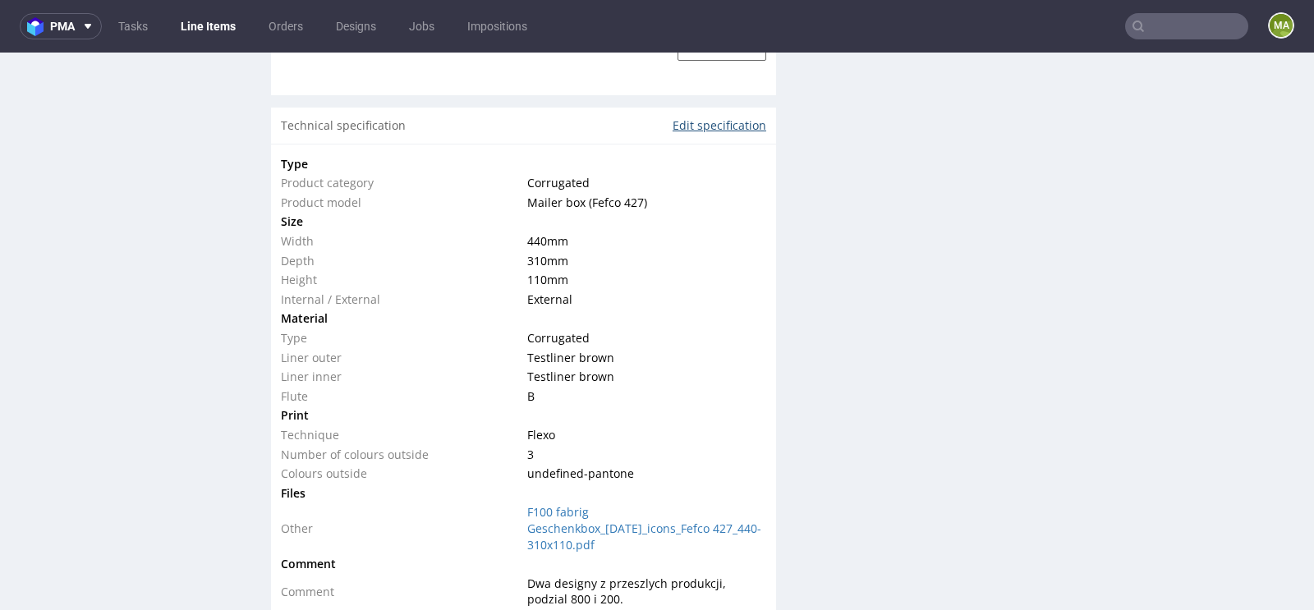
click at [708, 120] on link "Edit specification" at bounding box center [719, 125] width 94 height 16
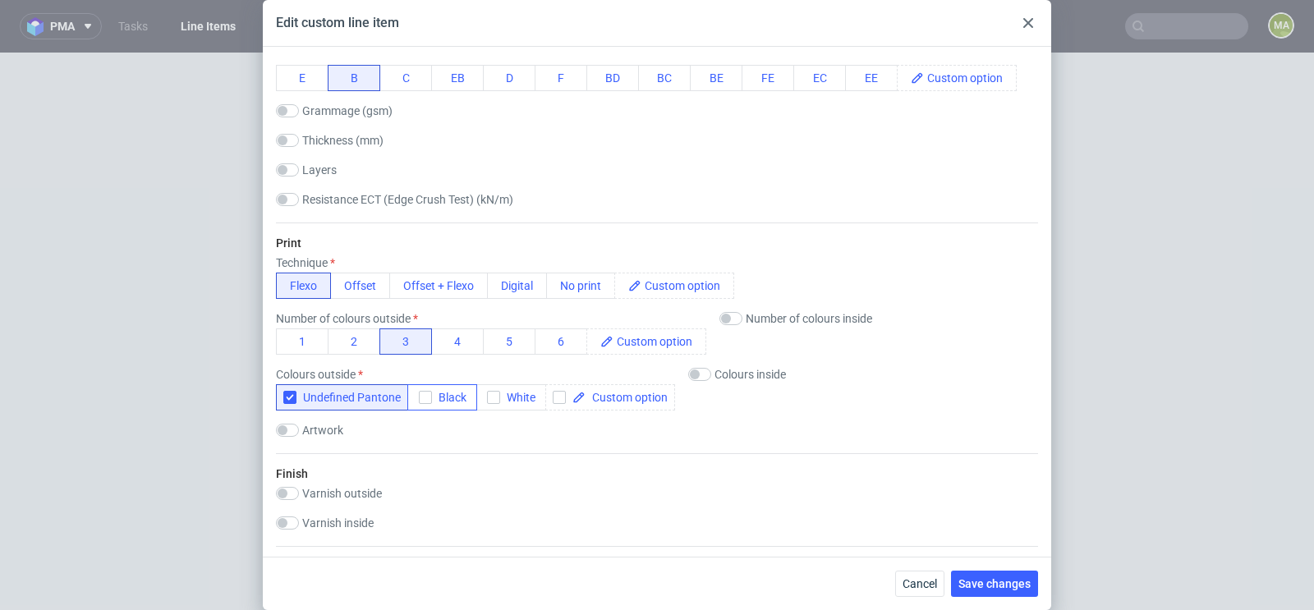
scroll to position [567, 0]
click at [299, 341] on button "1" at bounding box center [302, 339] width 53 height 26
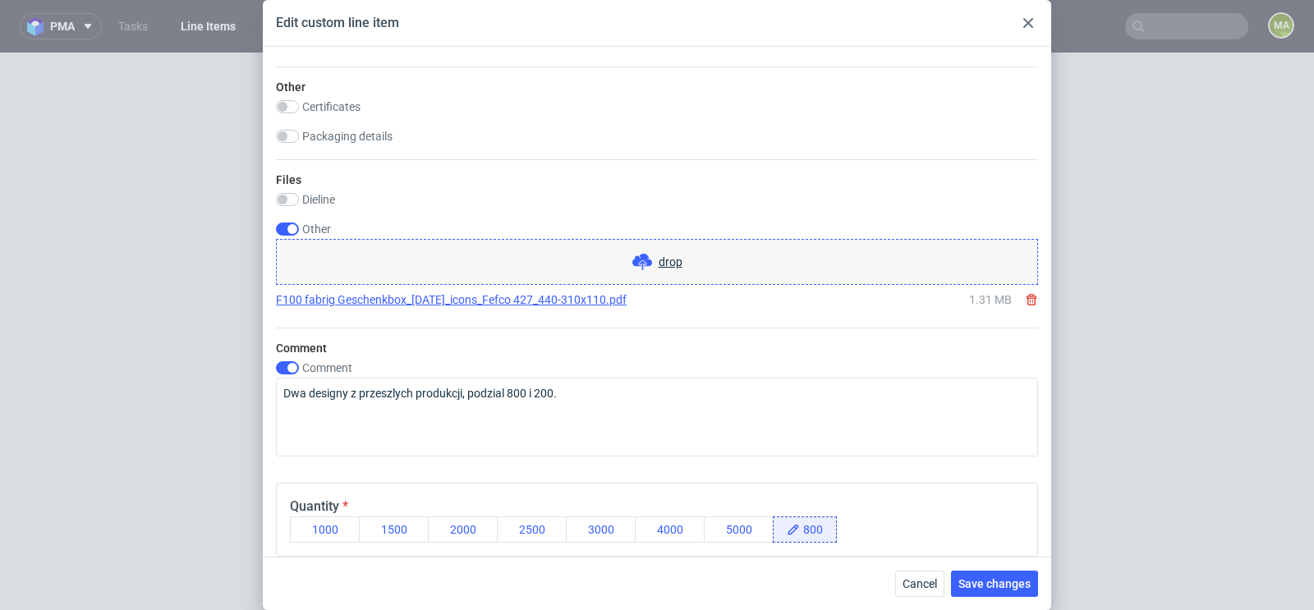
scroll to position [1338, 0]
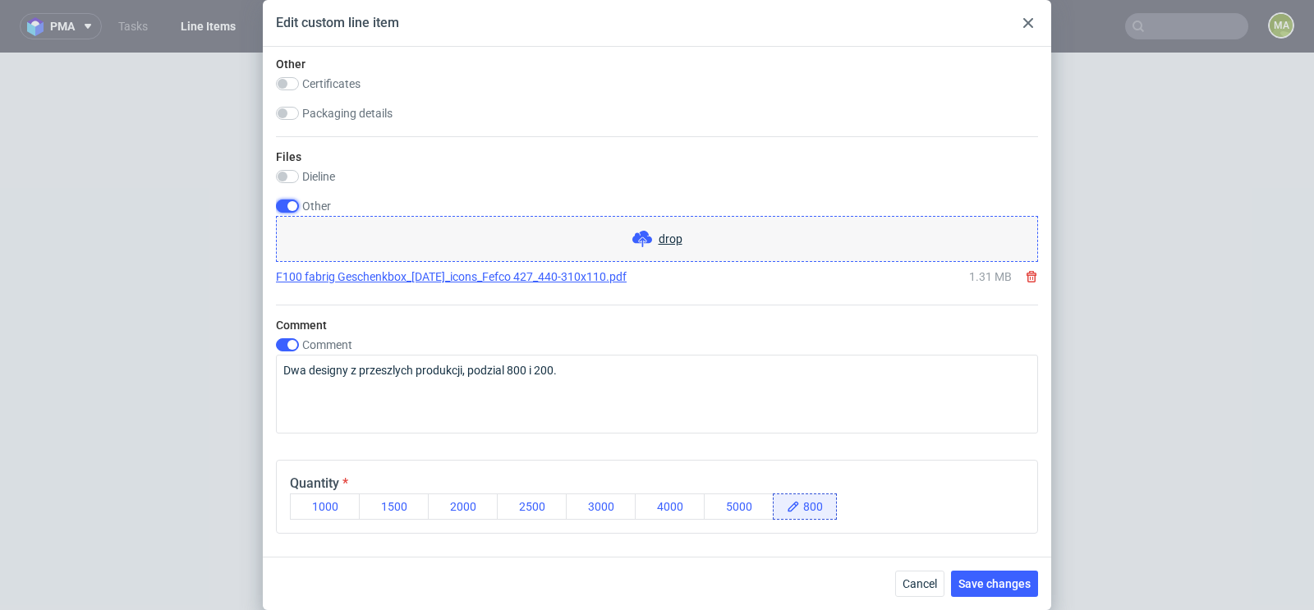
click at [291, 204] on input "checkbox" at bounding box center [287, 206] width 23 height 13
checkbox input "false"
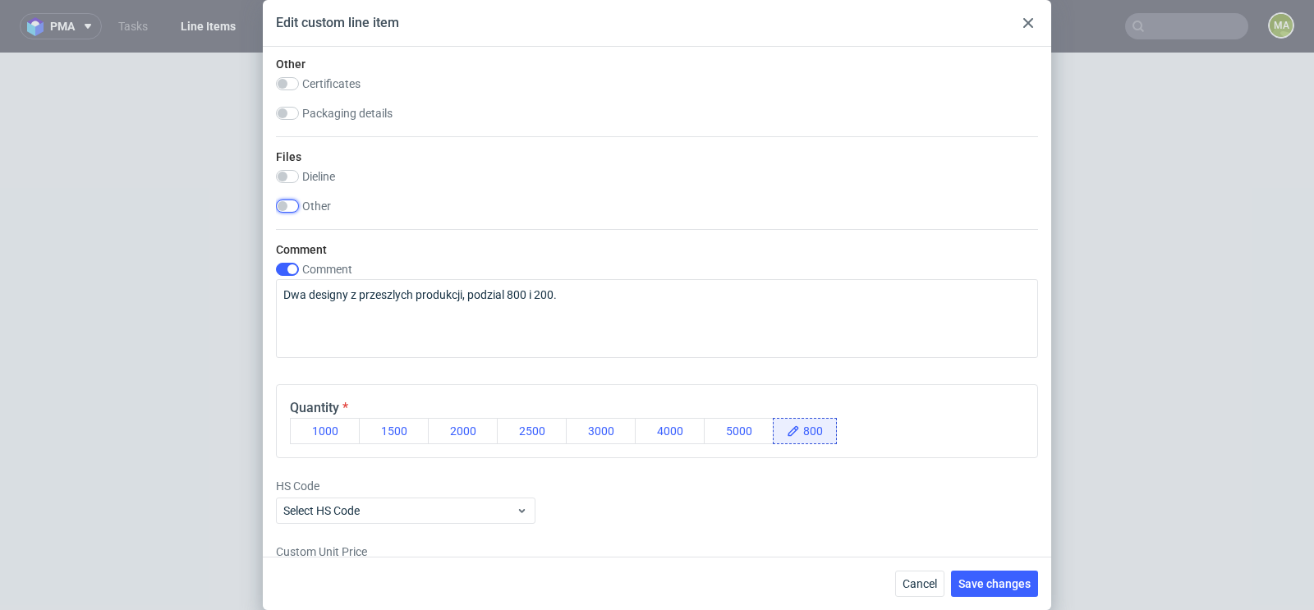
scroll to position [1385, 0]
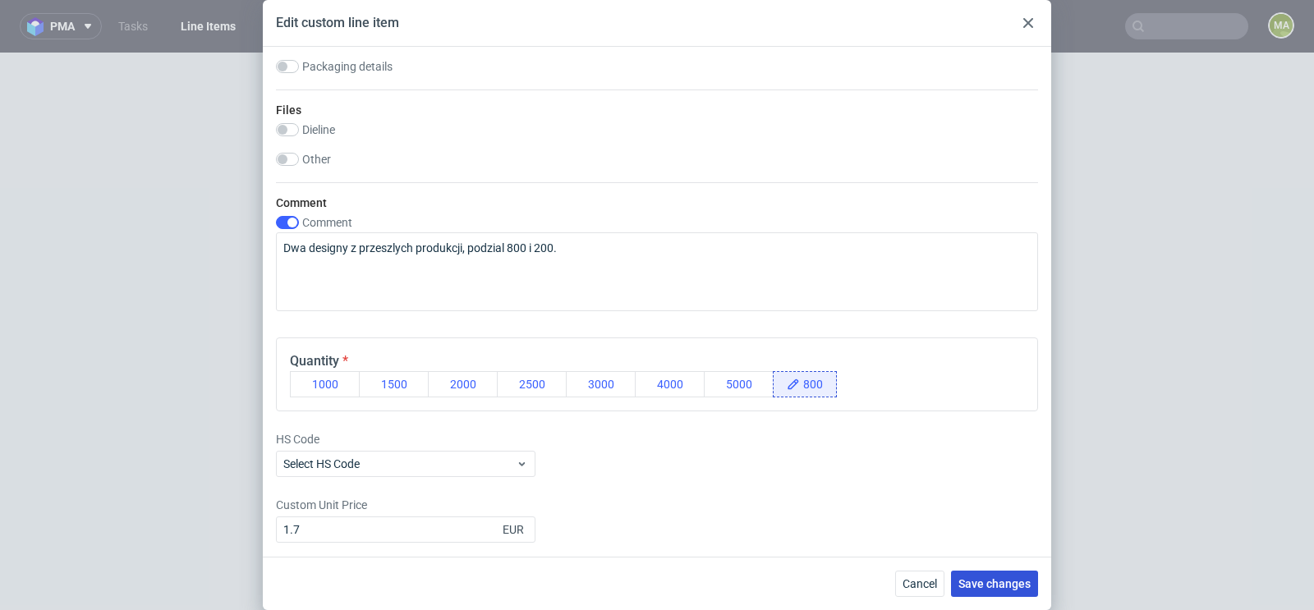
click at [984, 582] on span "Save changes" at bounding box center [994, 583] width 72 height 11
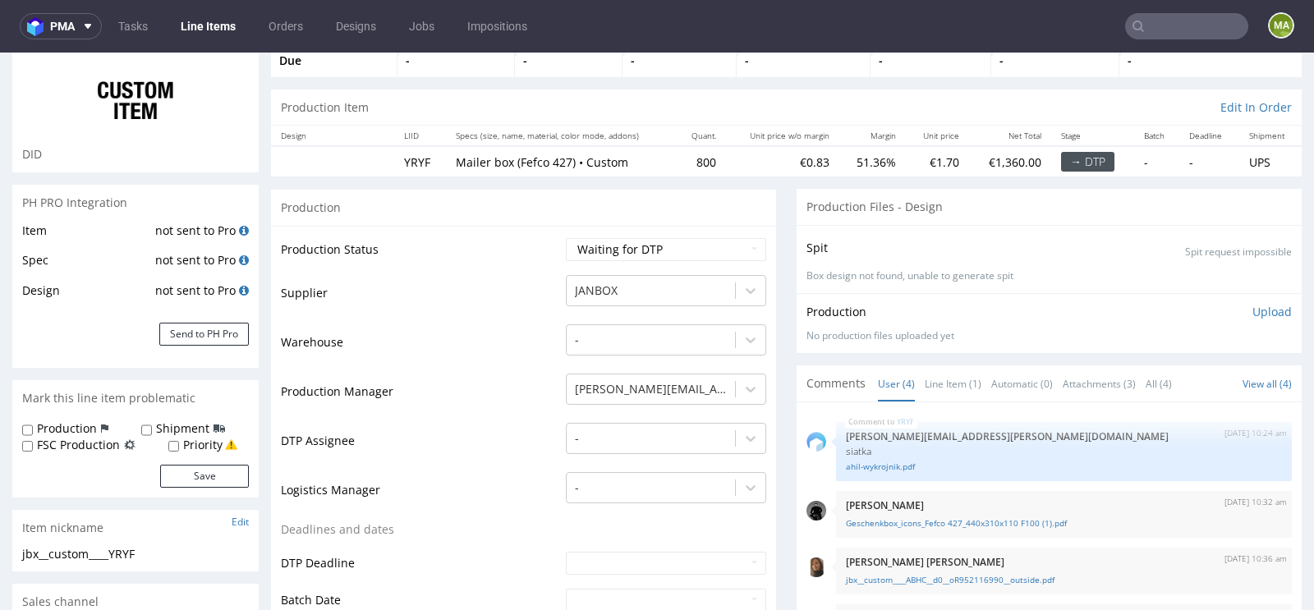
scroll to position [194, 0]
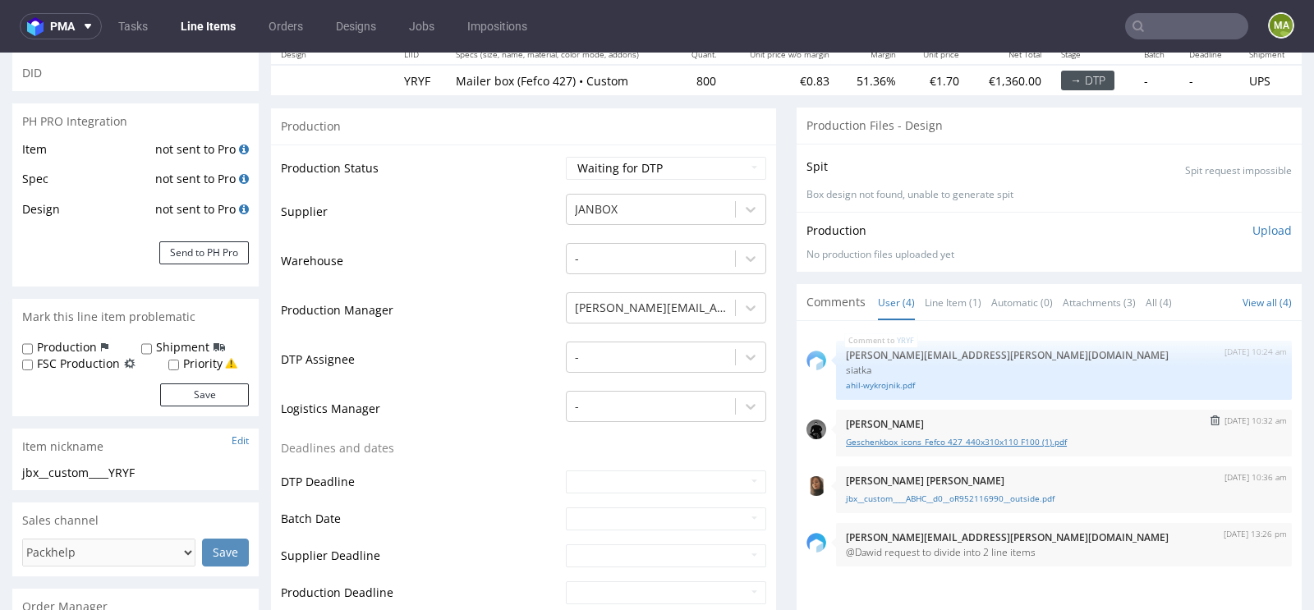
click at [1000, 438] on link "Geschenkbox_icons_Fefco 427_440x310x110 F100 (1).pdf" at bounding box center [1064, 442] width 436 height 12
click at [960, 284] on div "Comments User (4) Line Item (1) Automatic (0) Attachments (3) All (4) View all …" at bounding box center [1048, 302] width 505 height 36
click at [943, 312] on link "Line Item (1)" at bounding box center [952, 302] width 57 height 35
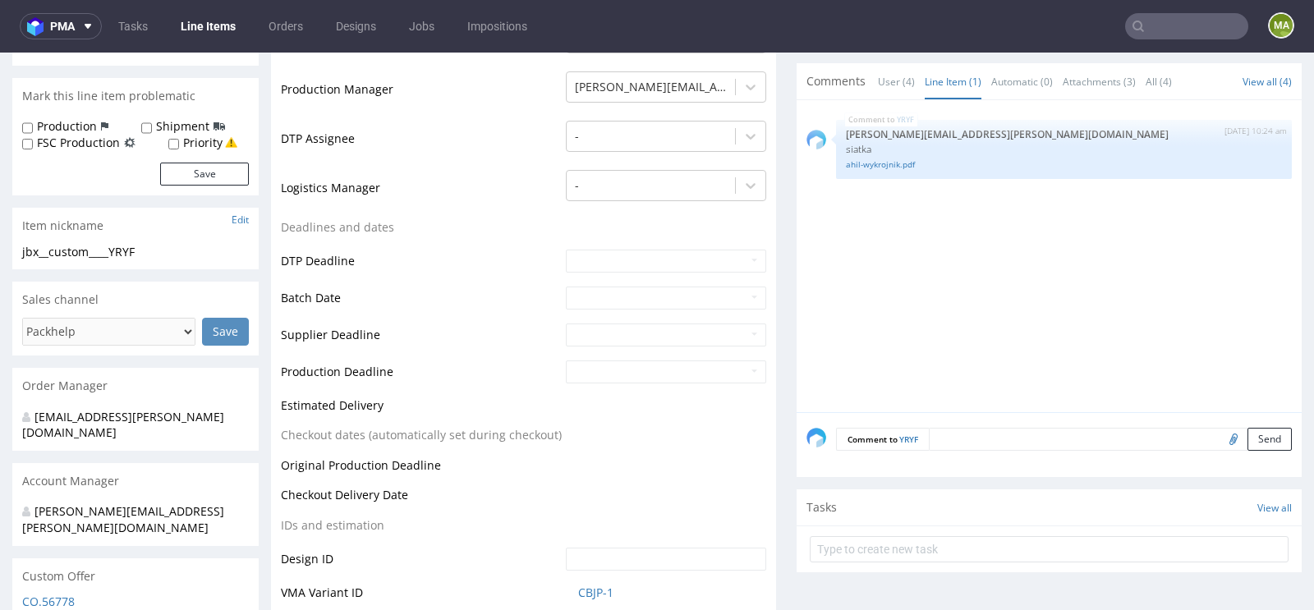
scroll to position [437, 0]
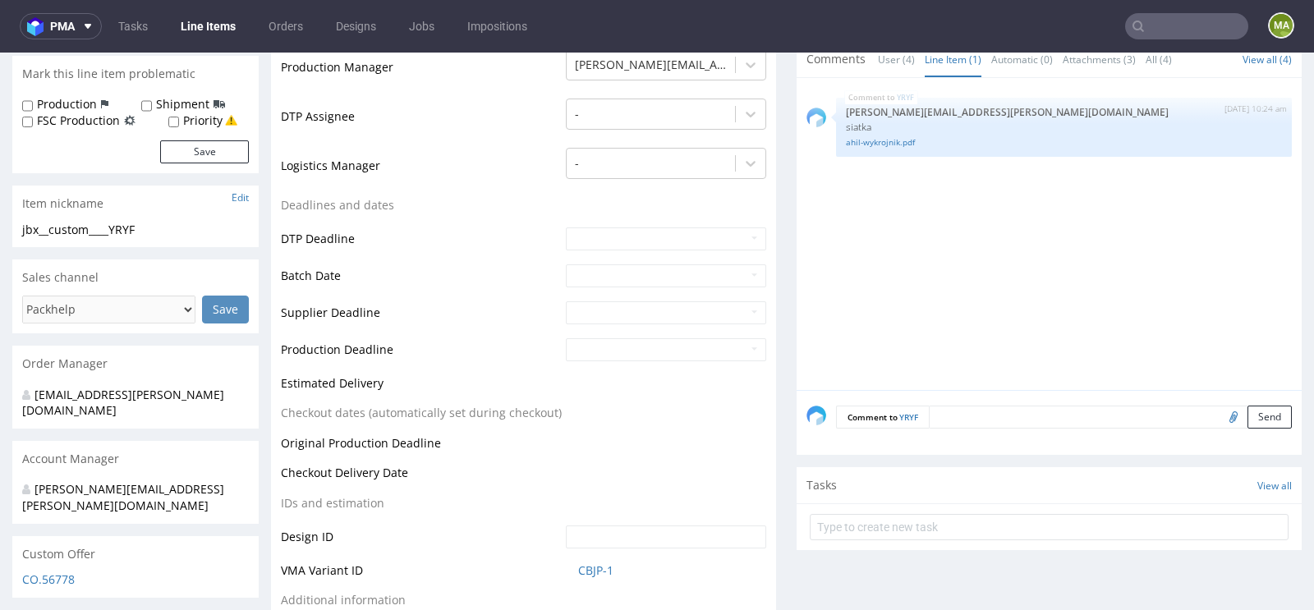
click at [966, 411] on textarea at bounding box center [1110, 417] width 363 height 23
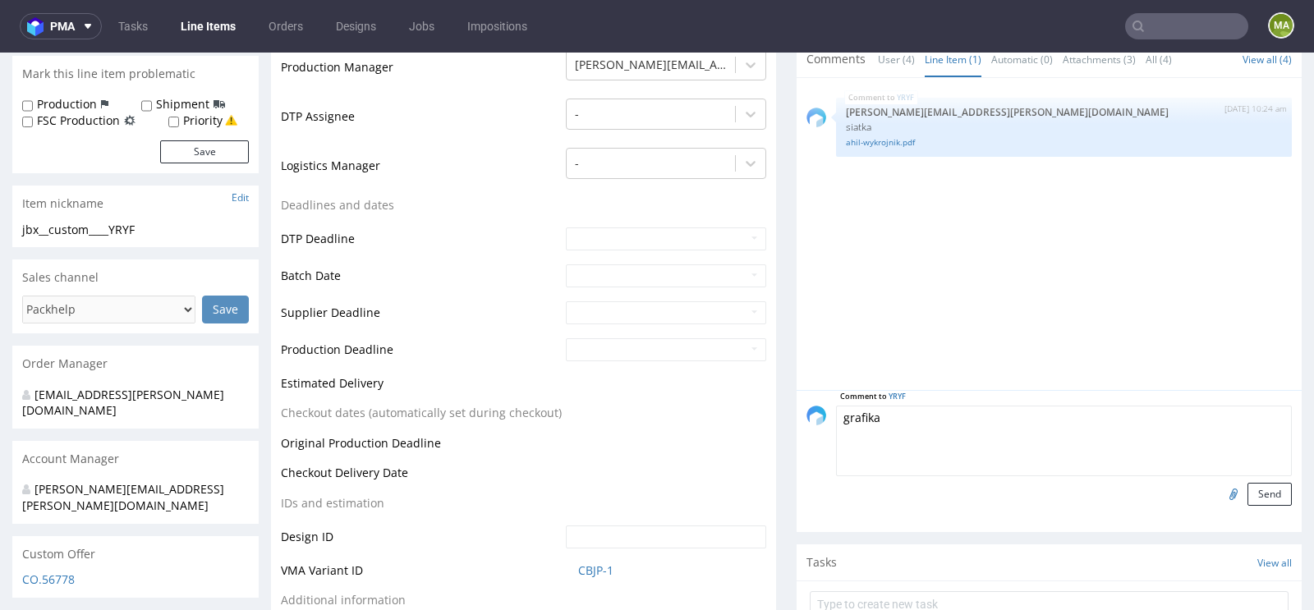
type textarea "grafika"
click at [1219, 484] on input "file" at bounding box center [1230, 493] width 23 height 21
type input "C:\fakepath\Geschenkbox_icons_Fefco 427_440x310x110 F100 (1).pdf"
click at [1256, 488] on button "Send" at bounding box center [1269, 494] width 44 height 23
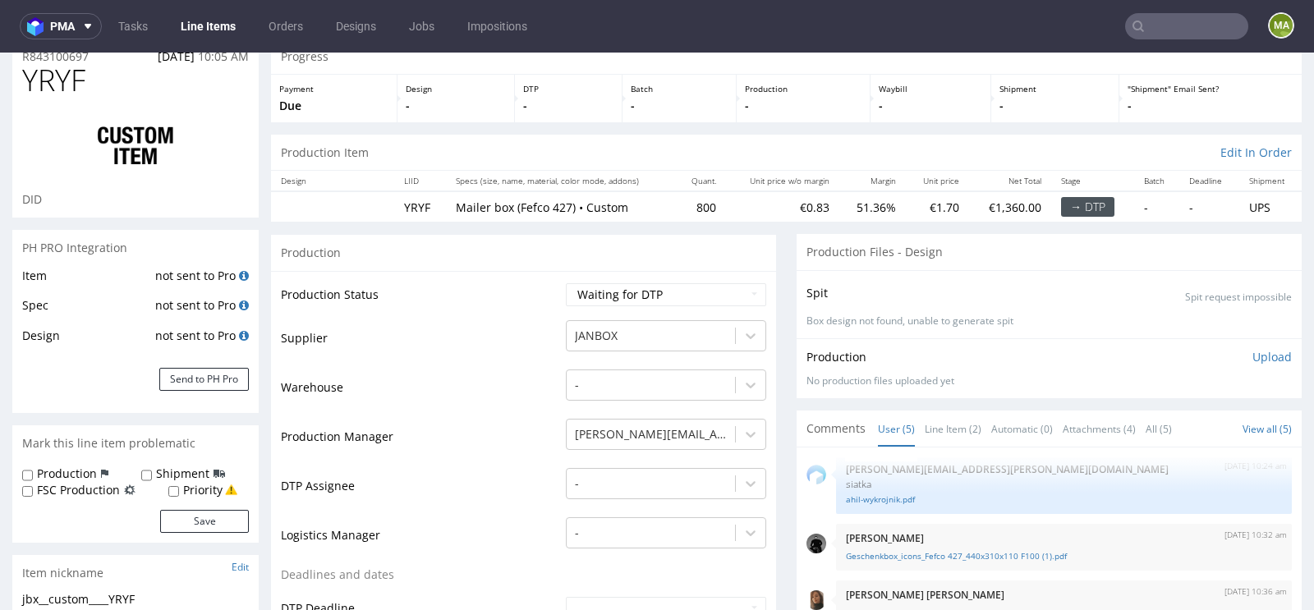
scroll to position [118, 0]
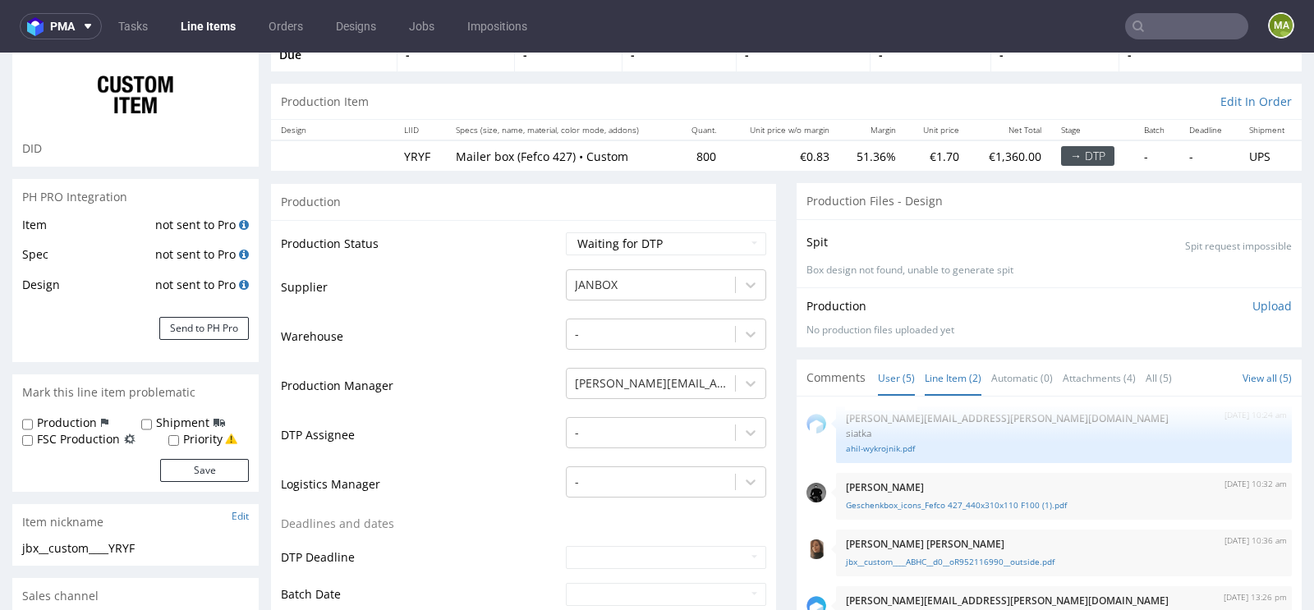
click at [947, 378] on link "Line Item (2)" at bounding box center [952, 377] width 57 height 35
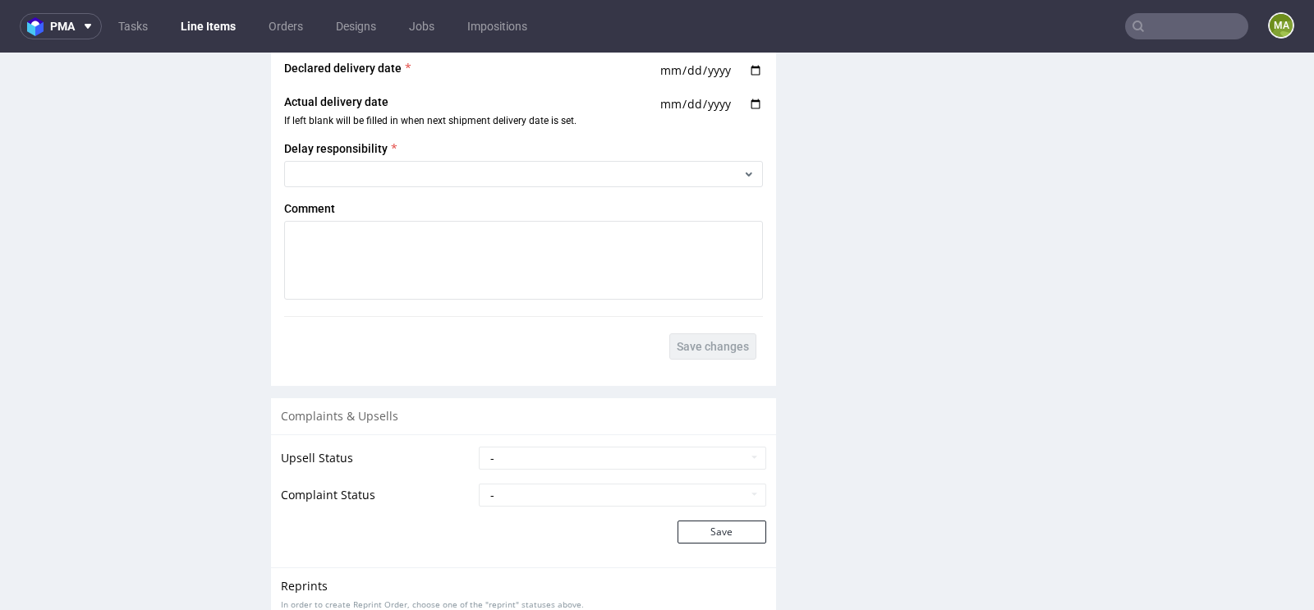
scroll to position [2818, 0]
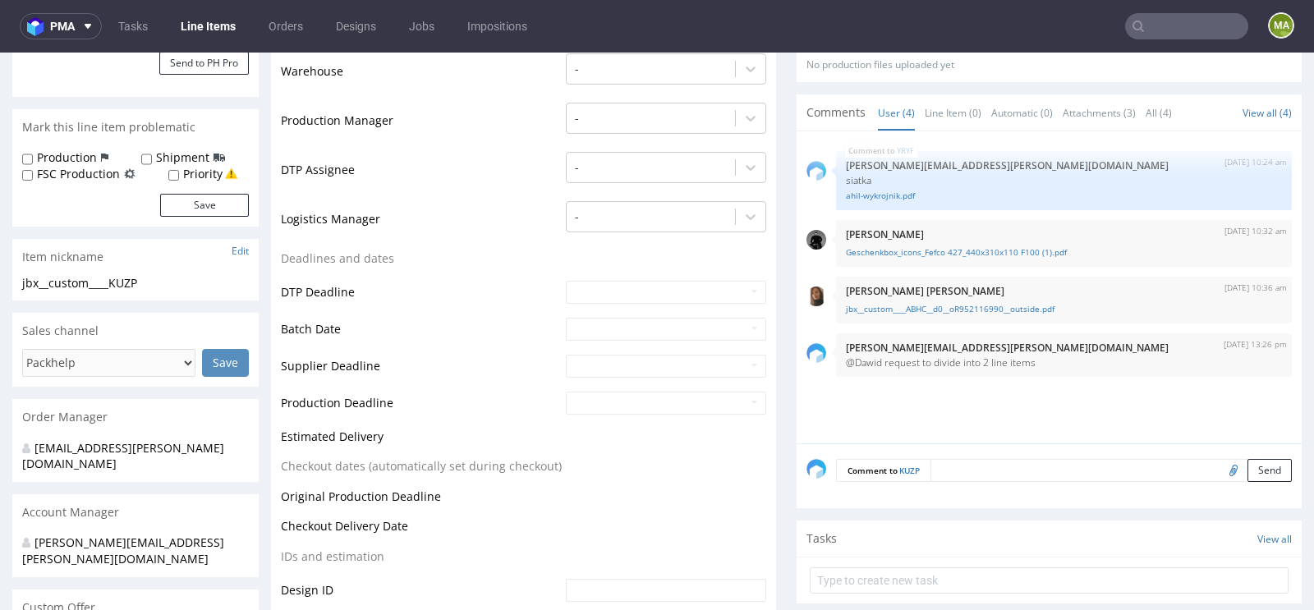
scroll to position [391, 0]
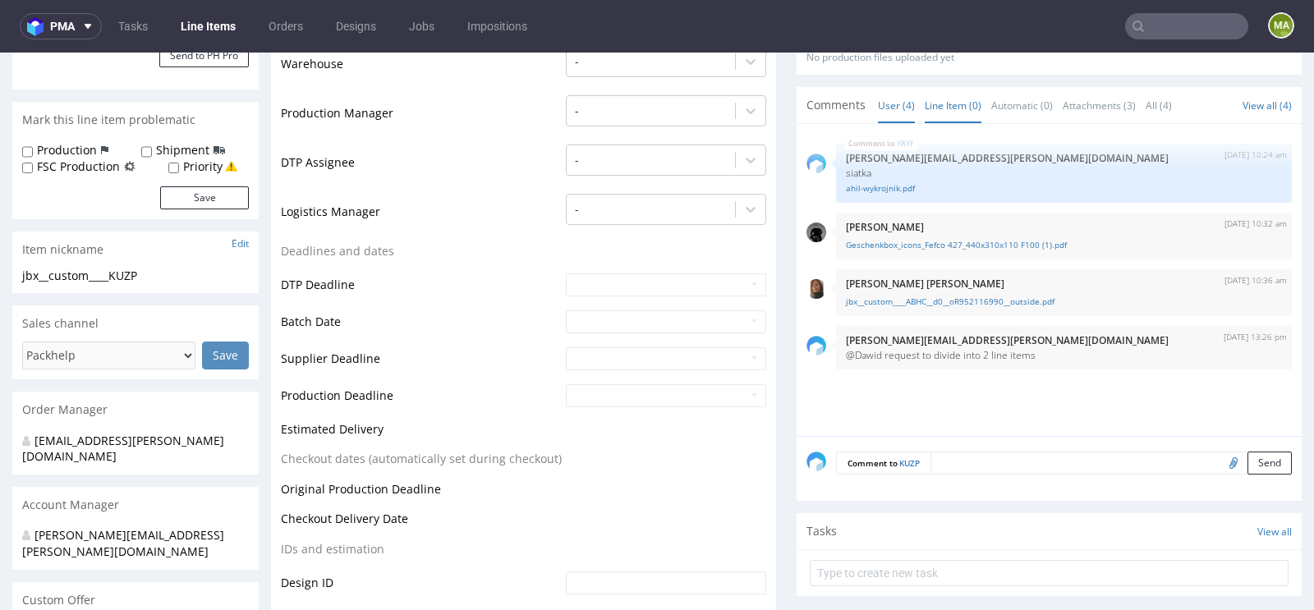
click at [947, 109] on link "Line Item (0)" at bounding box center [952, 105] width 57 height 35
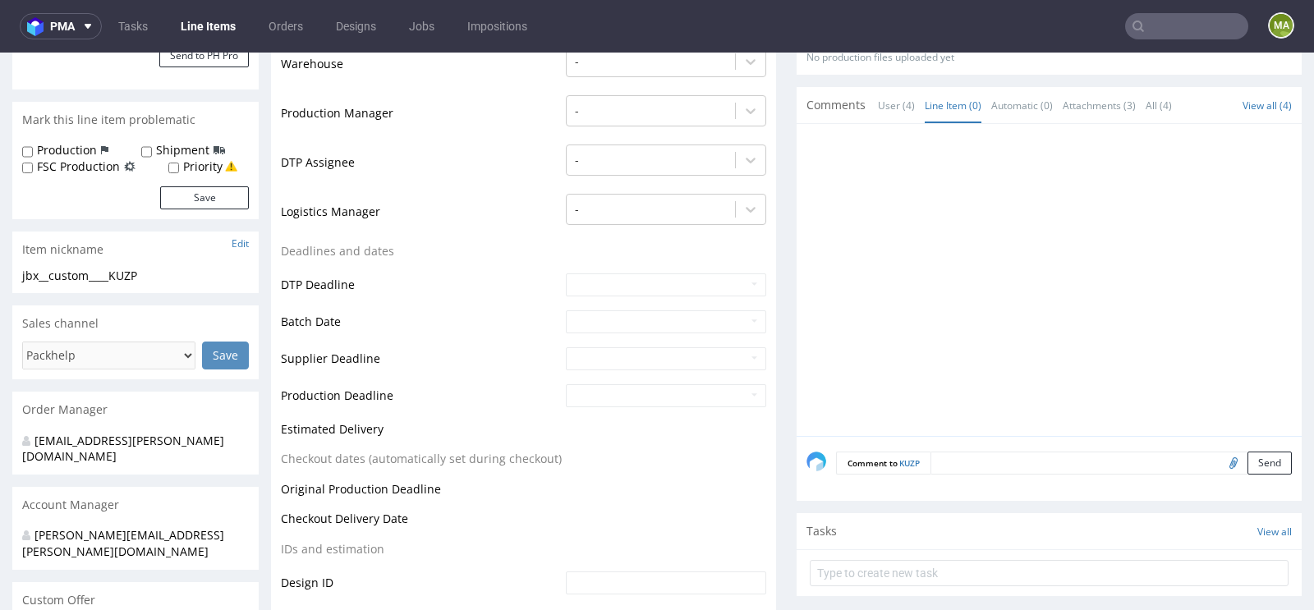
click at [981, 456] on textarea at bounding box center [1110, 463] width 361 height 23
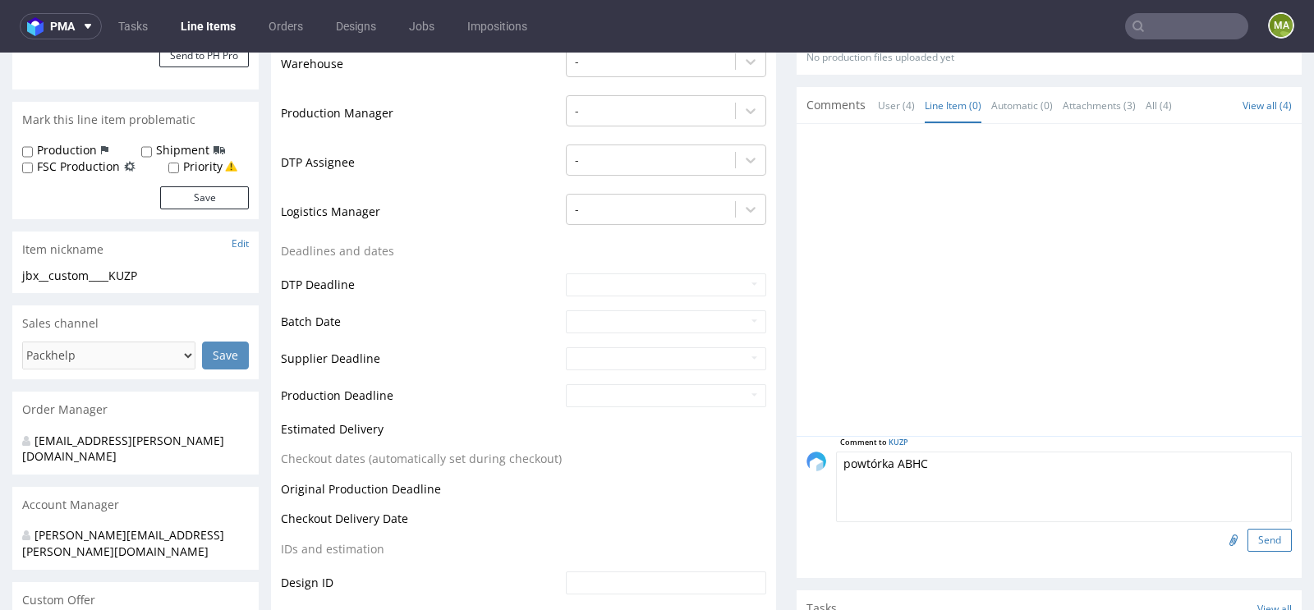
type textarea "powtórka ABHC"
click at [1258, 536] on button "Send" at bounding box center [1269, 540] width 44 height 23
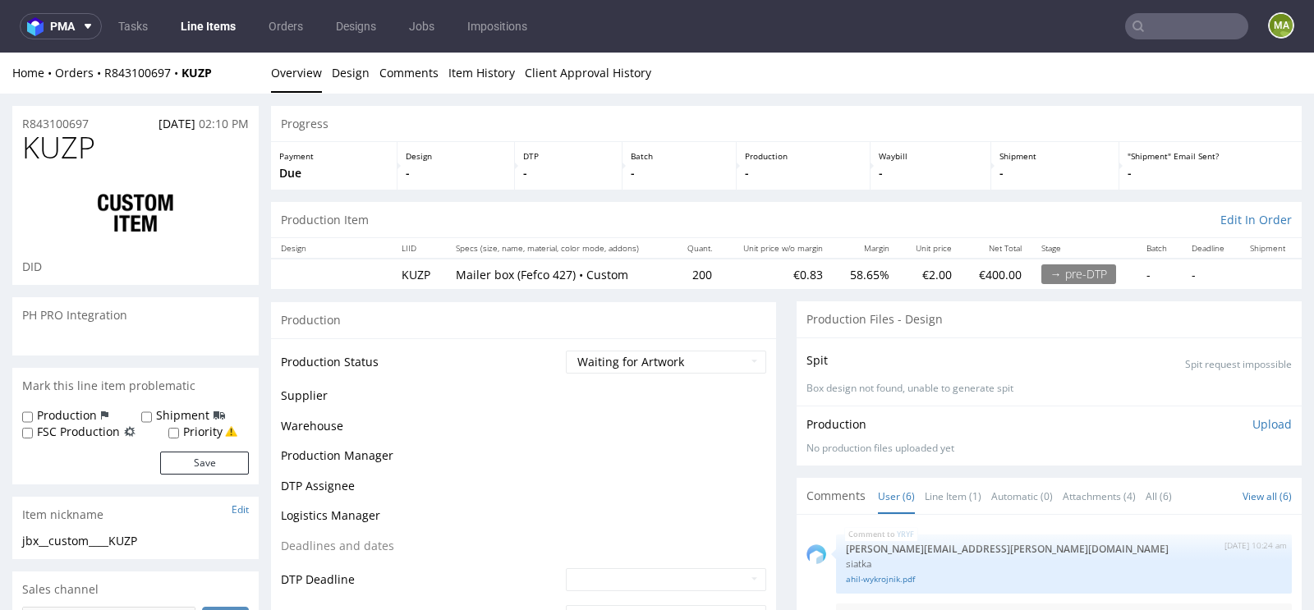
scroll to position [66, 0]
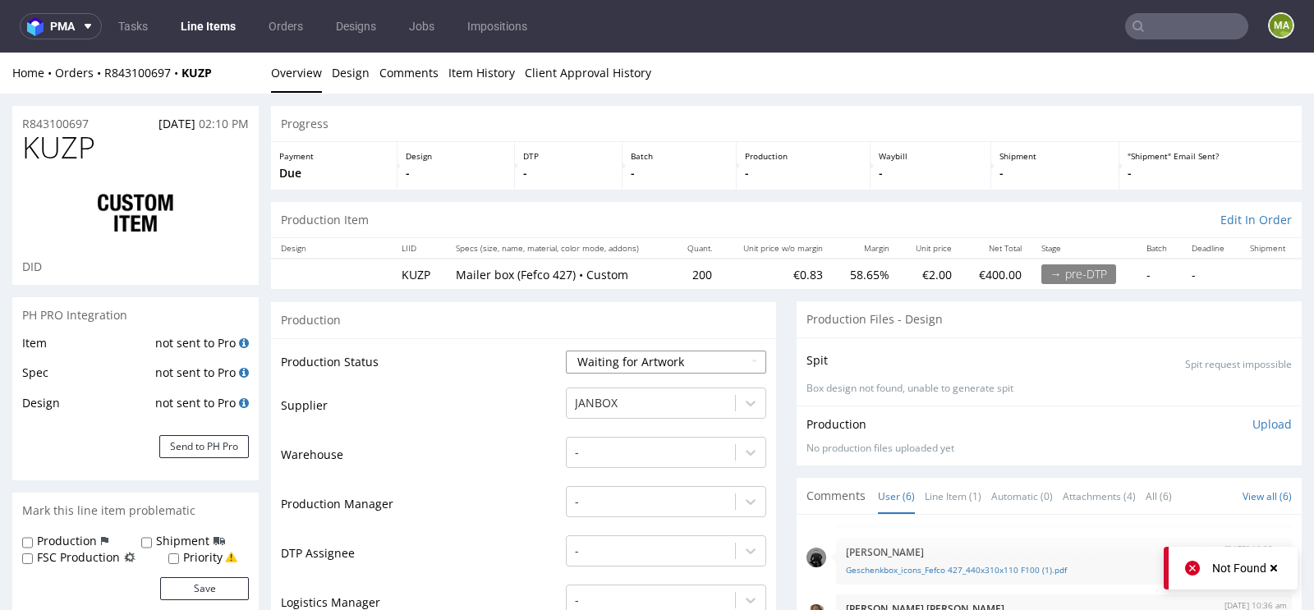
click at [617, 356] on select "Waiting for Artwork Waiting for Diecut Waiting for Mockup Waiting for DTP Waiti…" at bounding box center [666, 362] width 200 height 23
select select "dtp_waiting_for_check"
click at [566, 351] on select "Waiting for Artwork Waiting for Diecut Waiting for Mockup Waiting for DTP Waiti…" at bounding box center [666, 362] width 200 height 23
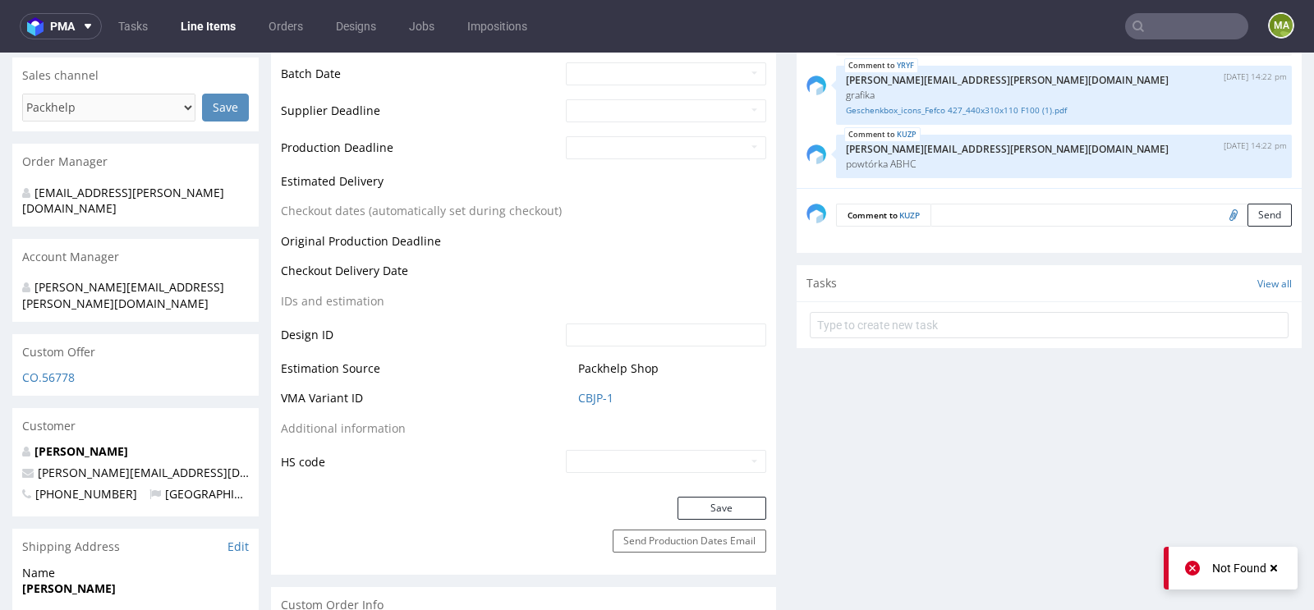
scroll to position [709, 0]
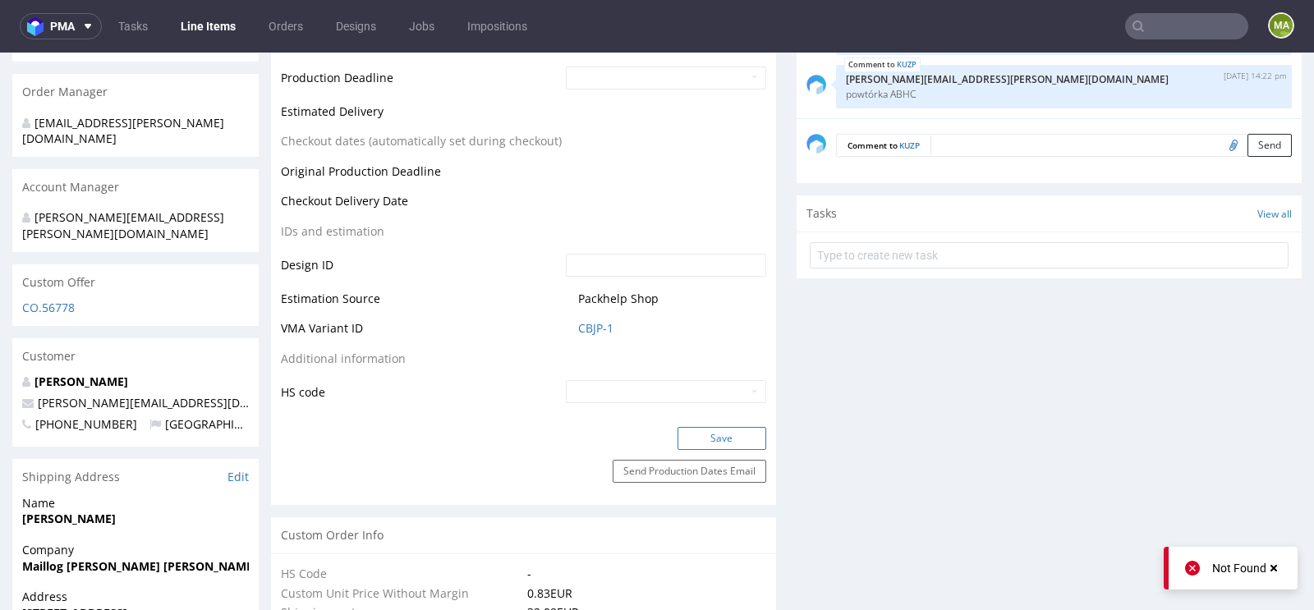
click at [685, 429] on button "Save" at bounding box center [721, 438] width 89 height 23
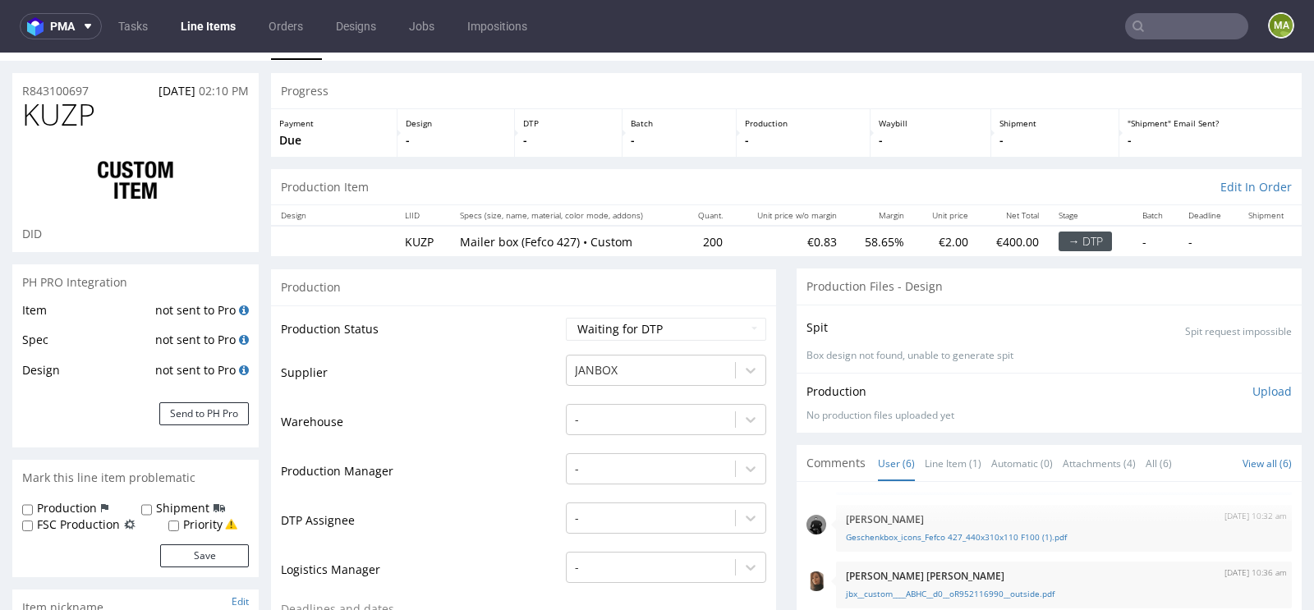
scroll to position [0, 0]
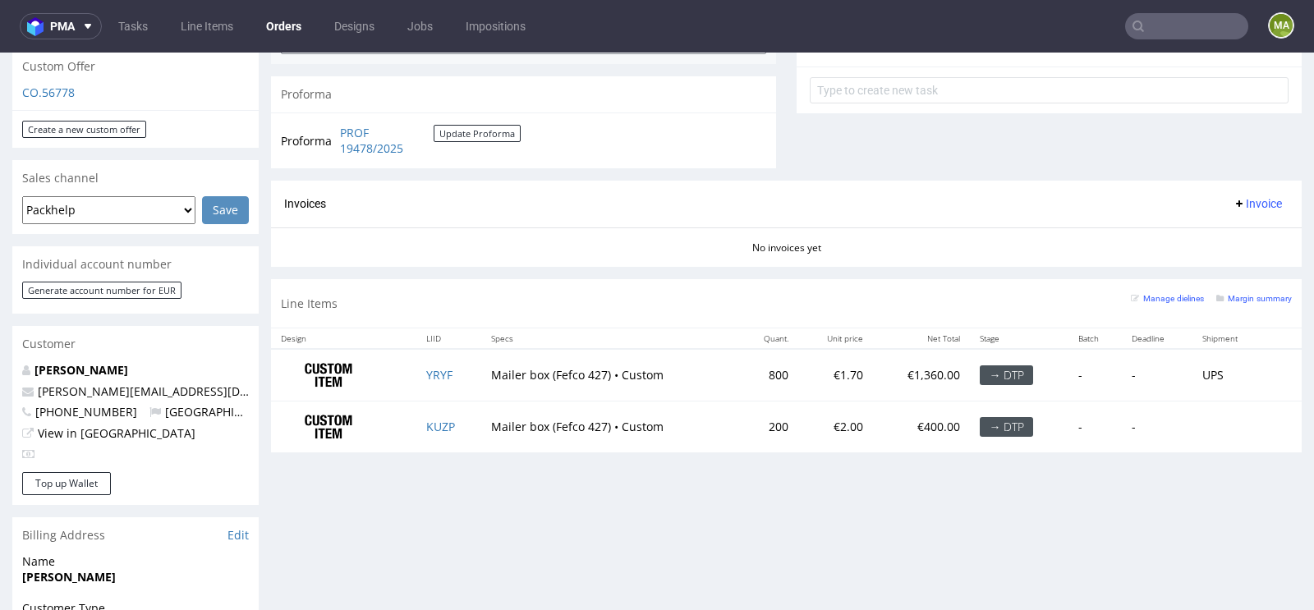
scroll to position [594, 0]
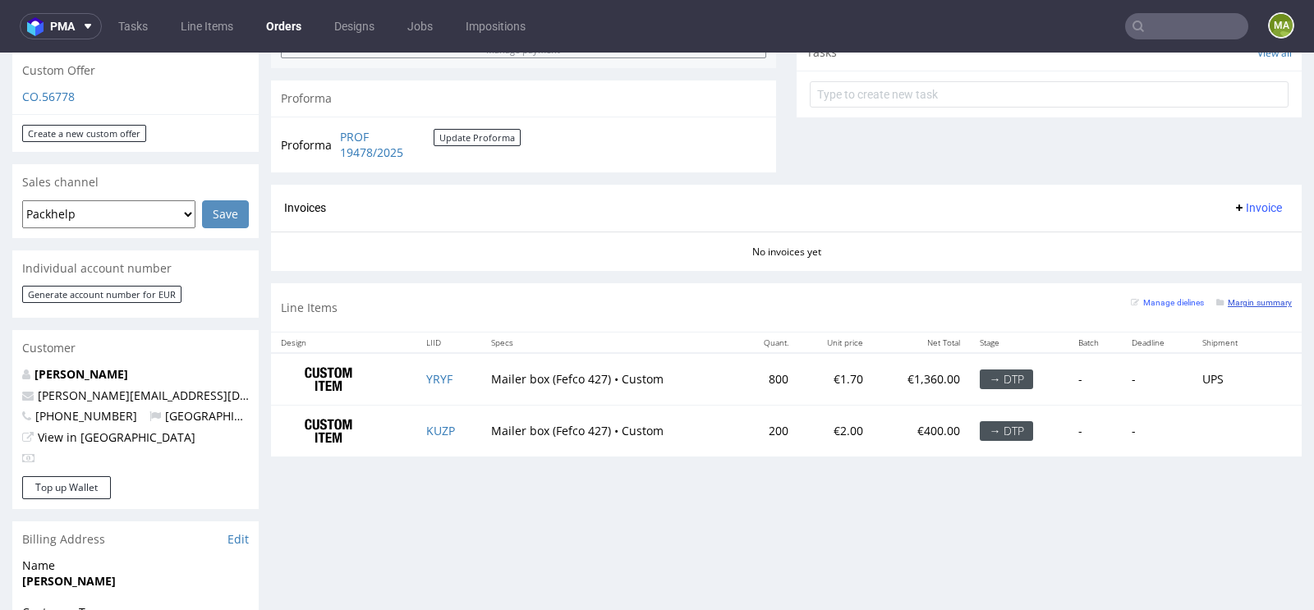
click at [1264, 298] on small "Margin summary" at bounding box center [1254, 302] width 76 height 9
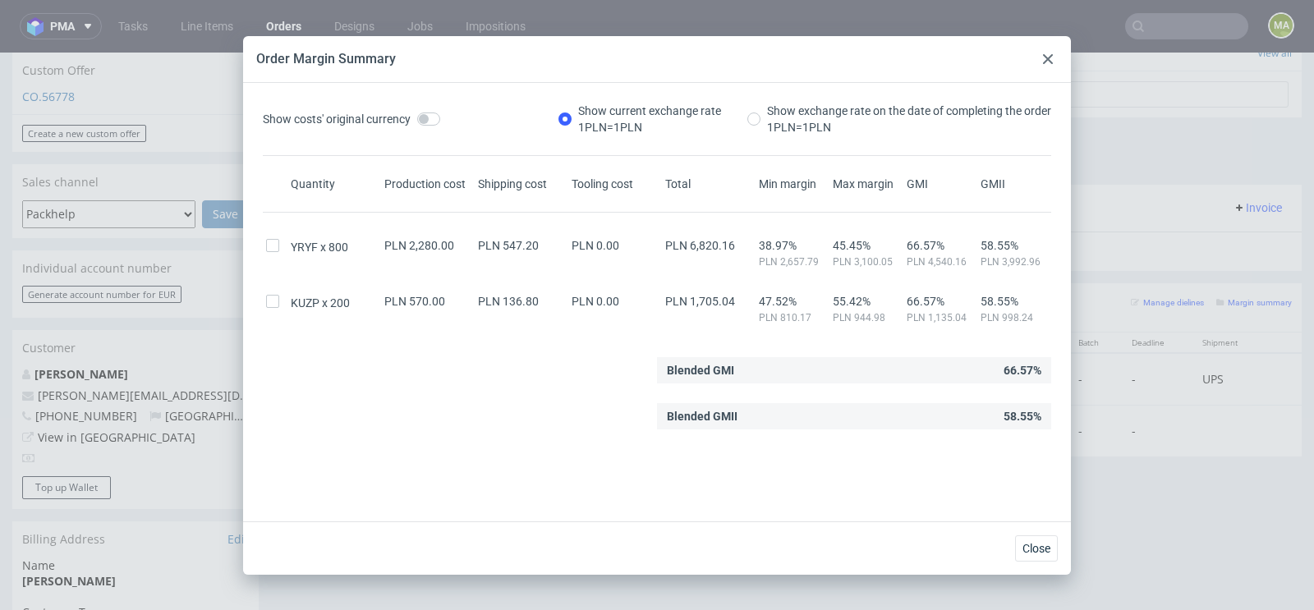
click at [1045, 54] on icon at bounding box center [1048, 59] width 10 height 10
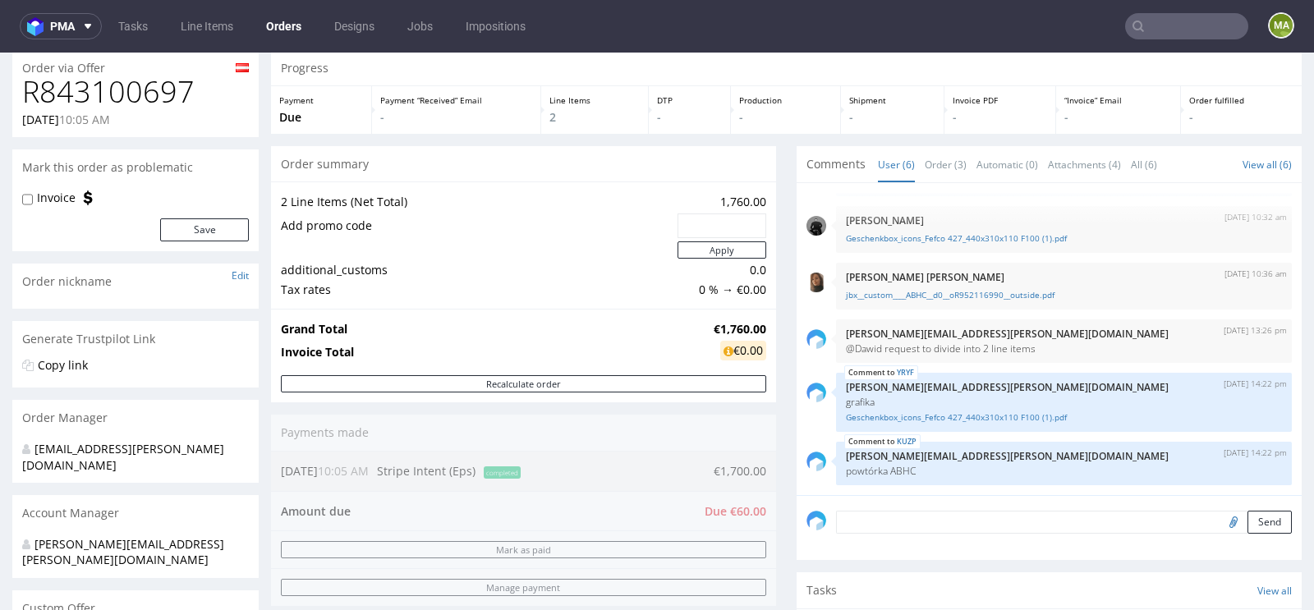
scroll to position [0, 0]
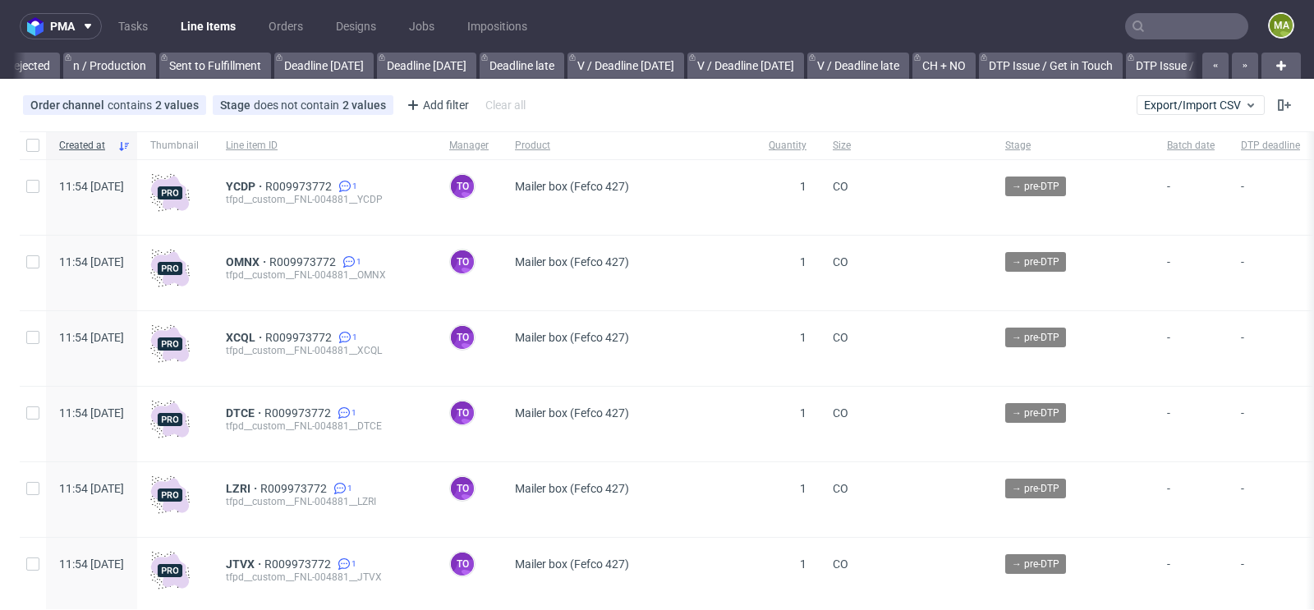
scroll to position [0, 1856]
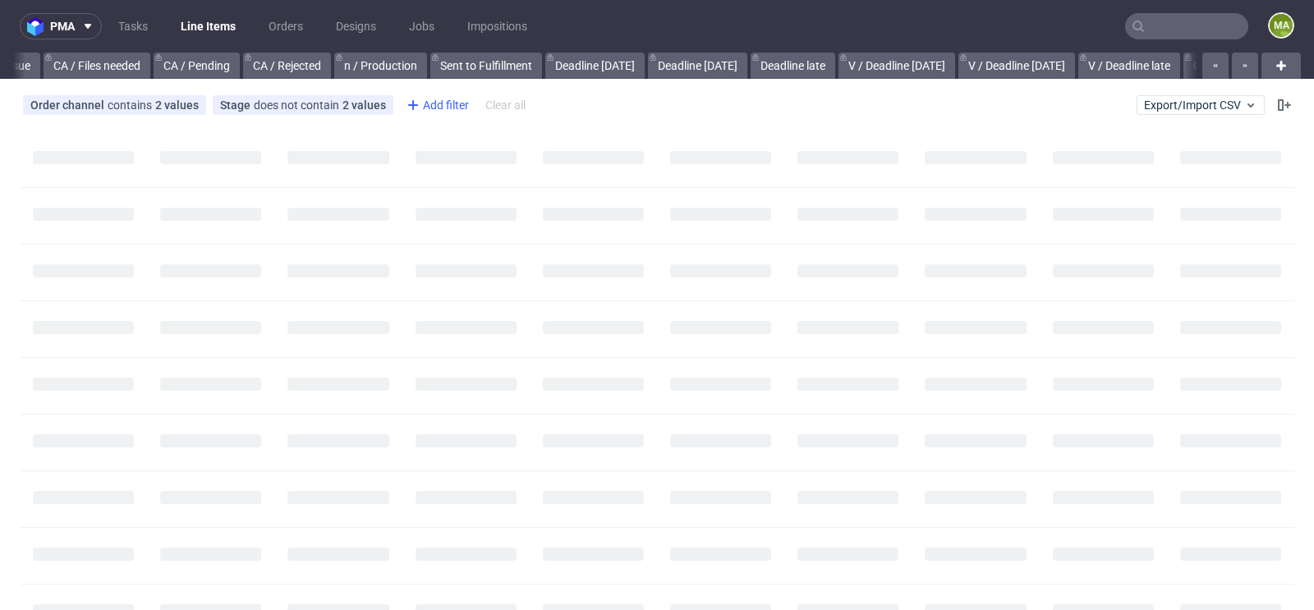
click at [444, 107] on div "Add filter" at bounding box center [436, 105] width 72 height 26
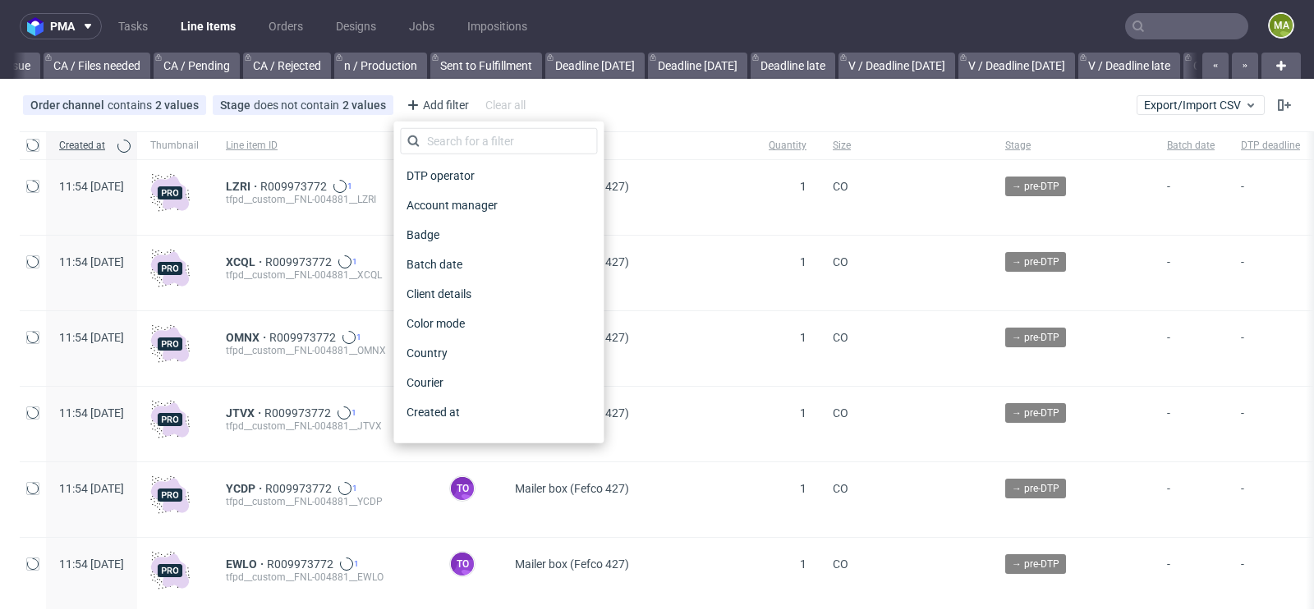
scroll to position [0, 1856]
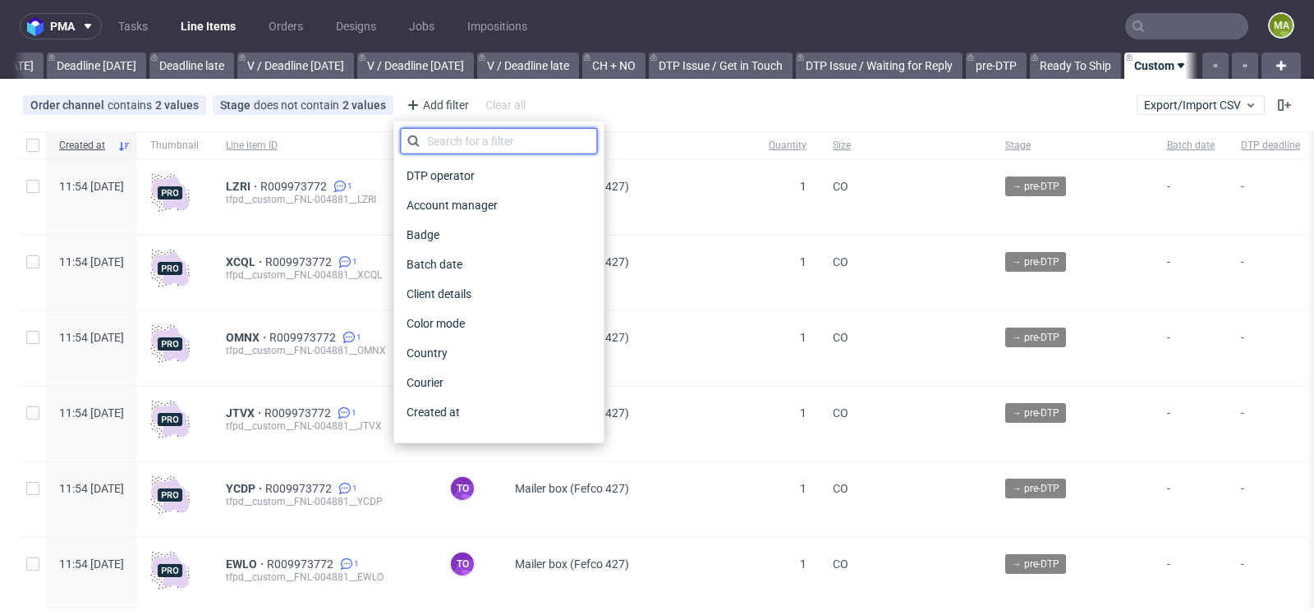
click at [447, 138] on input "text" at bounding box center [498, 141] width 197 height 26
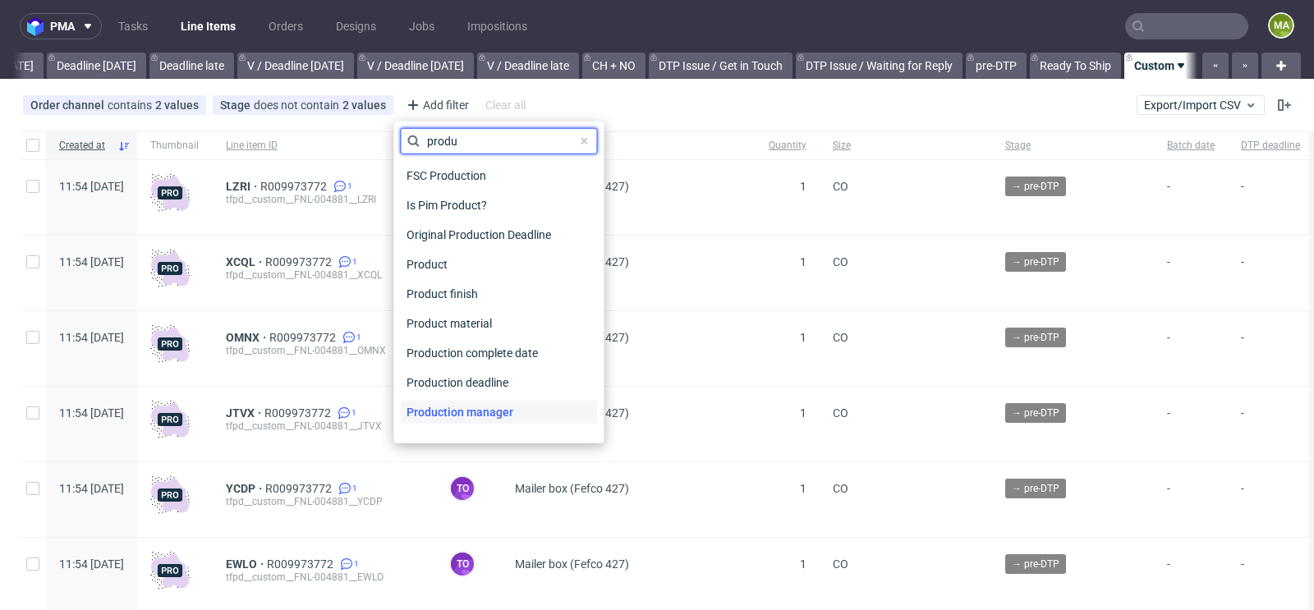
type input "produ"
click at [469, 403] on span "Production manager" at bounding box center [460, 412] width 120 height 23
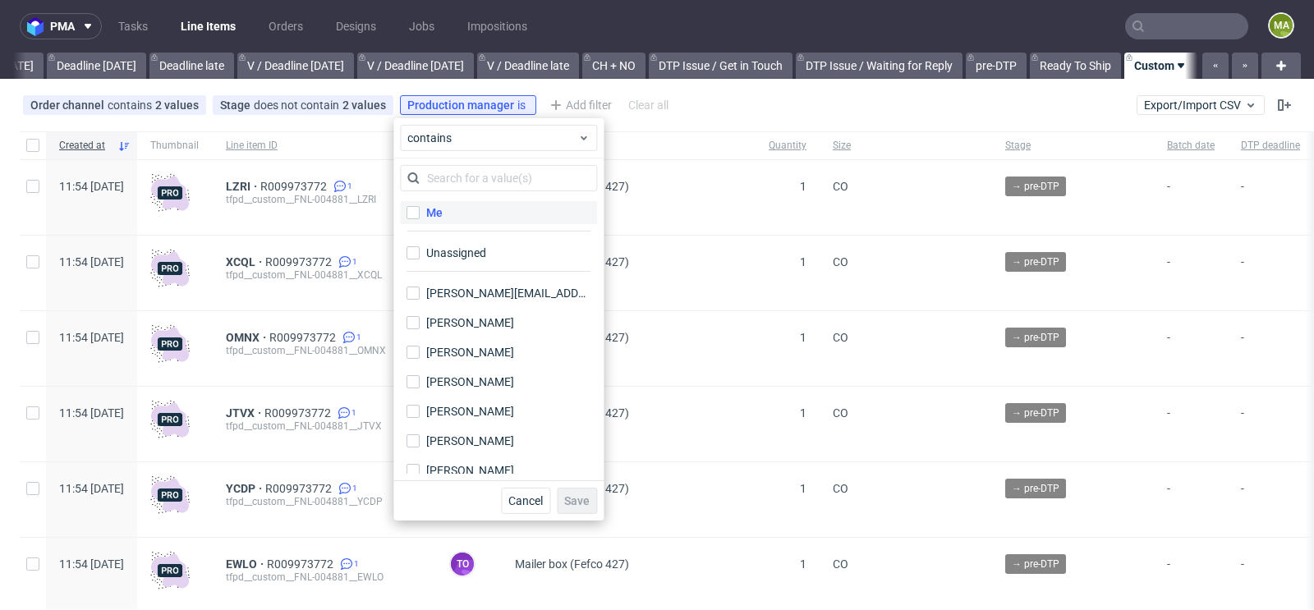
click at [461, 209] on label "Me" at bounding box center [498, 212] width 197 height 23
click at [420, 209] on input "Me" at bounding box center [412, 212] width 13 height 13
checkbox input "true"
click at [572, 489] on button "Save" at bounding box center [577, 501] width 40 height 26
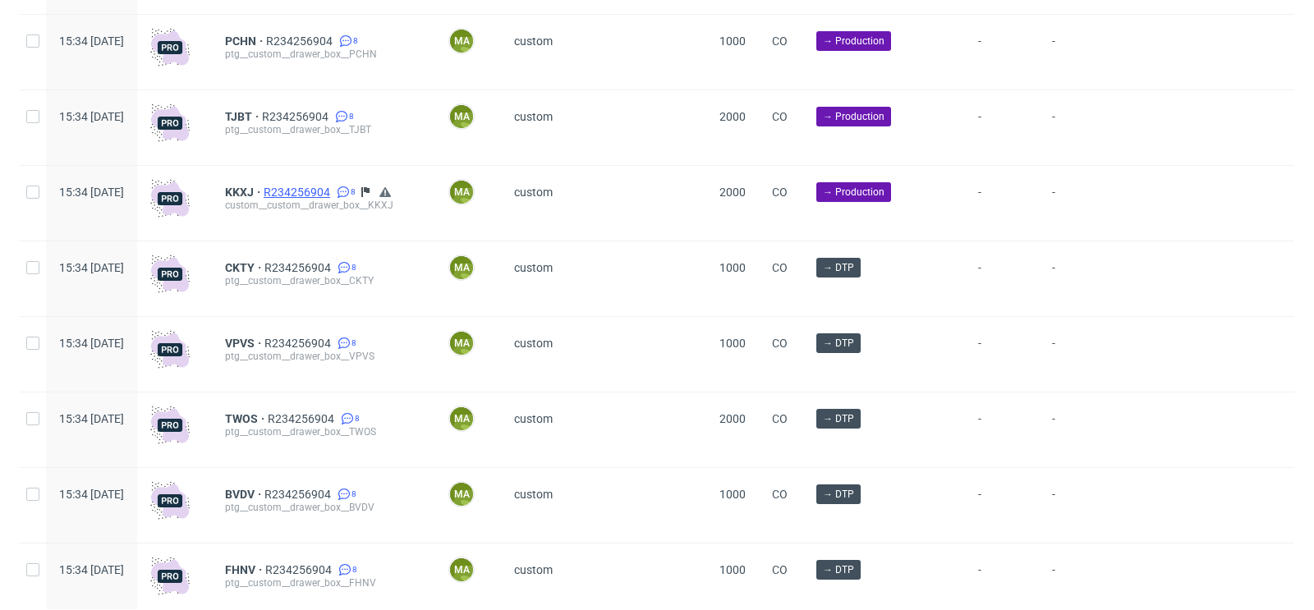
click at [333, 193] on span "R234256904" at bounding box center [299, 192] width 70 height 13
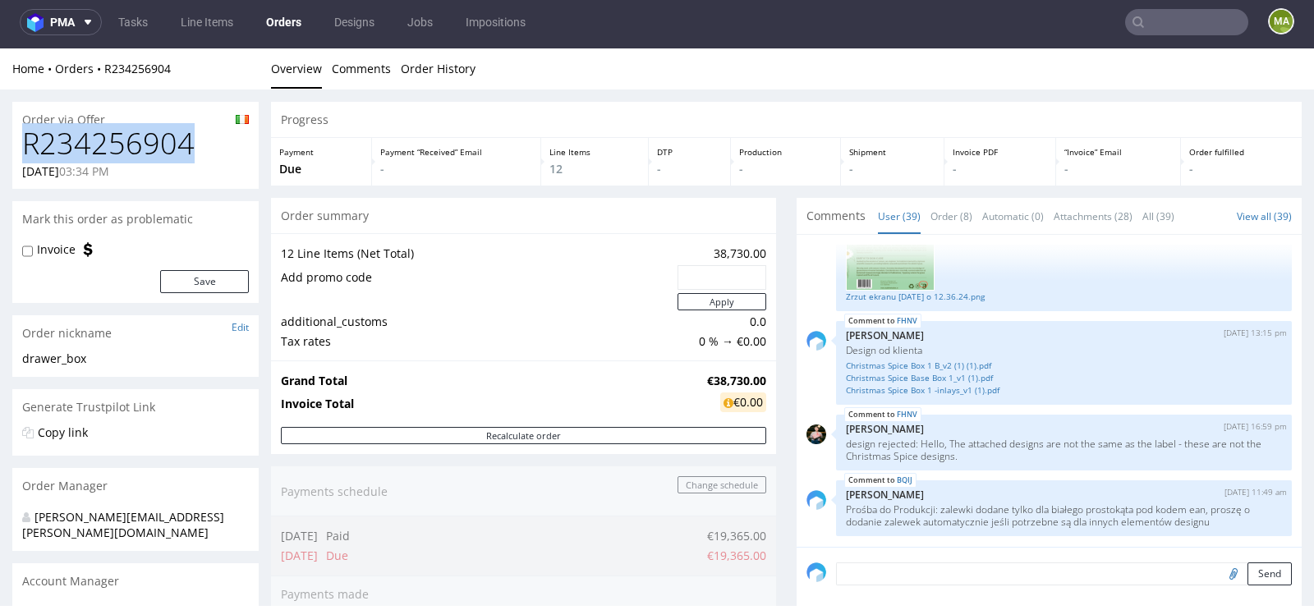
drag, startPoint x: 202, startPoint y: 157, endPoint x: 0, endPoint y: 140, distance: 202.6
copy h1 "R234256904"
click at [186, 142] on h1 "R234256904" at bounding box center [135, 143] width 227 height 33
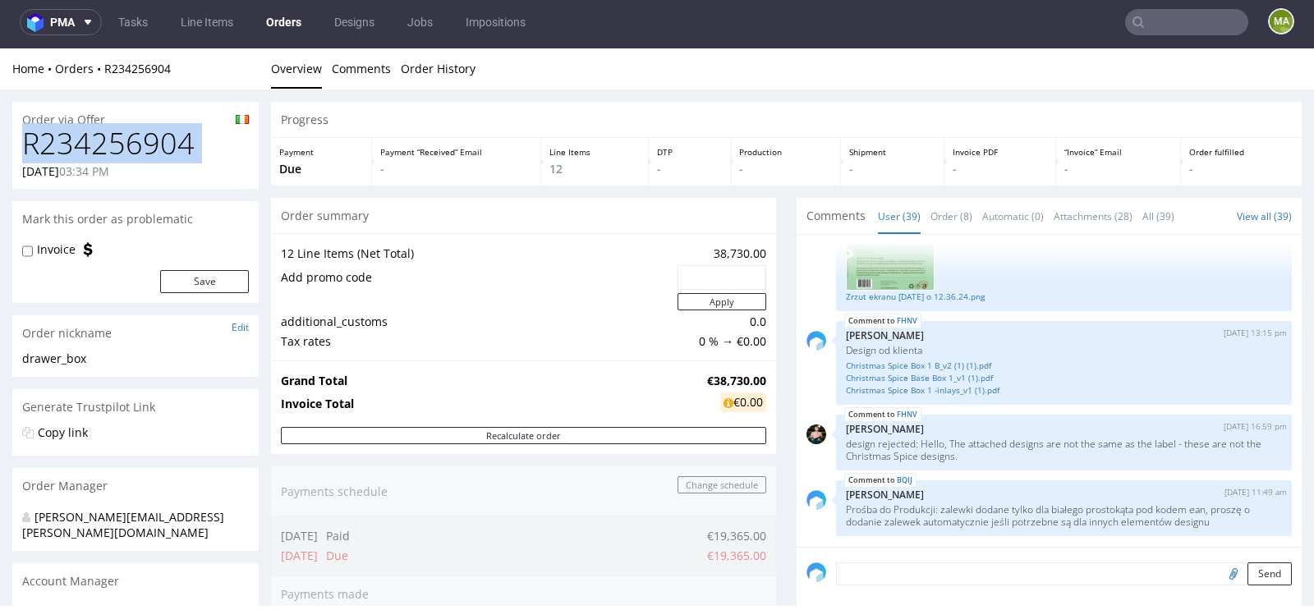
click at [186, 142] on h1 "R234256904" at bounding box center [135, 143] width 227 height 33
copy h1 "R234256904"
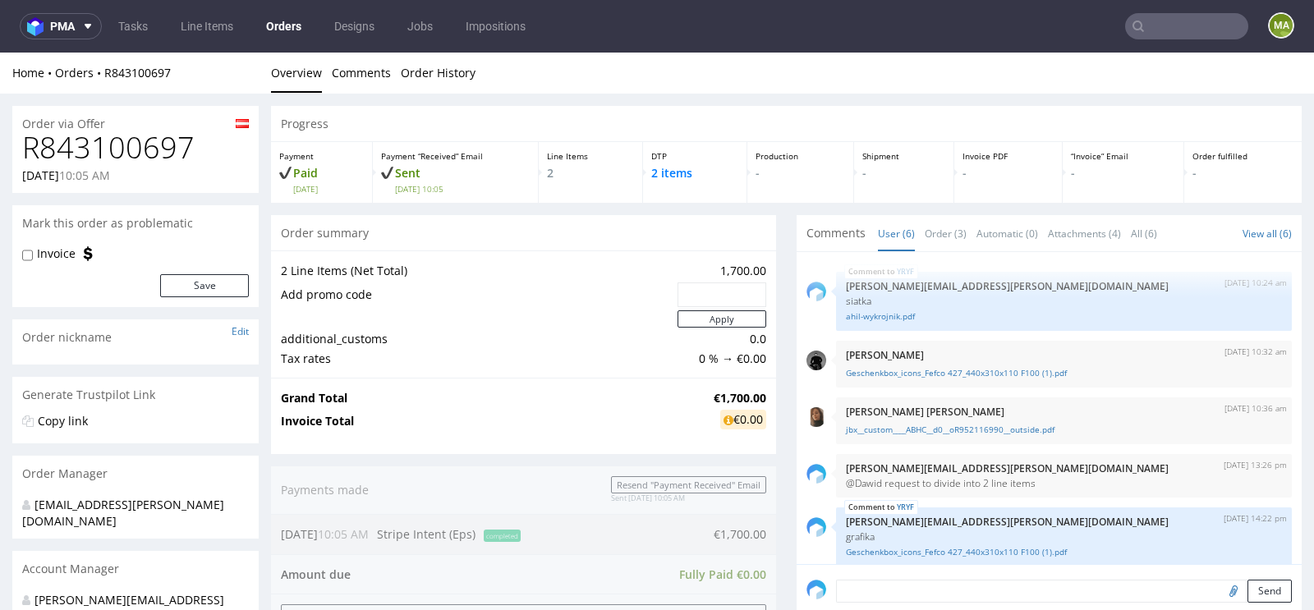
scroll to position [66, 0]
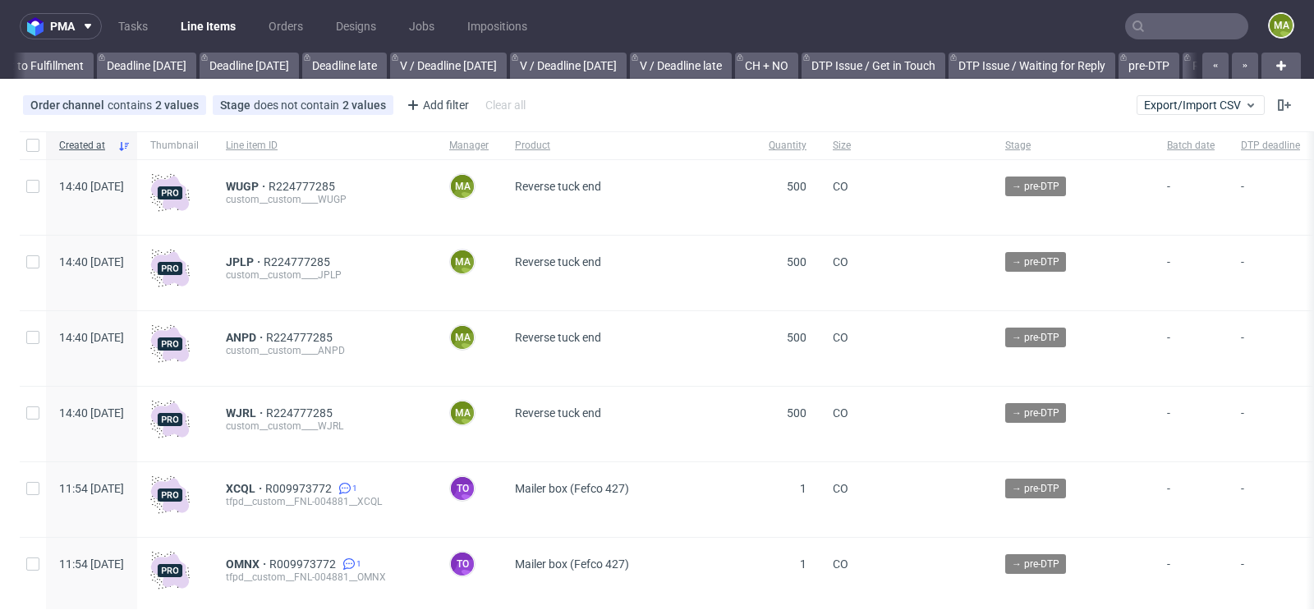
scroll to position [0, 1856]
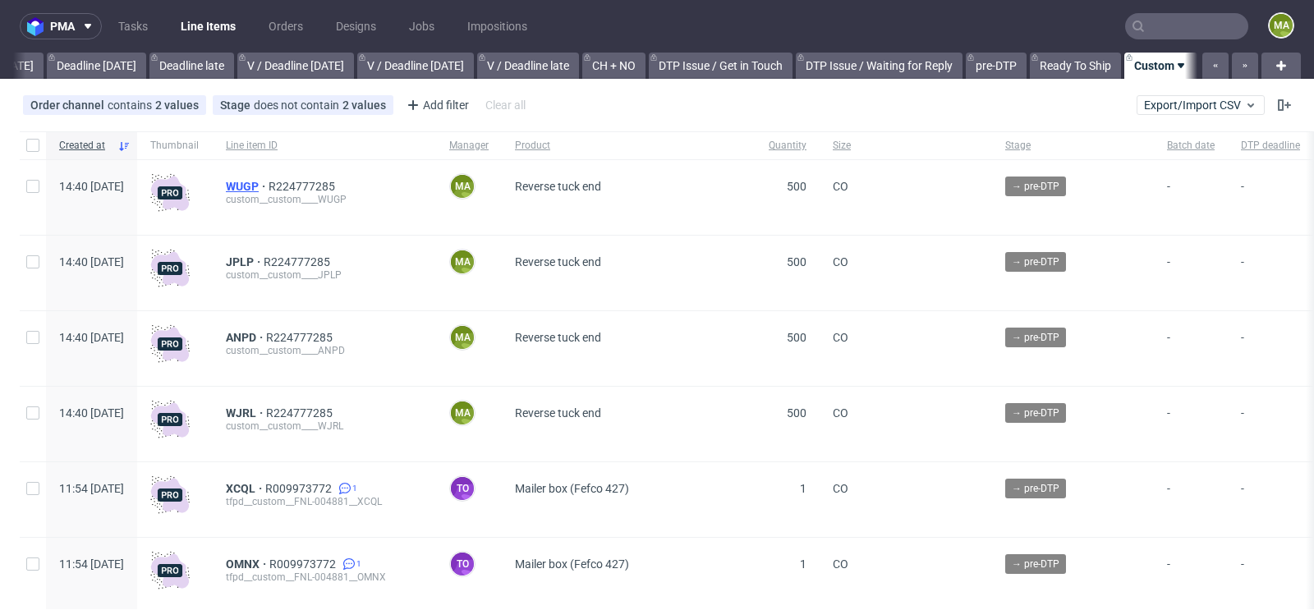
click at [268, 187] on span "WUGP" at bounding box center [247, 186] width 43 height 13
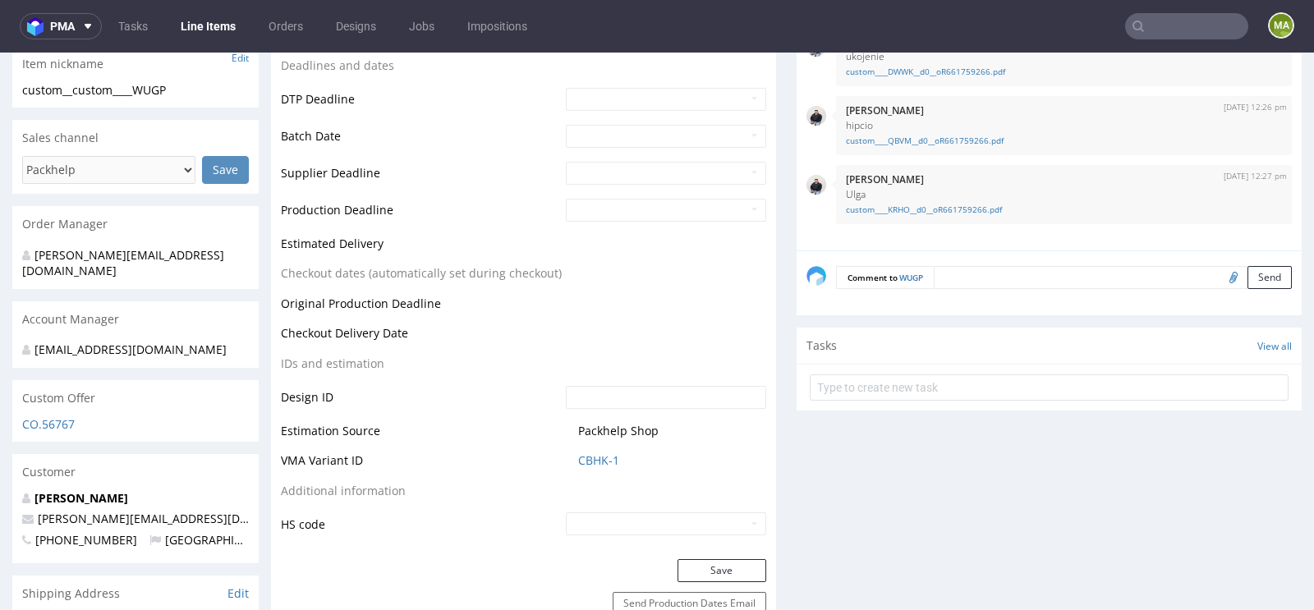
scroll to position [589, 0]
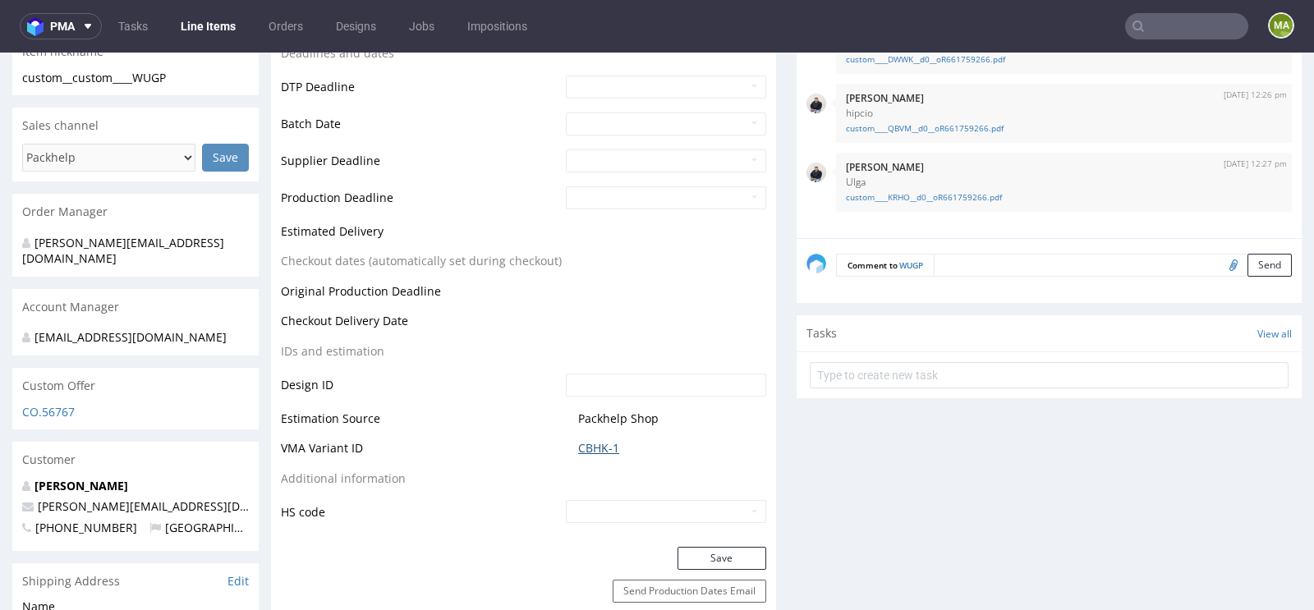
click at [579, 449] on link "CBHK-1" at bounding box center [598, 448] width 41 height 16
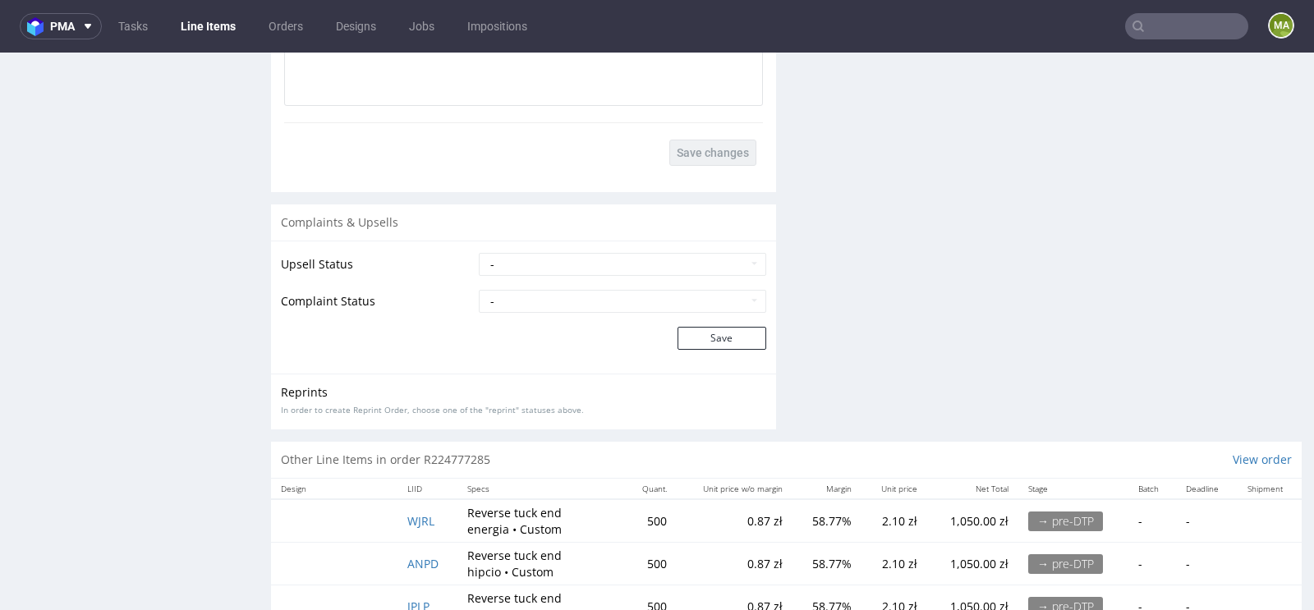
scroll to position [3085, 0]
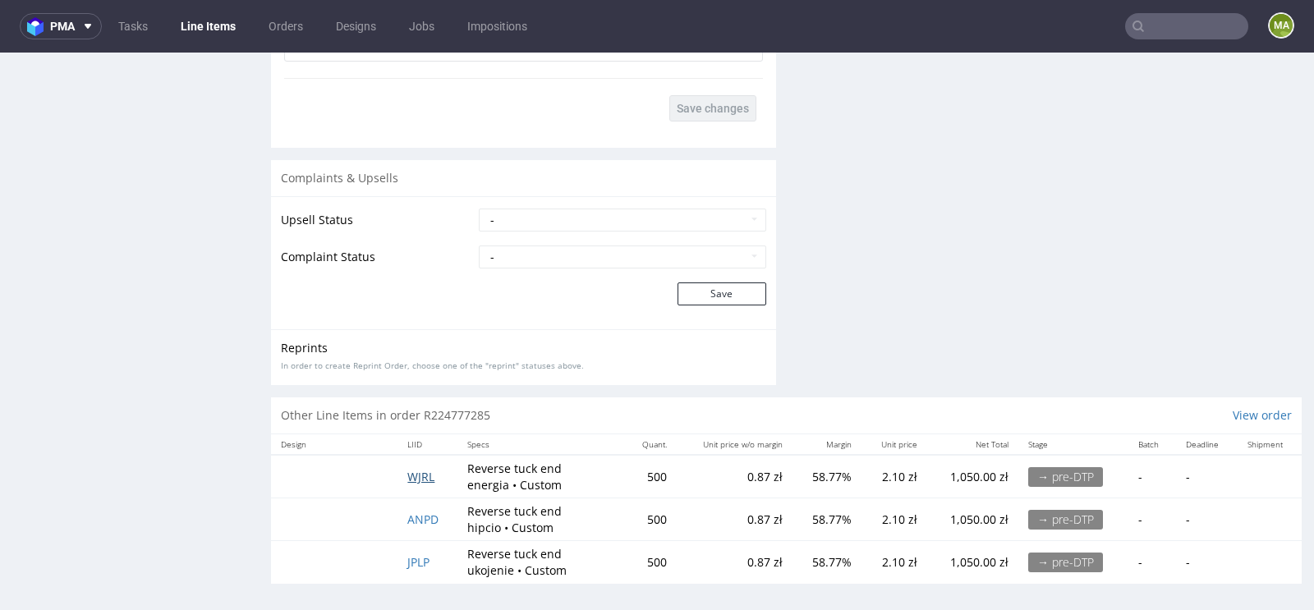
click at [424, 470] on span "WJRL" at bounding box center [420, 477] width 27 height 16
click at [420, 516] on span "ANPD" at bounding box center [422, 520] width 31 height 16
click at [418, 555] on span "JPLP" at bounding box center [418, 562] width 22 height 16
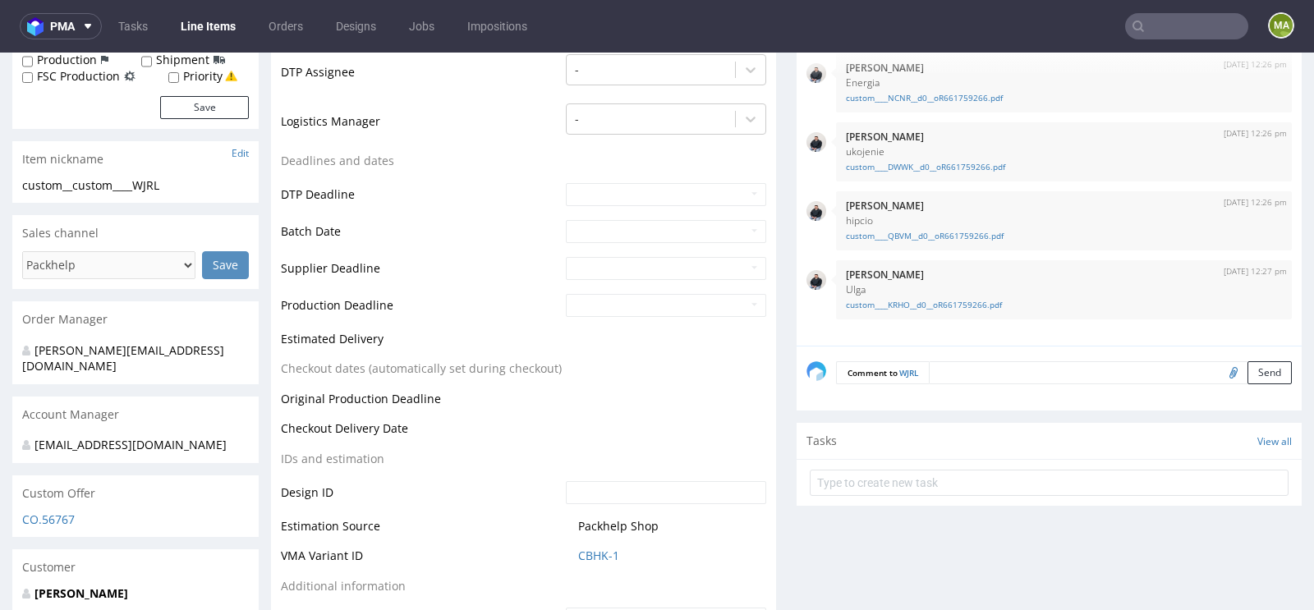
scroll to position [498, 0]
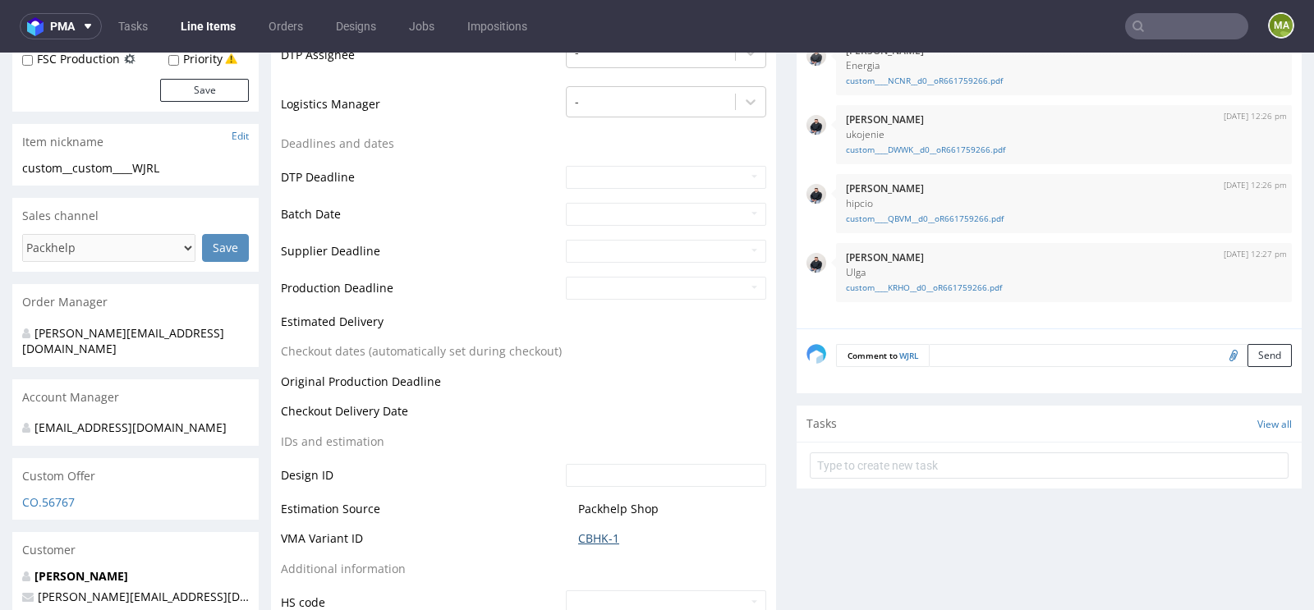
click at [583, 538] on link "CBHK-1" at bounding box center [598, 538] width 41 height 16
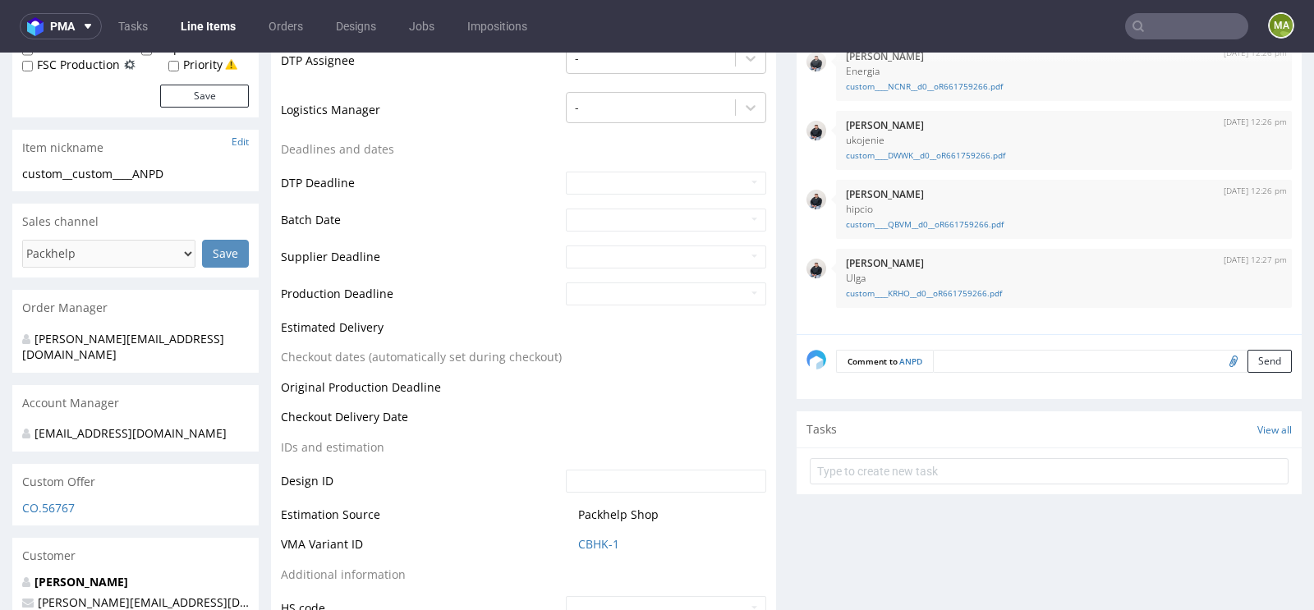
scroll to position [519, 0]
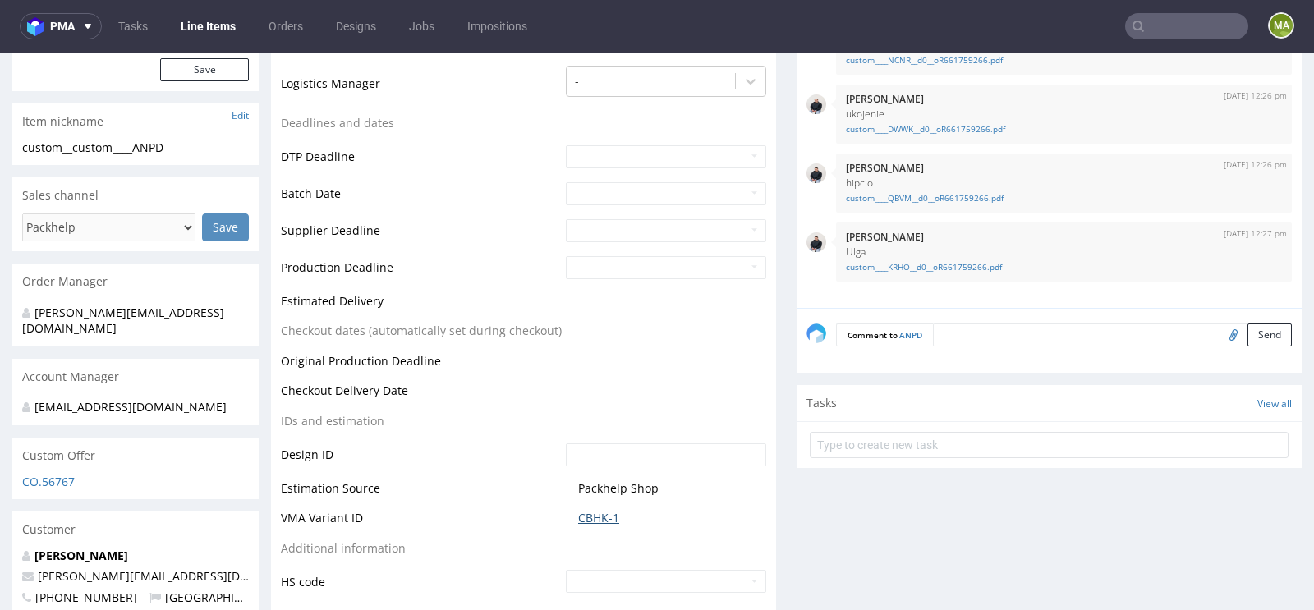
click at [593, 510] on link "CBHK-1" at bounding box center [598, 518] width 41 height 16
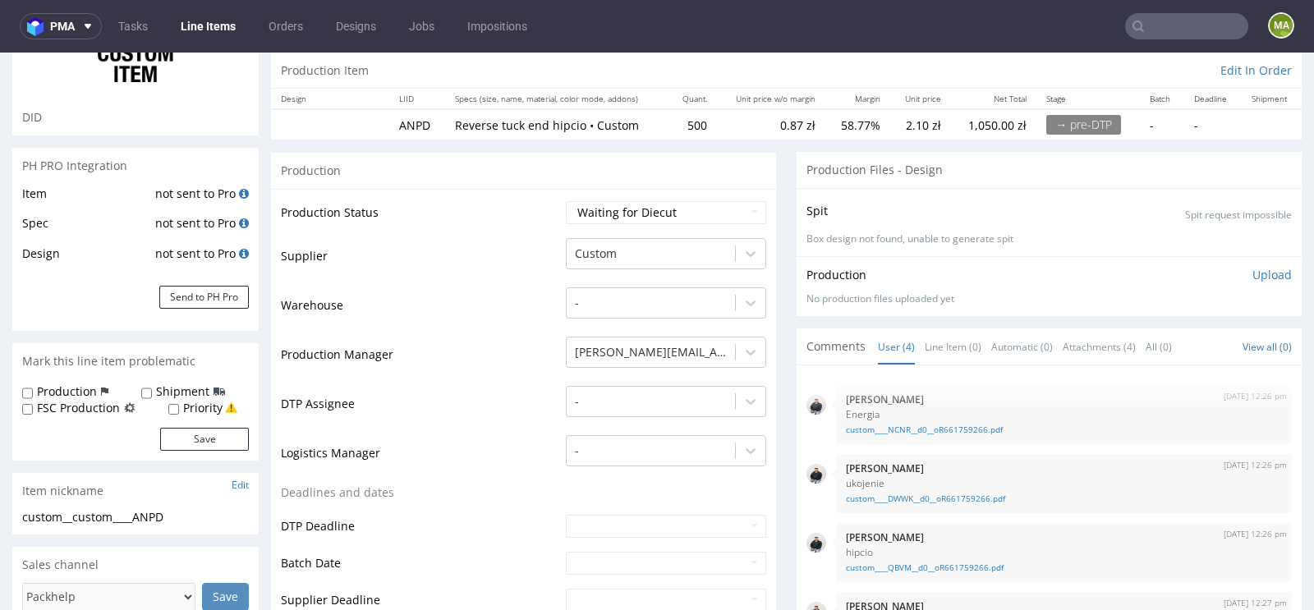
scroll to position [0, 0]
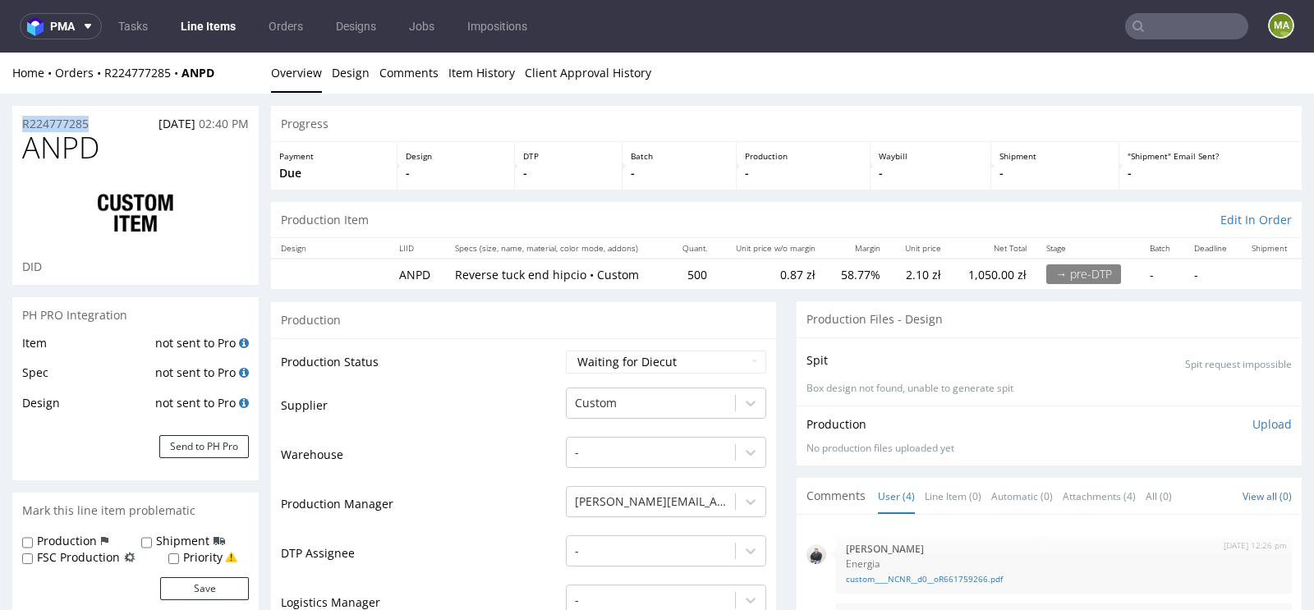
drag, startPoint x: 97, startPoint y: 126, endPoint x: 0, endPoint y: 117, distance: 97.3
copy p "R224777285"
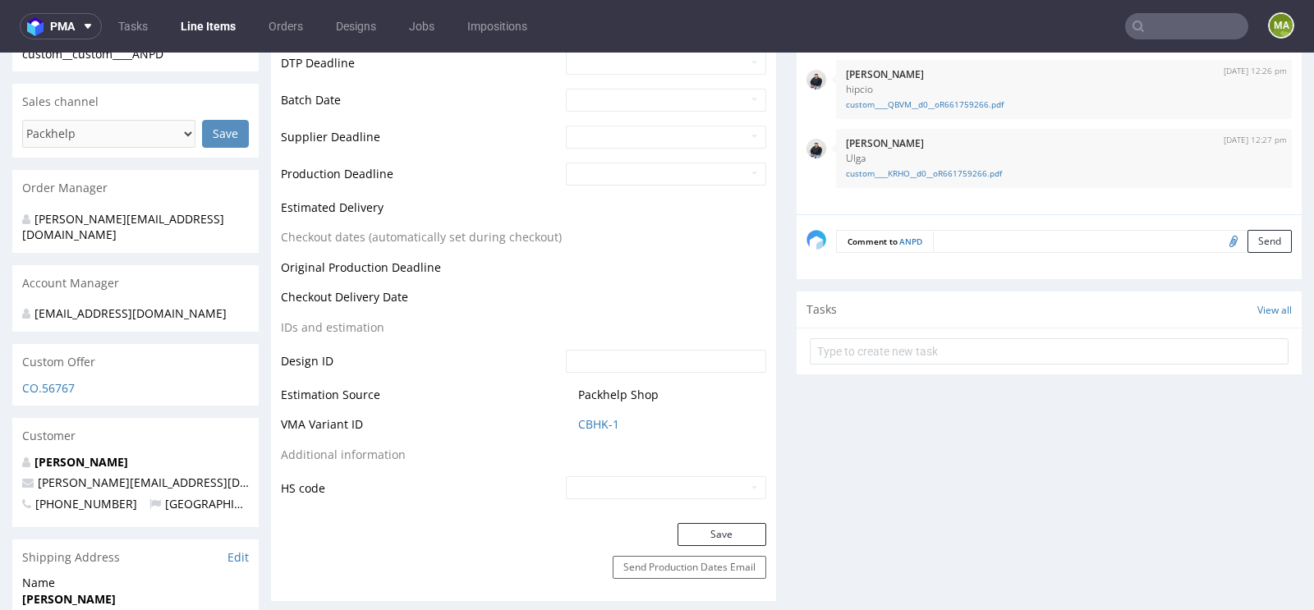
scroll to position [617, 0]
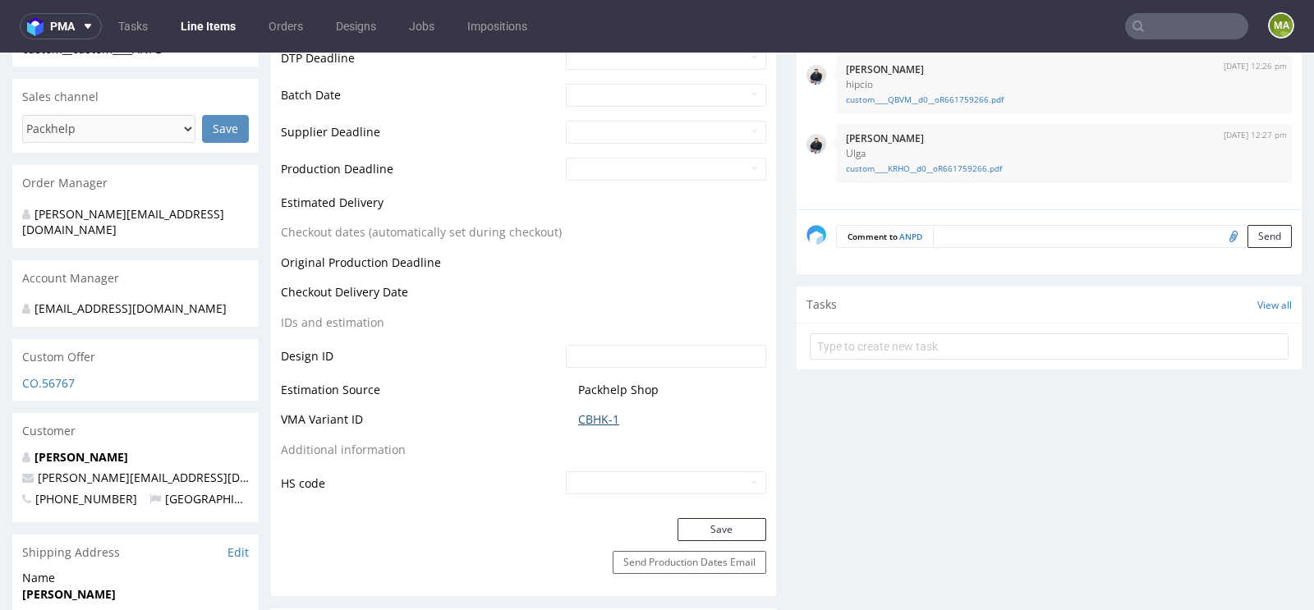
click at [596, 411] on link "CBHK-1" at bounding box center [598, 419] width 41 height 16
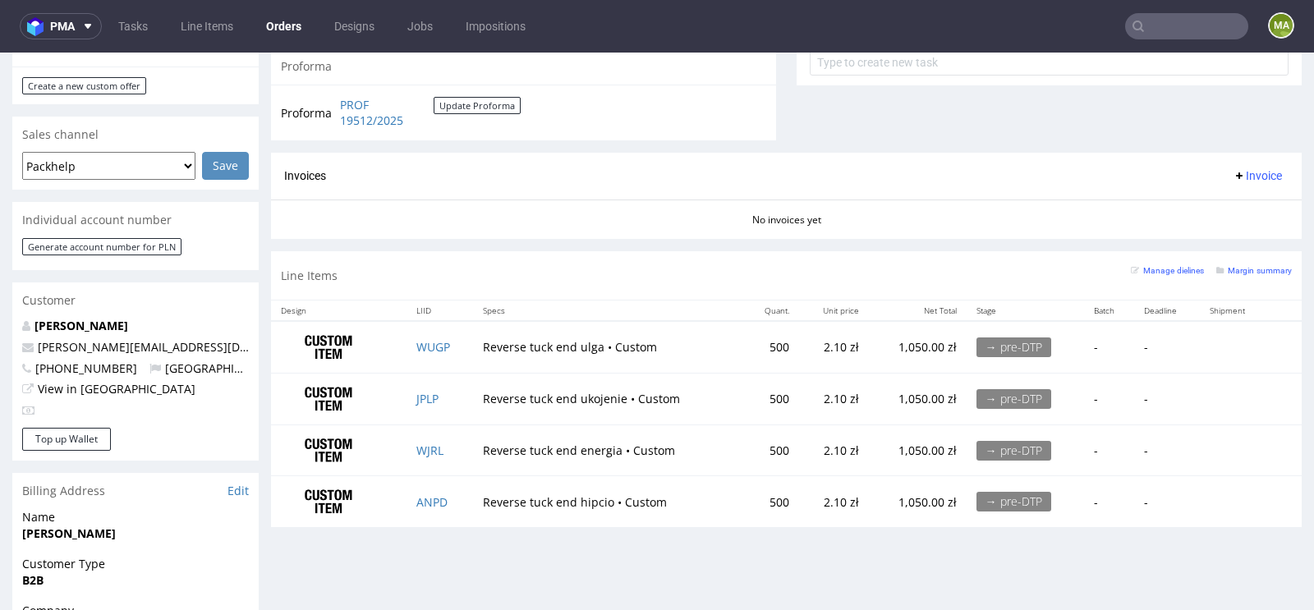
scroll to position [736, 0]
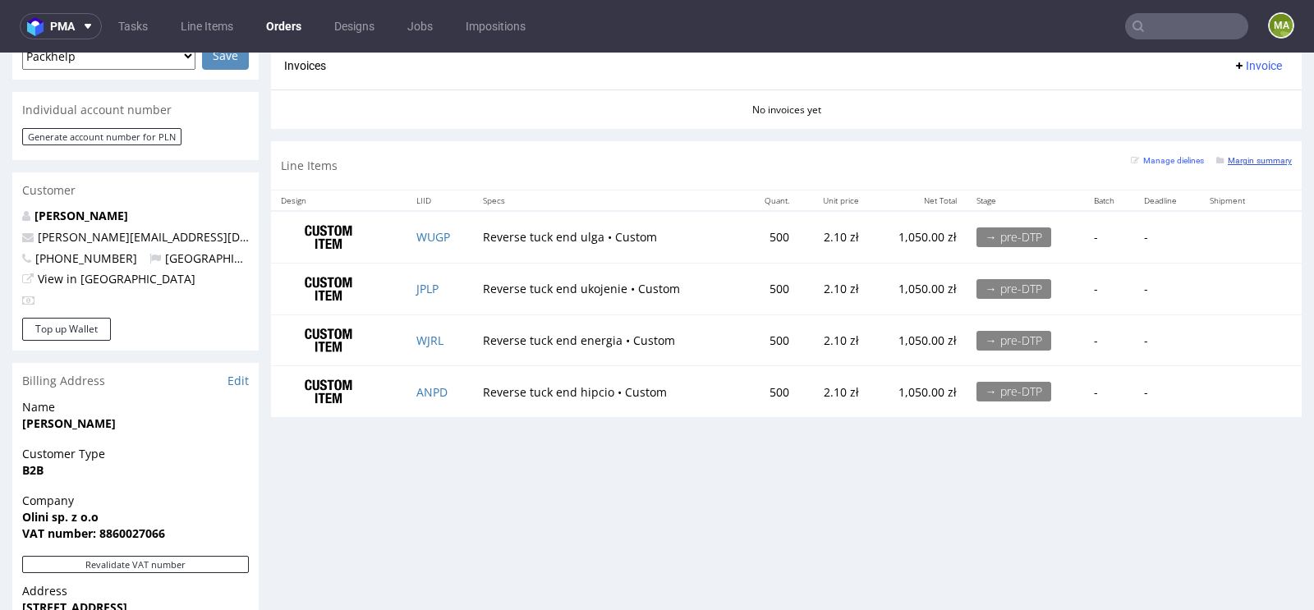
click at [1252, 159] on small "Margin summary" at bounding box center [1254, 160] width 76 height 9
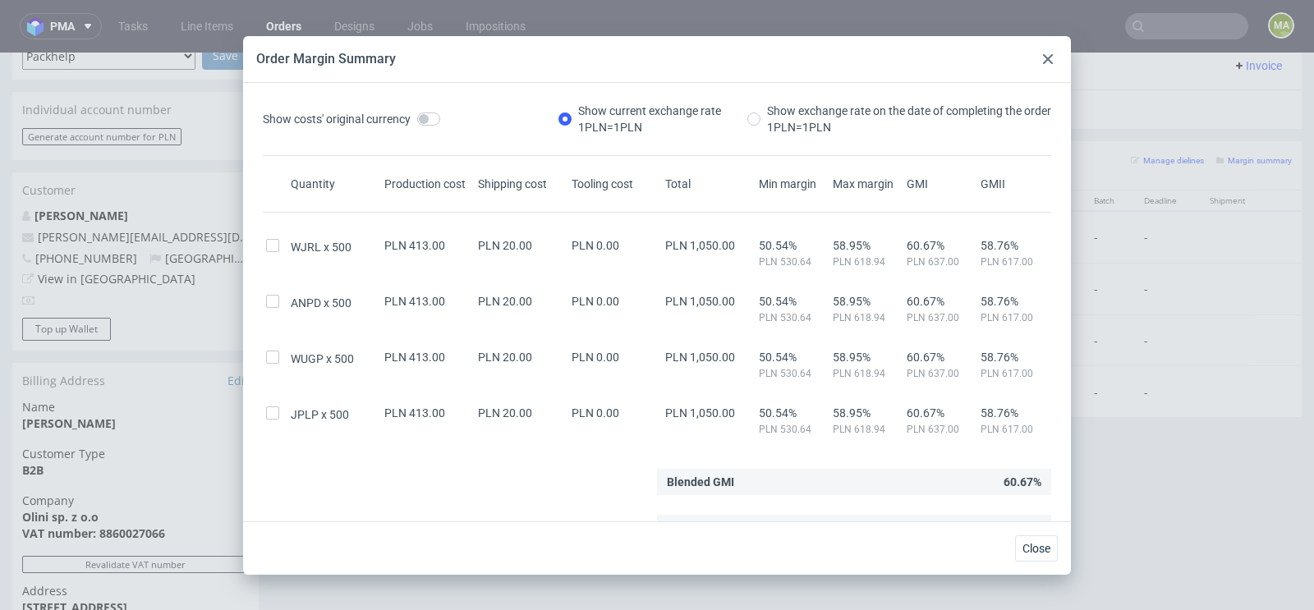
click at [1051, 57] on icon at bounding box center [1048, 59] width 10 height 10
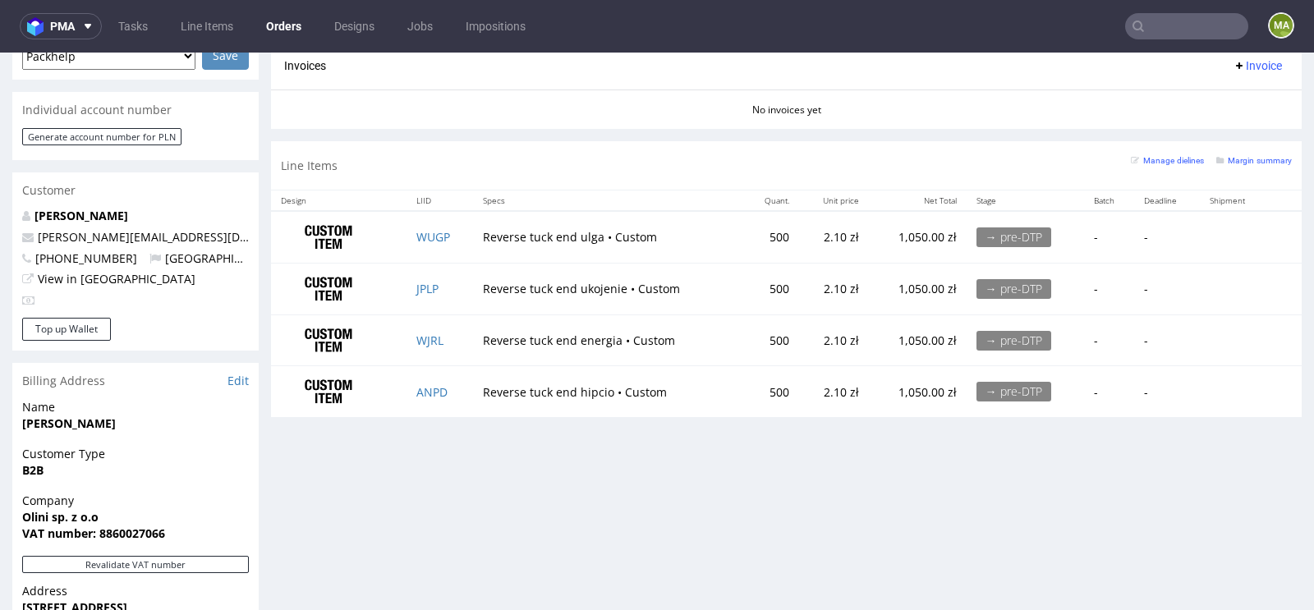
scroll to position [0, 0]
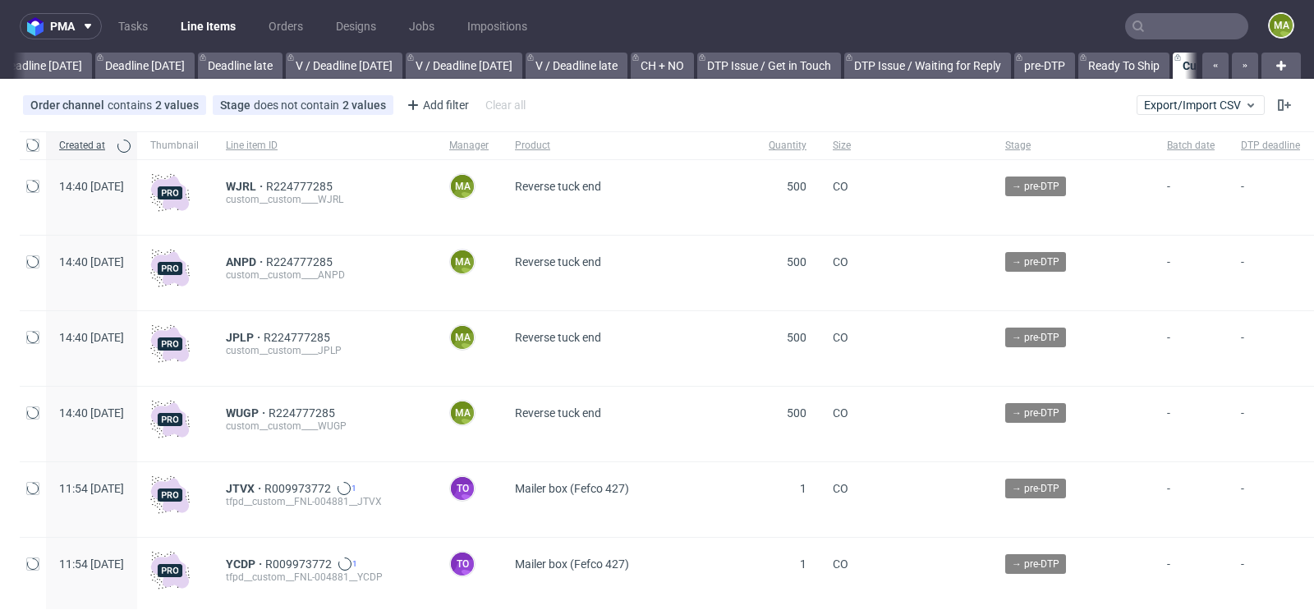
scroll to position [0, 1856]
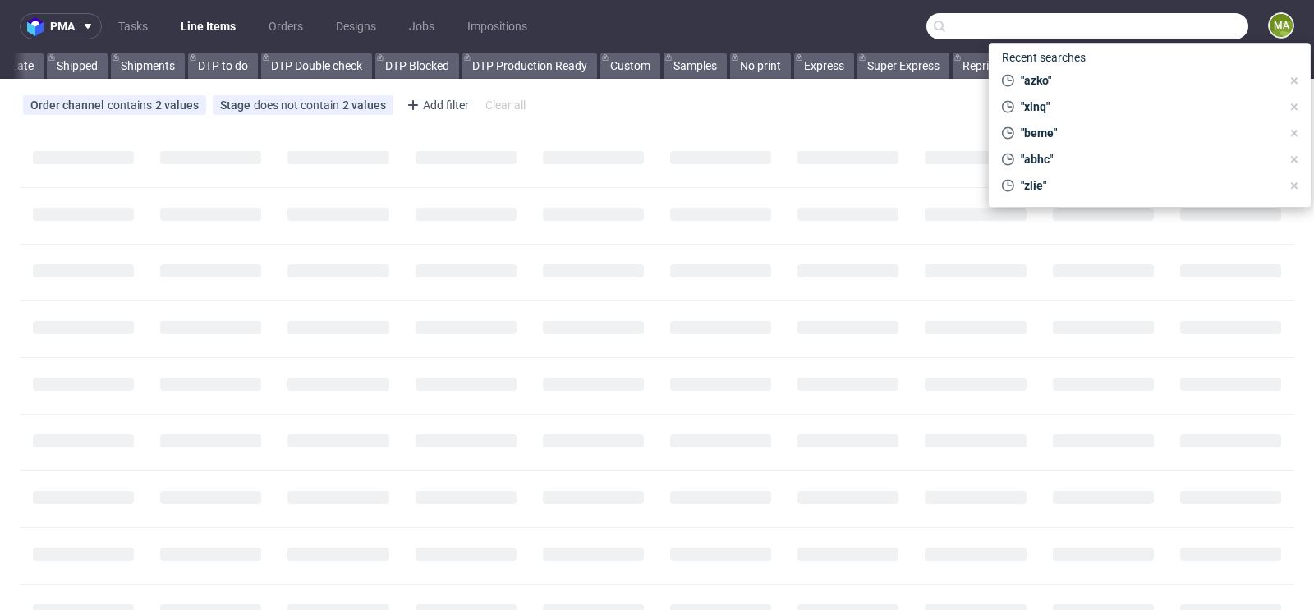
click at [1201, 39] on input "text" at bounding box center [1087, 26] width 322 height 26
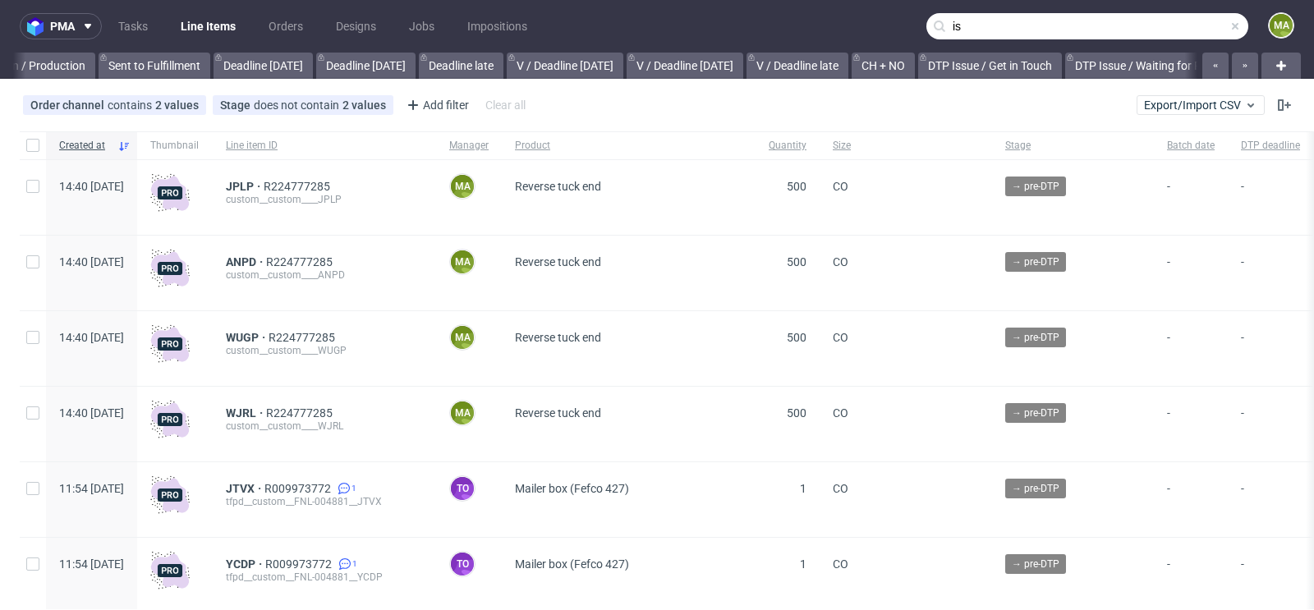
scroll to position [0, 1856]
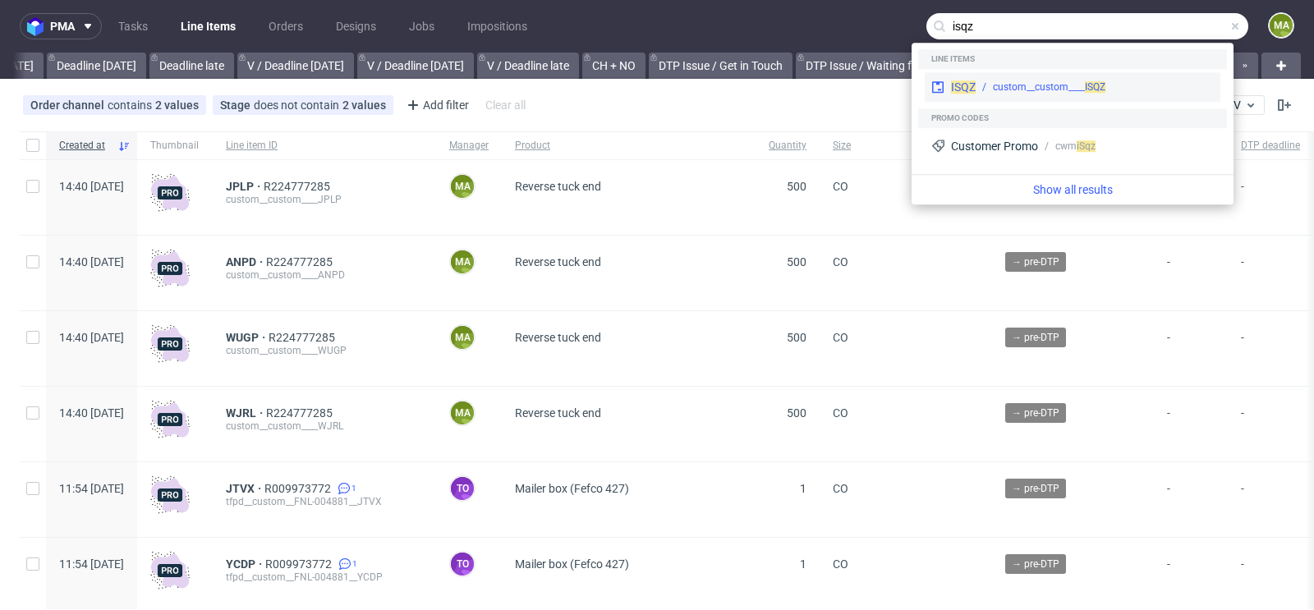
type input "isqz"
click at [1076, 80] on div "custom__custom____ ISQZ" at bounding box center [1049, 87] width 112 height 15
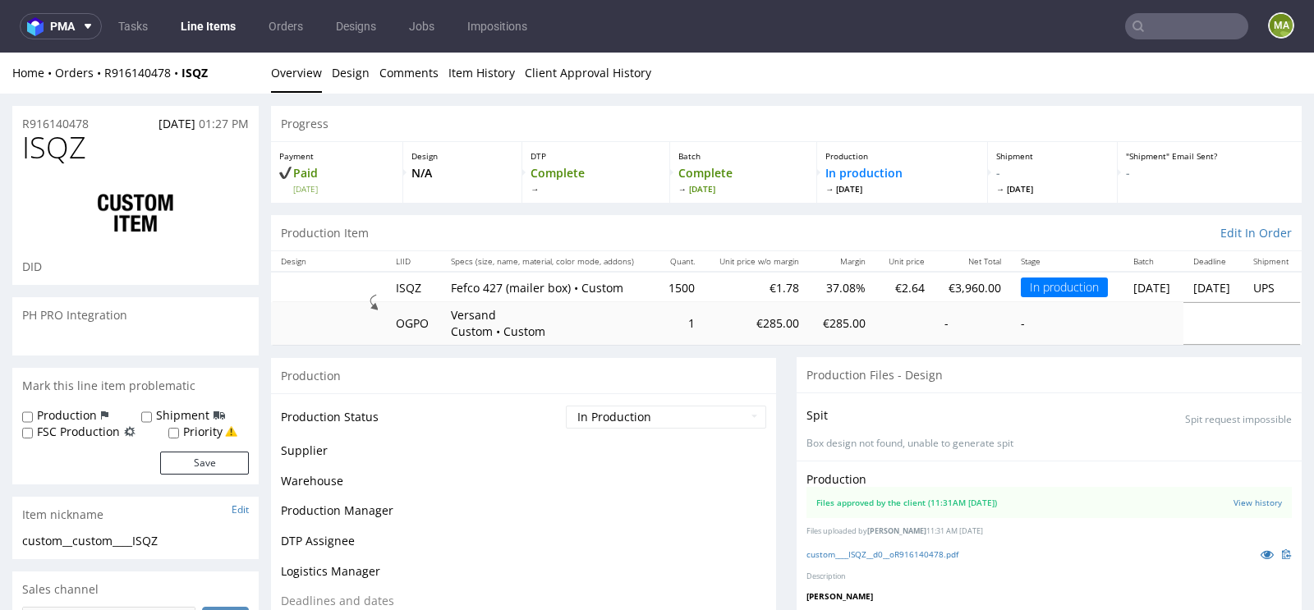
scroll to position [403, 0]
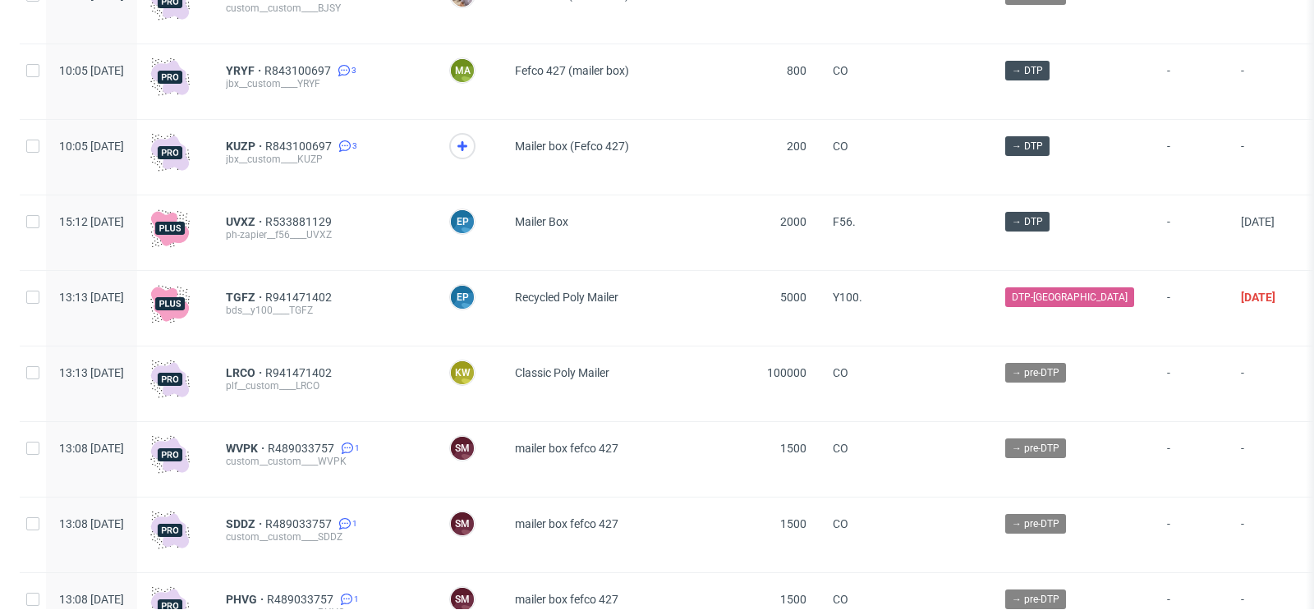
scroll to position [1094, 0]
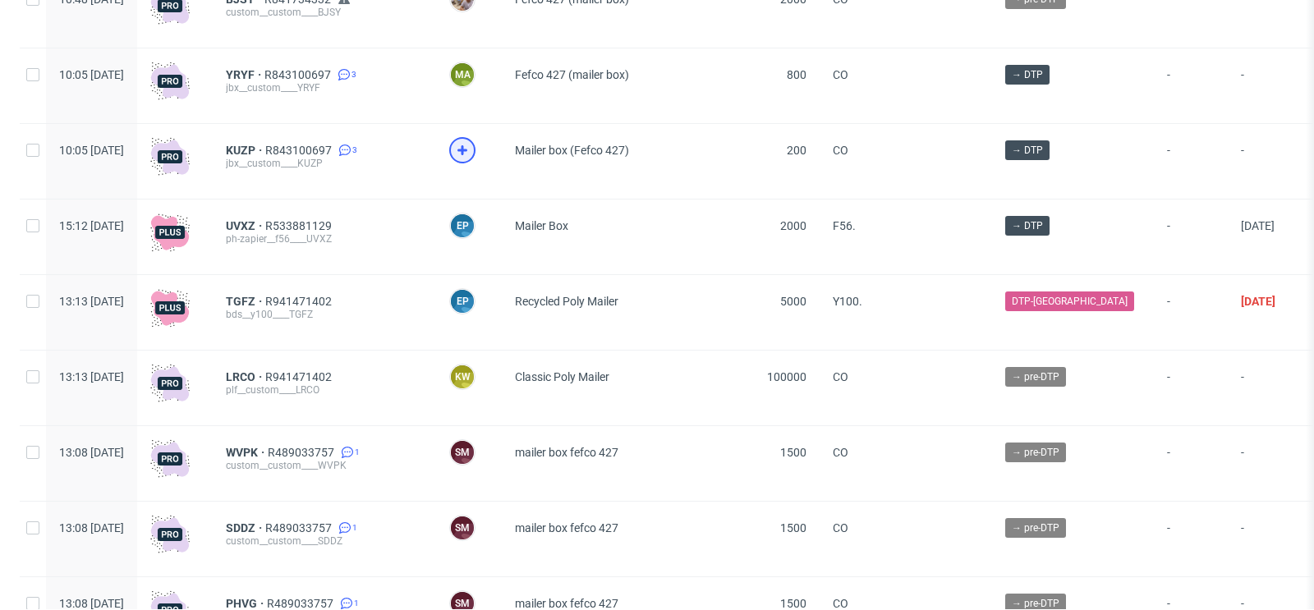
click at [472, 147] on icon at bounding box center [462, 150] width 20 height 20
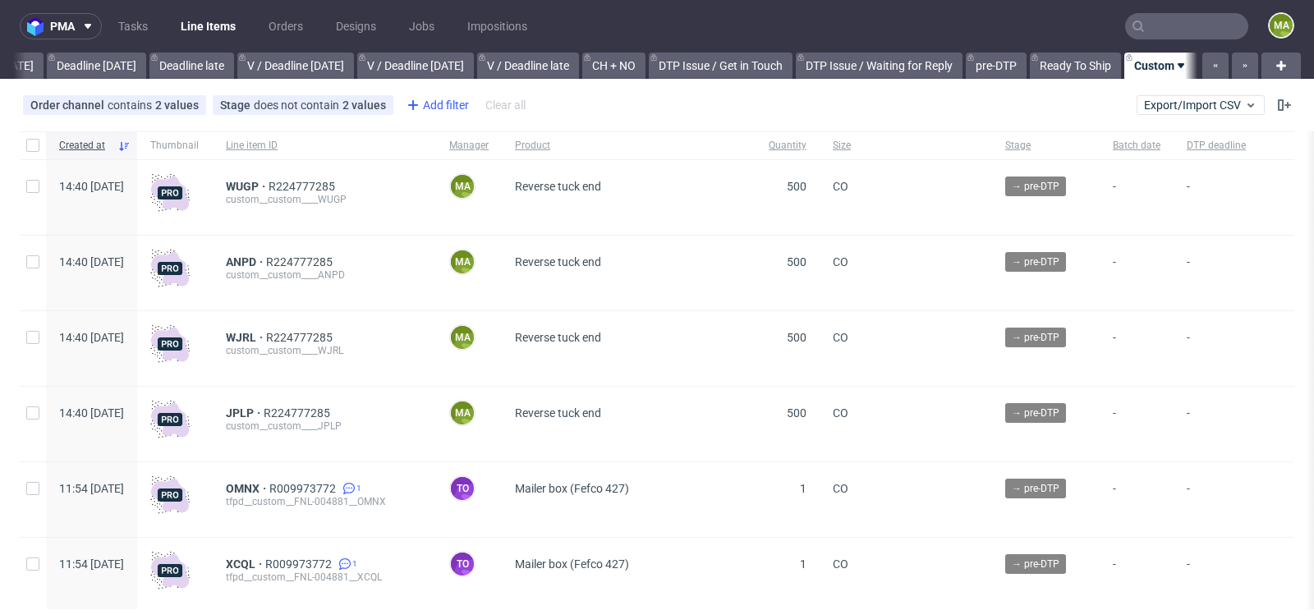
click at [432, 95] on div "Add filter" at bounding box center [436, 105] width 72 height 26
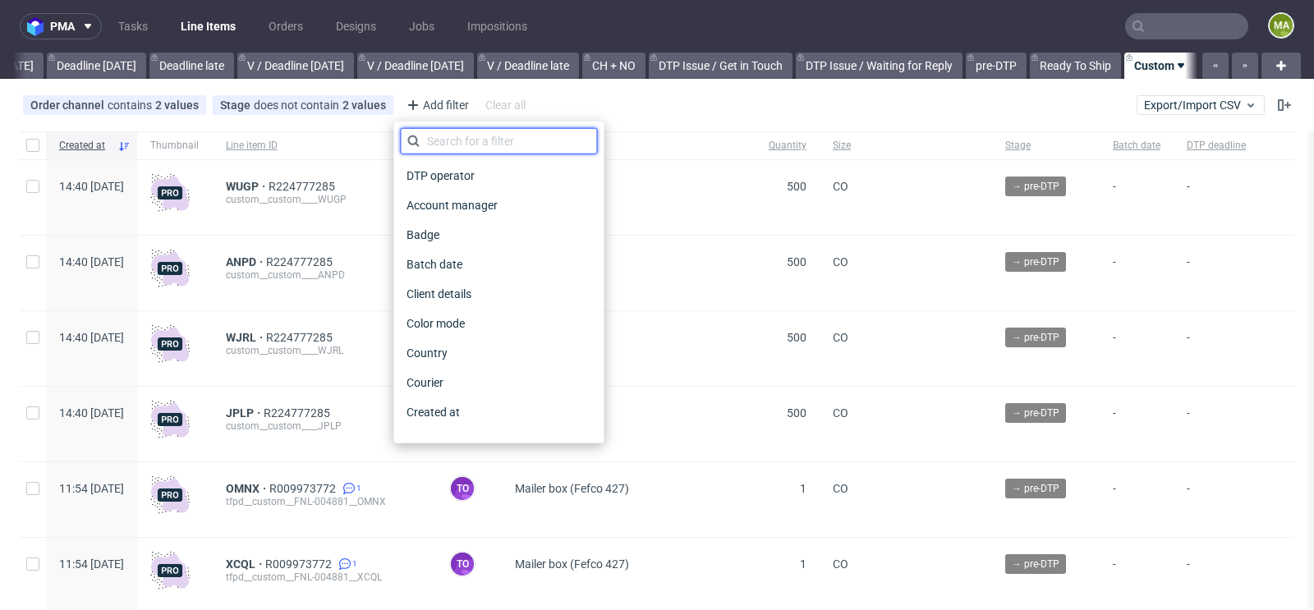
click at [459, 138] on input "text" at bounding box center [498, 141] width 197 height 26
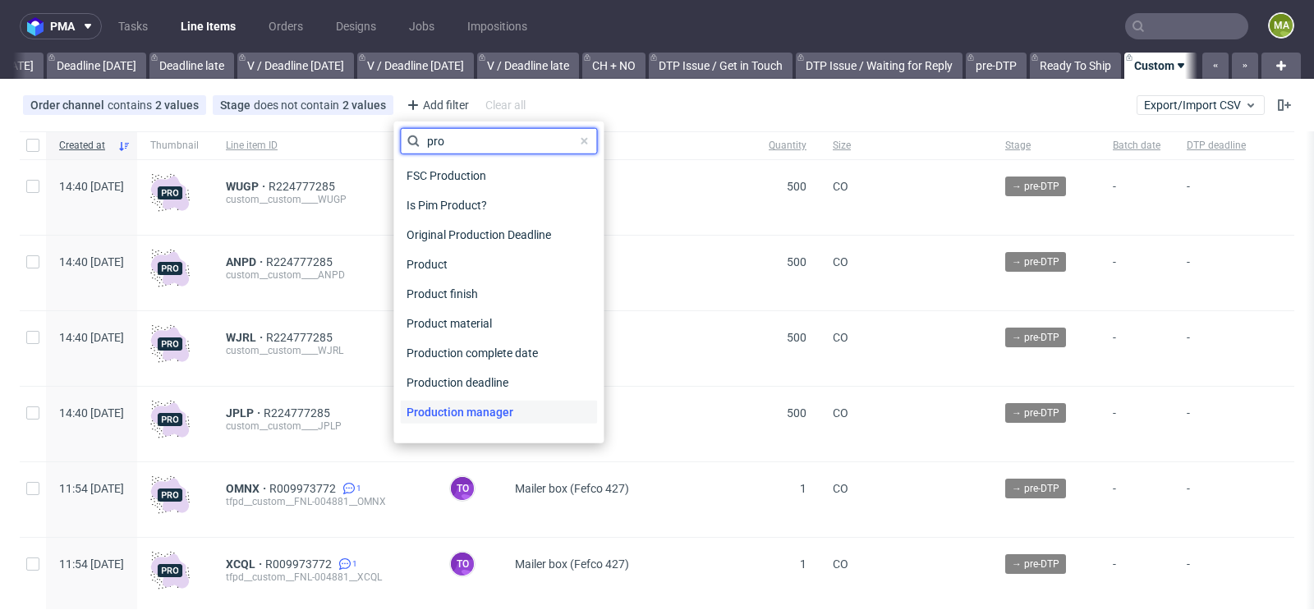
type input "pro"
click at [515, 406] on span "Production manager" at bounding box center [460, 412] width 120 height 23
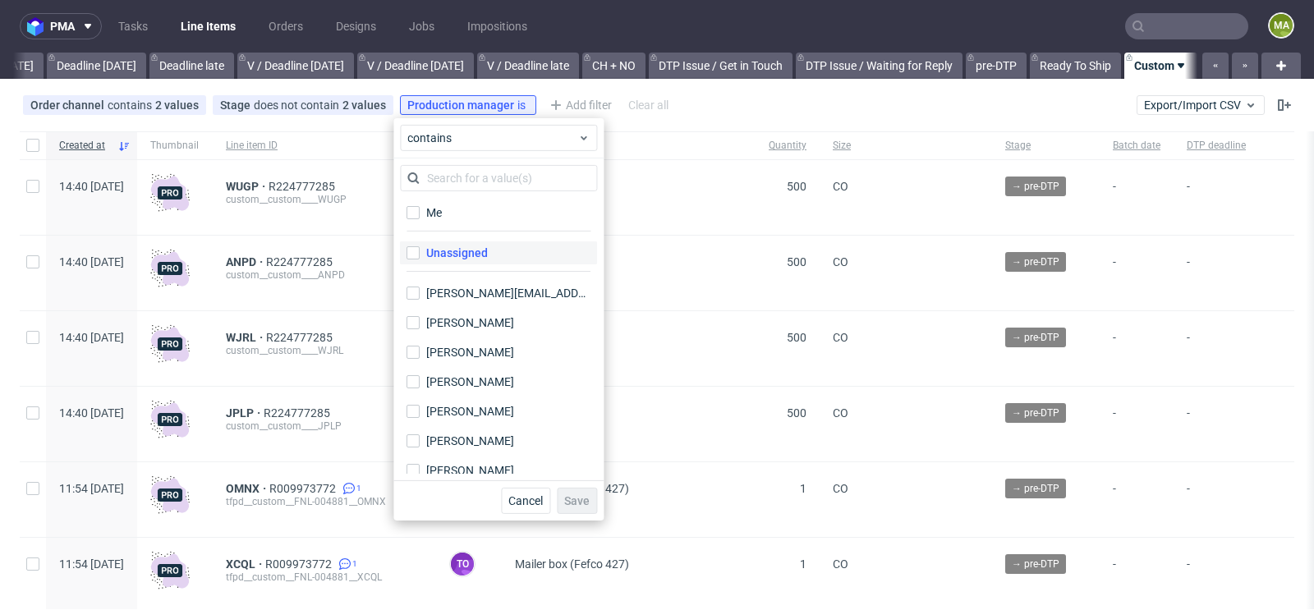
click at [437, 250] on div "Unassigned" at bounding box center [457, 253] width 62 height 16
click at [420, 250] on input "Unassigned" at bounding box center [412, 252] width 13 height 13
checkbox input "true"
click at [581, 502] on span "Save" at bounding box center [576, 500] width 25 height 11
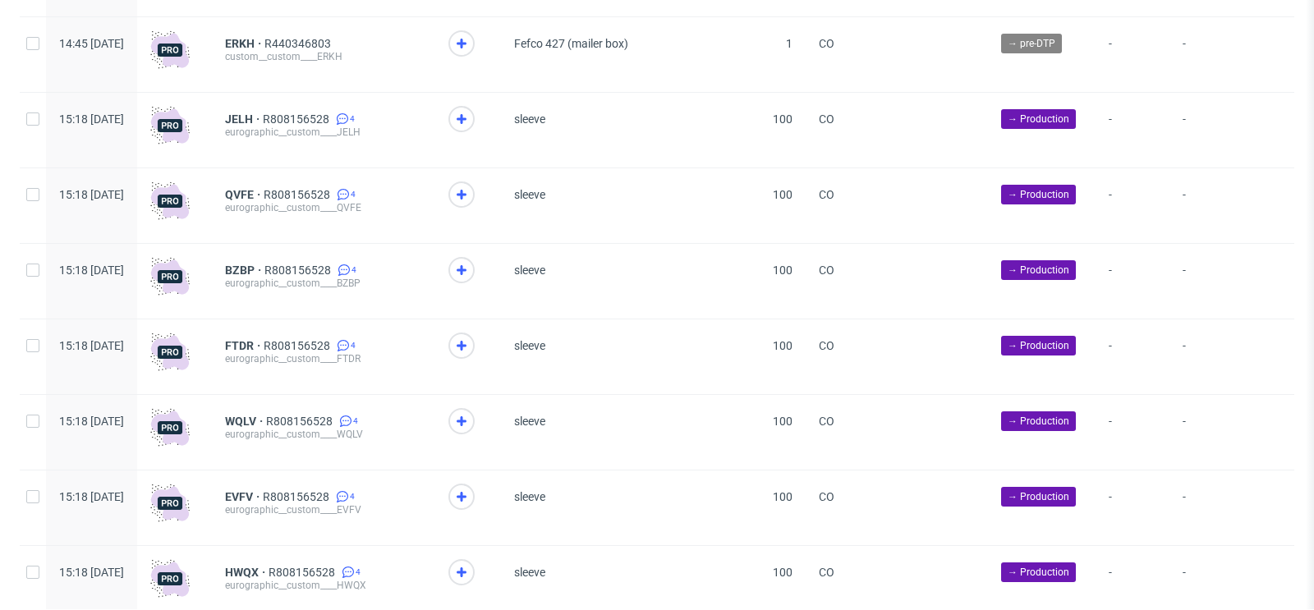
scroll to position [274, 0]
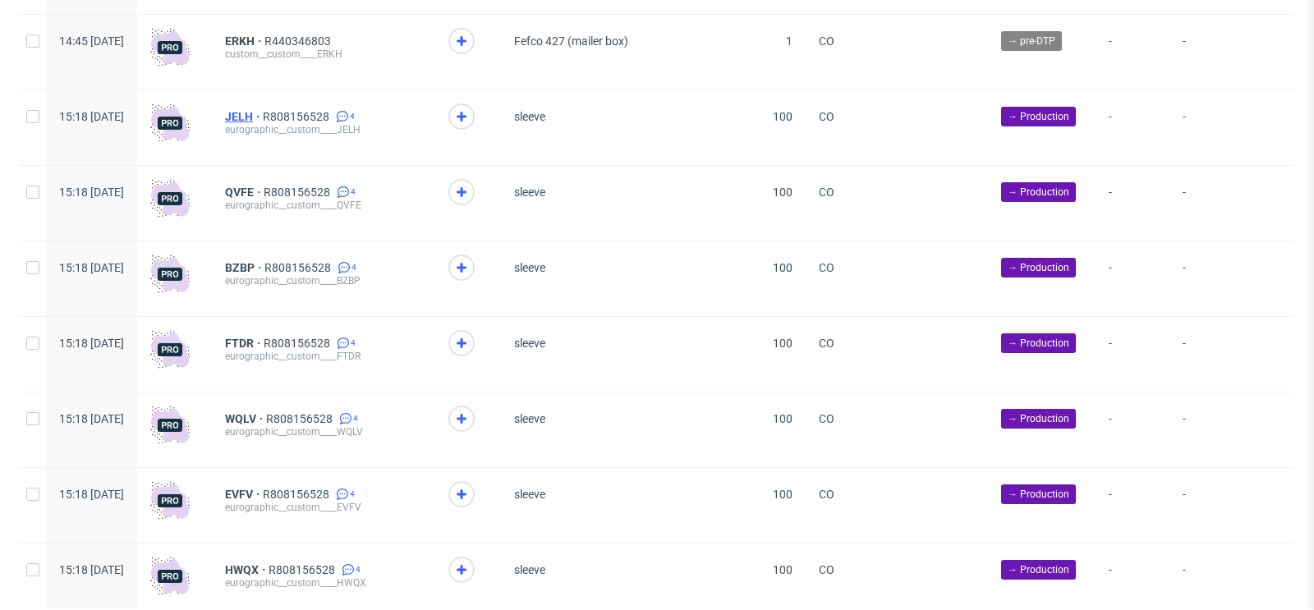
click at [263, 116] on span "JELH" at bounding box center [244, 116] width 38 height 13
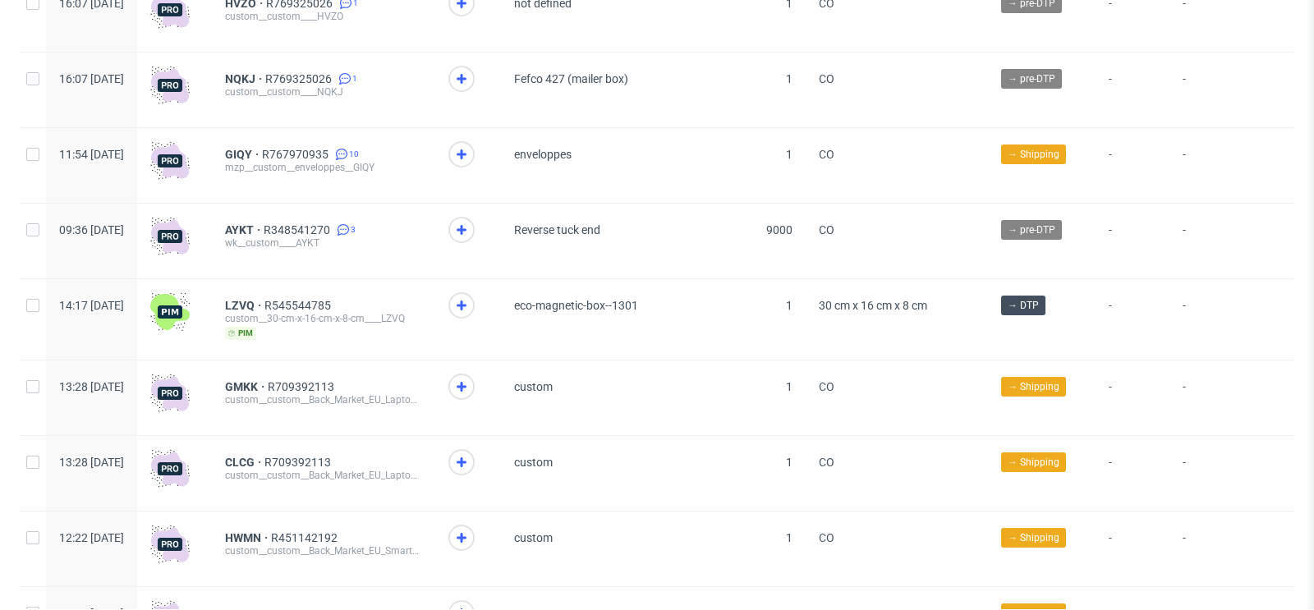
scroll to position [2811, 0]
click at [264, 236] on span "AYKT" at bounding box center [244, 228] width 39 height 13
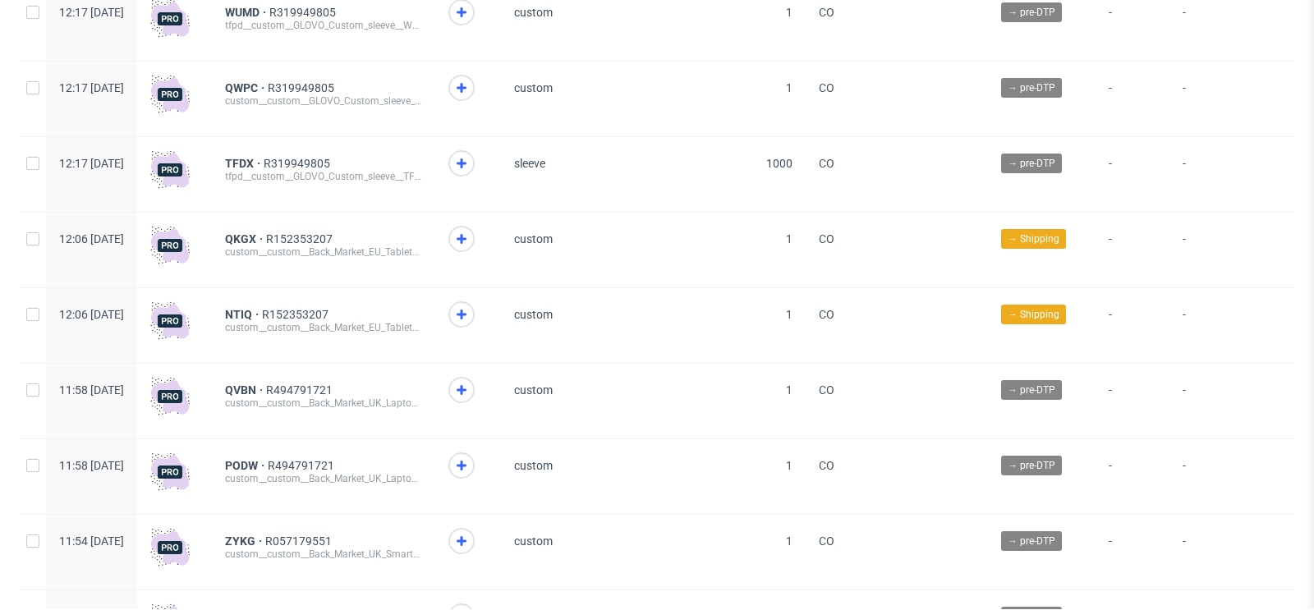
scroll to position [4850, 0]
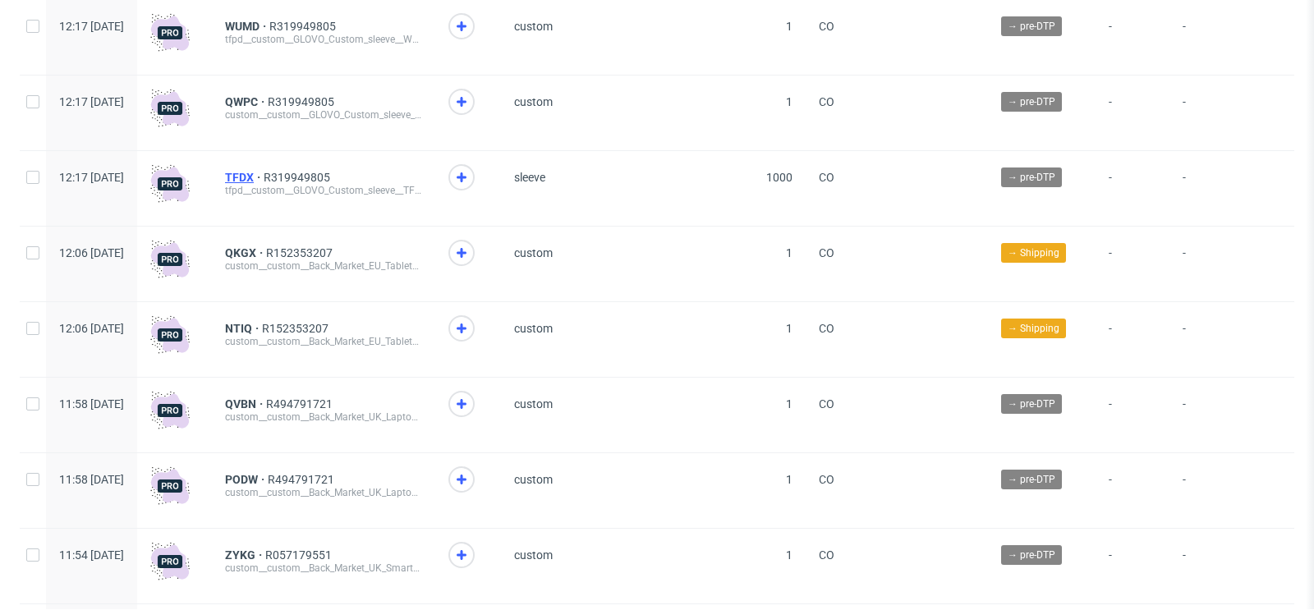
click at [264, 184] on span "TFDX" at bounding box center [244, 177] width 39 height 13
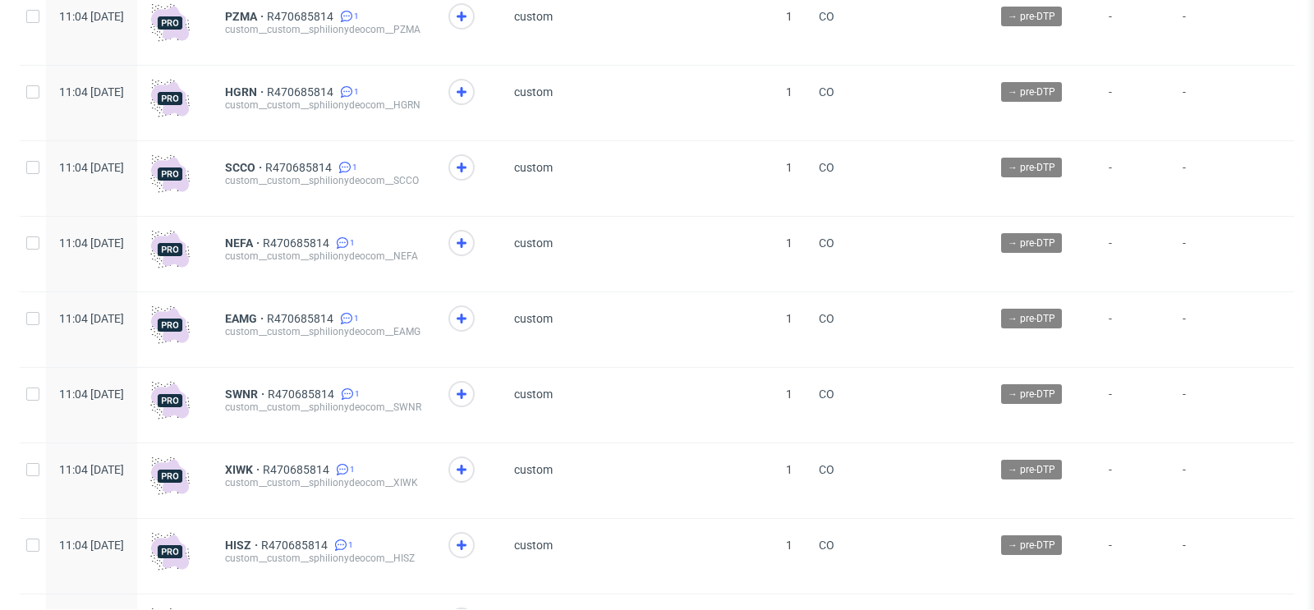
scroll to position [11595, 0]
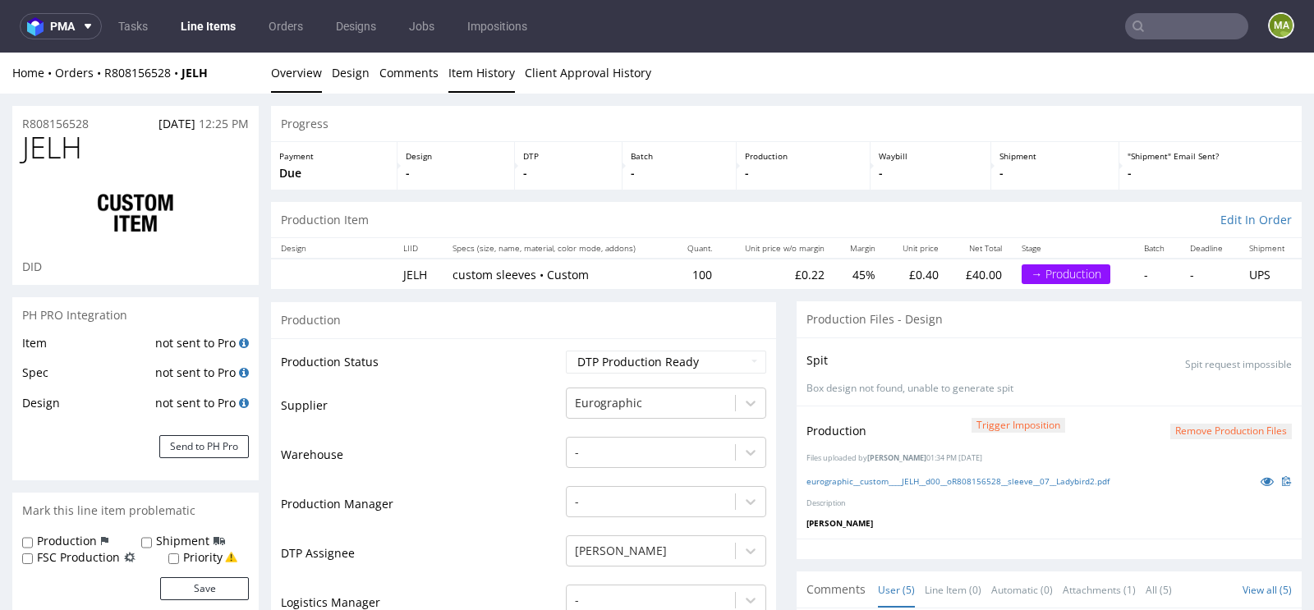
click at [465, 77] on link "Item History" at bounding box center [481, 73] width 67 height 40
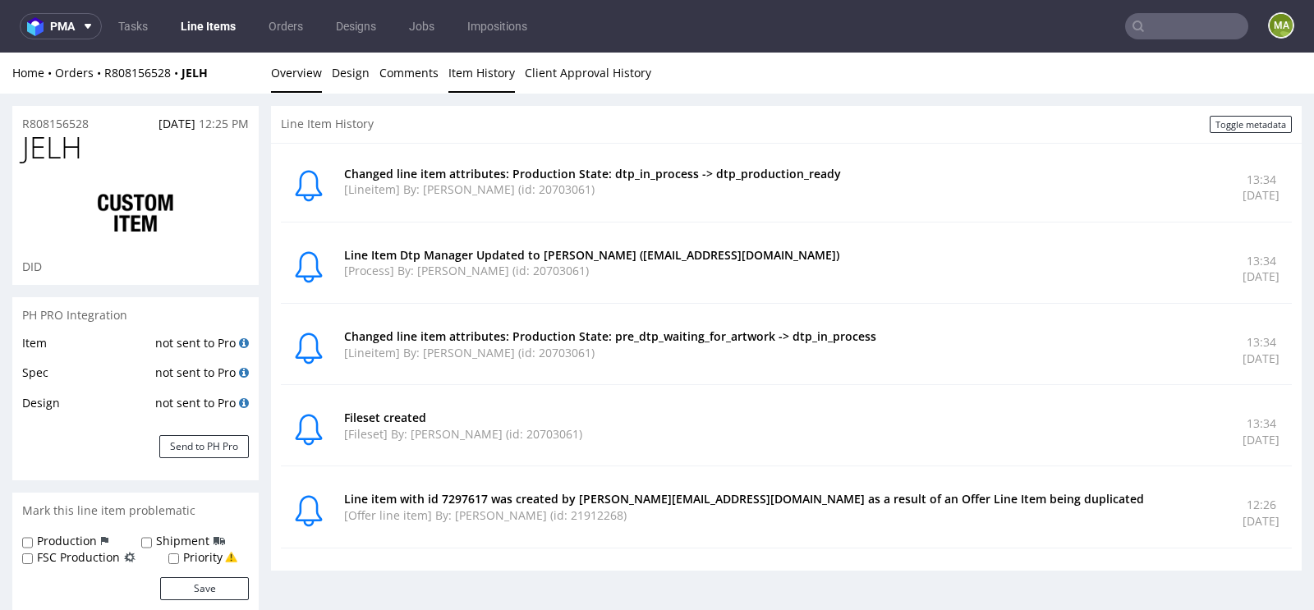
click at [292, 80] on link "Overview" at bounding box center [296, 73] width 51 height 40
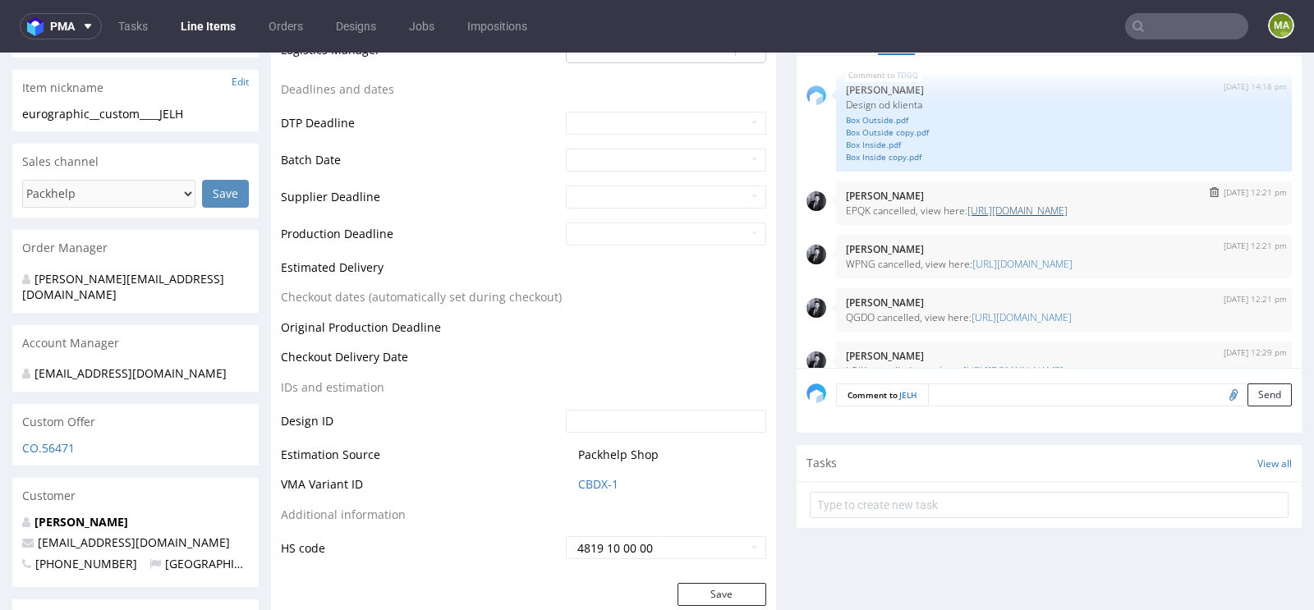
click at [975, 210] on link "[URL][DOMAIN_NAME]" at bounding box center [1017, 211] width 100 height 14
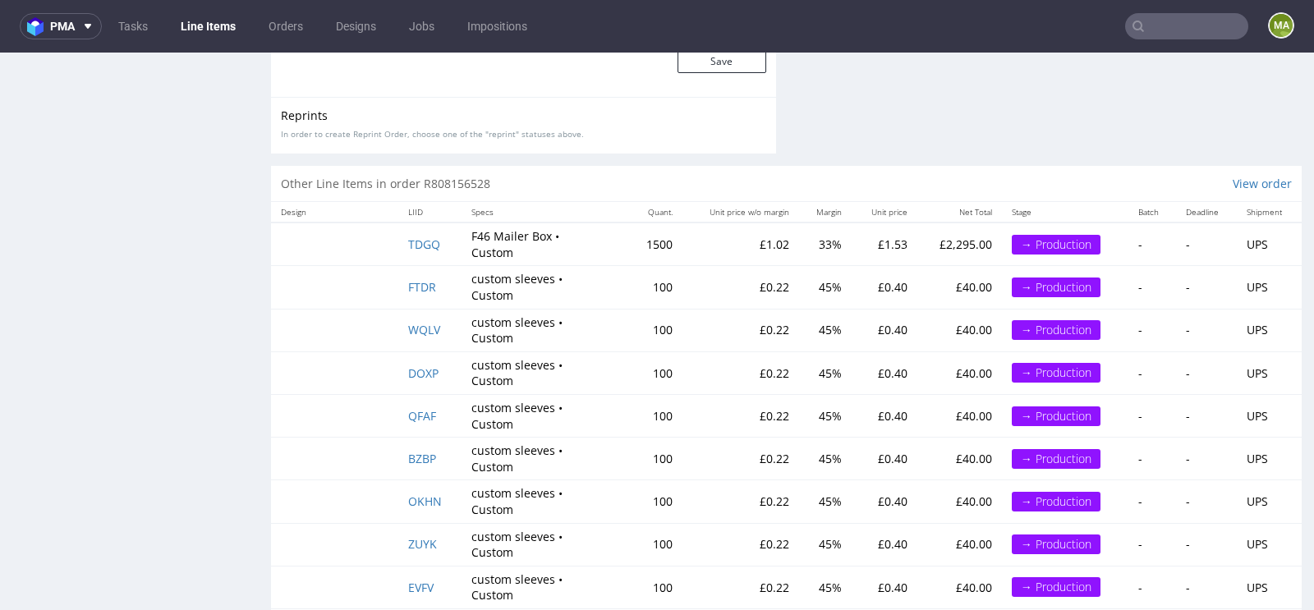
scroll to position [2985, 0]
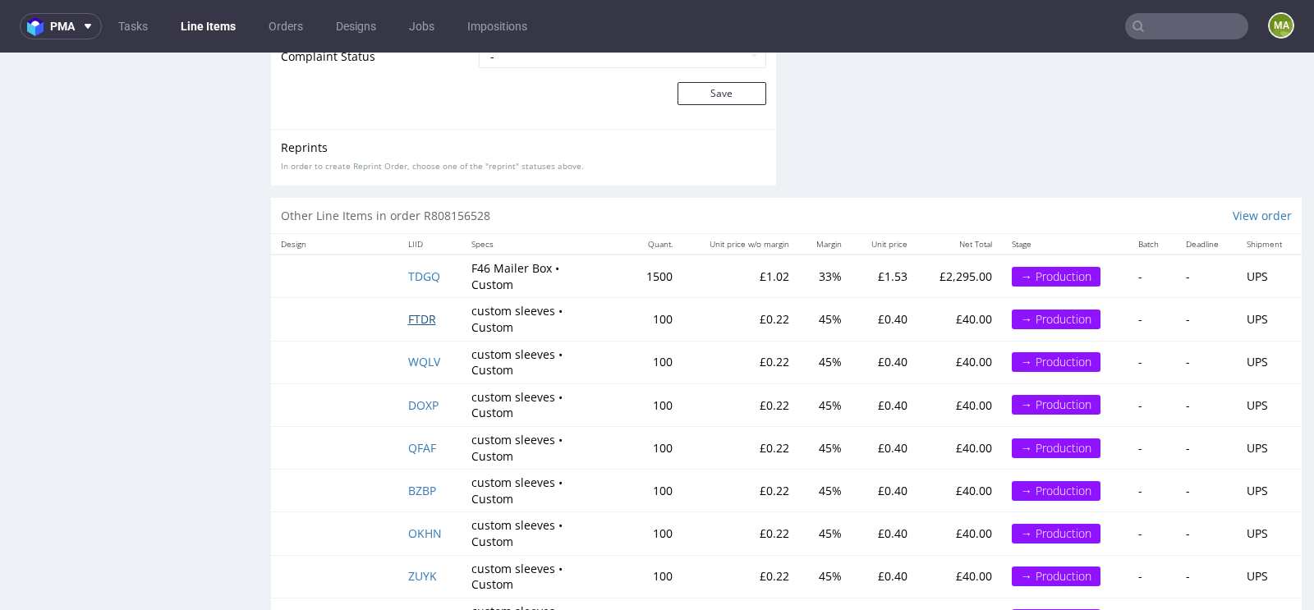
click at [422, 314] on span "FTDR" at bounding box center [422, 319] width 28 height 16
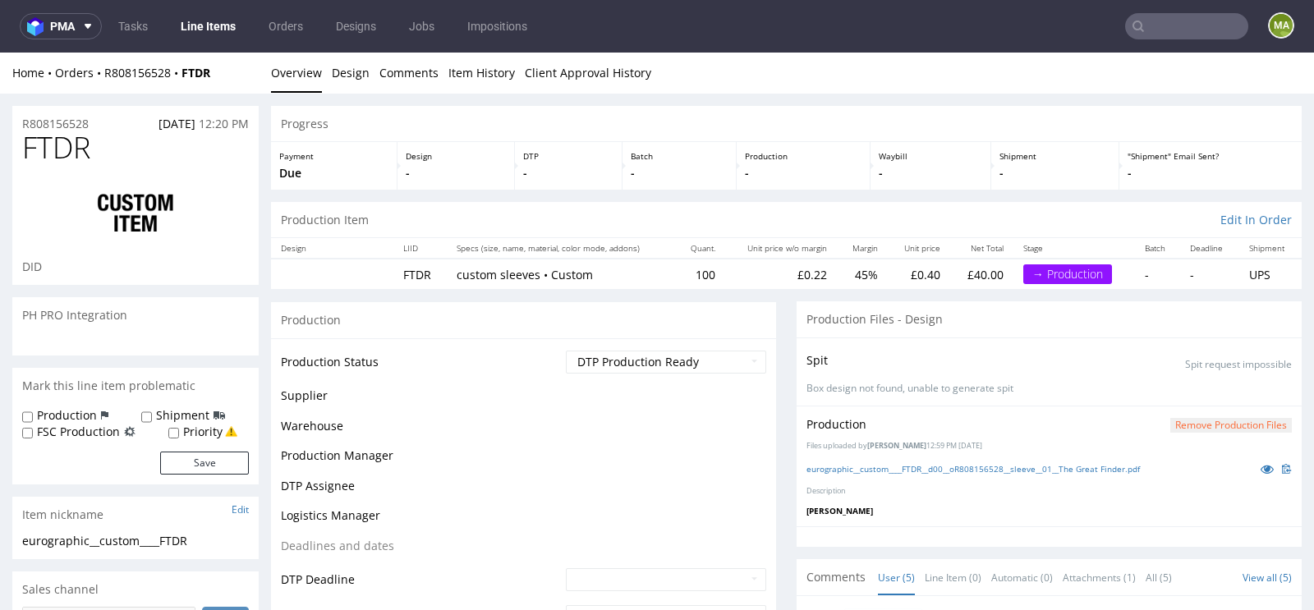
scroll to position [76, 0]
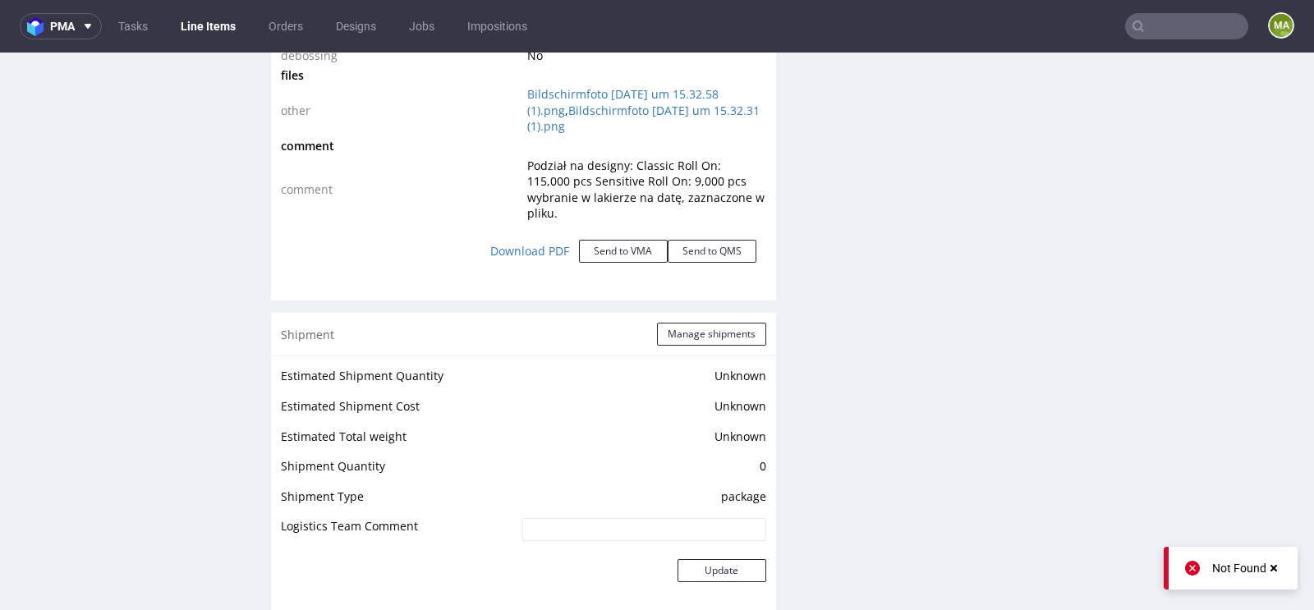
scroll to position [2853, 0]
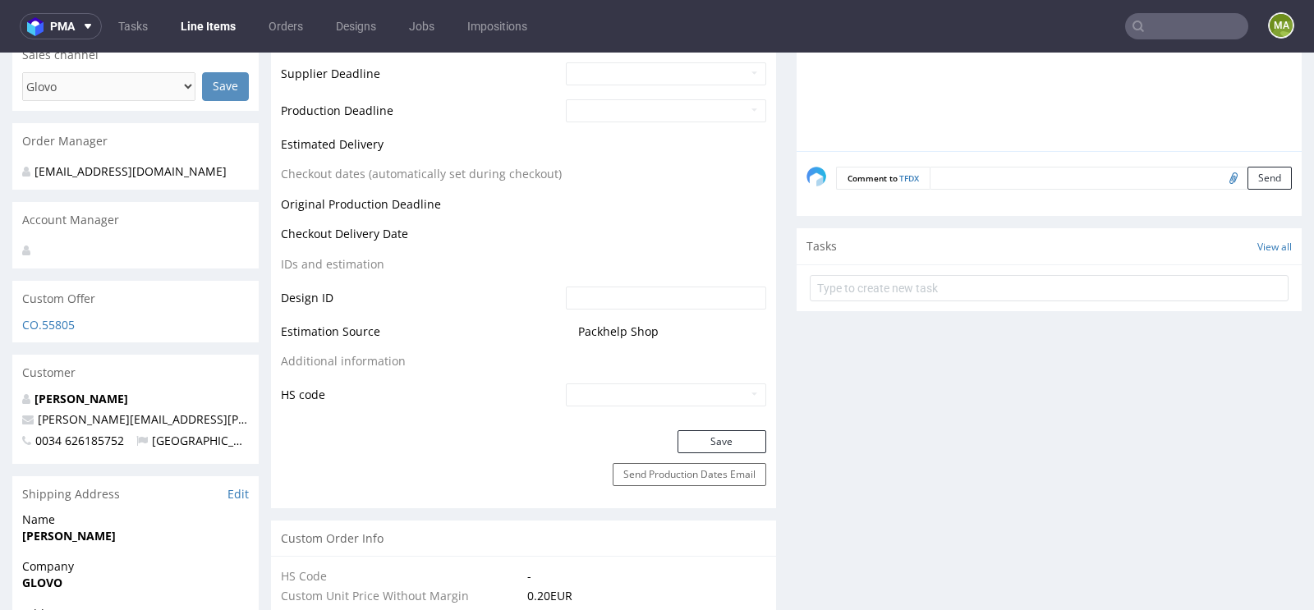
scroll to position [657, 0]
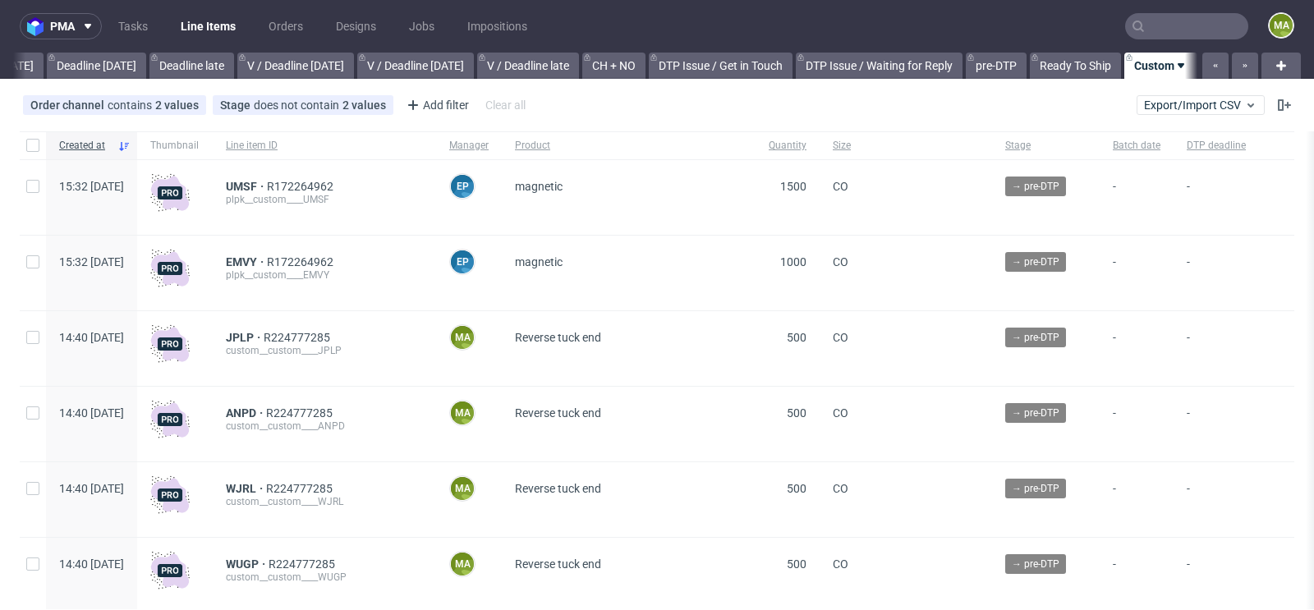
scroll to position [0, 1856]
click at [438, 97] on div "Add filter" at bounding box center [436, 105] width 72 height 26
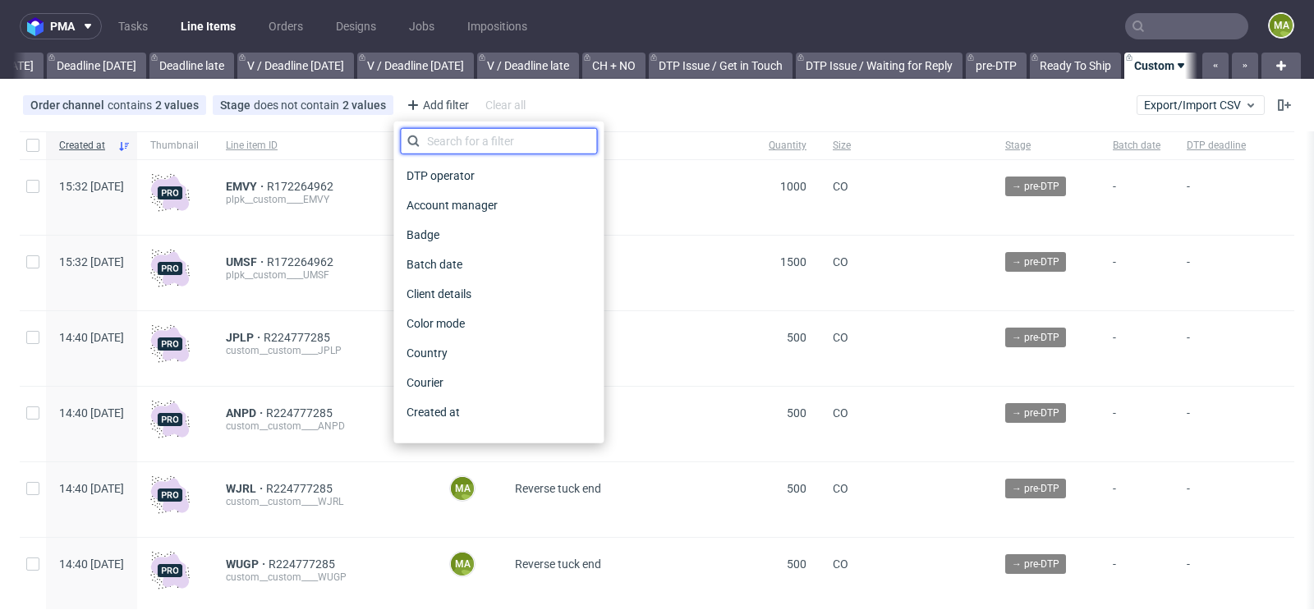
click at [440, 139] on input "text" at bounding box center [498, 141] width 197 height 26
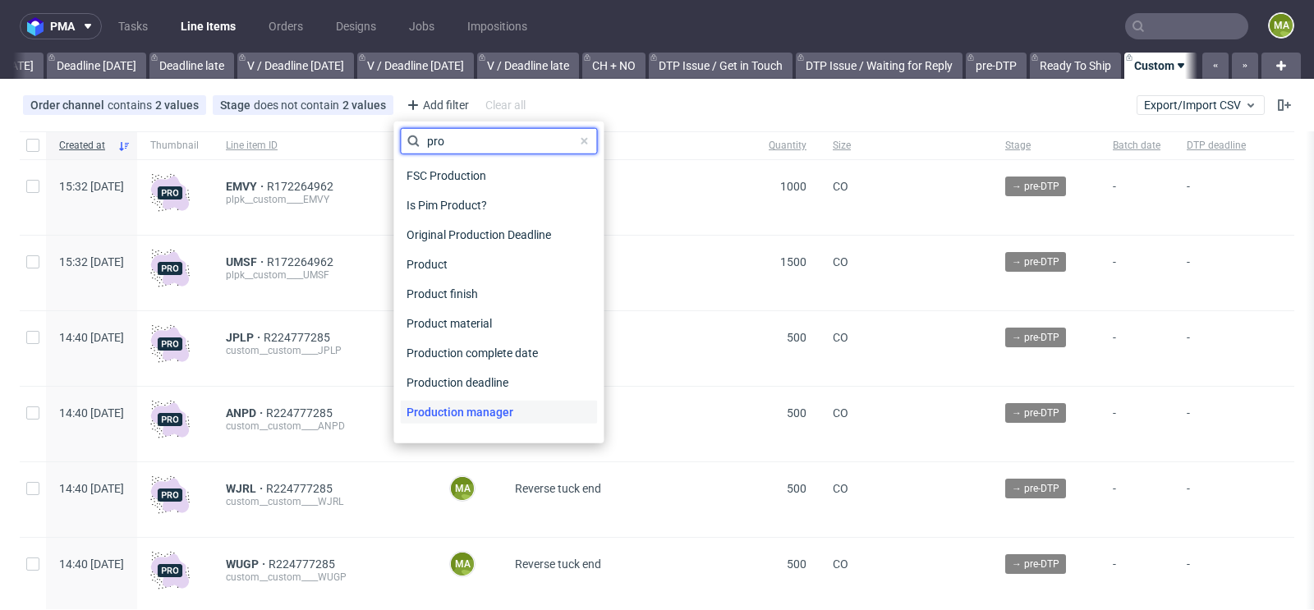
type input "pro"
click at [471, 410] on span "Production manager" at bounding box center [460, 412] width 120 height 23
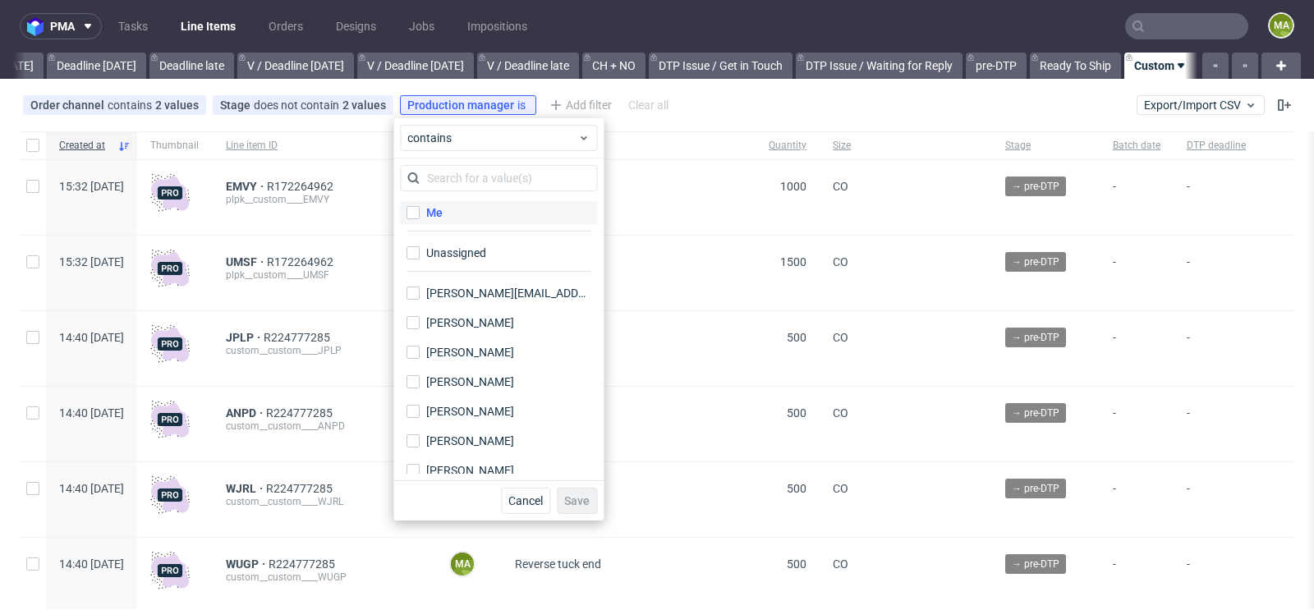
click at [459, 214] on label "Me" at bounding box center [498, 212] width 197 height 23
click at [420, 214] on input "Me" at bounding box center [412, 212] width 13 height 13
checkbox input "true"
click at [582, 486] on div "Cancel Save" at bounding box center [498, 500] width 210 height 40
click at [578, 495] on span "Save" at bounding box center [576, 500] width 25 height 11
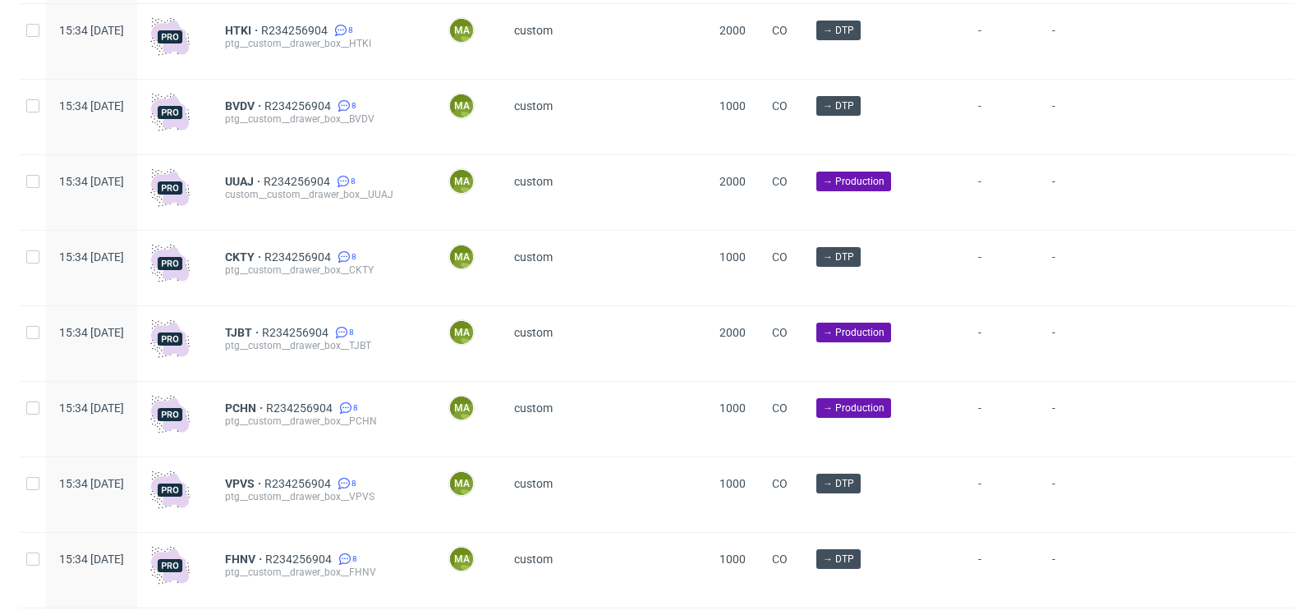
scroll to position [3006, 0]
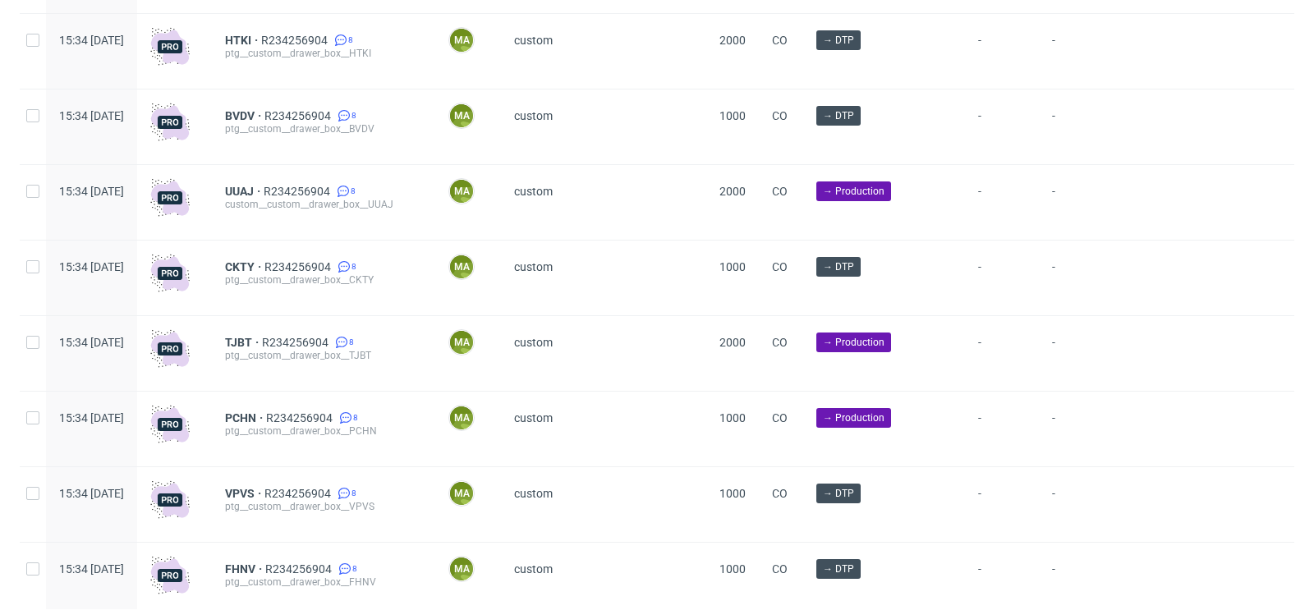
click at [344, 189] on div "UUAJ R234256904 8 custom__custom__drawer_box__UUAJ" at bounding box center [323, 202] width 223 height 75
click at [264, 192] on span "UUAJ" at bounding box center [244, 191] width 39 height 13
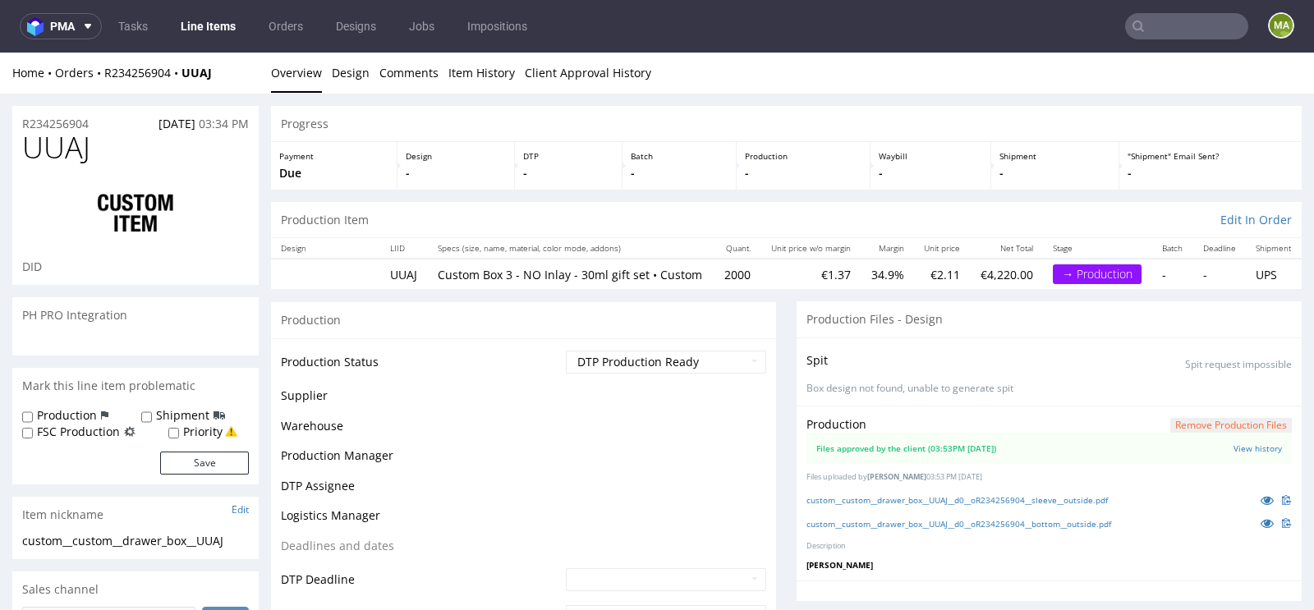
scroll to position [2790, 0]
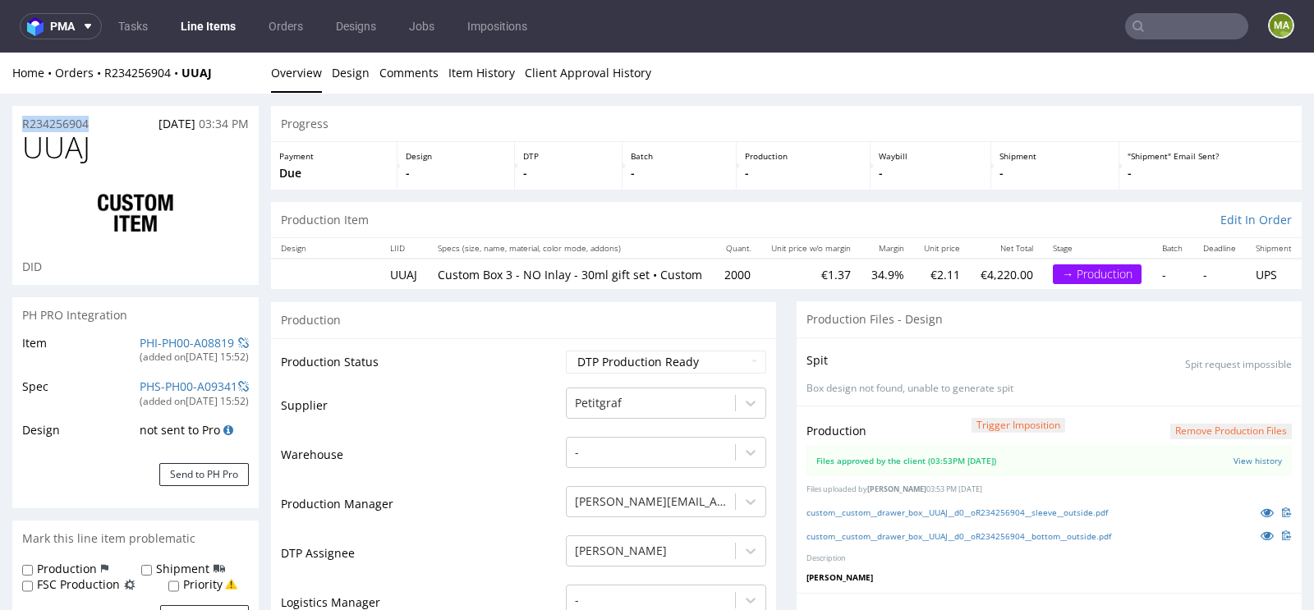
drag, startPoint x: 94, startPoint y: 122, endPoint x: 0, endPoint y: 122, distance: 93.6
copy p "R234256904"
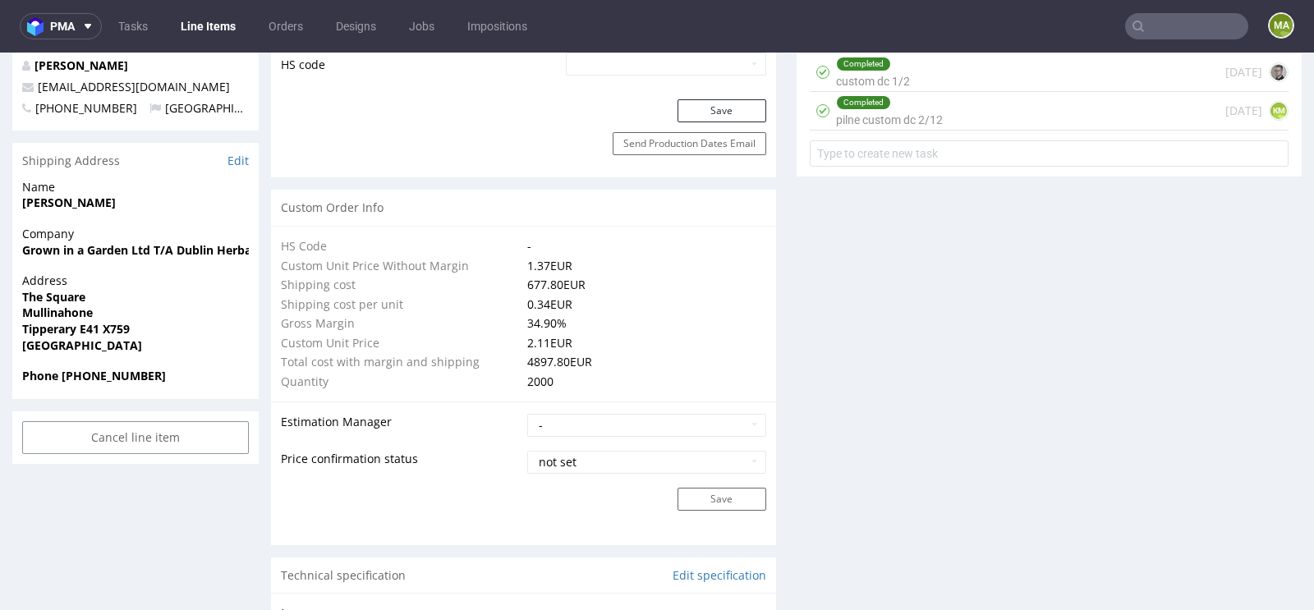
scroll to position [0, 0]
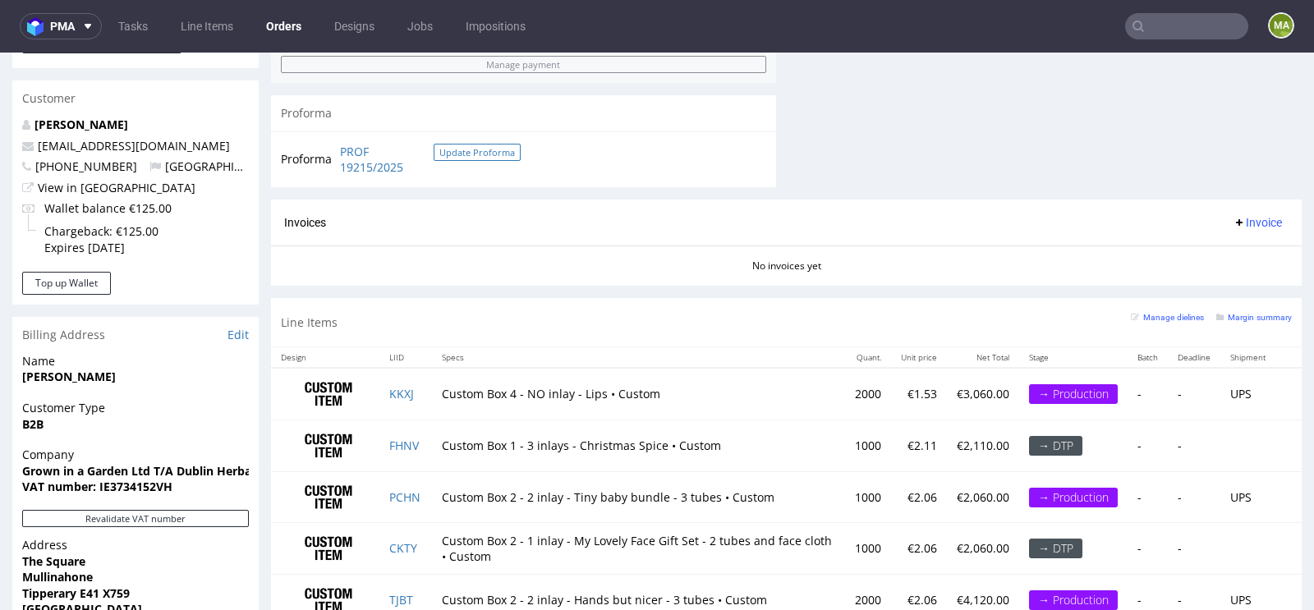
scroll to position [913, 0]
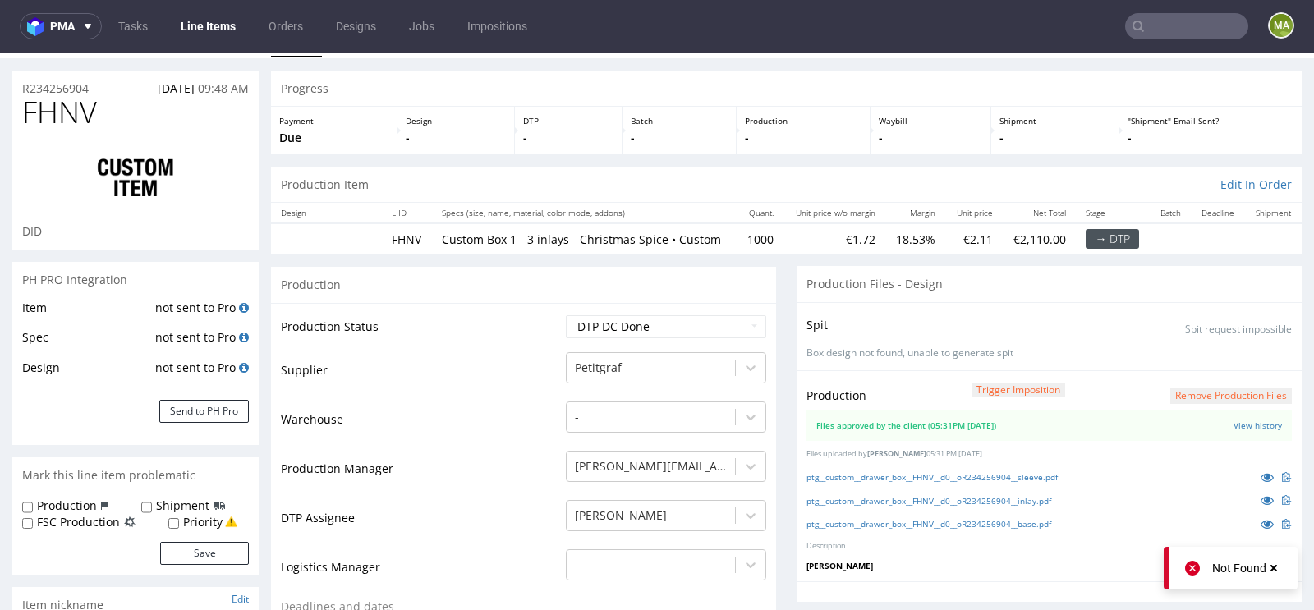
scroll to position [31, 0]
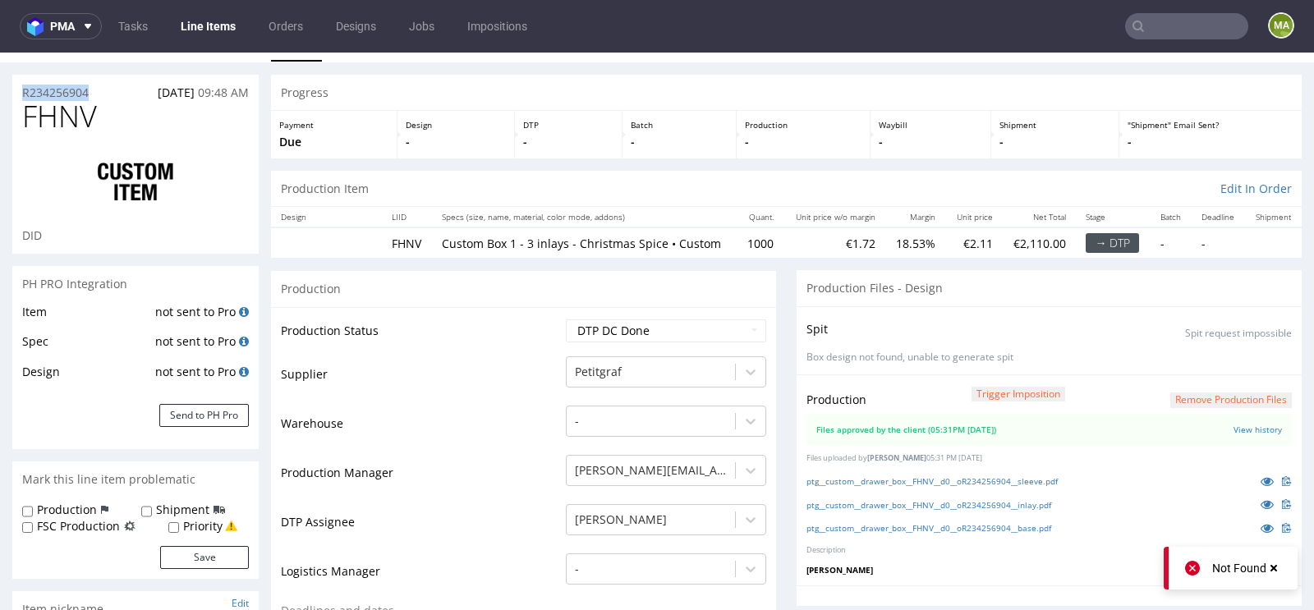
drag, startPoint x: 98, startPoint y: 89, endPoint x: 0, endPoint y: 89, distance: 97.7
copy p "R234256904"
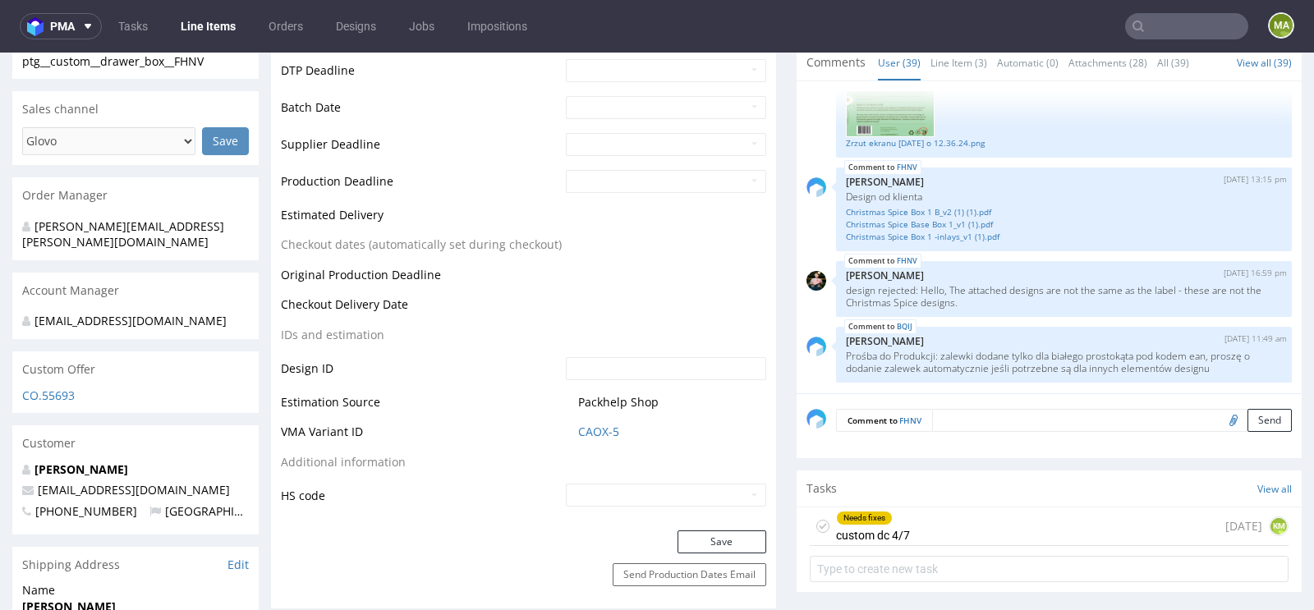
scroll to position [0, 0]
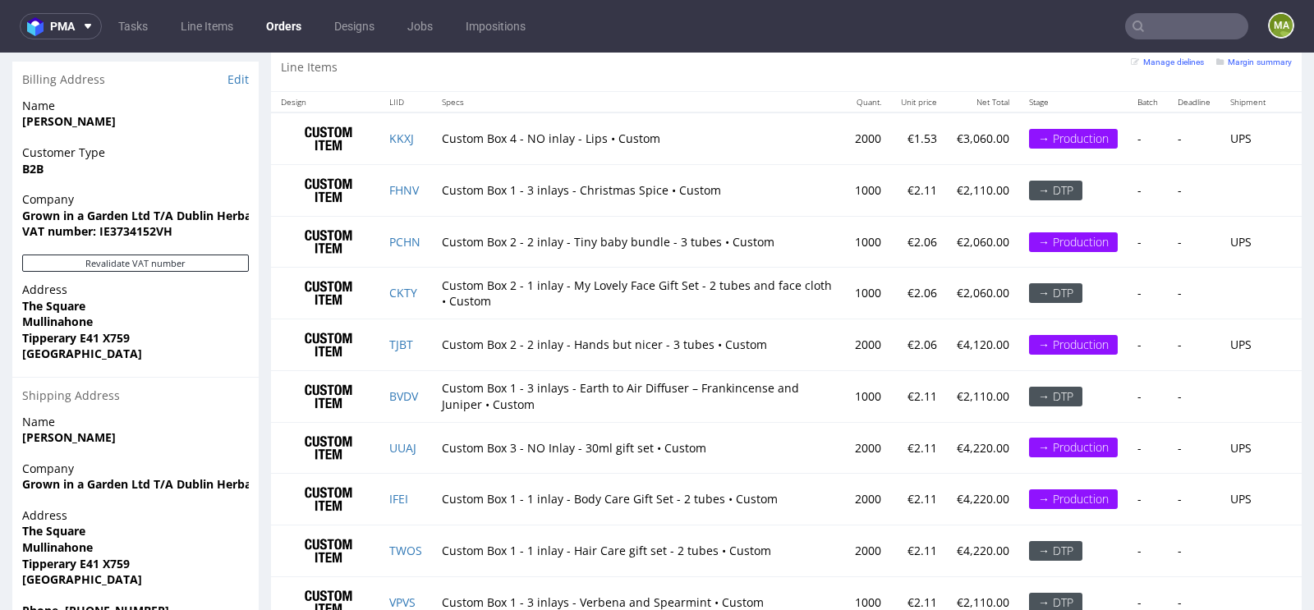
scroll to position [1102, 0]
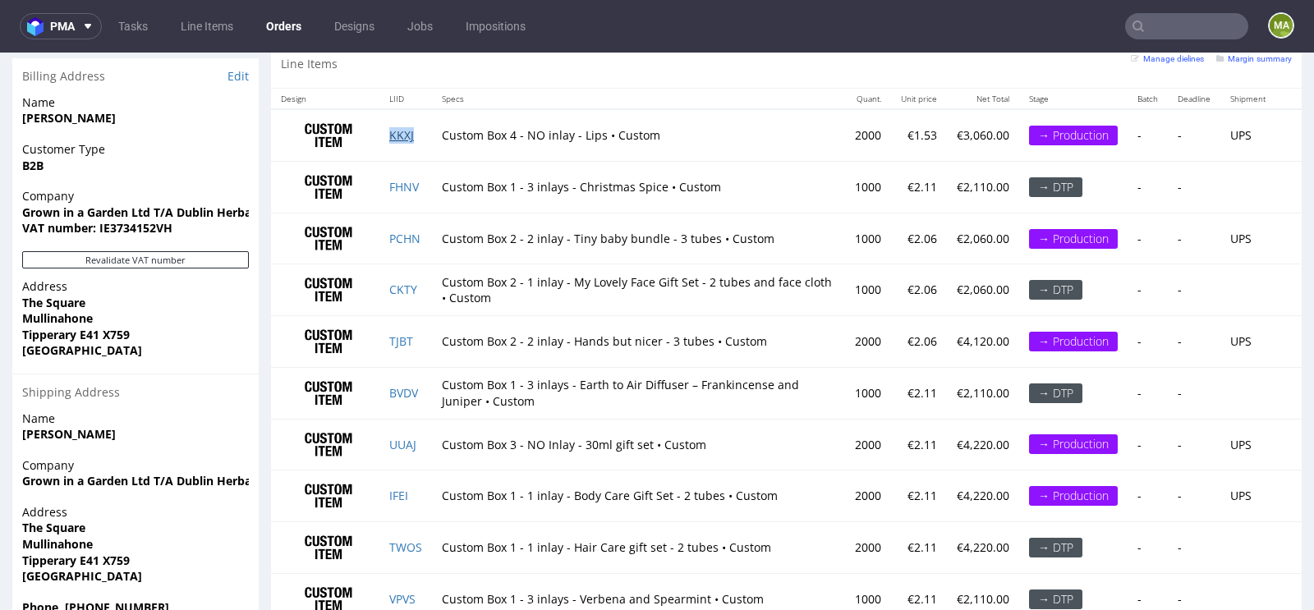
click at [406, 132] on link "KKXJ" at bounding box center [401, 135] width 25 height 16
click at [405, 184] on link "FHNV" at bounding box center [404, 187] width 30 height 16
click at [404, 231] on link "PCHN" at bounding box center [404, 239] width 31 height 16
click at [402, 283] on link "CKTY" at bounding box center [403, 290] width 28 height 16
click at [405, 334] on link "TJBT" at bounding box center [401, 341] width 24 height 16
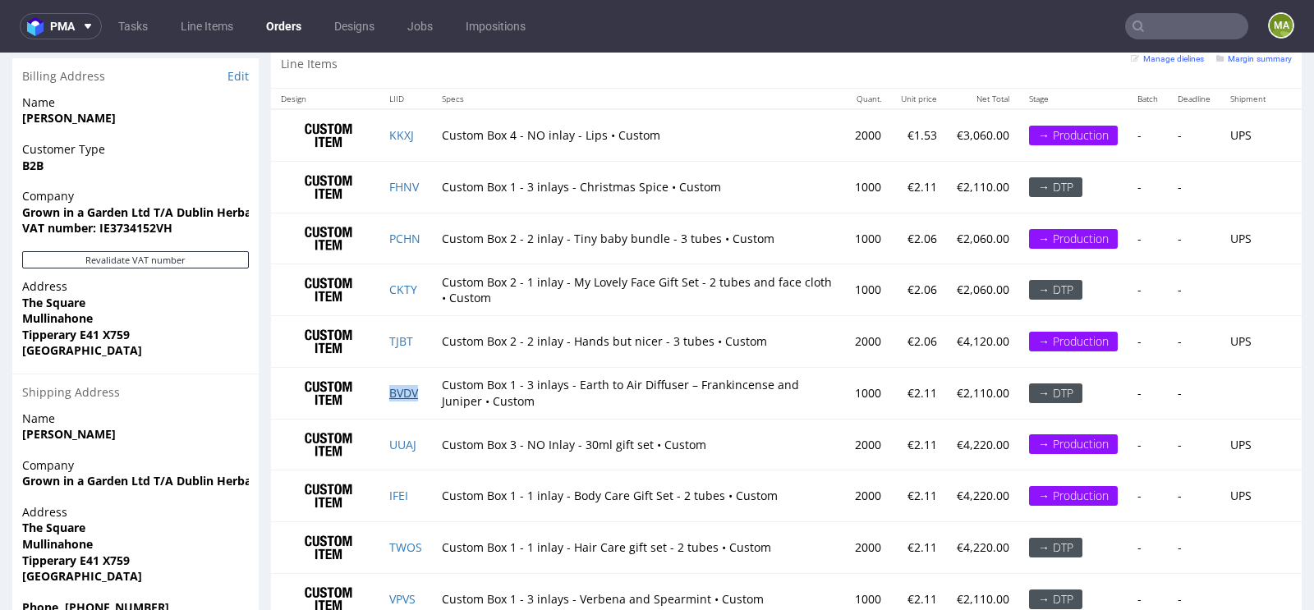
click at [405, 386] on link "BVDV" at bounding box center [403, 393] width 29 height 16
click at [405, 437] on link "UUAJ" at bounding box center [402, 445] width 27 height 16
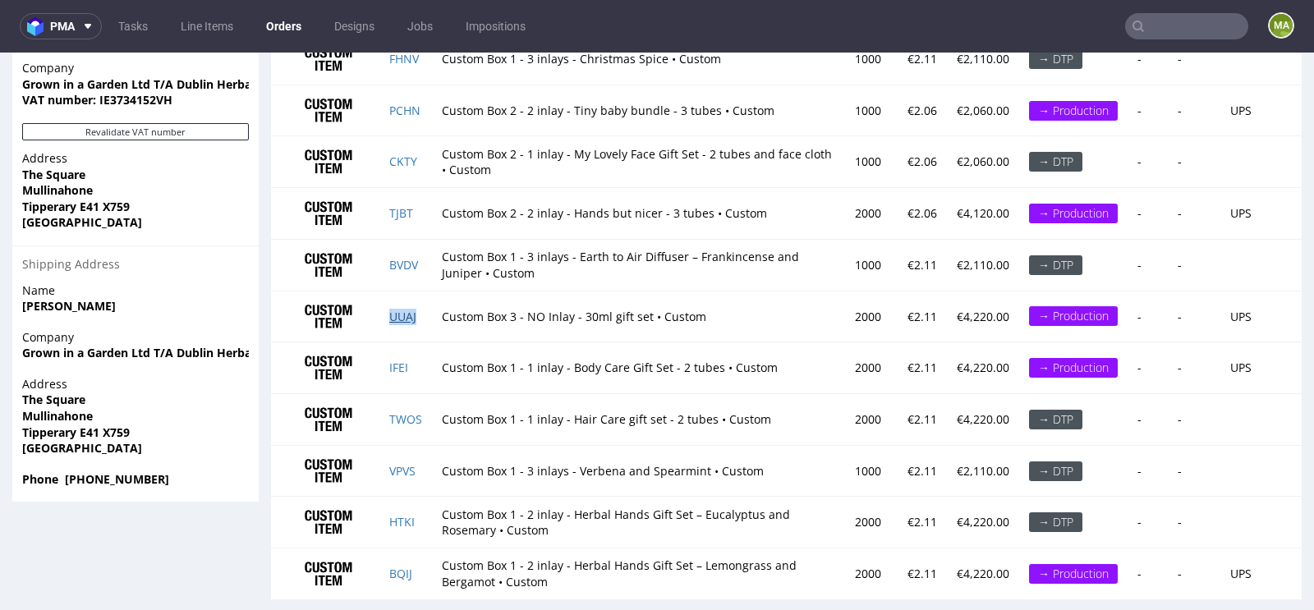
scroll to position [1243, 0]
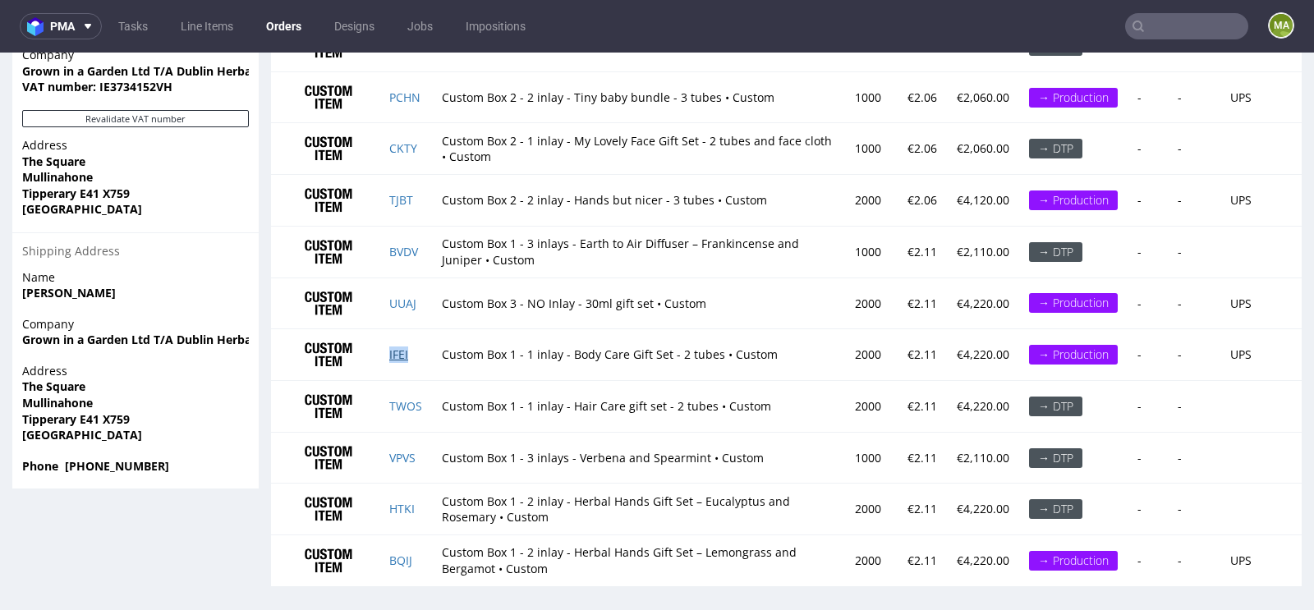
click at [406, 352] on link "IFEI" at bounding box center [398, 354] width 19 height 16
click at [406, 399] on link "TWOS" at bounding box center [405, 406] width 33 height 16
click at [410, 450] on link "VPVS" at bounding box center [402, 458] width 26 height 16
click at [404, 506] on link "HTKI" at bounding box center [401, 509] width 25 height 16
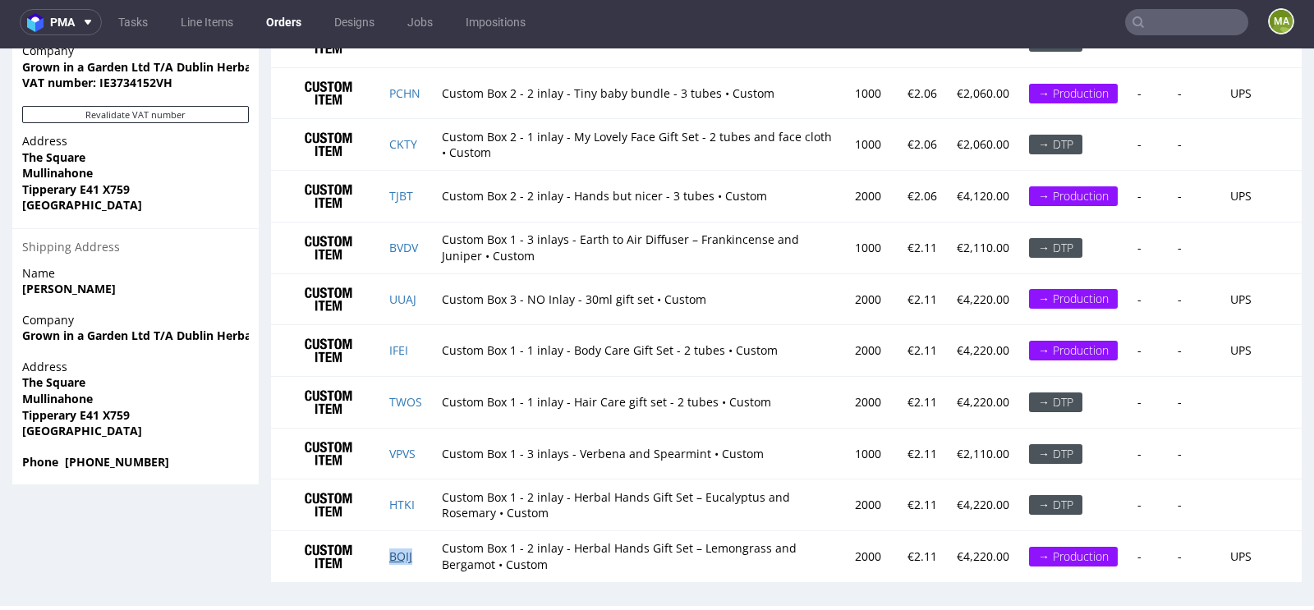
click at [397, 548] on link "BQIJ" at bounding box center [400, 556] width 23 height 16
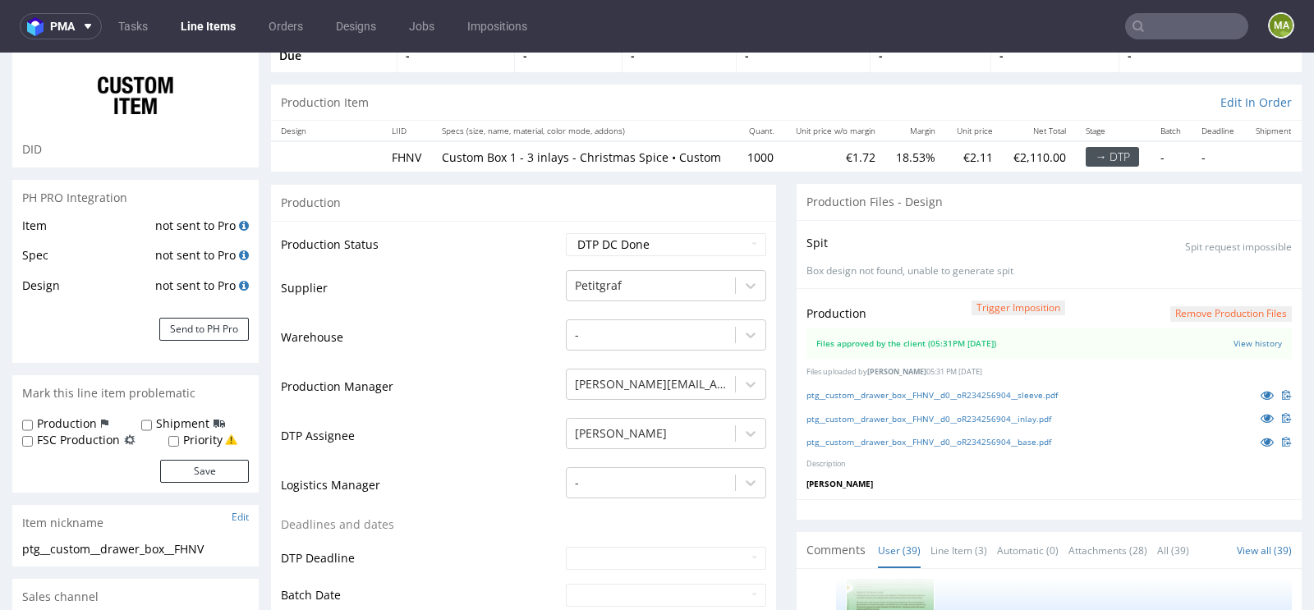
scroll to position [142, 0]
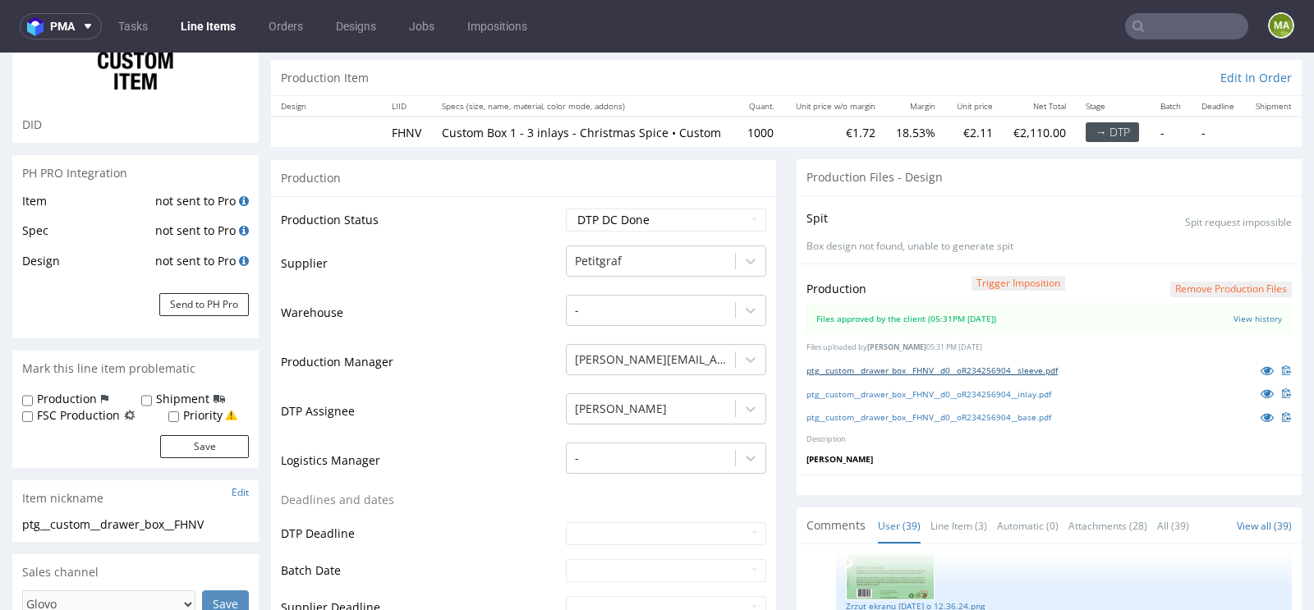
click at [928, 376] on link "ptg__custom__drawer_box__FHNV__d0__oR234256904__sleeve.pdf" at bounding box center [931, 370] width 251 height 11
click at [899, 400] on link "ptg__custom__drawer_box__FHNV__d0__oR234256904__inlay.pdf" at bounding box center [928, 393] width 245 height 11
click at [882, 423] on link "ptg__custom__drawer_box__FHNV__d0__oR234256904__base.pdf" at bounding box center [928, 416] width 245 height 11
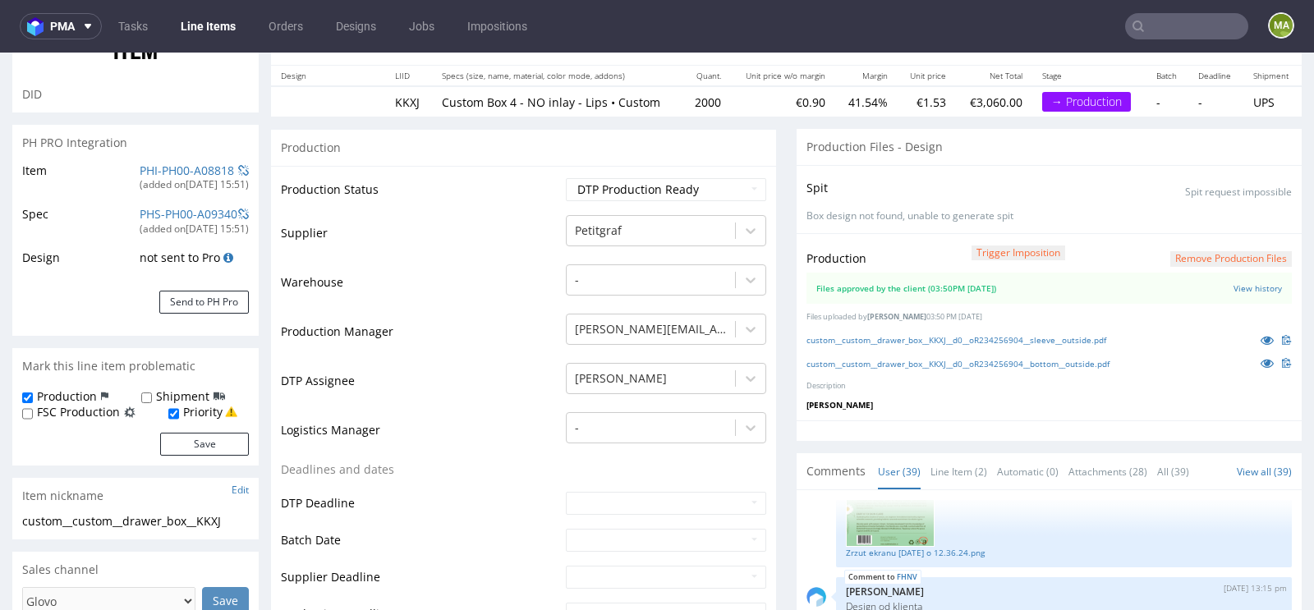
scroll to position [175, 0]
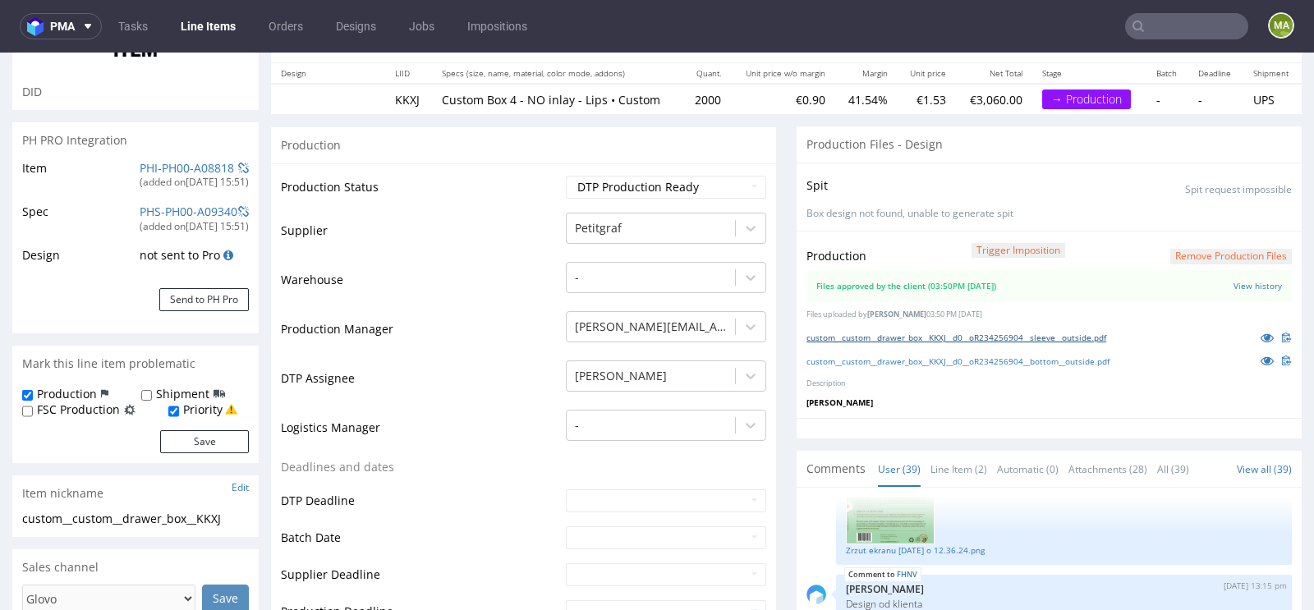
click at [1045, 332] on link "custom__custom__drawer_box__KKXJ__d0__oR234256904__sleeve__outside.pdf" at bounding box center [956, 337] width 300 height 11
click at [971, 360] on link "custom__custom__drawer_box__KKXJ__d0__oR234256904__bottom__outside.pdf" at bounding box center [957, 361] width 303 height 11
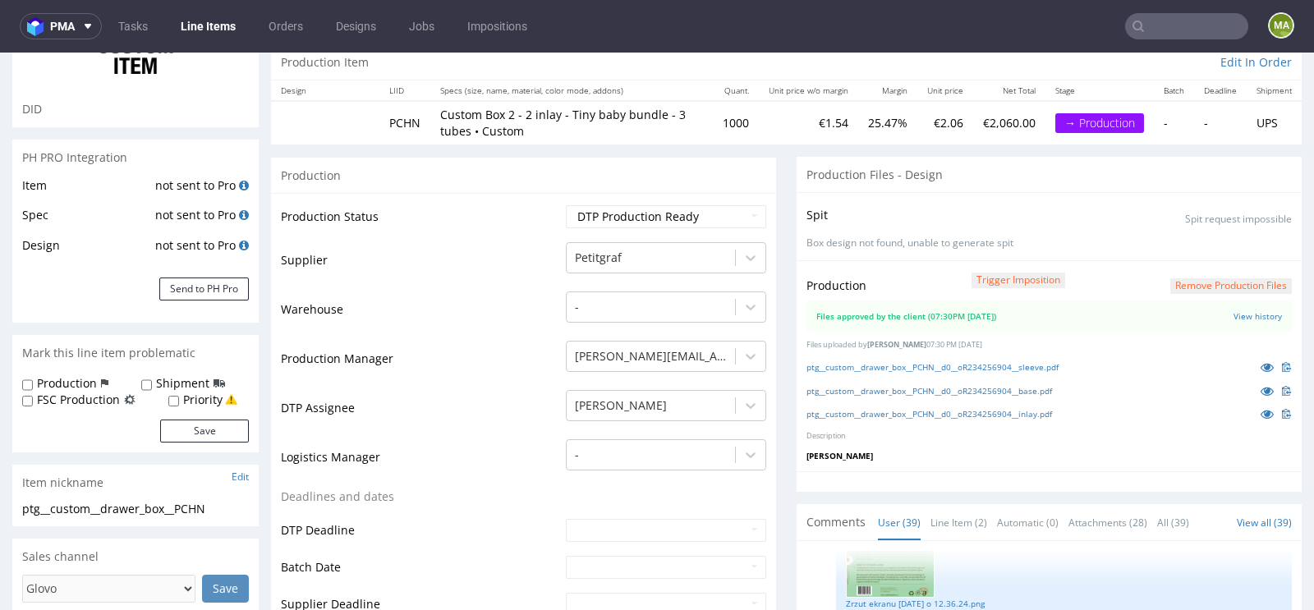
scroll to position [199, 0]
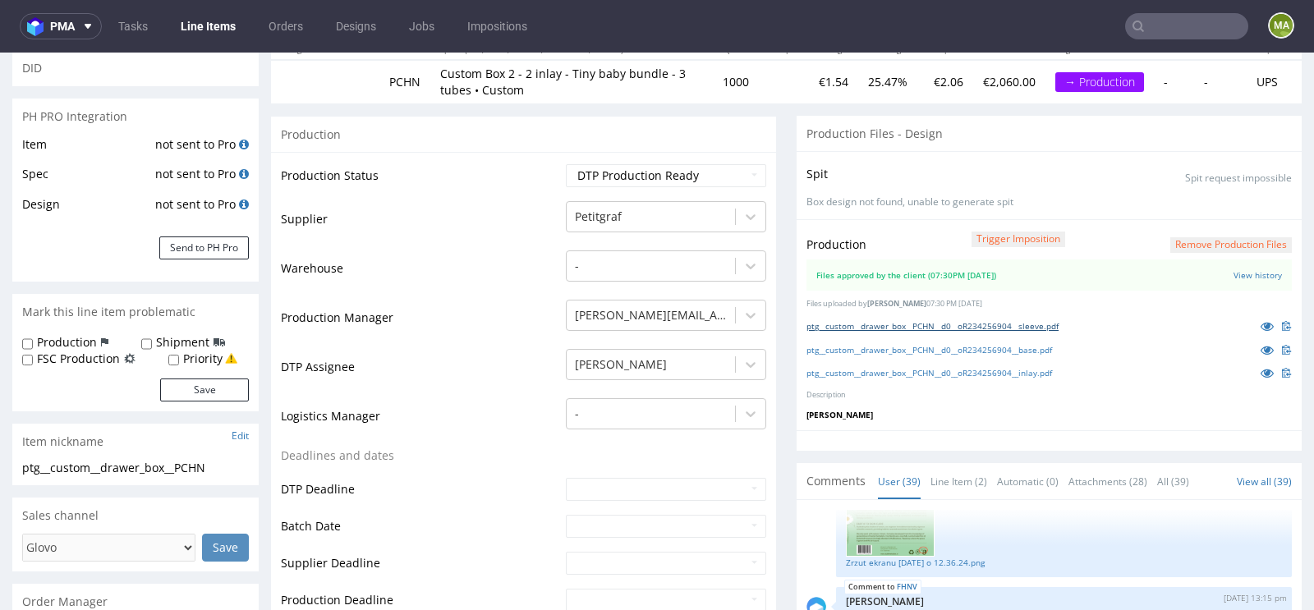
click at [952, 326] on link "ptg__custom__drawer_box__PCHN__d0__oR234256904__sleeve.pdf" at bounding box center [932, 325] width 252 height 11
click at [922, 344] on link "ptg__custom__drawer_box__PCHN__d0__oR234256904__base.pdf" at bounding box center [928, 349] width 245 height 11
click at [897, 369] on link "ptg__custom__drawer_box__PCHN__d0__oR234256904__inlay.pdf" at bounding box center [928, 372] width 245 height 11
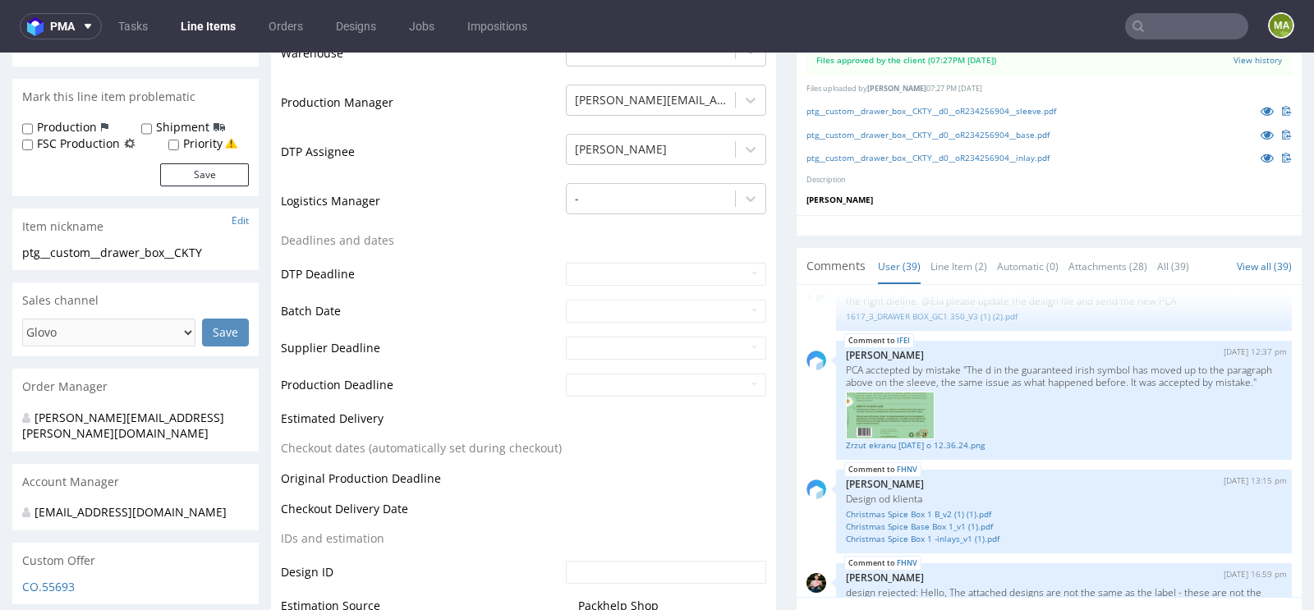
scroll to position [406, 0]
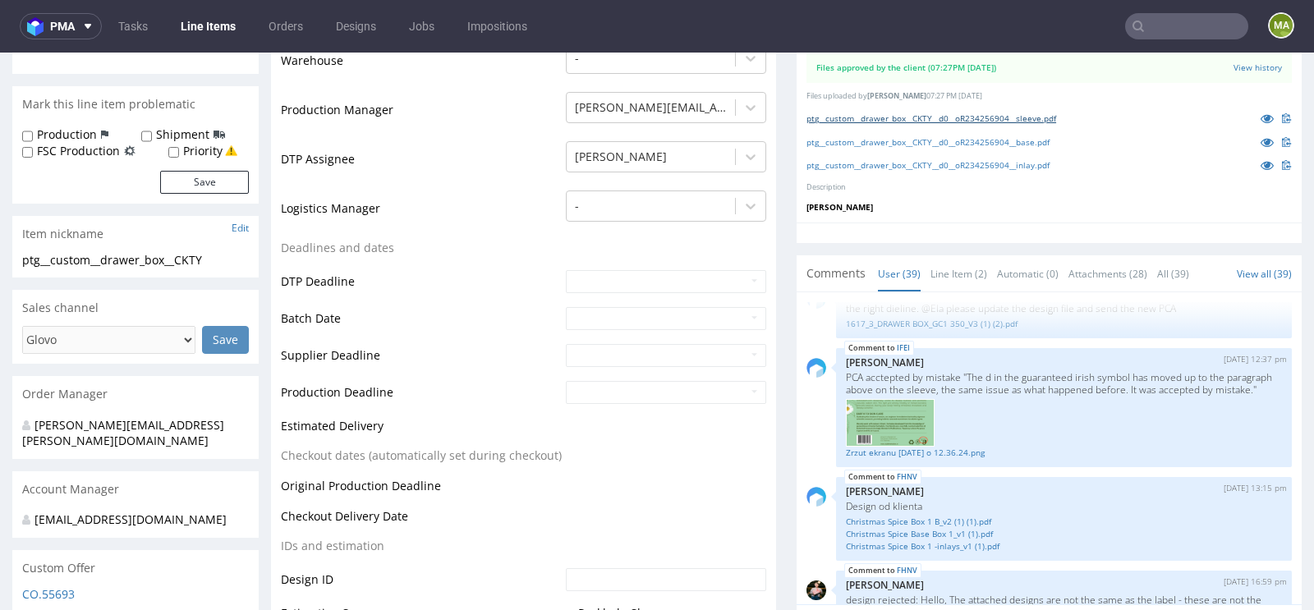
click at [950, 119] on link "ptg__custom__drawer_box__CKTY__d0__oR234256904__sleeve.pdf" at bounding box center [931, 117] width 250 height 11
click at [929, 136] on link "ptg__custom__drawer_box__CKTY__d0__oR234256904__base.pdf" at bounding box center [927, 141] width 243 height 11
click at [891, 165] on link "ptg__custom__drawer_box__CKTY__d0__oR234256904__inlay.pdf" at bounding box center [927, 164] width 243 height 11
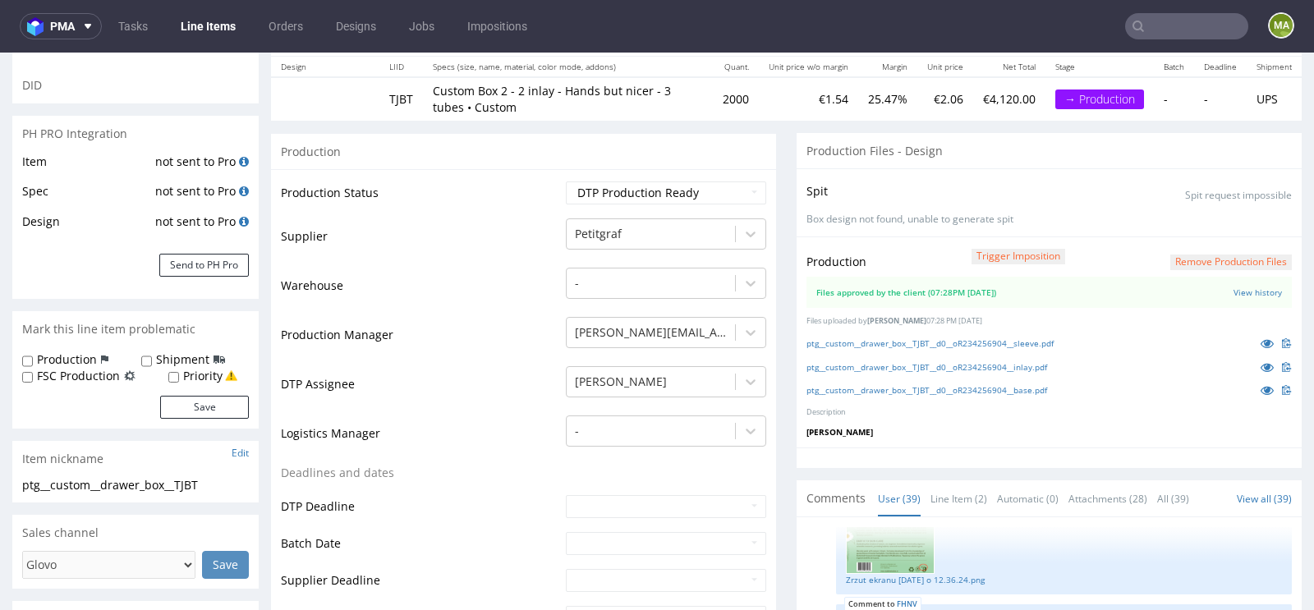
scroll to position [265, 0]
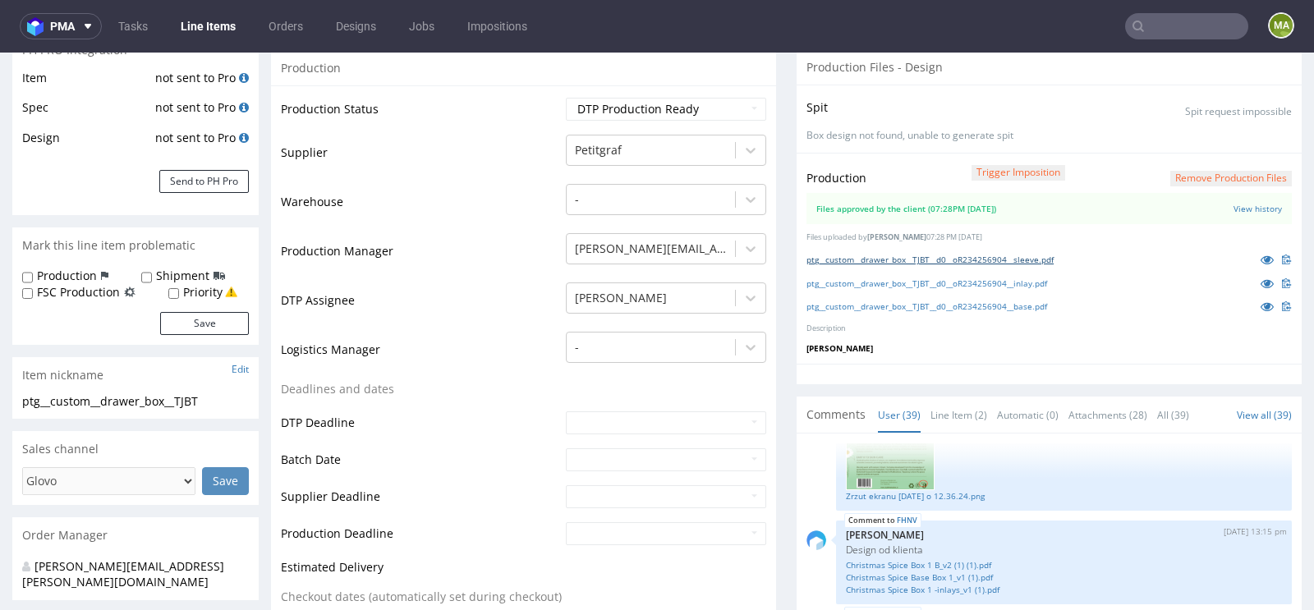
click at [951, 254] on link "ptg__custom__drawer_box__TJBT__d0__oR234256904__sleeve.pdf" at bounding box center [929, 259] width 247 height 11
click at [913, 280] on link "ptg__custom__drawer_box__TJBT__d0__oR234256904__inlay.pdf" at bounding box center [926, 283] width 241 height 11
click at [856, 303] on link "ptg__custom__drawer_box__TJBT__d0__oR234256904__base.pdf" at bounding box center [926, 305] width 241 height 11
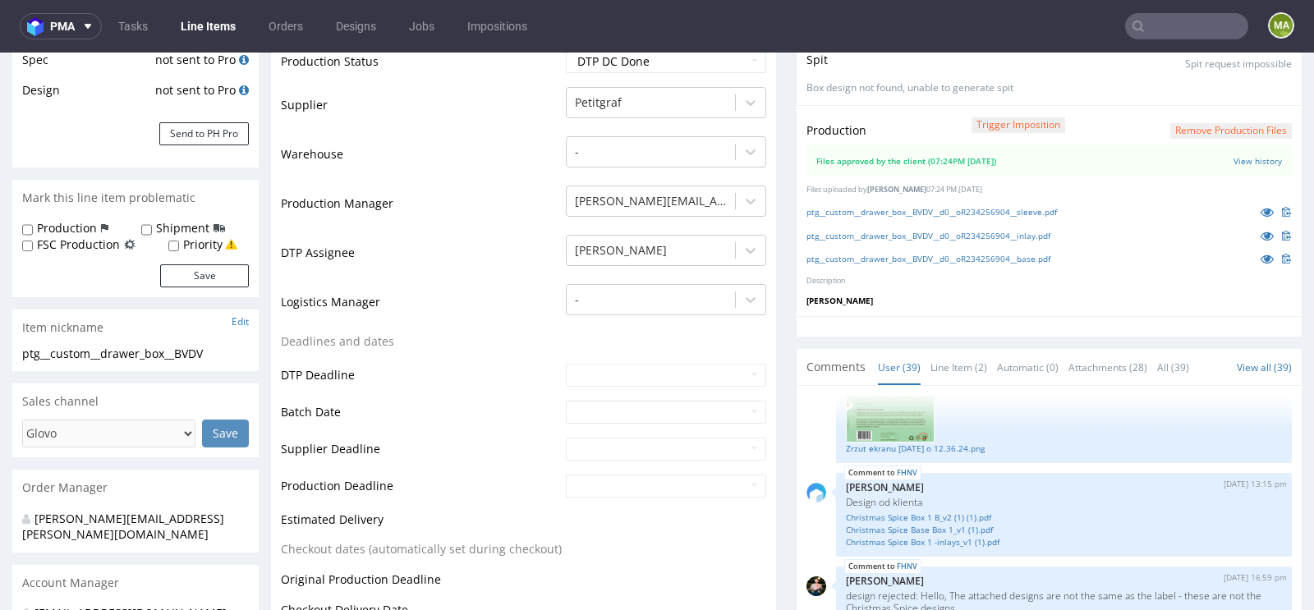
scroll to position [400, 0]
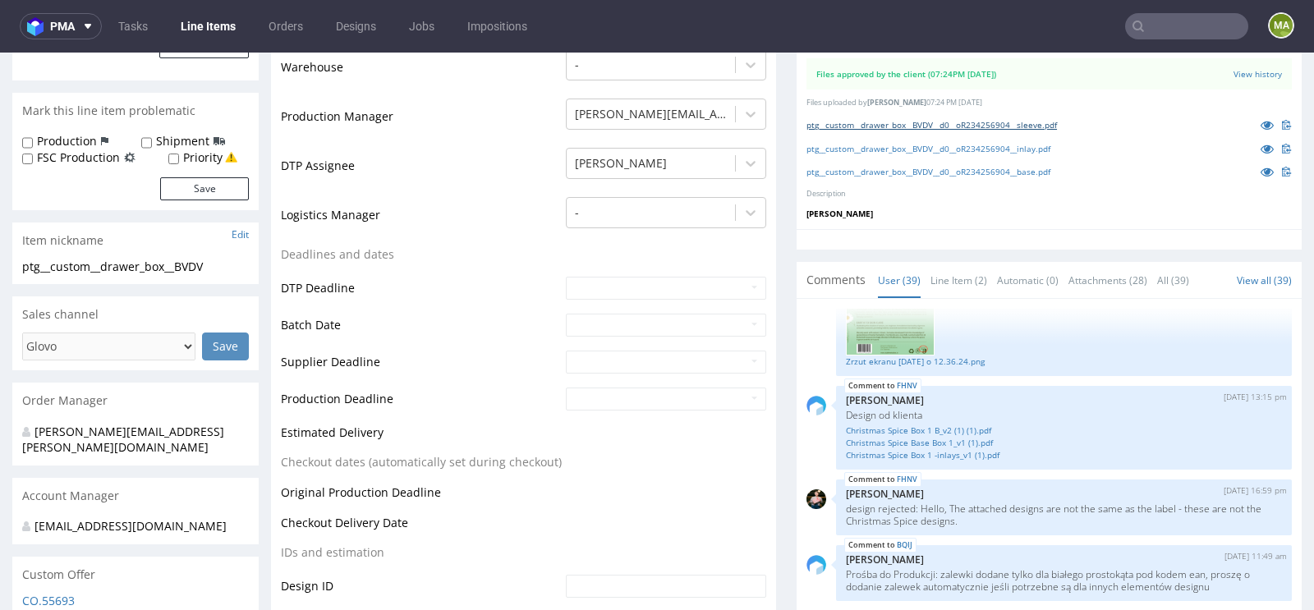
click at [1002, 119] on link "ptg__custom__drawer_box__BVDV__d0__oR234256904__sleeve.pdf" at bounding box center [931, 124] width 250 height 11
click at [925, 145] on link "ptg__custom__drawer_box__BVDV__d0__oR234256904__inlay.pdf" at bounding box center [928, 148] width 244 height 11
click at [902, 166] on link "ptg__custom__drawer_box__BVDV__d0__oR234256904__base.pdf" at bounding box center [928, 171] width 244 height 11
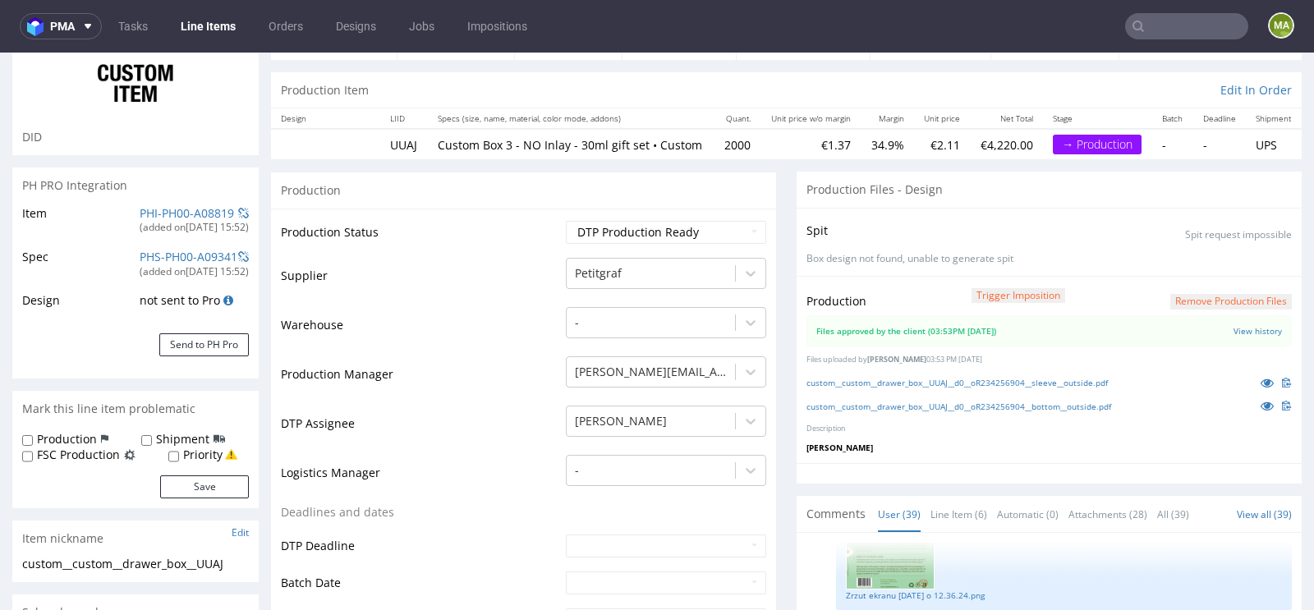
scroll to position [210, 0]
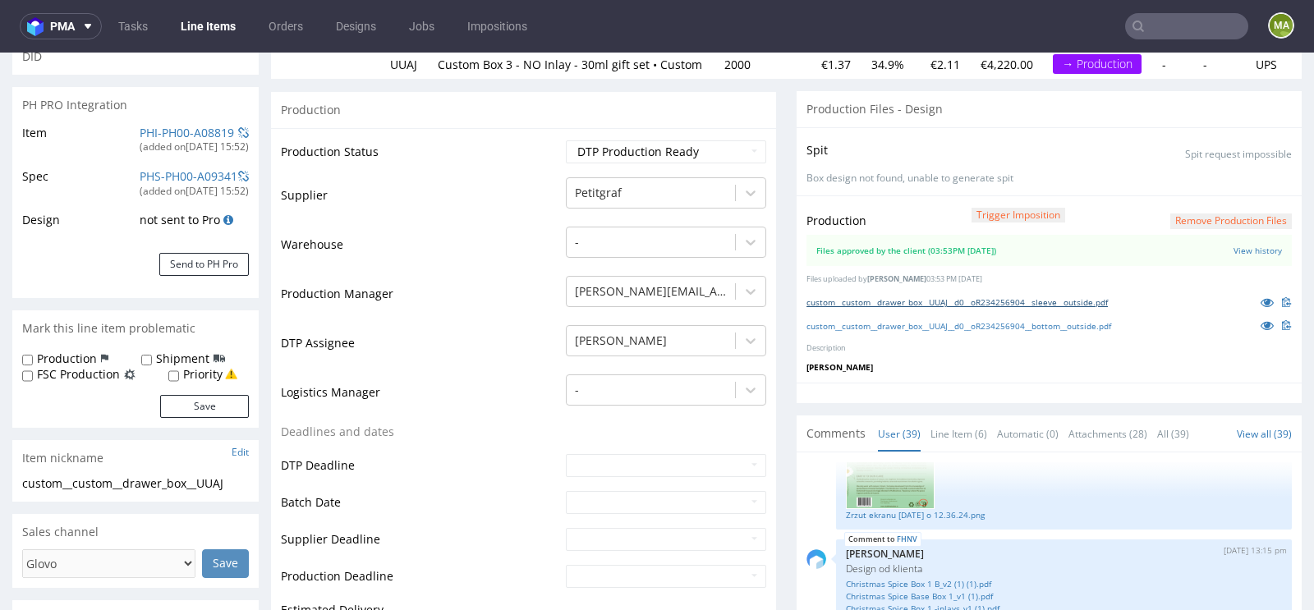
click at [935, 308] on link "custom__custom__drawer_box__UUAJ__d0__oR234256904__sleeve__outside.pdf" at bounding box center [956, 301] width 301 height 11
click at [906, 330] on link "custom__custom__drawer_box__UUAJ__d0__oR234256904__bottom__outside.pdf" at bounding box center [958, 325] width 305 height 11
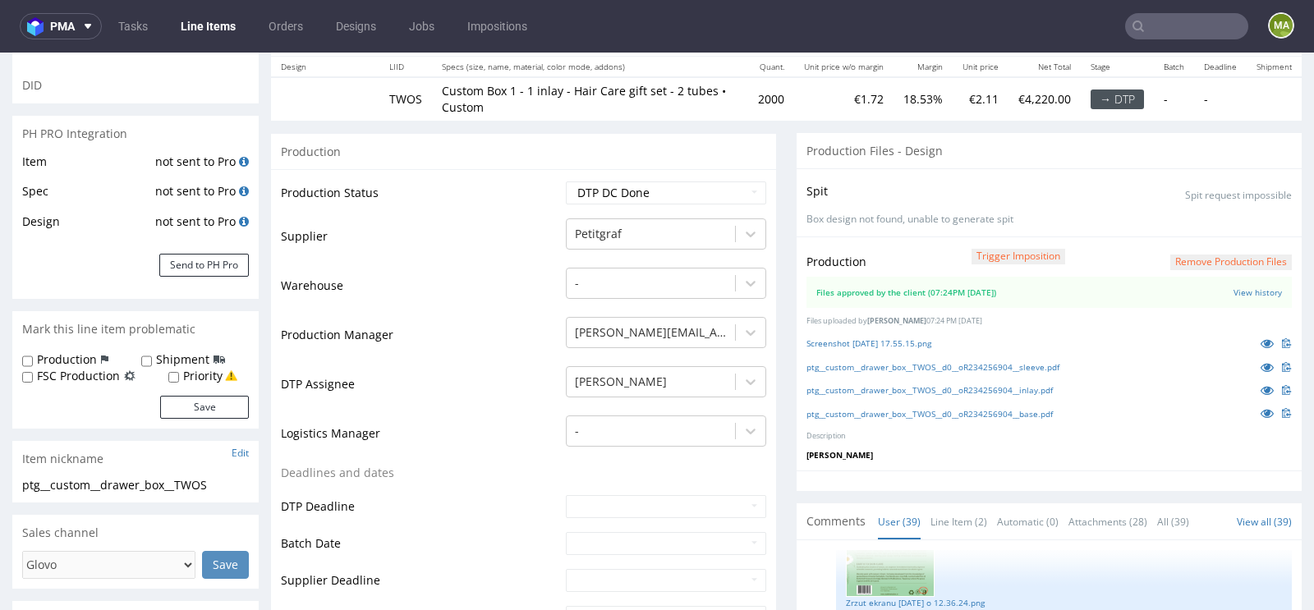
scroll to position [249, 0]
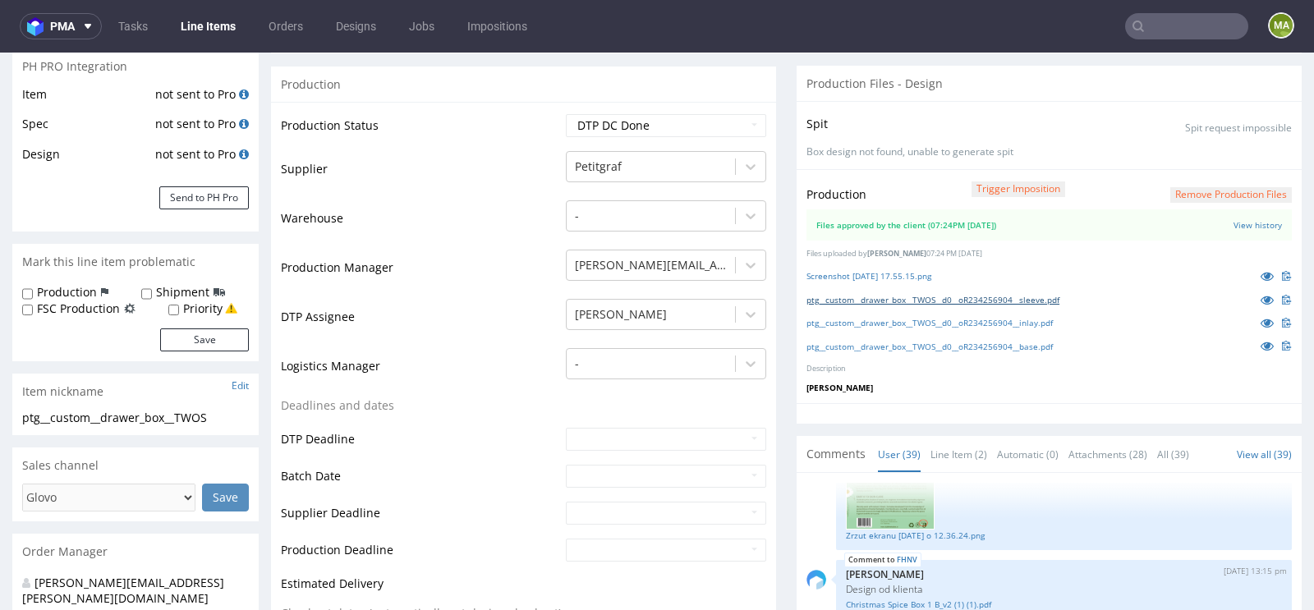
click at [922, 296] on link "ptg__custom__drawer_box__TWOS__d0__oR234256904__sleeve.pdf" at bounding box center [932, 299] width 253 height 11
click at [895, 323] on link "ptg__custom__drawer_box__TWOS__d0__oR234256904__inlay.pdf" at bounding box center [929, 322] width 246 height 11
click at [882, 341] on link "ptg__custom__drawer_box__TWOS__d0__oR234256904__base.pdf" at bounding box center [929, 346] width 246 height 11
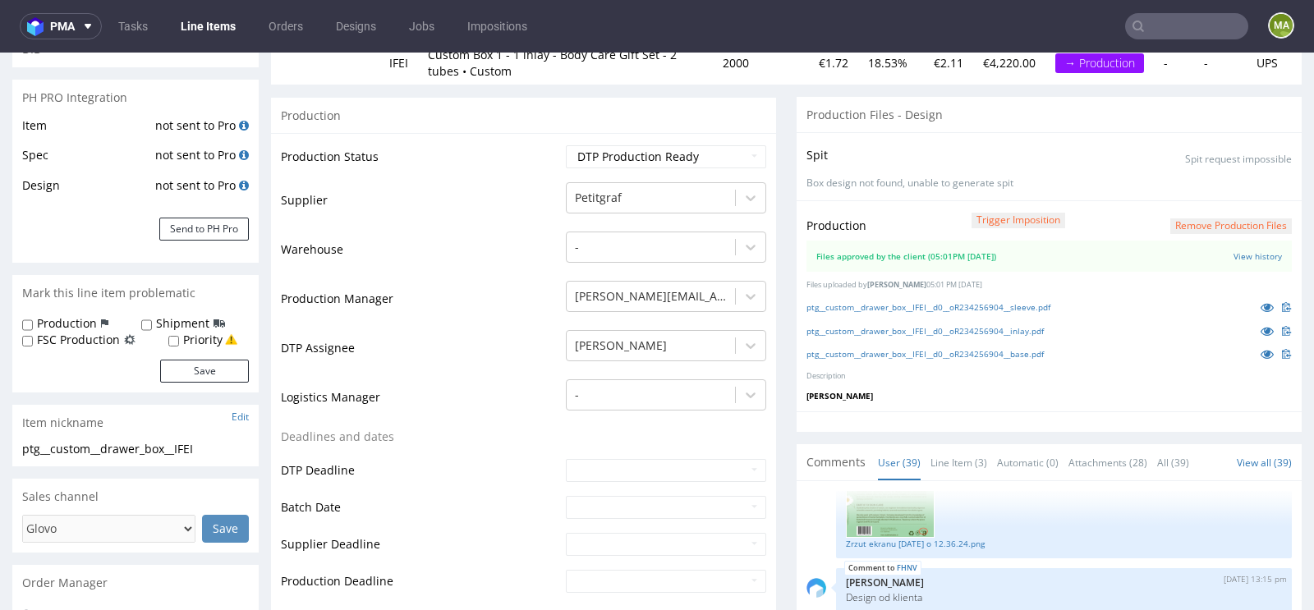
scroll to position [296, 0]
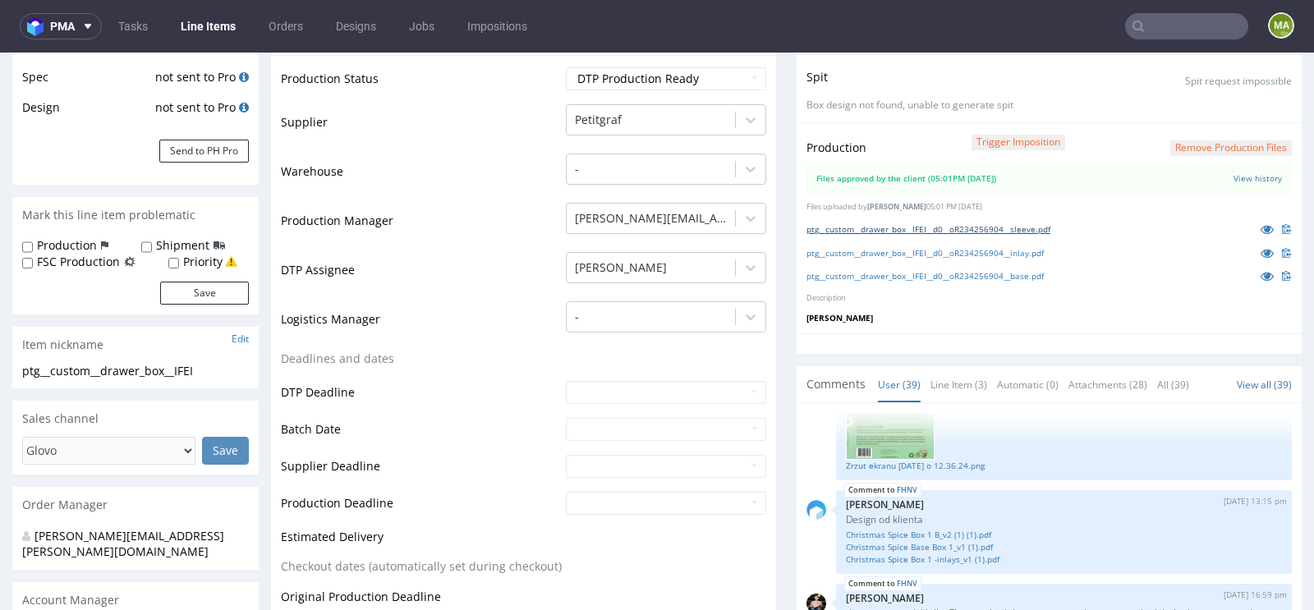
click at [988, 228] on link "ptg__custom__drawer_box__IFEI__d0__oR234256904__sleeve.pdf" at bounding box center [928, 228] width 244 height 11
click at [959, 247] on link "ptg__custom__drawer_box__IFEI__d0__oR234256904__inlay.pdf" at bounding box center [924, 252] width 237 height 11
click at [842, 272] on link "ptg__custom__drawer_box__IFEI__d0__oR234256904__base.pdf" at bounding box center [924, 275] width 237 height 11
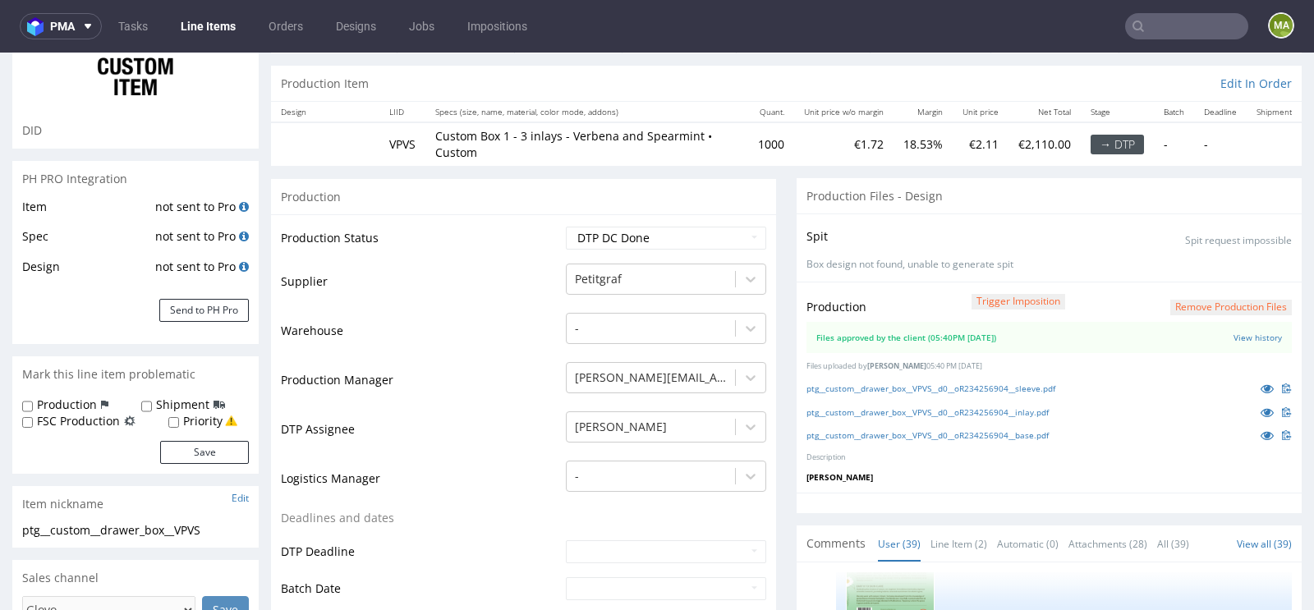
scroll to position [192, 0]
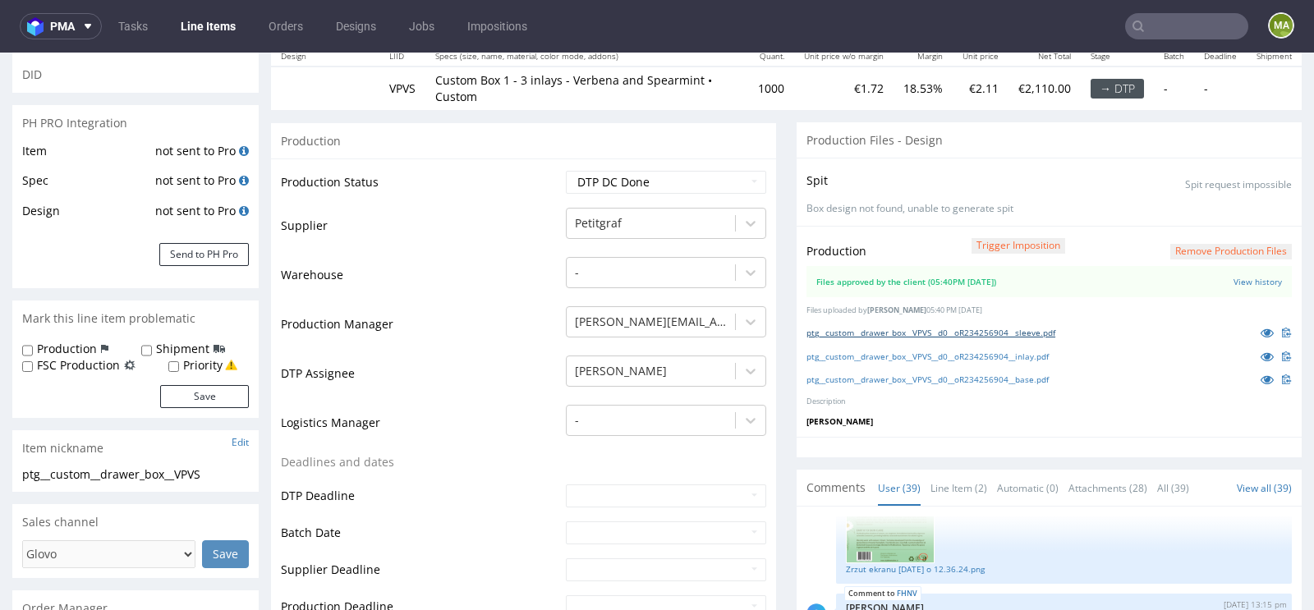
click at [1000, 331] on link "ptg__custom__drawer_box__VPVS__d0__oR234256904__sleeve.pdf" at bounding box center [930, 332] width 249 height 11
click at [960, 352] on link "ptg__custom__drawer_box__VPVS__d0__oR234256904__inlay.pdf" at bounding box center [927, 356] width 242 height 11
click at [860, 378] on link "ptg__custom__drawer_box__VPVS__d0__oR234256904__base.pdf" at bounding box center [927, 379] width 242 height 11
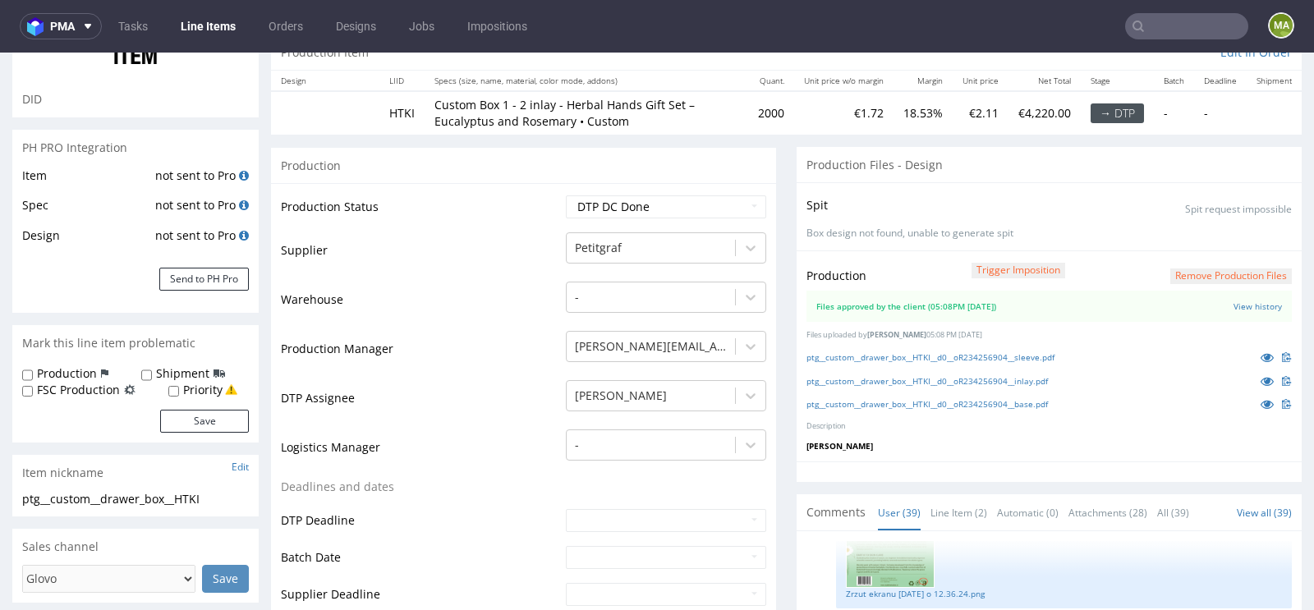
scroll to position [228, 0]
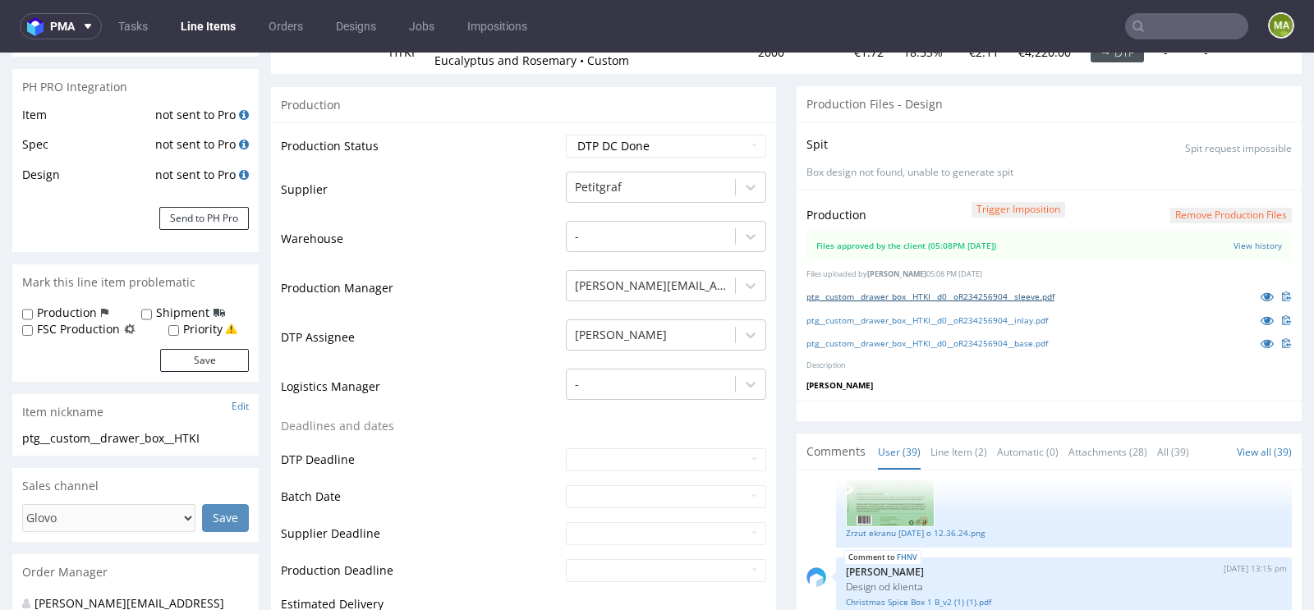
click at [987, 295] on link "ptg__custom__drawer_box__HTKI__d0__oR234256904__sleeve.pdf" at bounding box center [930, 296] width 248 height 11
click at [954, 314] on link "ptg__custom__drawer_box__HTKI__d0__oR234256904__inlay.pdf" at bounding box center [926, 319] width 241 height 11
click at [923, 339] on link "ptg__custom__drawer_box__HTKI__d0__oR234256904__base.pdf" at bounding box center [926, 342] width 241 height 11
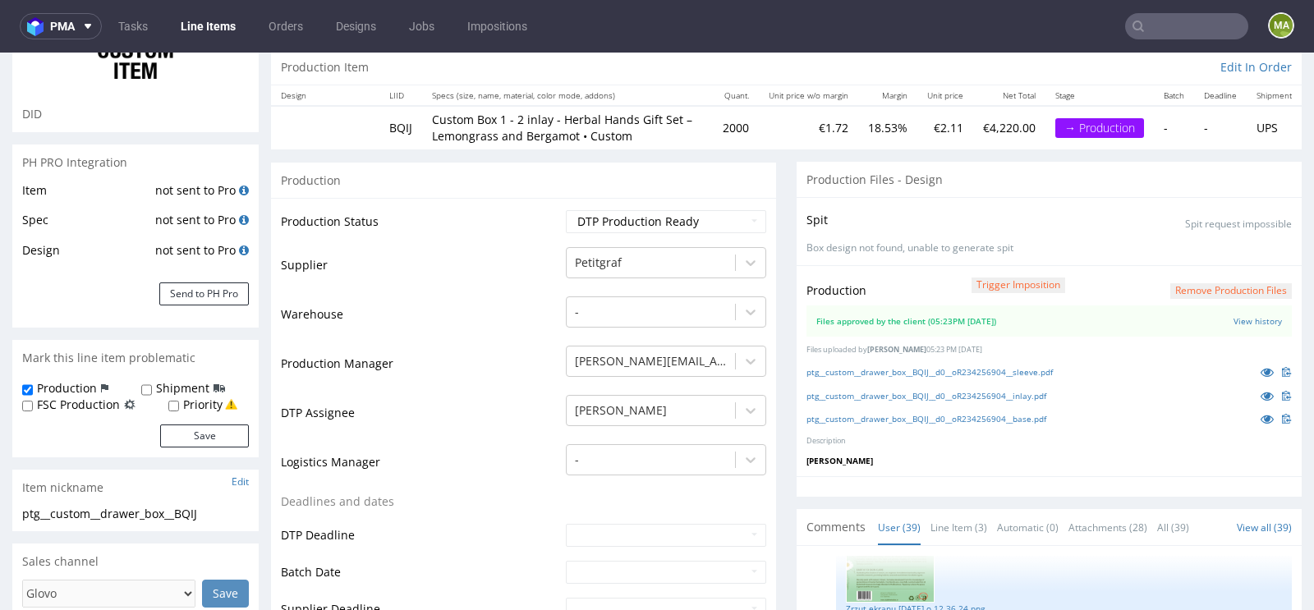
scroll to position [250, 0]
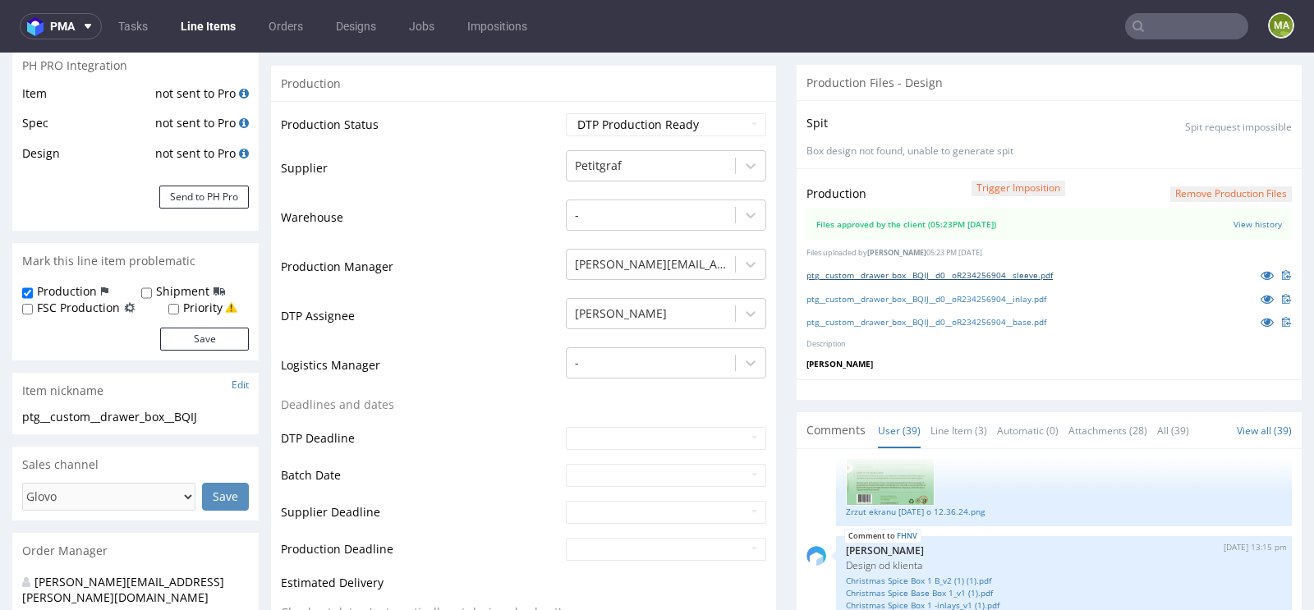
click at [970, 273] on link "ptg__custom__drawer_box__BQIJ__d0__oR234256904__sleeve.pdf" at bounding box center [929, 274] width 246 height 11
click at [924, 293] on link "ptg__custom__drawer_box__BQIJ__d0__oR234256904__inlay.pdf" at bounding box center [926, 298] width 240 height 11
click at [894, 320] on link "ptg__custom__drawer_box__BQIJ__d0__oR234256904__base.pdf" at bounding box center [926, 321] width 240 height 11
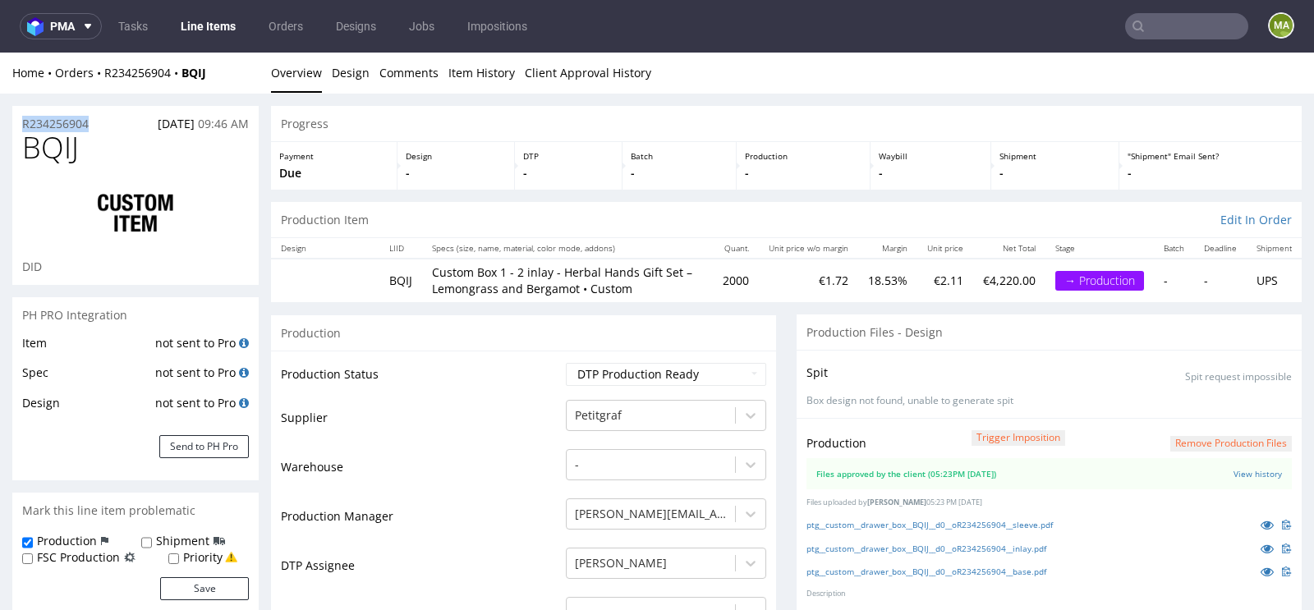
drag, startPoint x: 103, startPoint y: 121, endPoint x: 0, endPoint y: 121, distance: 103.4
copy p "R234256904"
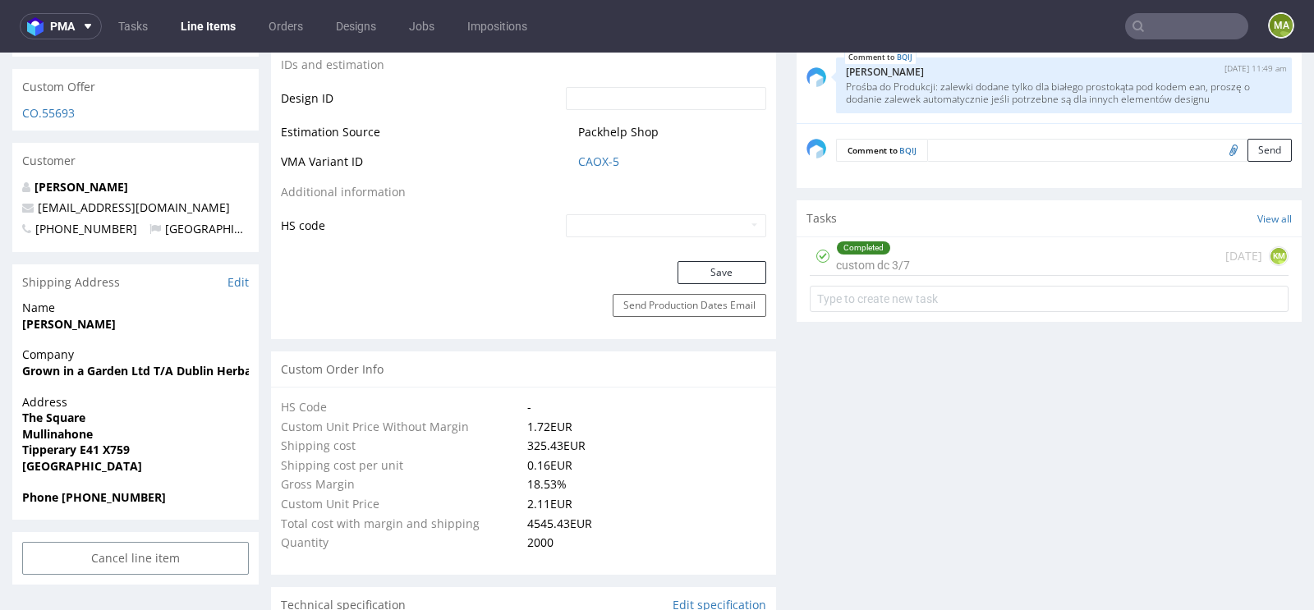
scroll to position [899, 0]
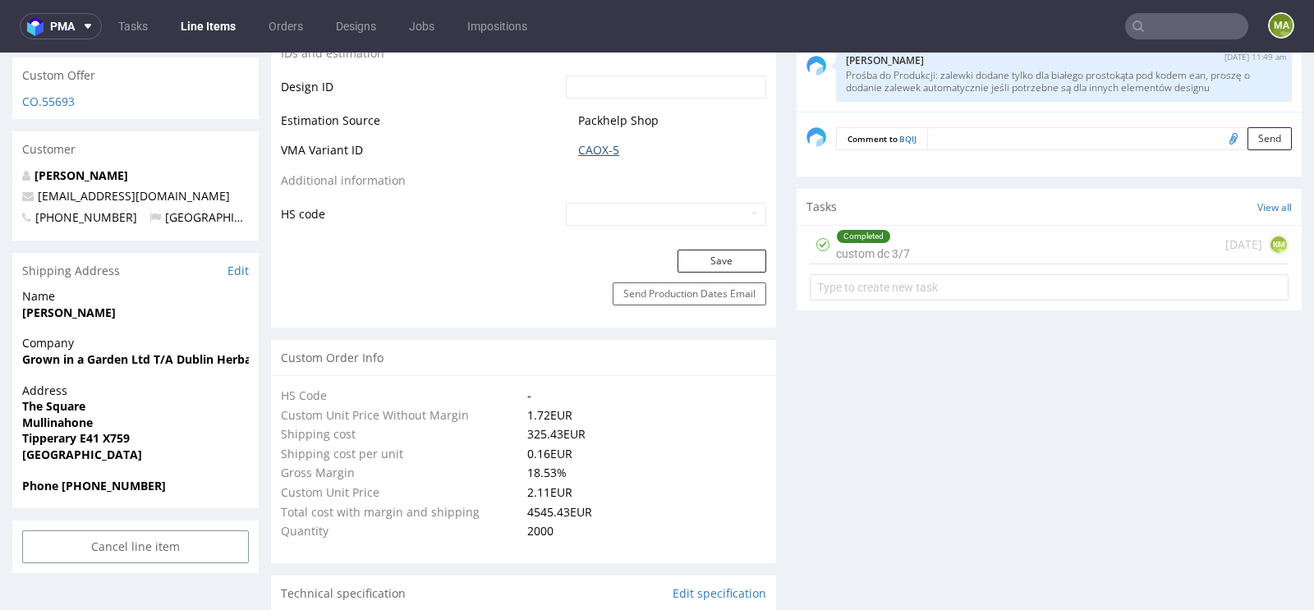
click at [601, 147] on link "CAOX-5" at bounding box center [598, 150] width 41 height 16
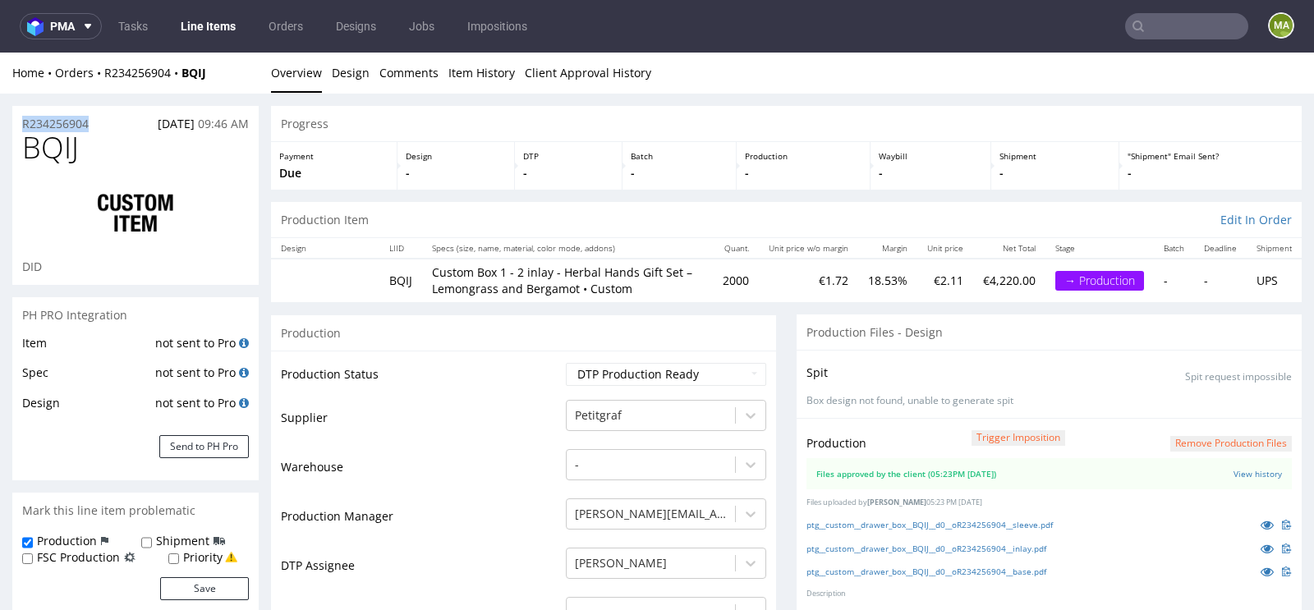
click at [64, 113] on div "R234256904 [DATE] 09:46 AM" at bounding box center [135, 119] width 246 height 26
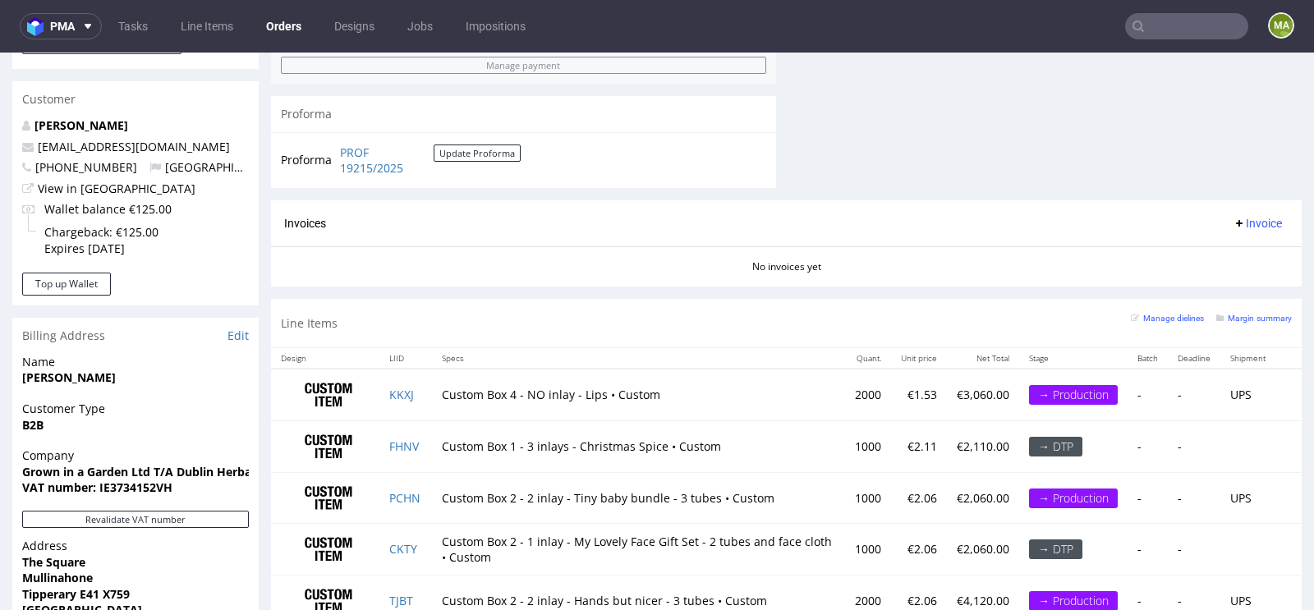
scroll to position [849, 0]
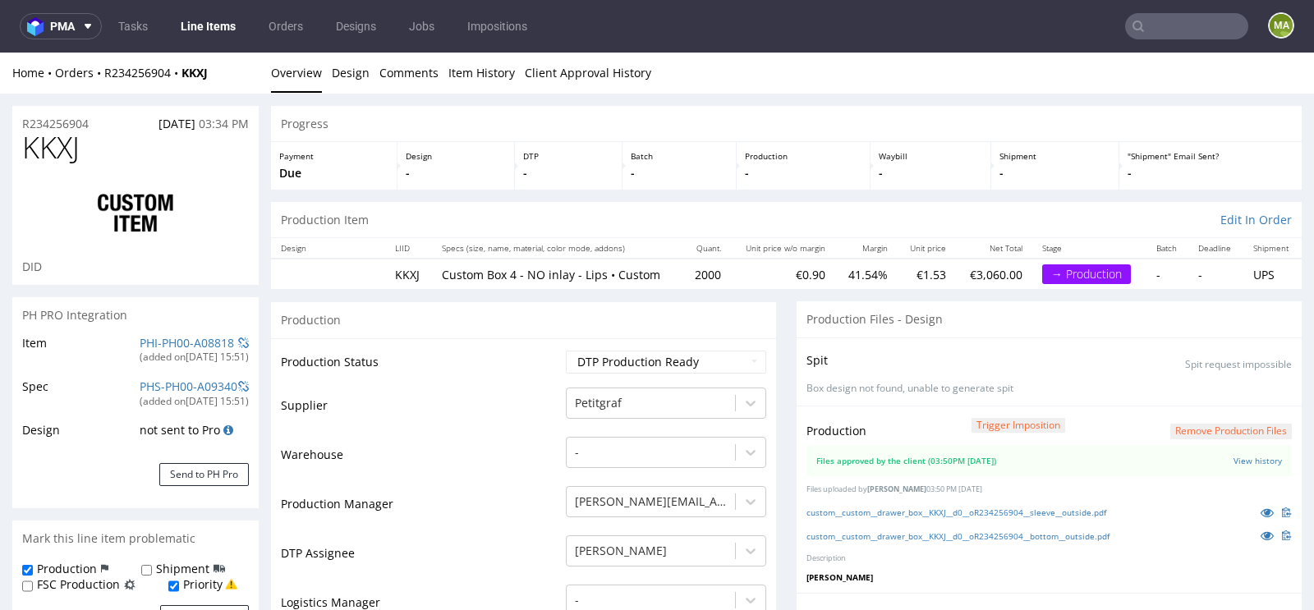
scroll to position [22, 0]
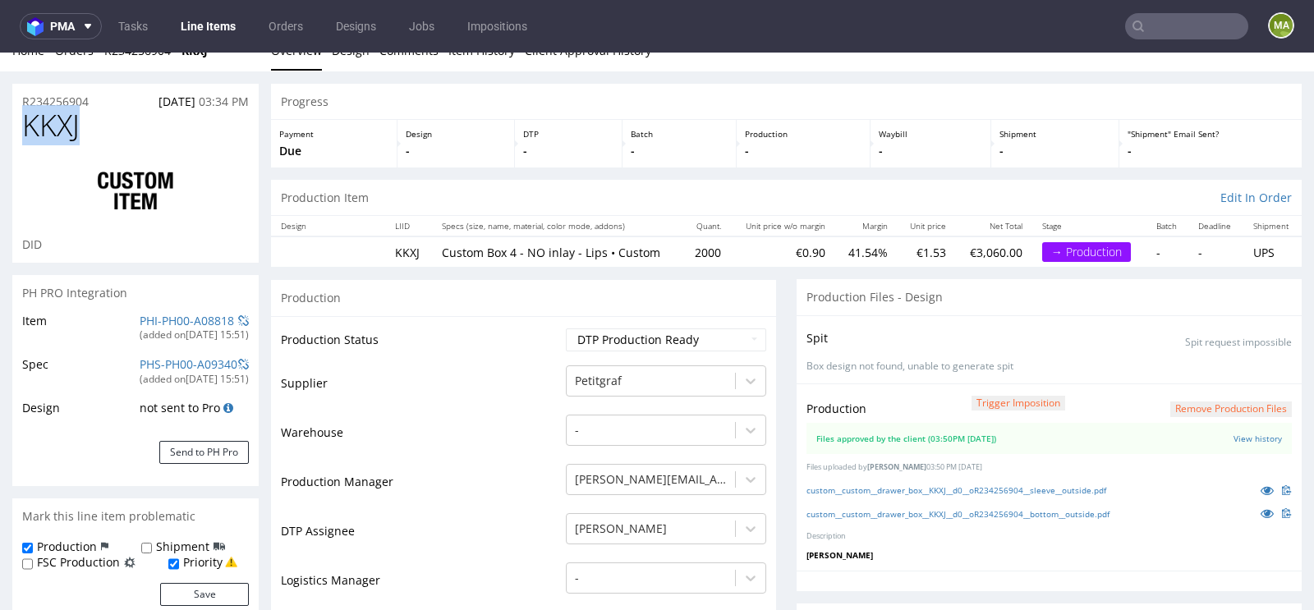
drag, startPoint x: 123, startPoint y: 133, endPoint x: 0, endPoint y: 122, distance: 123.6
copy span "KKXJ"
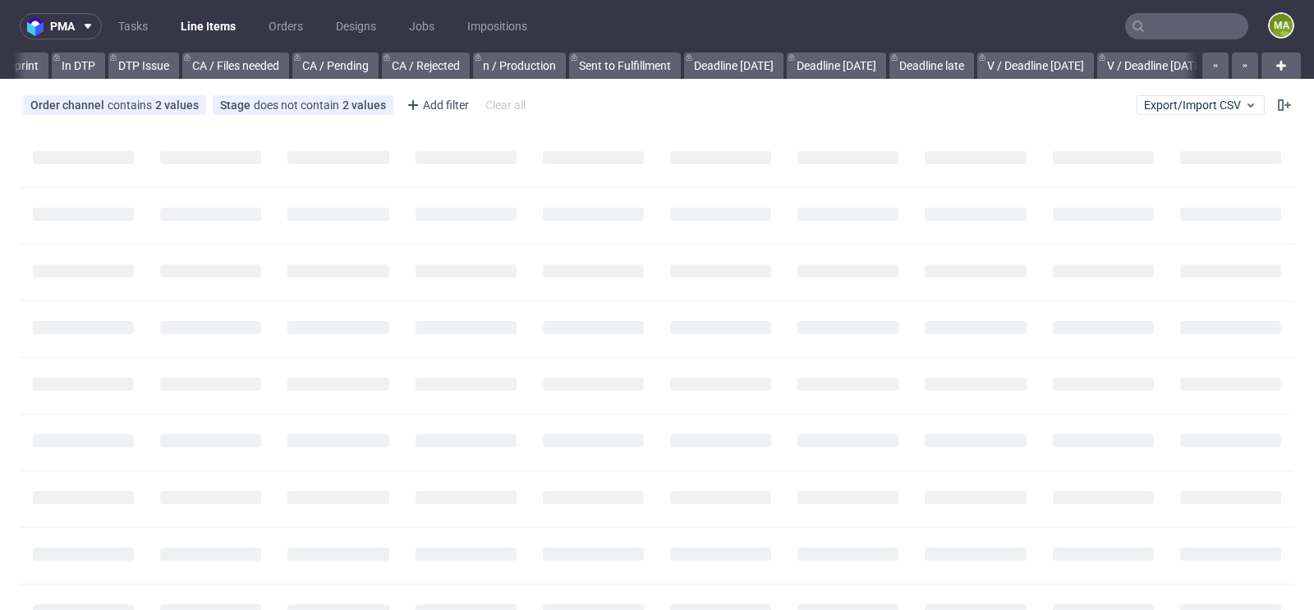
click at [1132, 29] on use at bounding box center [1137, 26] width 11 height 11
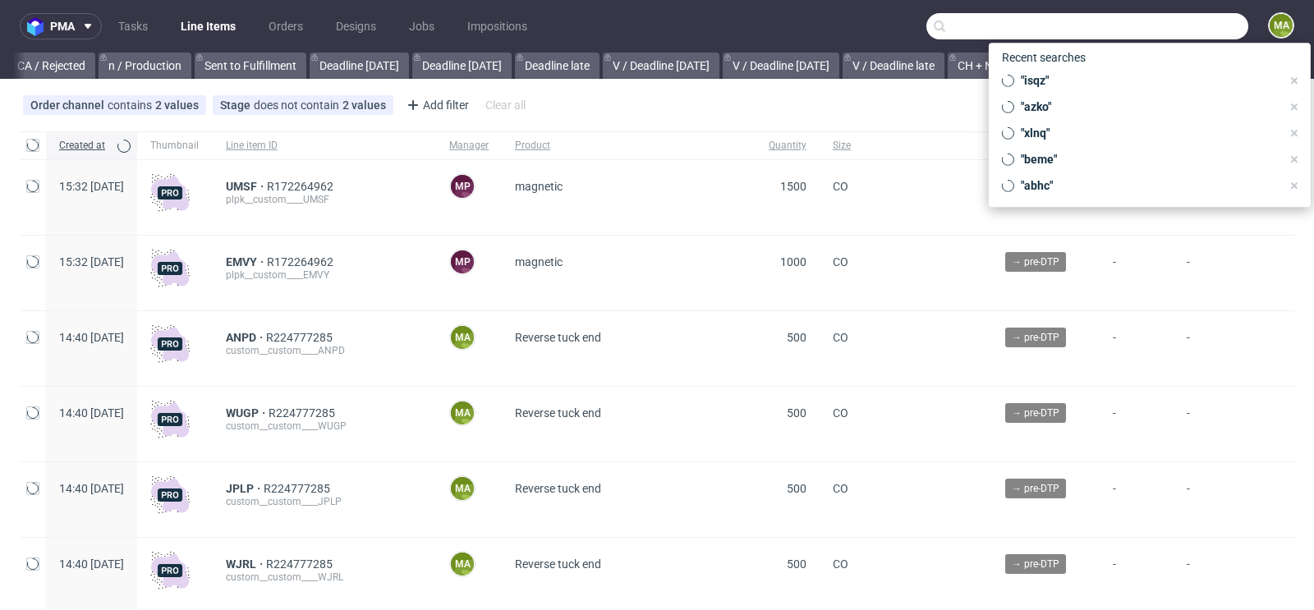
click at [1154, 29] on input "text" at bounding box center [1087, 26] width 322 height 26
paste input "R766589641"
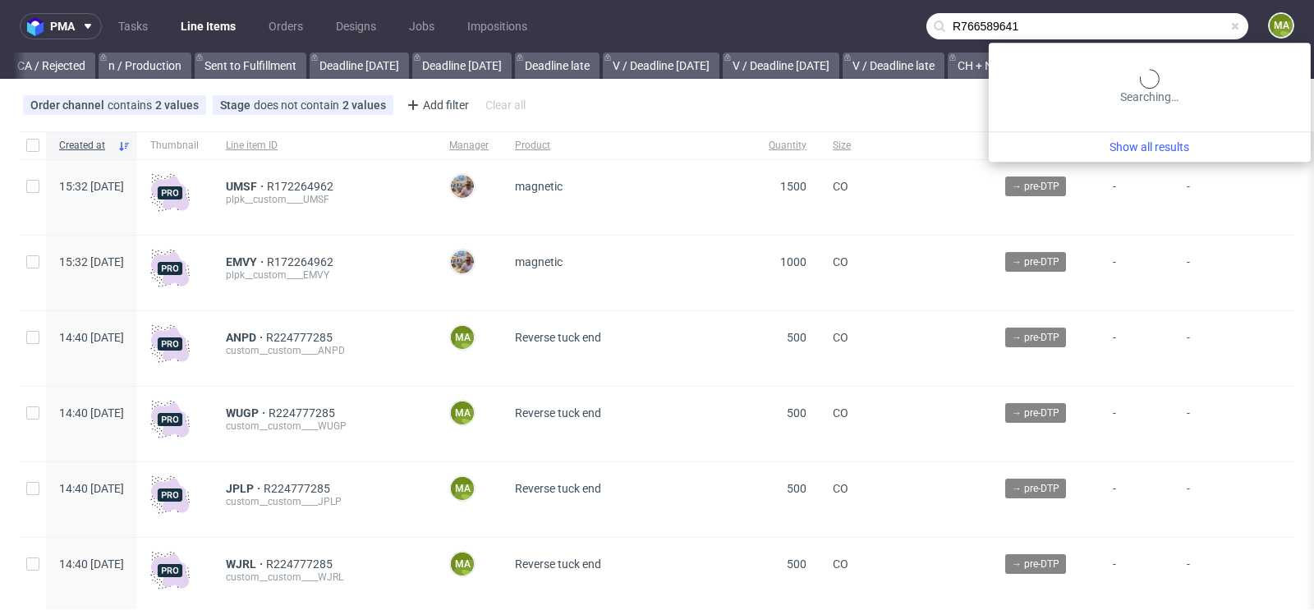
scroll to position [0, 1856]
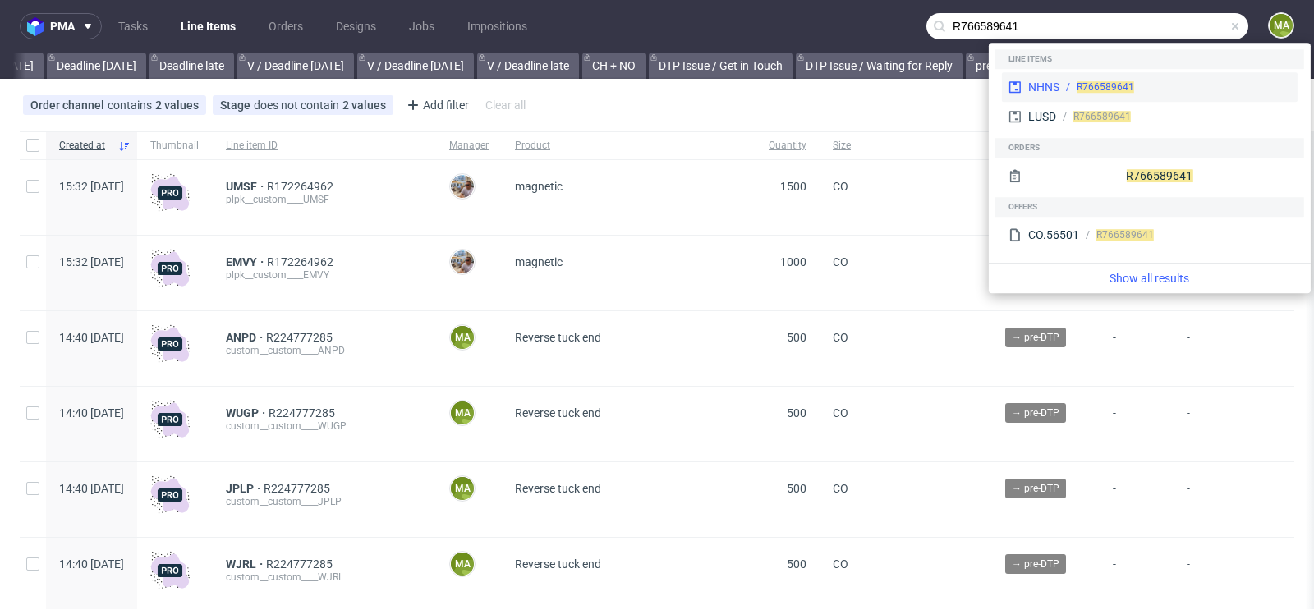
type input "R766589641"
click at [1038, 100] on div "NHNS R766589641" at bounding box center [1150, 87] width 296 height 30
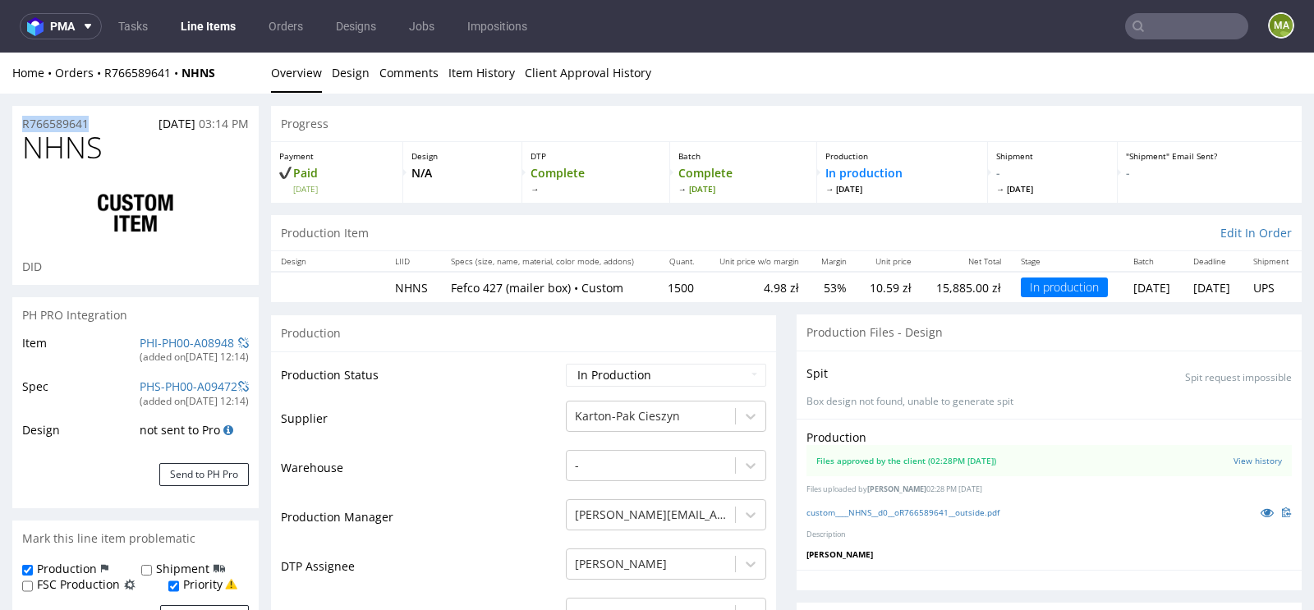
drag, startPoint x: 111, startPoint y: 126, endPoint x: 0, endPoint y: 126, distance: 110.8
copy p "R766589641"
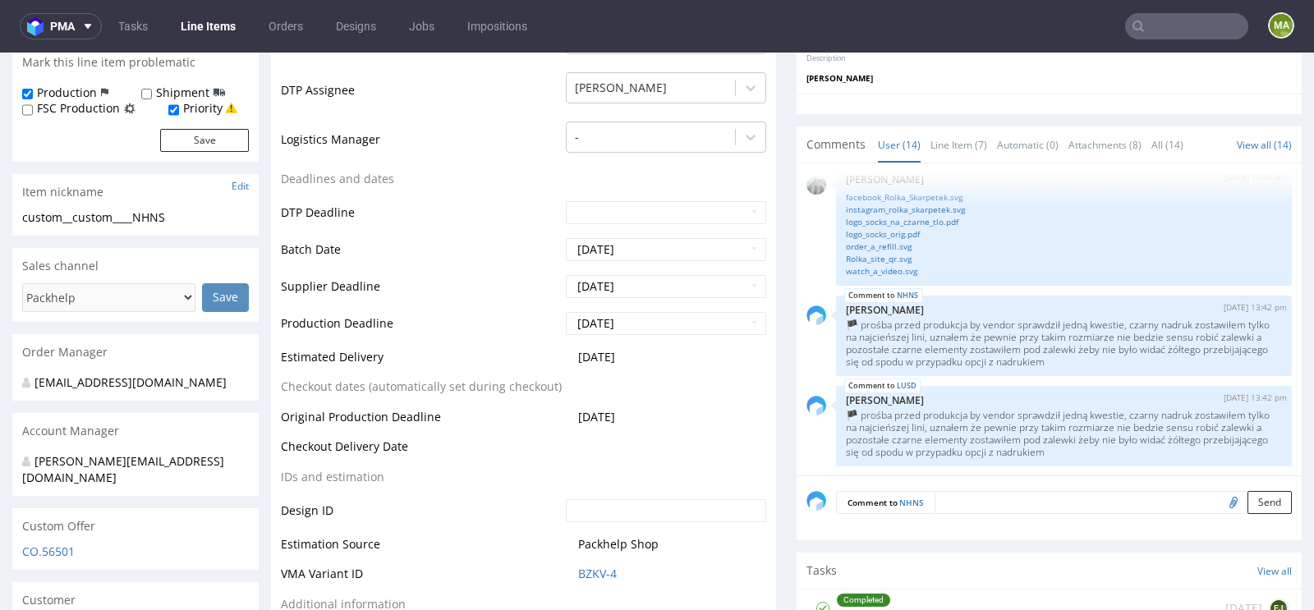
scroll to position [478, 0]
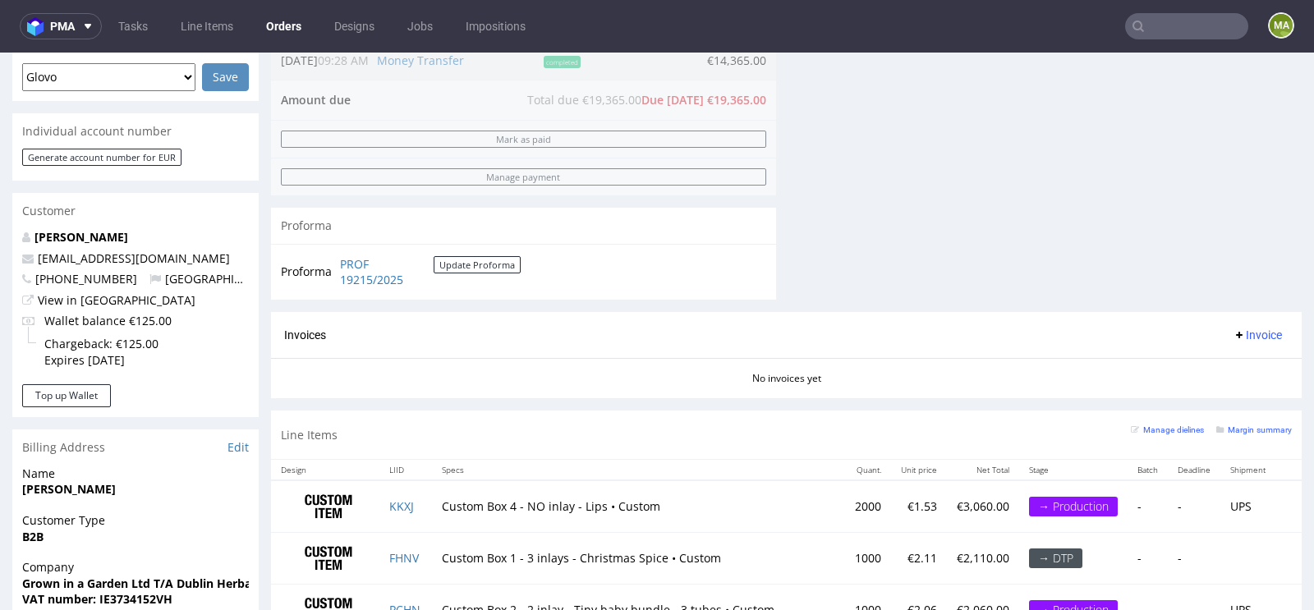
scroll to position [909, 0]
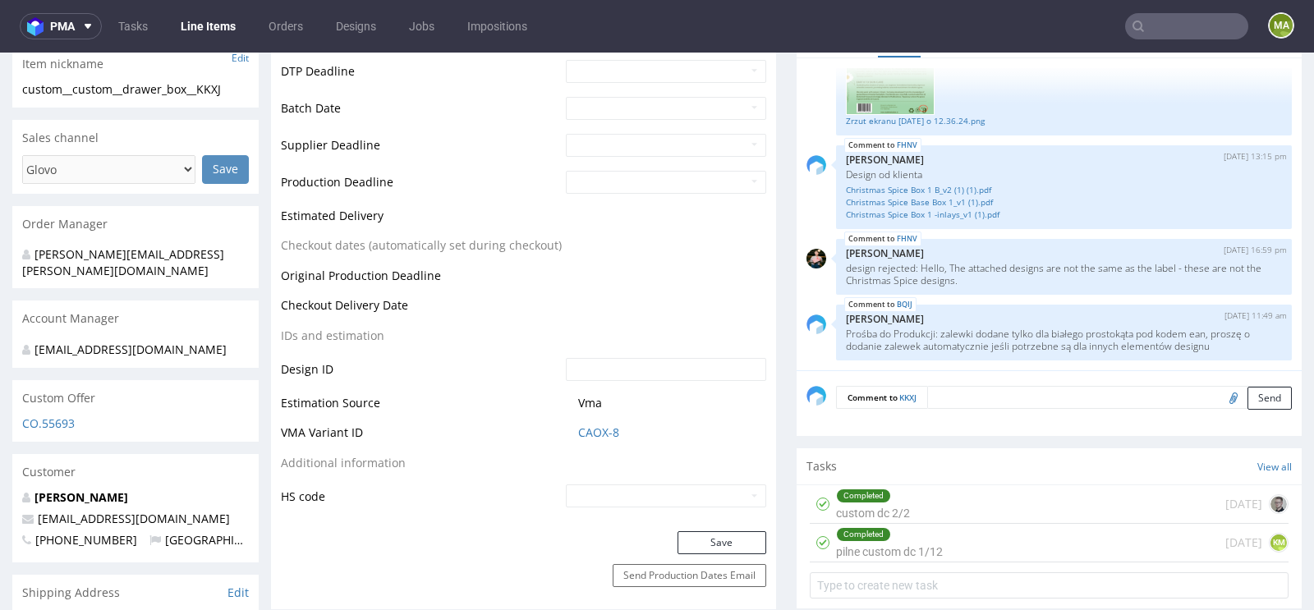
scroll to position [621, 0]
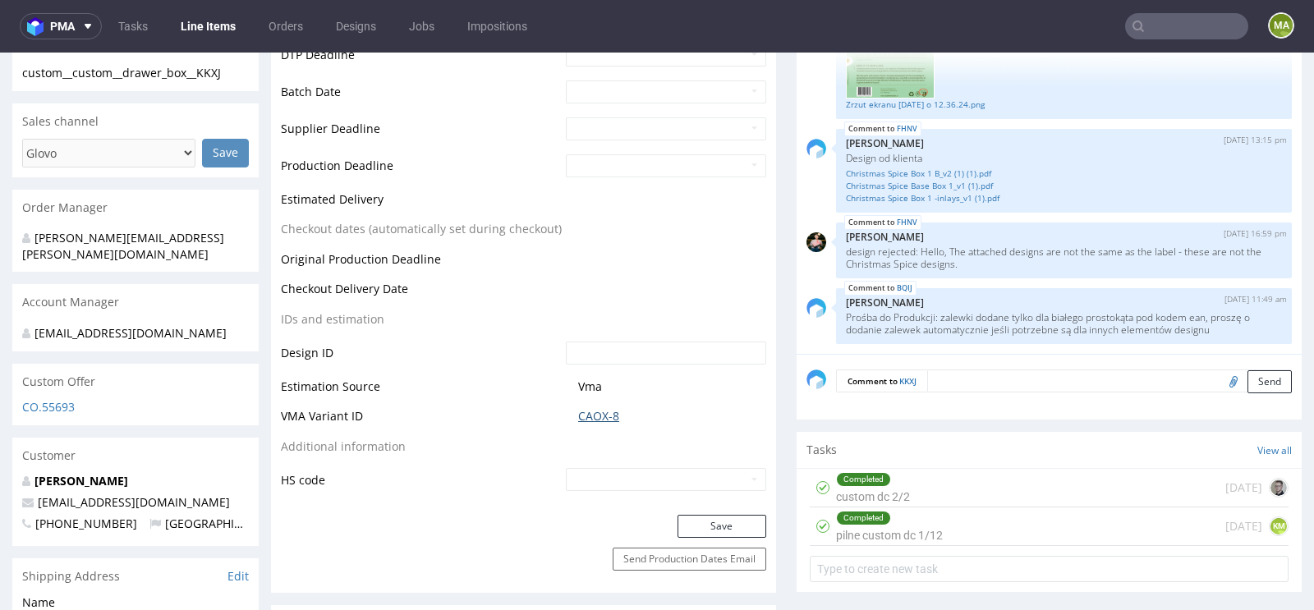
click at [589, 412] on link "CAOX-8" at bounding box center [598, 416] width 41 height 16
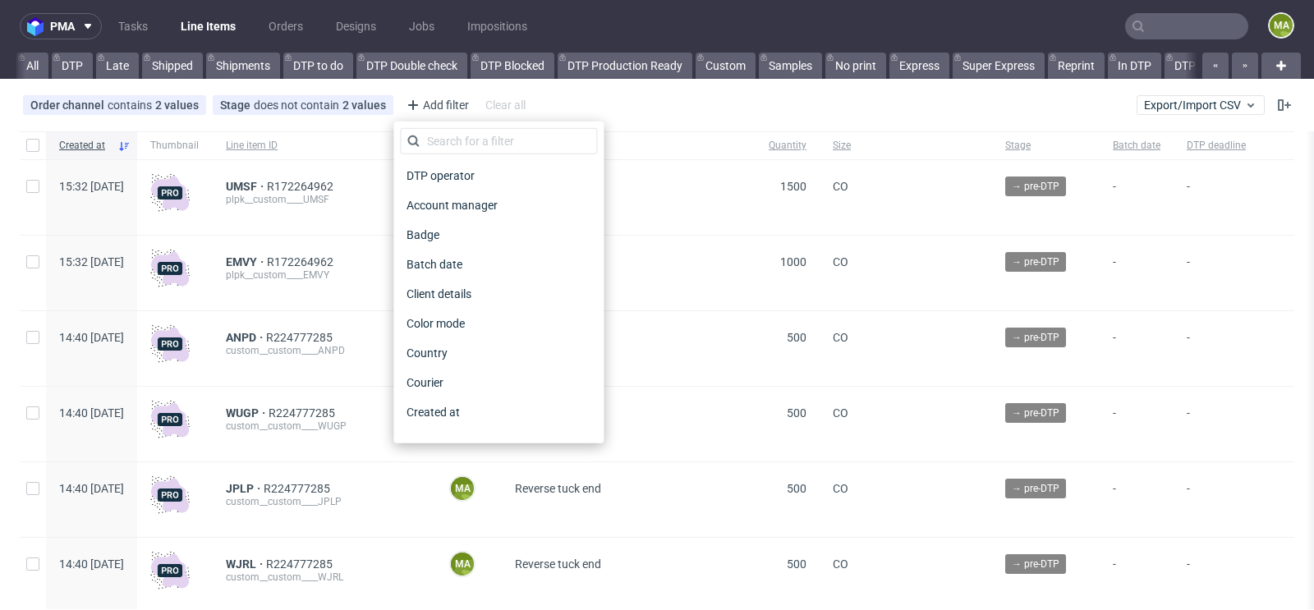
scroll to position [0, 1856]
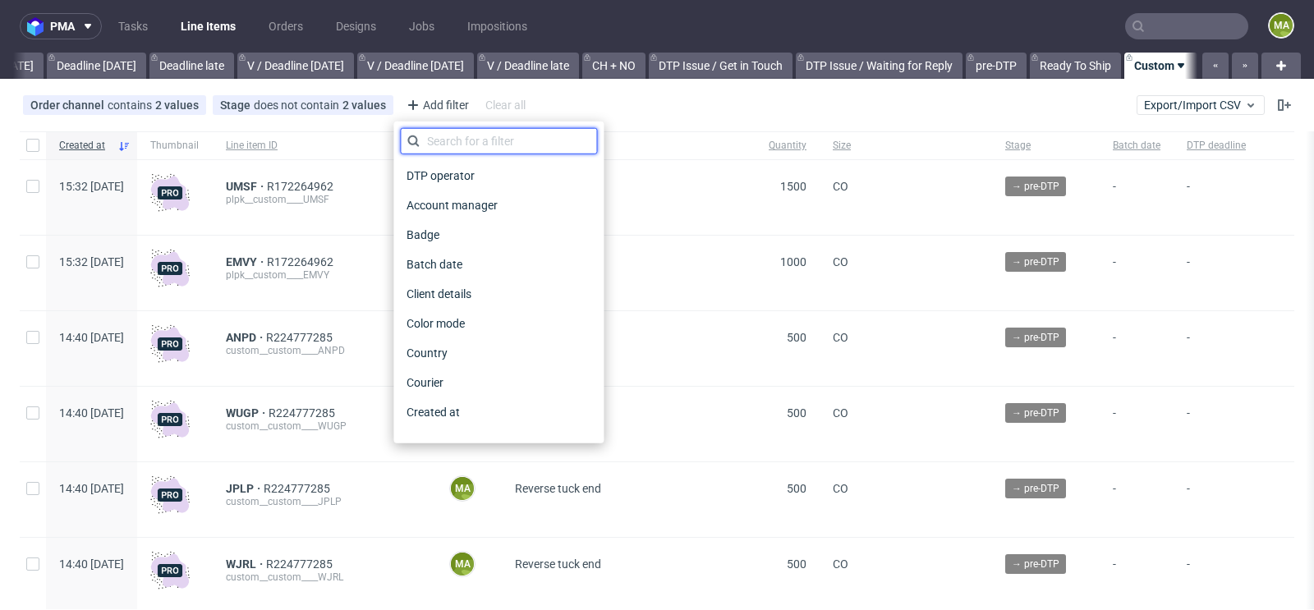
click at [451, 140] on input "text" at bounding box center [498, 141] width 197 height 26
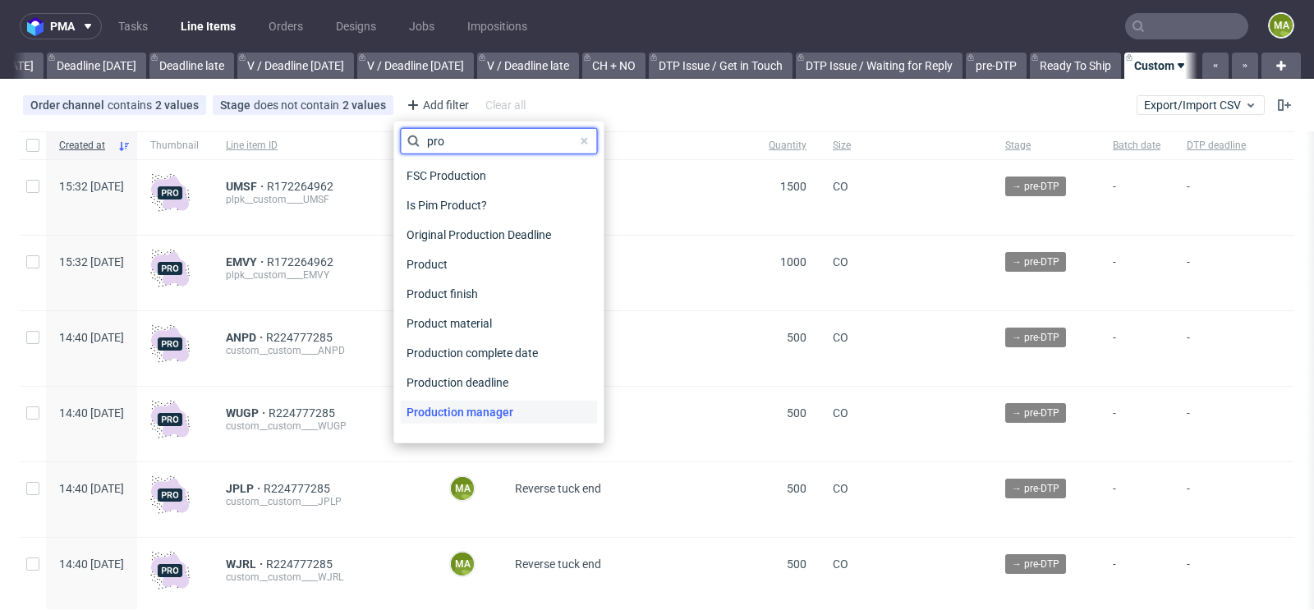
type input "pro"
click at [503, 409] on span "Production manager" at bounding box center [460, 412] width 120 height 23
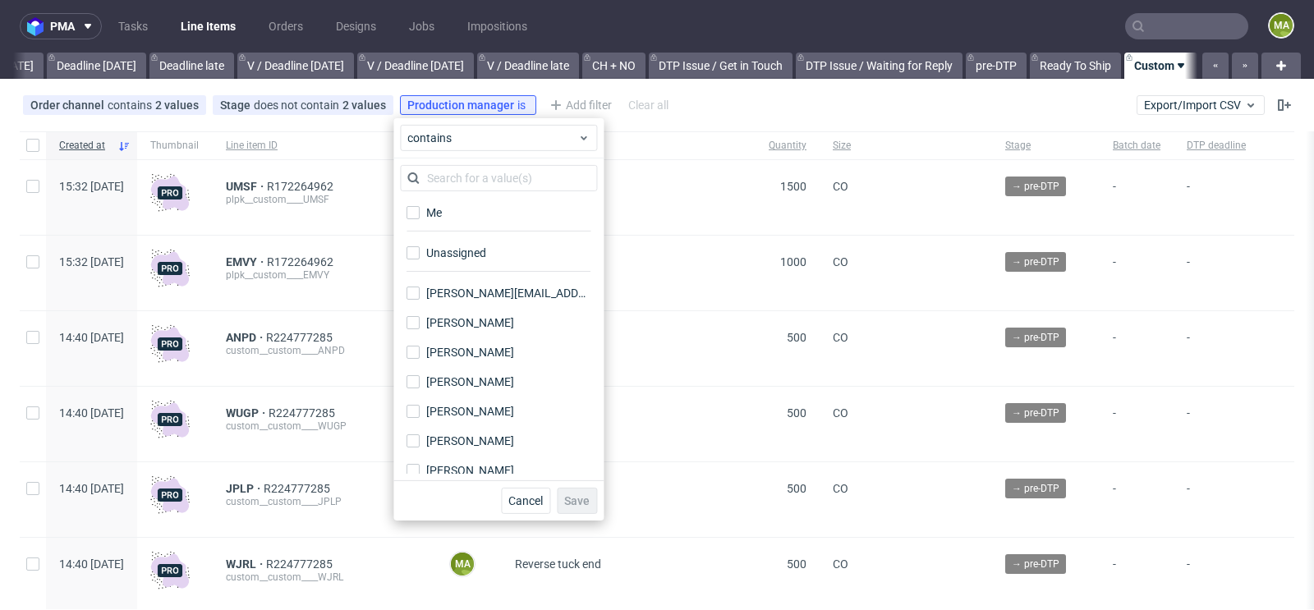
click at [496, 199] on div "Me" at bounding box center [498, 218] width 197 height 40
click at [483, 206] on label "Me" at bounding box center [498, 212] width 197 height 23
click at [420, 206] on input "Me" at bounding box center [412, 212] width 13 height 13
checkbox input "true"
click at [575, 495] on span "Save" at bounding box center [576, 500] width 25 height 11
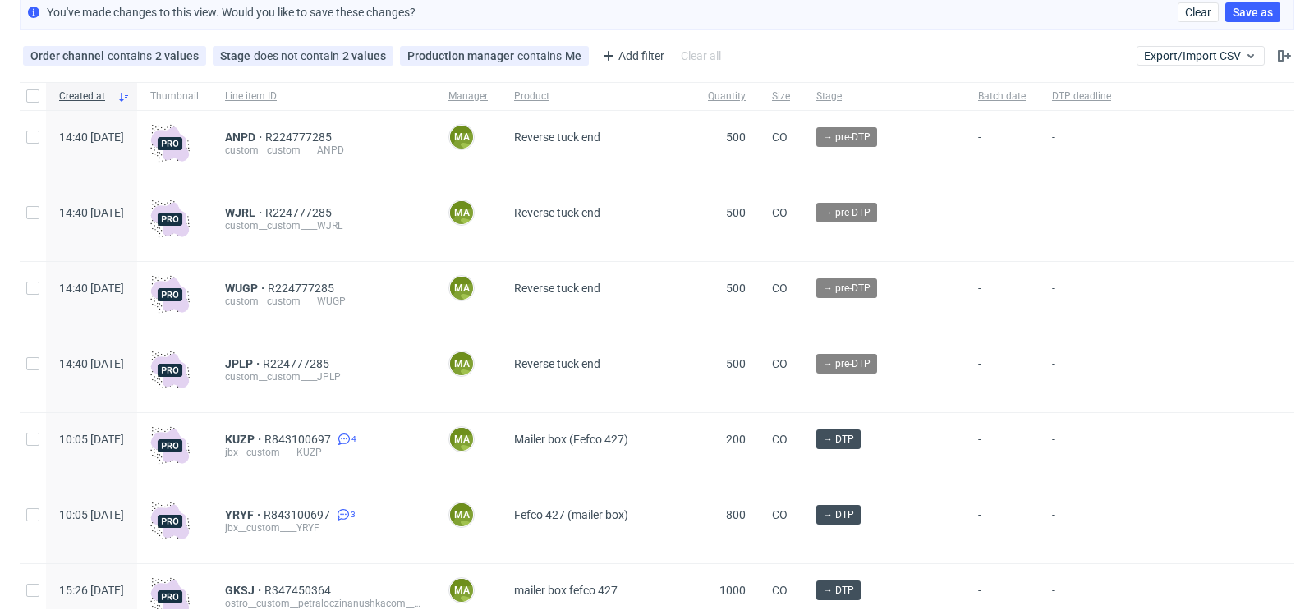
scroll to position [117, 0]
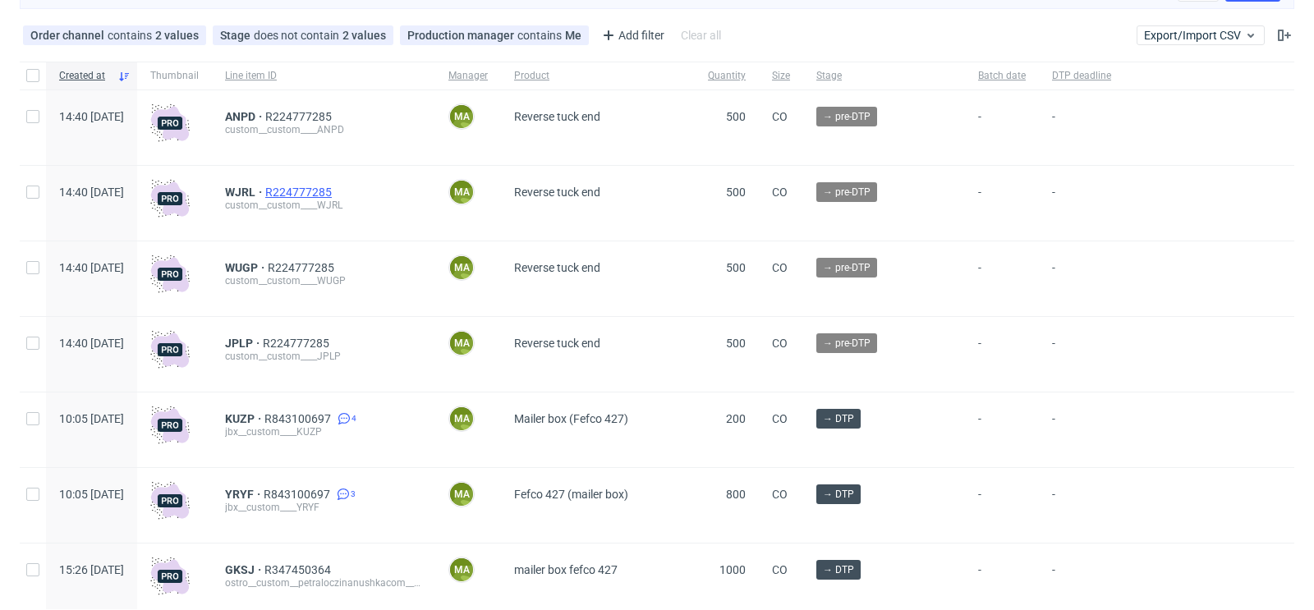
click at [335, 194] on span "R224777285" at bounding box center [300, 192] width 70 height 13
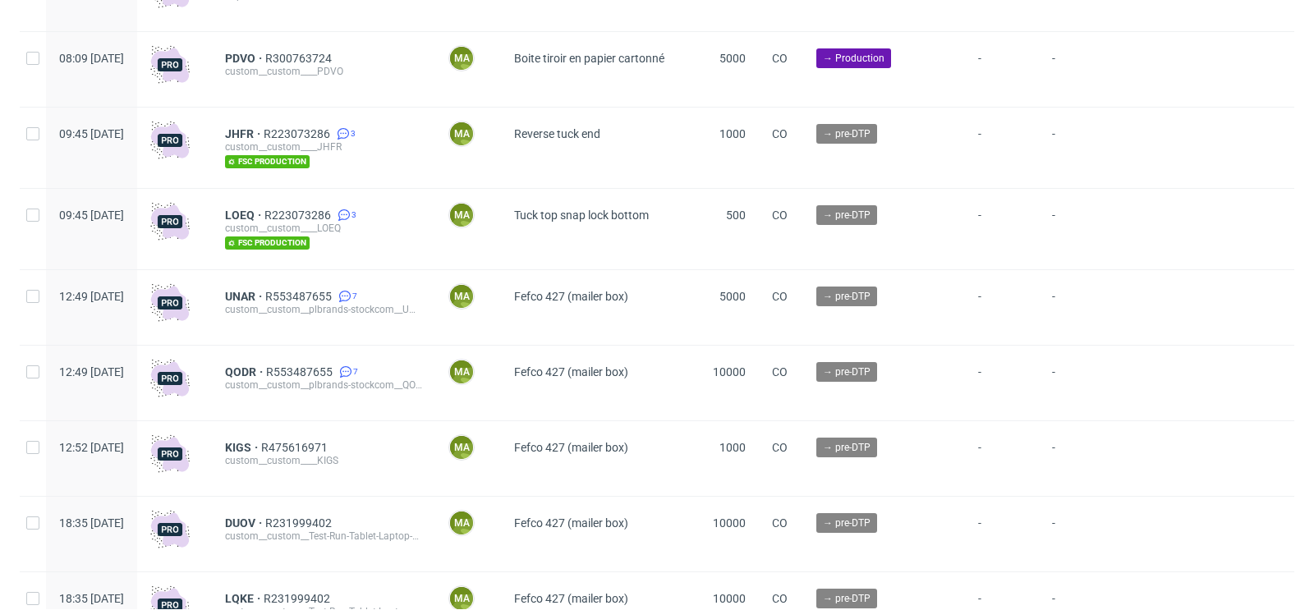
scroll to position [4143, 0]
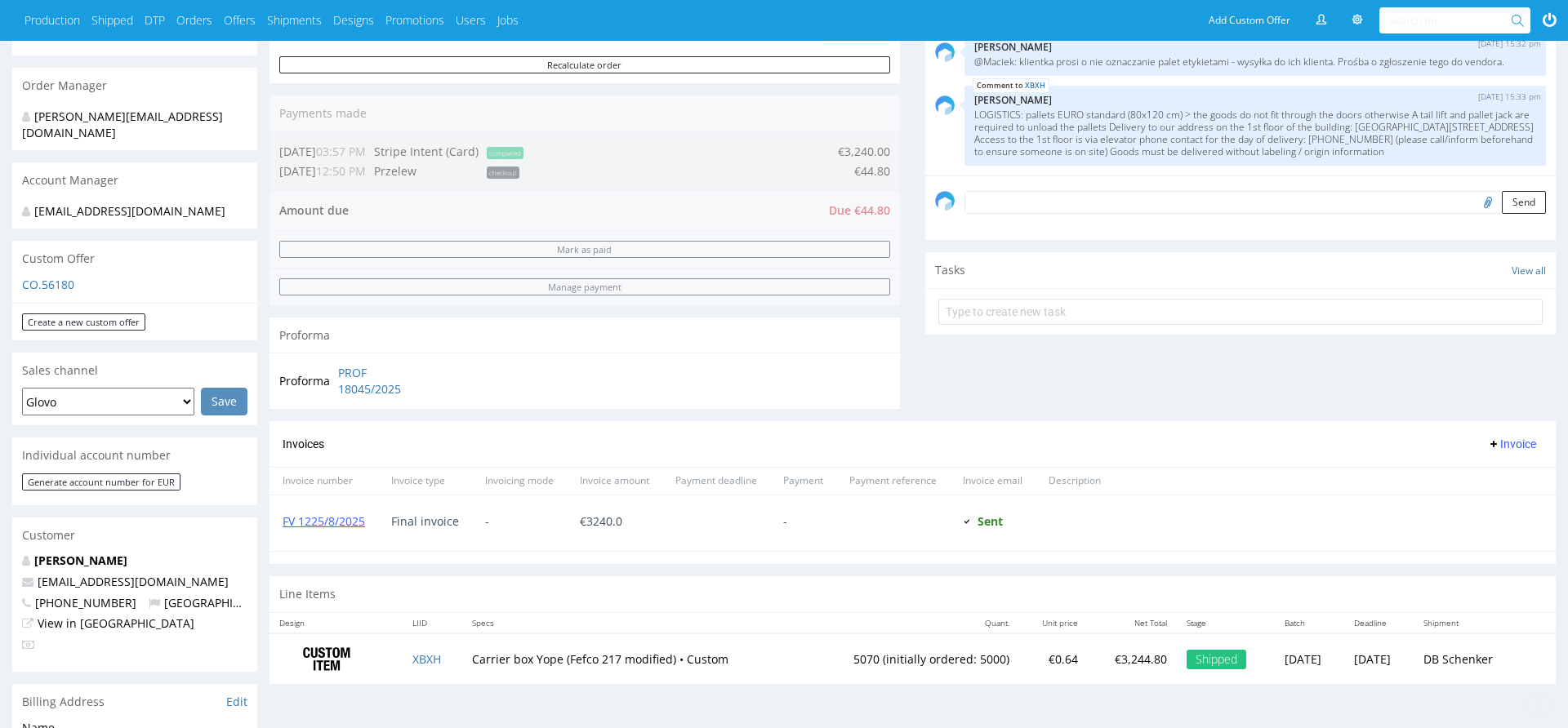
scroll to position [854, 0]
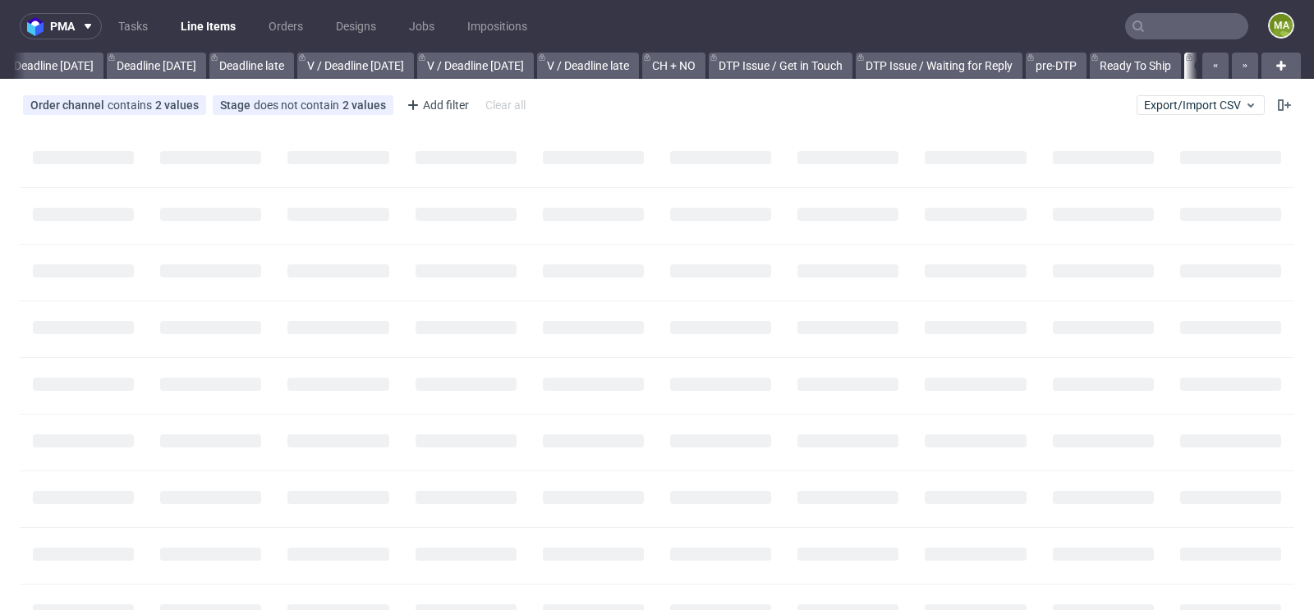
click at [1131, 25] on icon at bounding box center [1137, 26] width 13 height 13
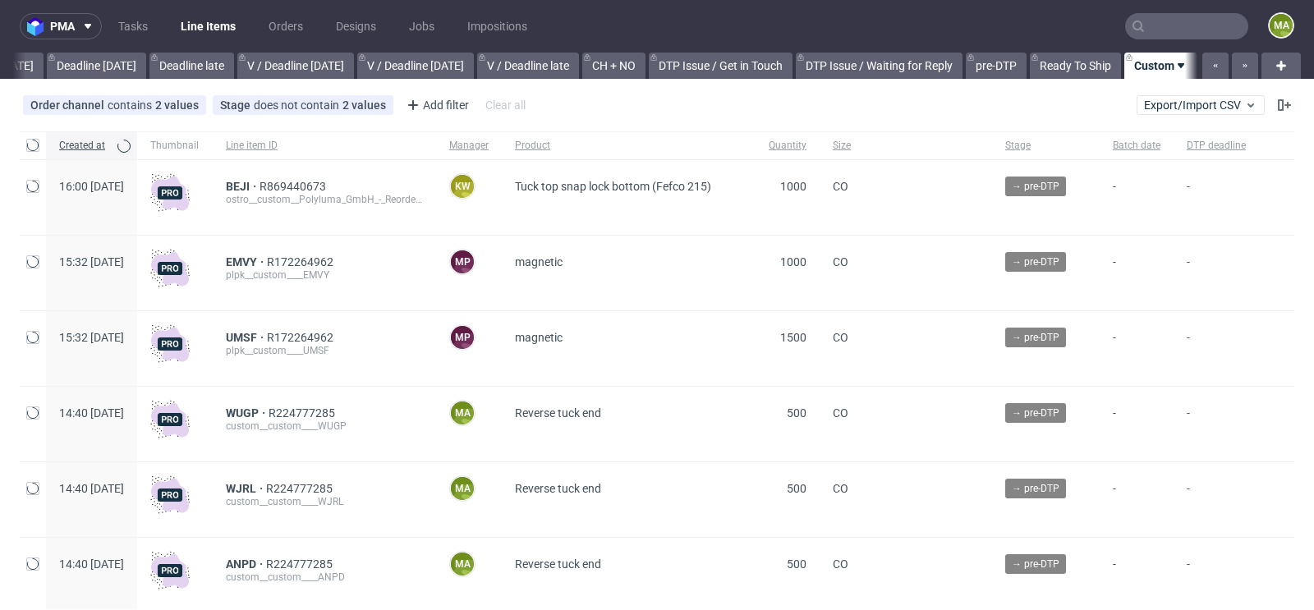
click at [1147, 25] on input "text" at bounding box center [1186, 26] width 123 height 26
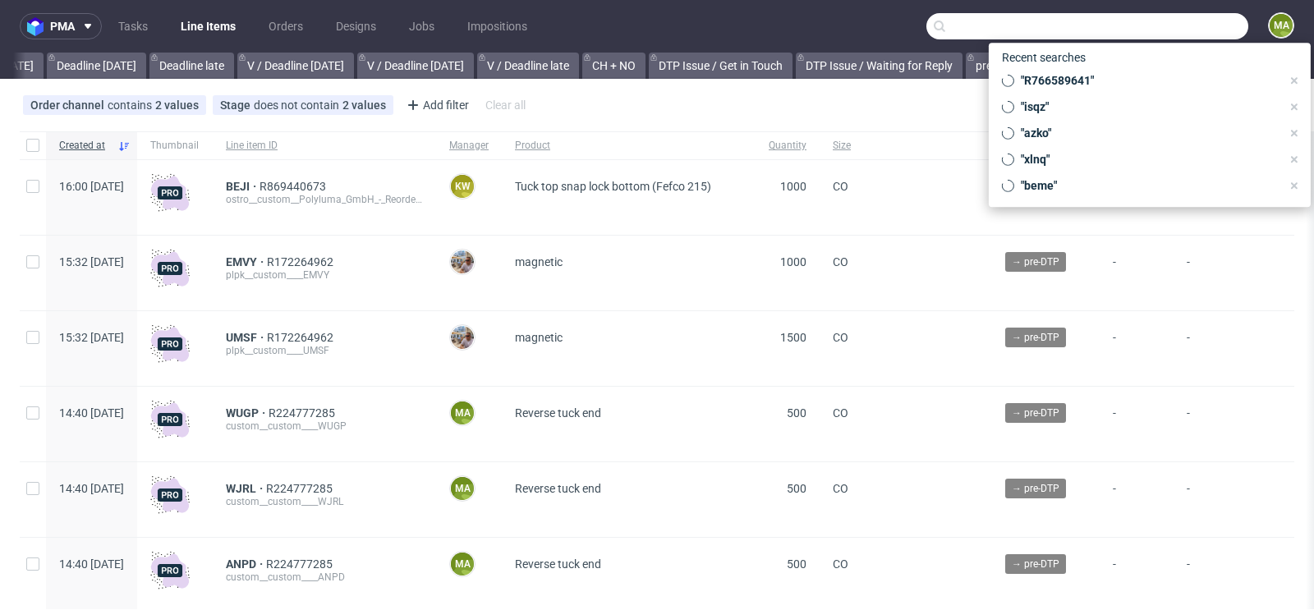
scroll to position [0, 1856]
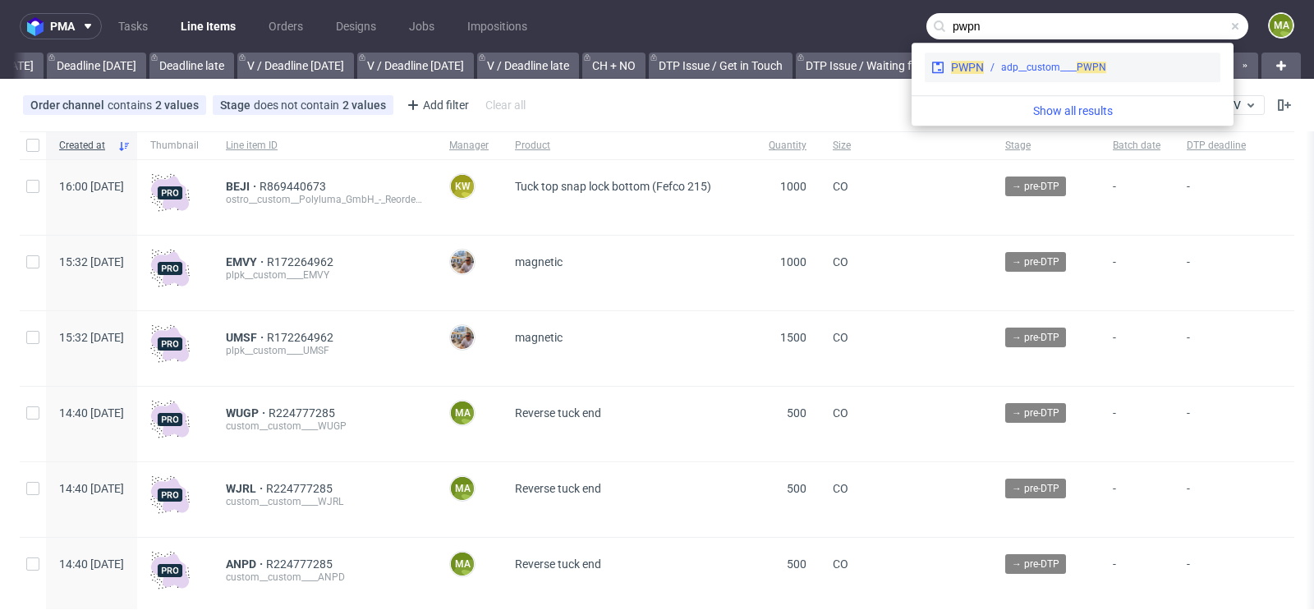
type input "pwpn"
click at [1025, 61] on div "adp__custom____ PWPN" at bounding box center [1053, 67] width 105 height 15
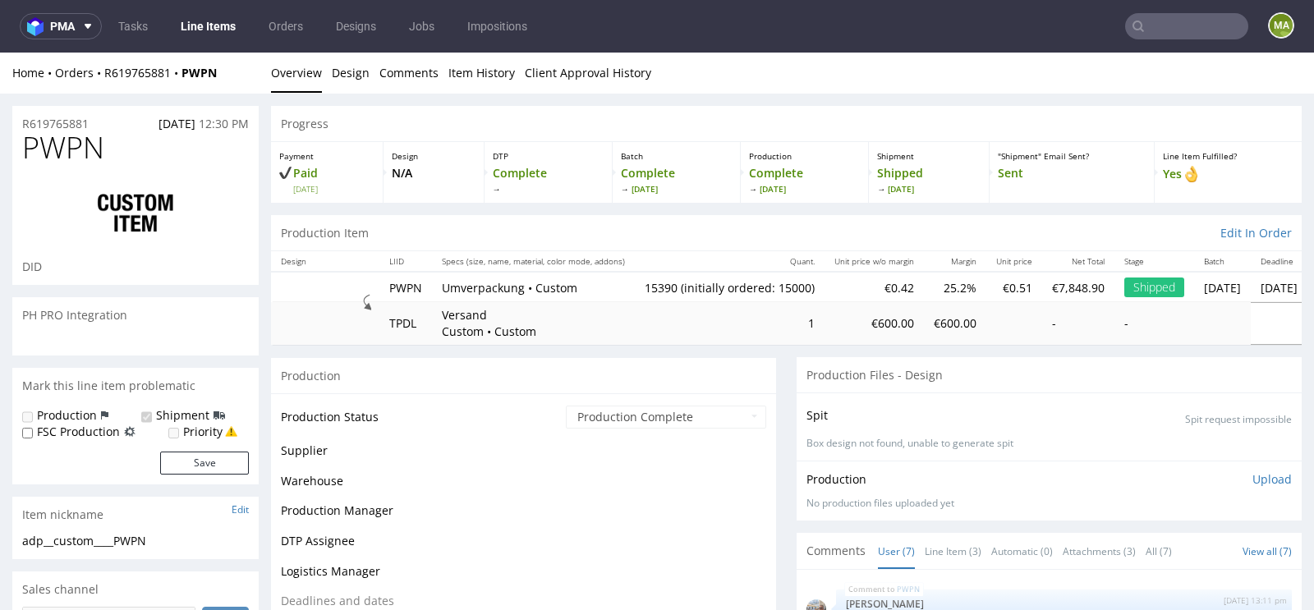
scroll to position [140, 0]
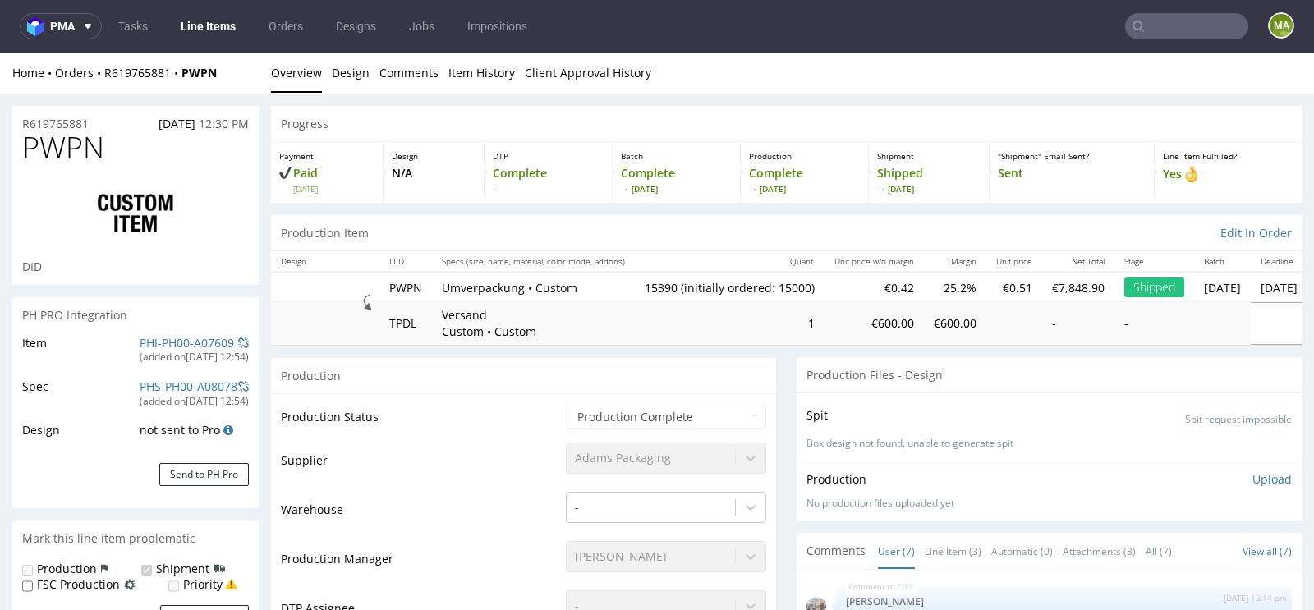
select select "in_progress"
click at [184, 337] on link "PHI-PH00-A07609" at bounding box center [187, 343] width 94 height 16
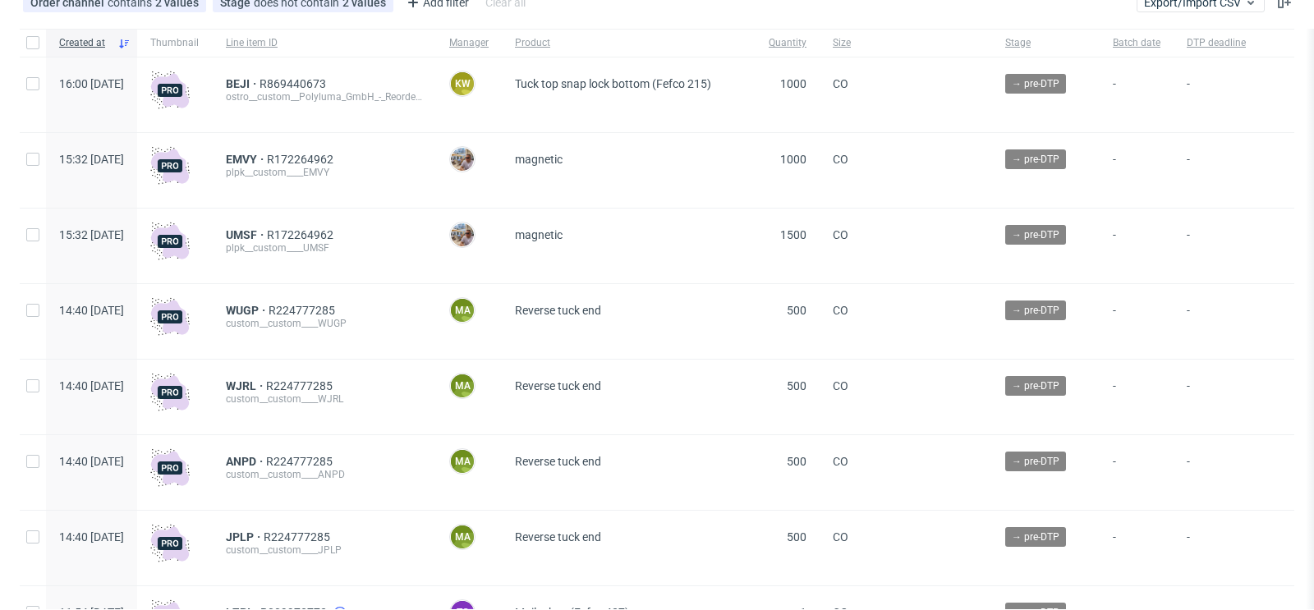
scroll to position [122, 0]
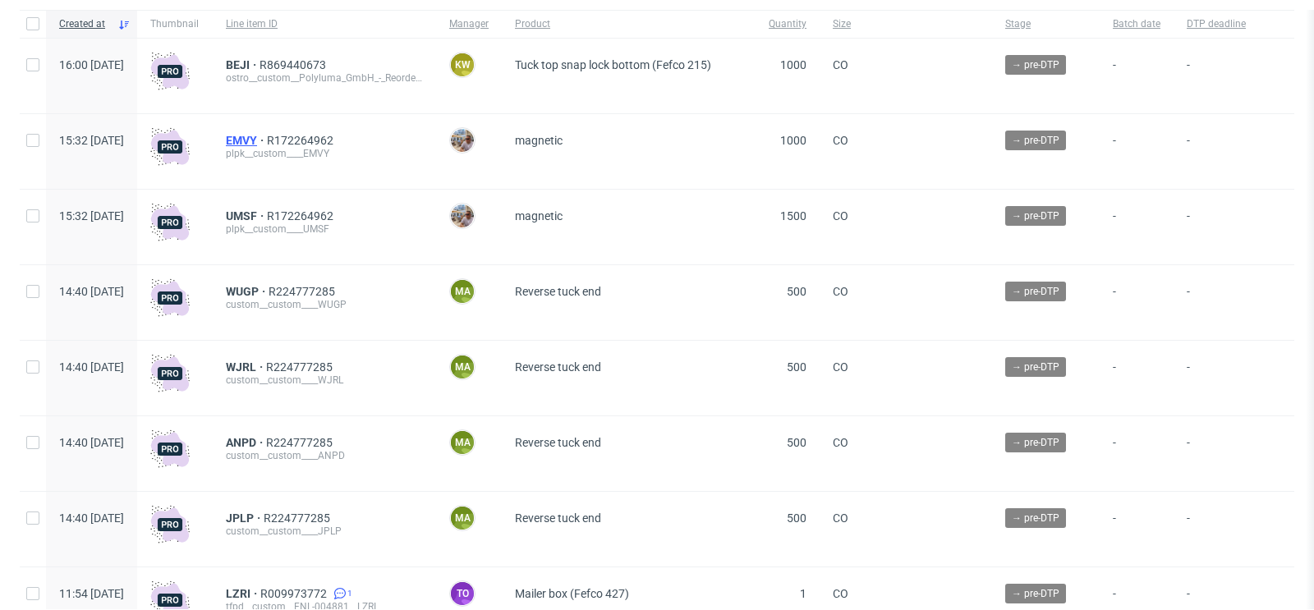
click at [267, 136] on span "EMVY" at bounding box center [246, 140] width 41 height 13
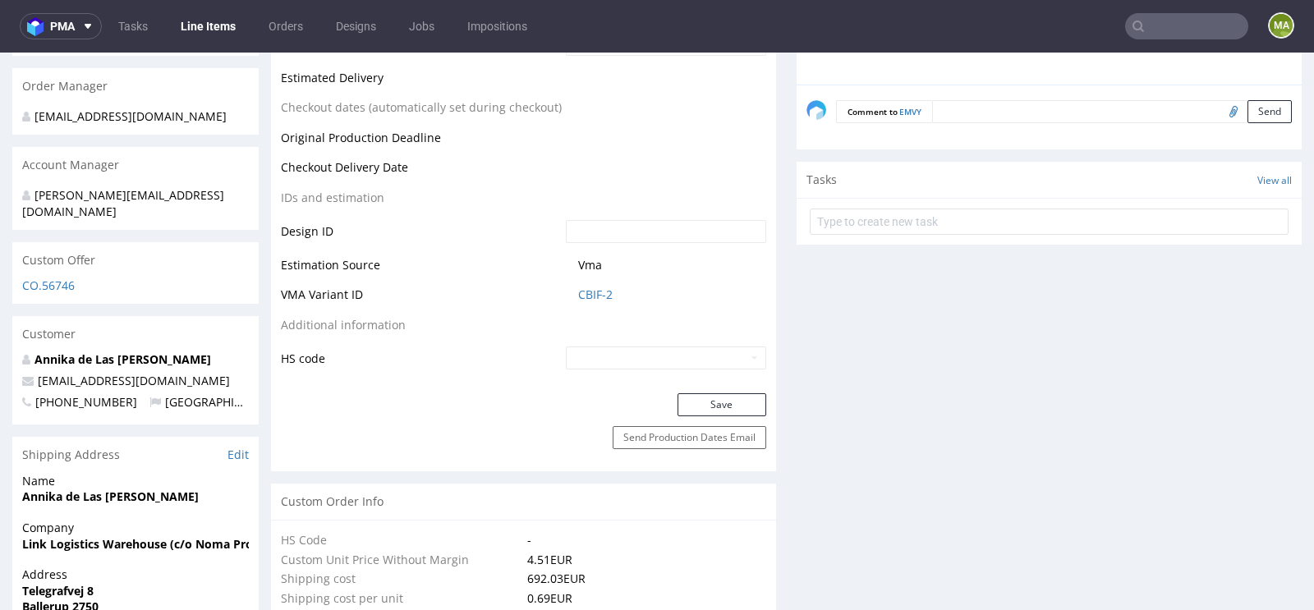
scroll to position [754, 0]
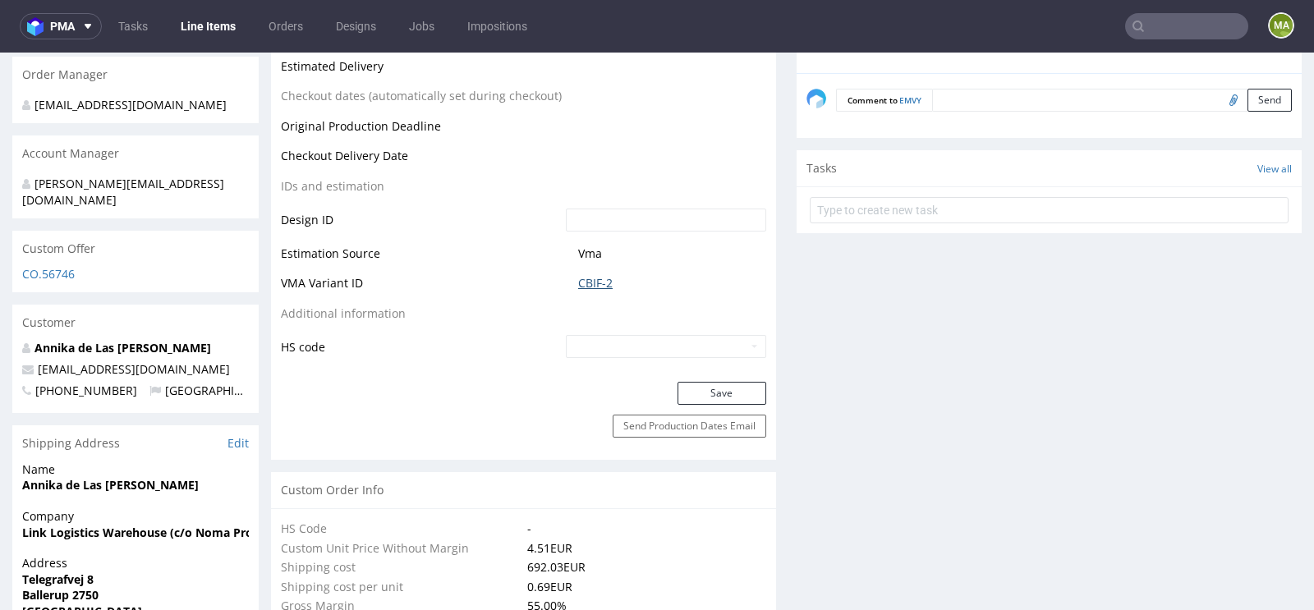
click at [587, 276] on link "CBIF-2" at bounding box center [595, 283] width 34 height 16
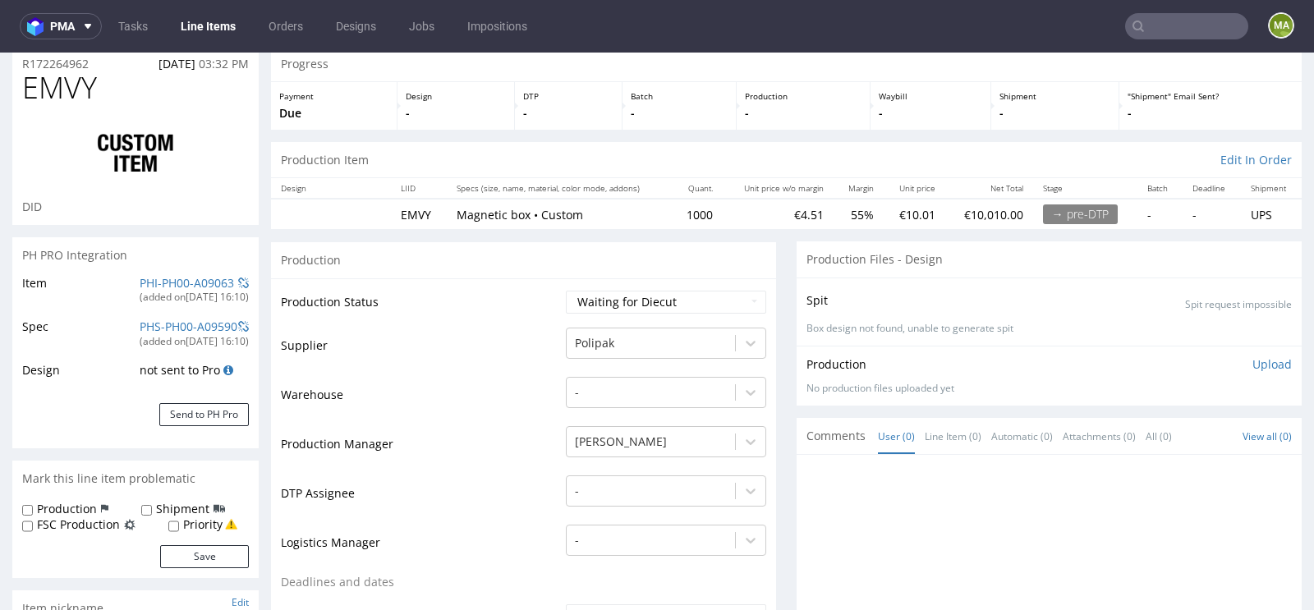
scroll to position [0, 0]
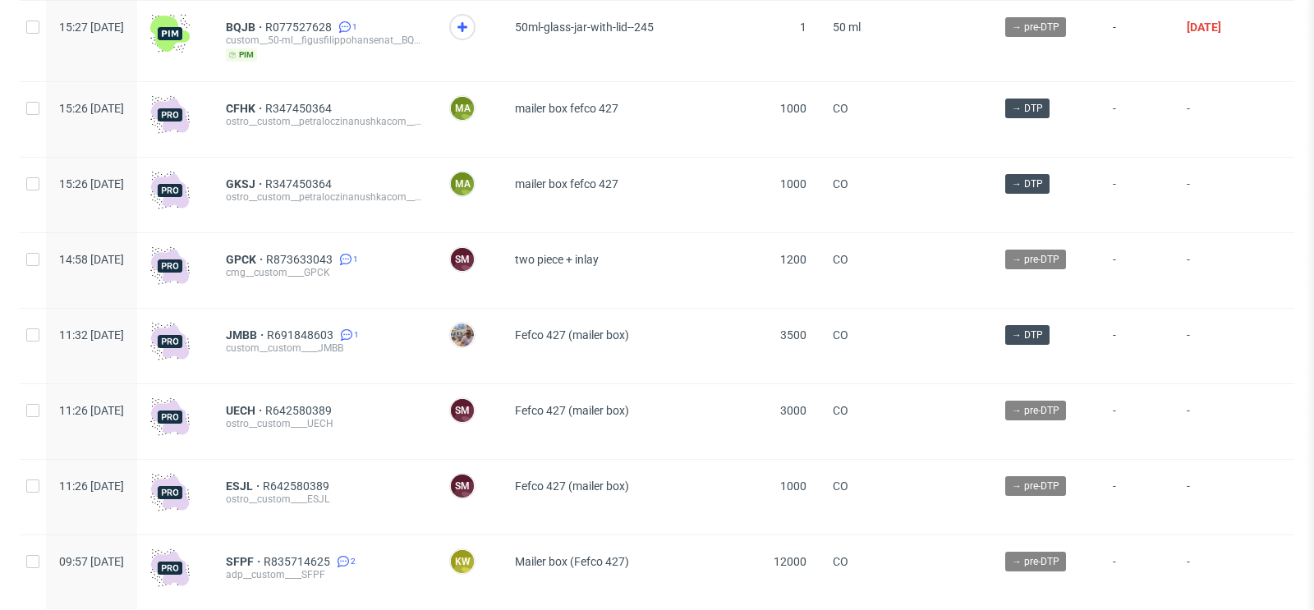
scroll to position [3107, 0]
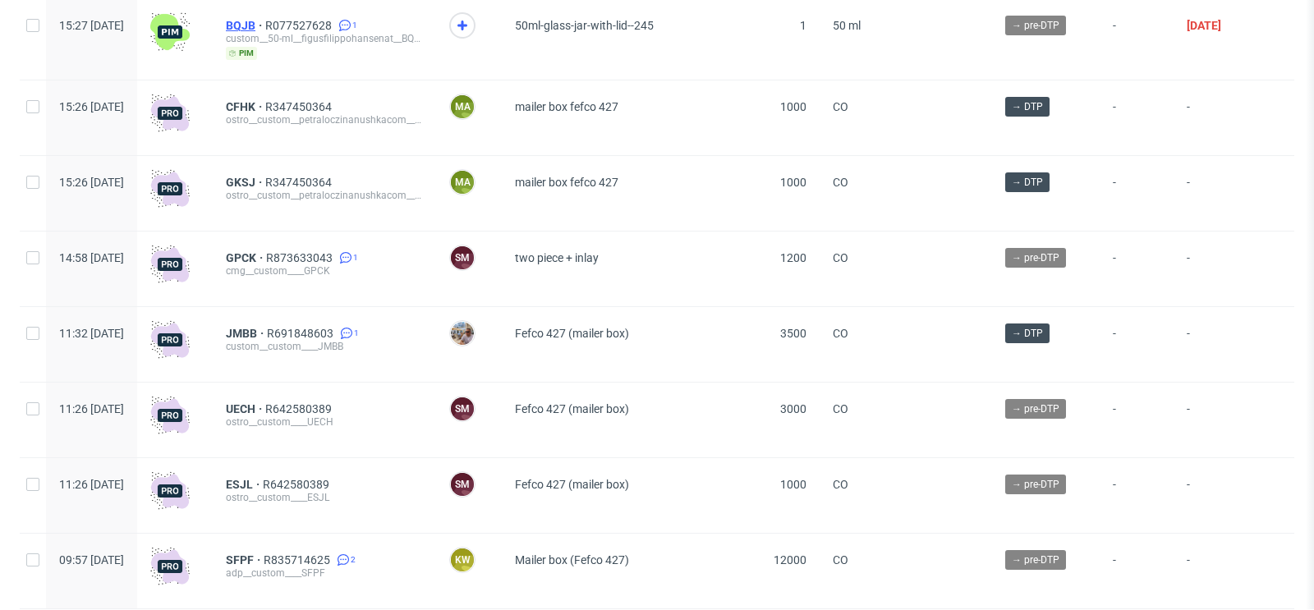
click at [265, 31] on span "BQJB" at bounding box center [245, 25] width 39 height 13
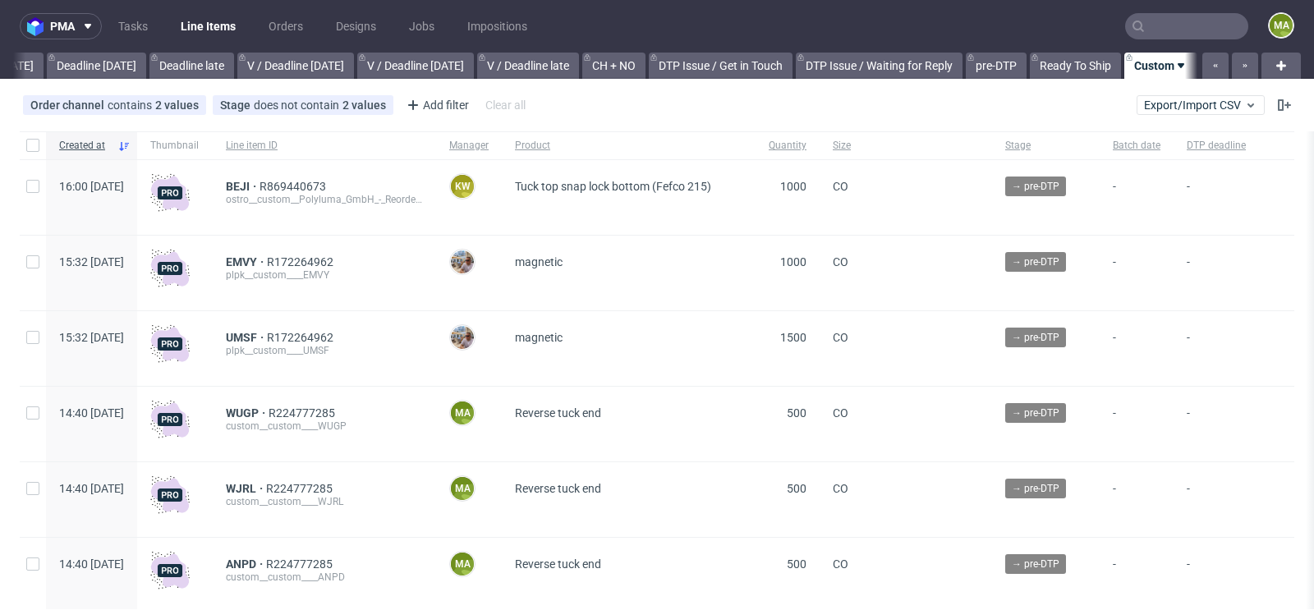
scroll to position [0, 1856]
click at [448, 103] on div "Add filter" at bounding box center [436, 105] width 72 height 26
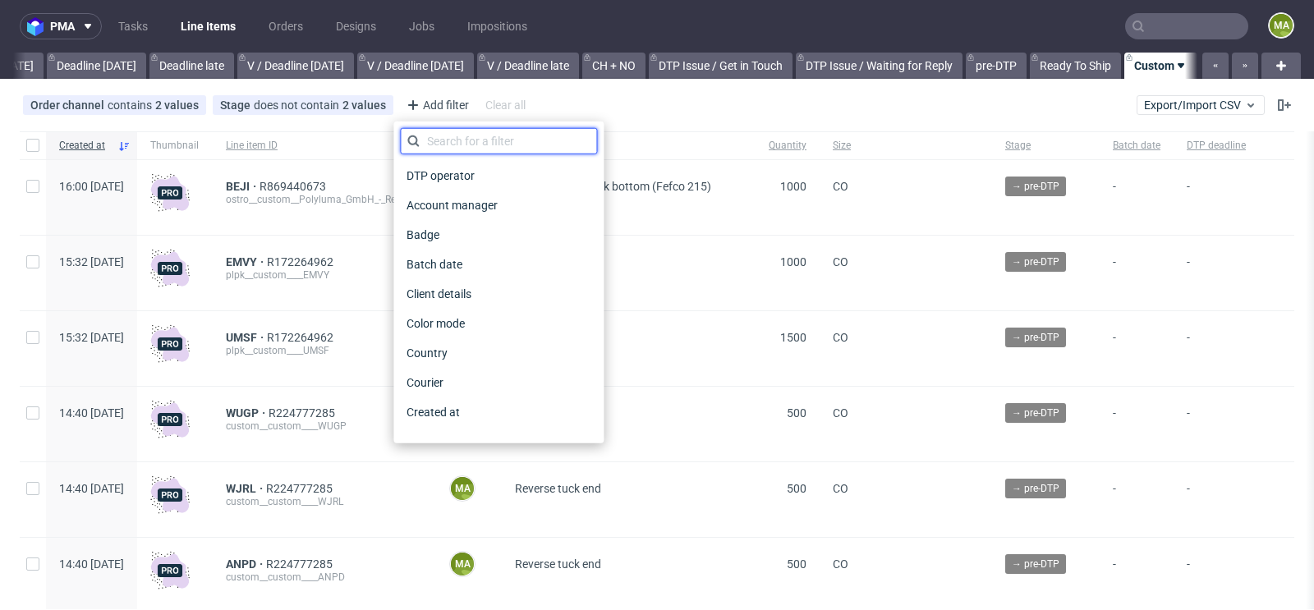
click at [443, 129] on input "text" at bounding box center [498, 141] width 197 height 26
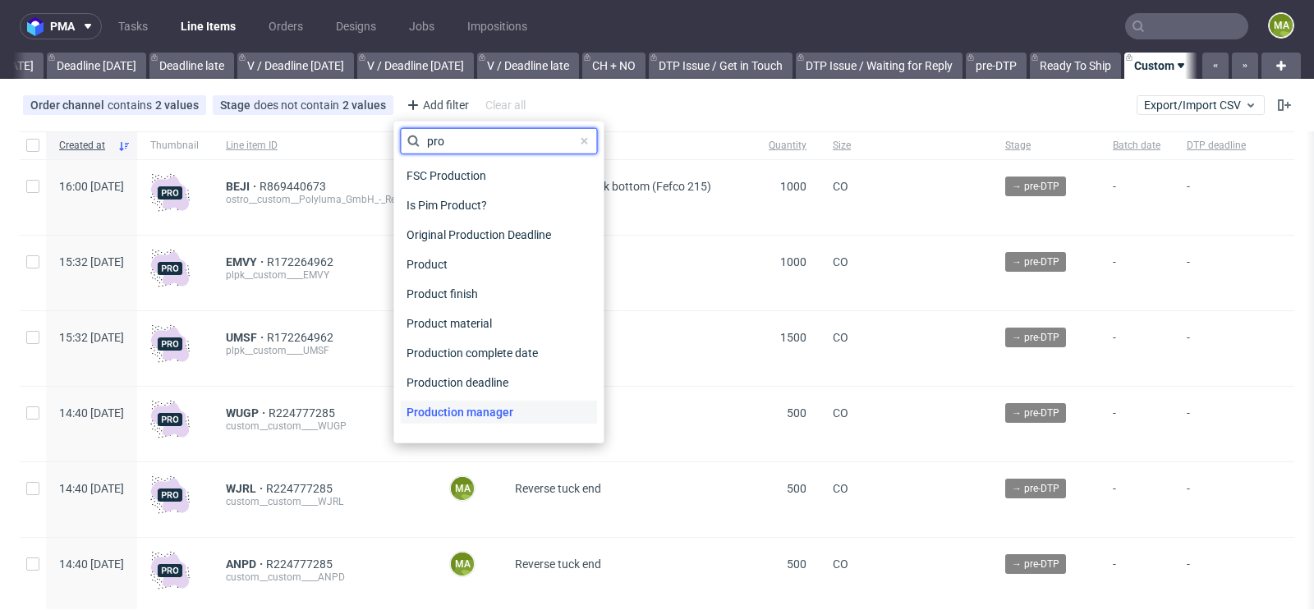
type input "pro"
click at [426, 406] on span "Production manager" at bounding box center [460, 412] width 120 height 23
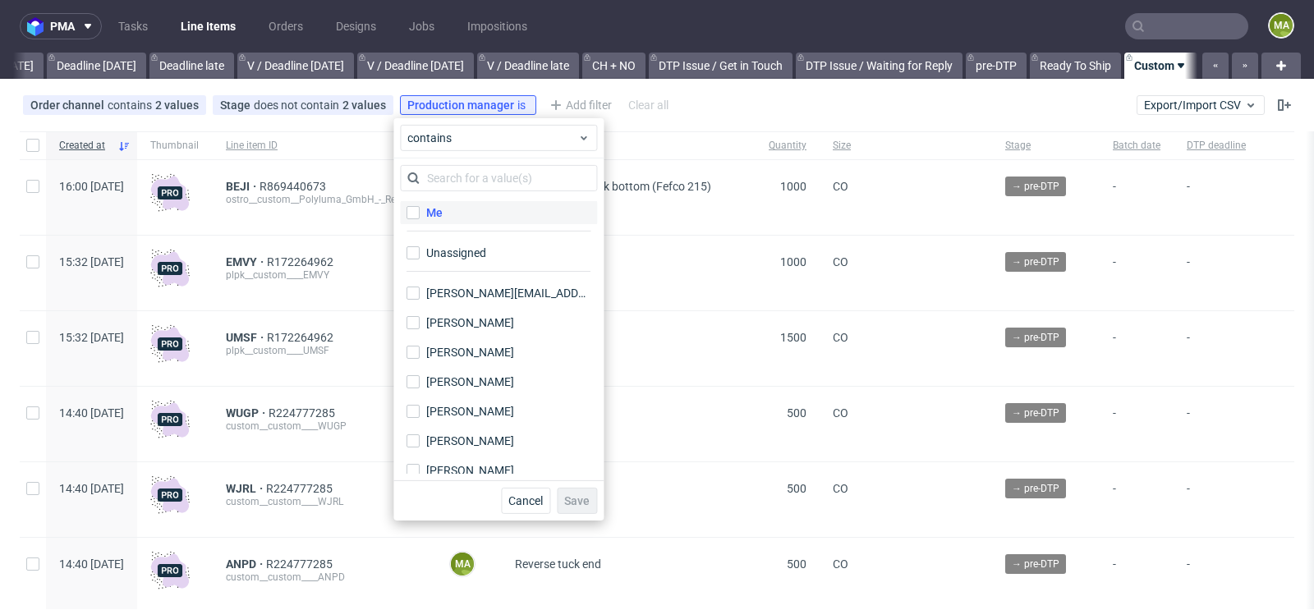
click at [431, 213] on div "Me" at bounding box center [434, 212] width 16 height 16
click at [420, 213] on input "Me" at bounding box center [412, 212] width 13 height 13
checkbox input "true"
click at [575, 495] on span "Save" at bounding box center [576, 500] width 25 height 11
